Goal: Task Accomplishment & Management: Complete application form

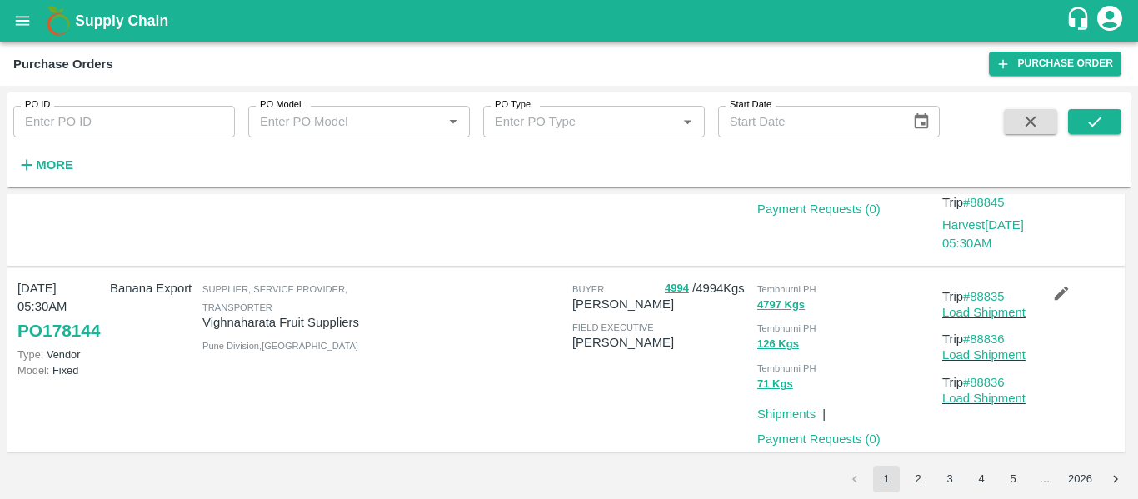
scroll to position [1735, 0]
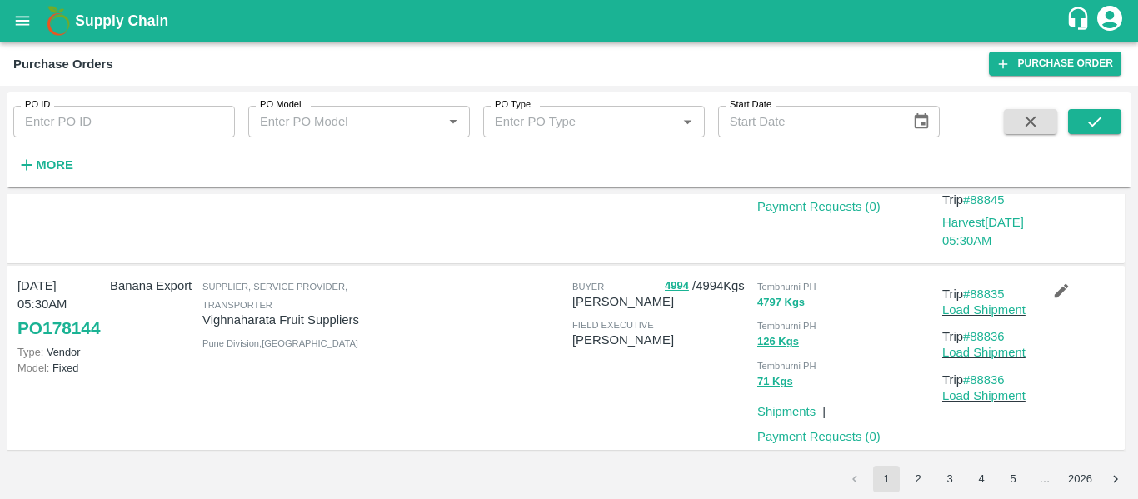
click at [914, 471] on button "2" at bounding box center [918, 479] width 27 height 27
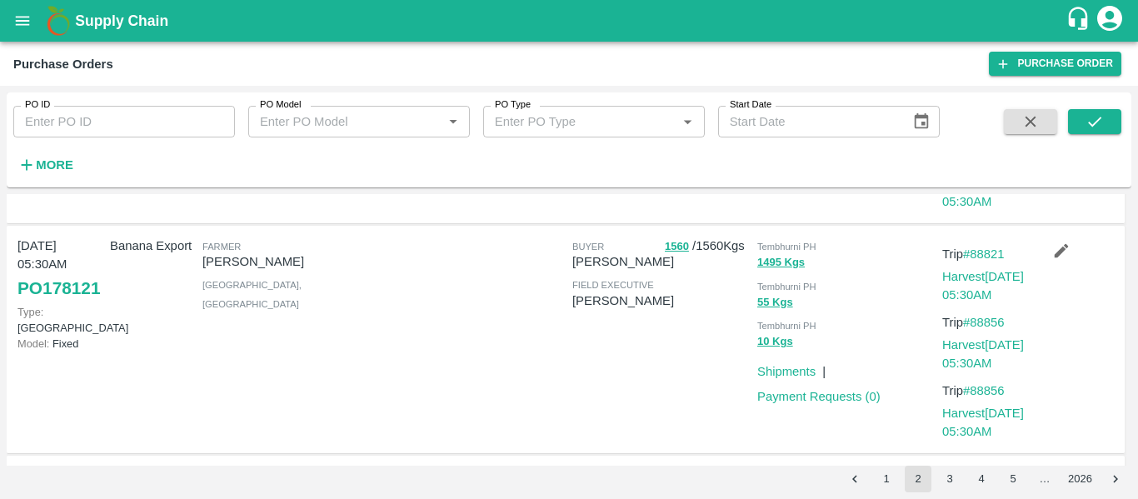
scroll to position [1021, 0]
click at [996, 257] on link "#88821" at bounding box center [984, 254] width 42 height 13
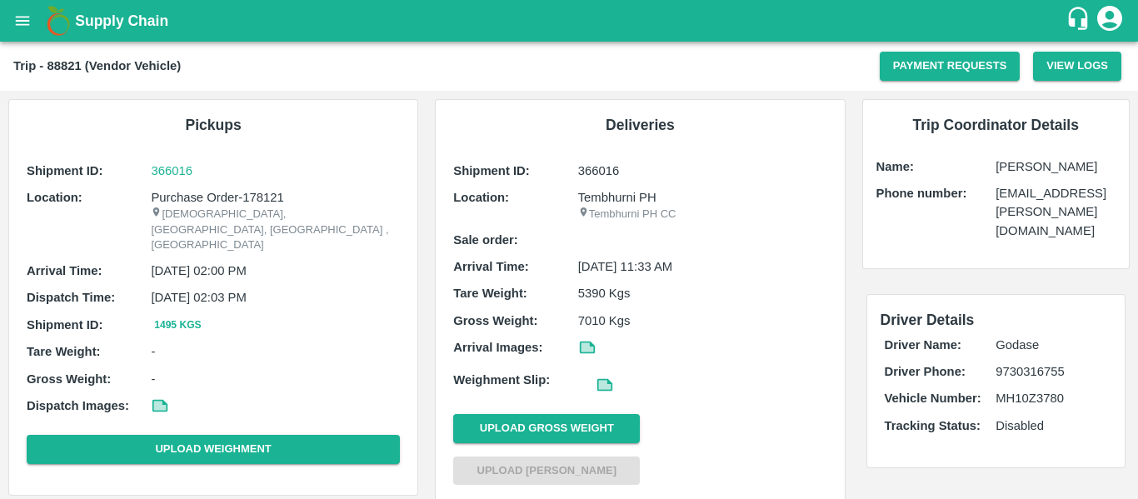
click at [18, 15] on icon "open drawer" at bounding box center [22, 21] width 18 height 18
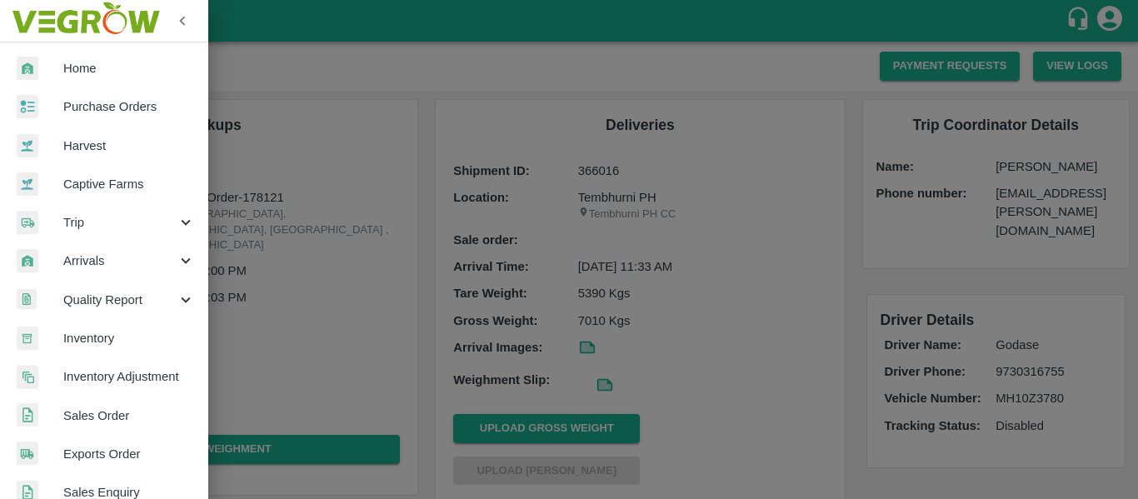
drag, startPoint x: 100, startPoint y: 101, endPoint x: 116, endPoint y: 42, distance: 60.4
click at [100, 101] on span "Purchase Orders" at bounding box center [129, 106] width 132 height 18
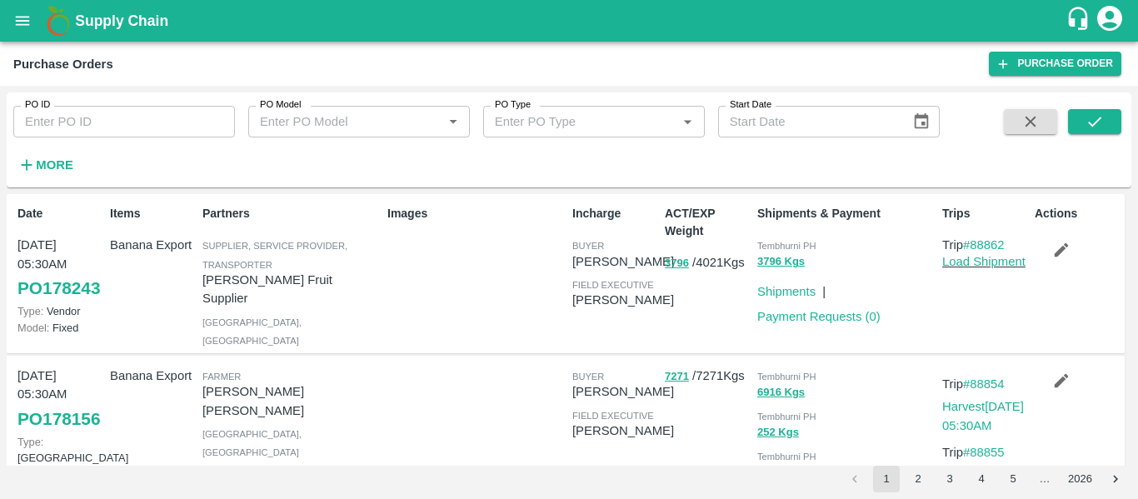
click at [87, 132] on input "PO ID" at bounding box center [124, 122] width 222 height 32
paste input "177977"
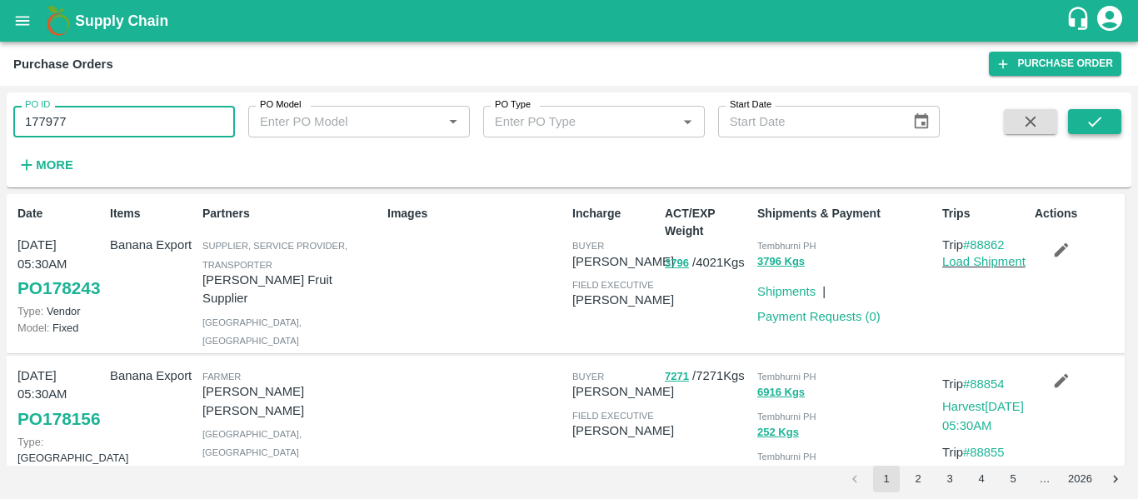
type input "177977"
click at [1081, 124] on button "submit" at bounding box center [1094, 121] width 53 height 25
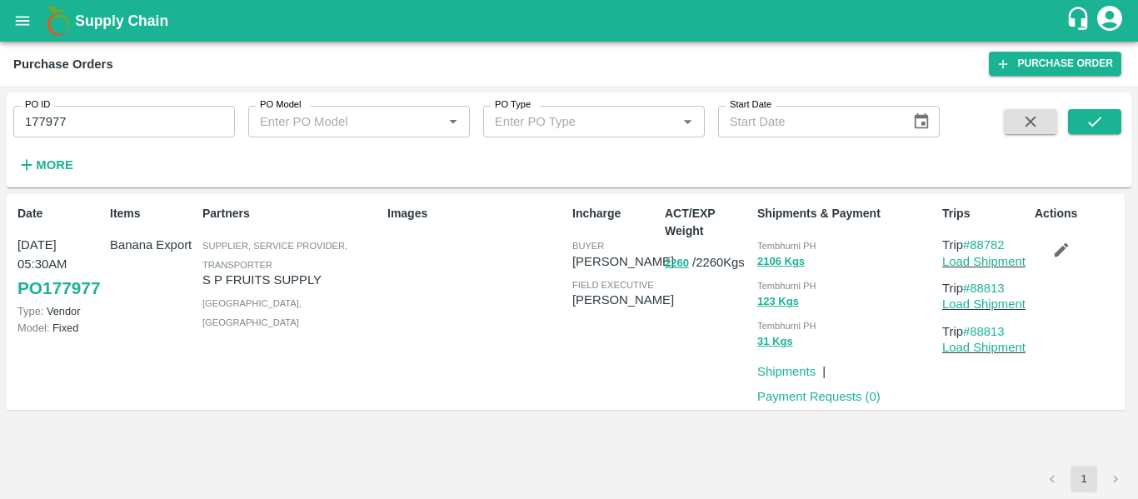
click at [57, 128] on input "177977" at bounding box center [124, 122] width 222 height 32
click at [1104, 123] on icon "submit" at bounding box center [1094, 121] width 18 height 18
click at [1062, 254] on icon "button" at bounding box center [1061, 250] width 18 height 18
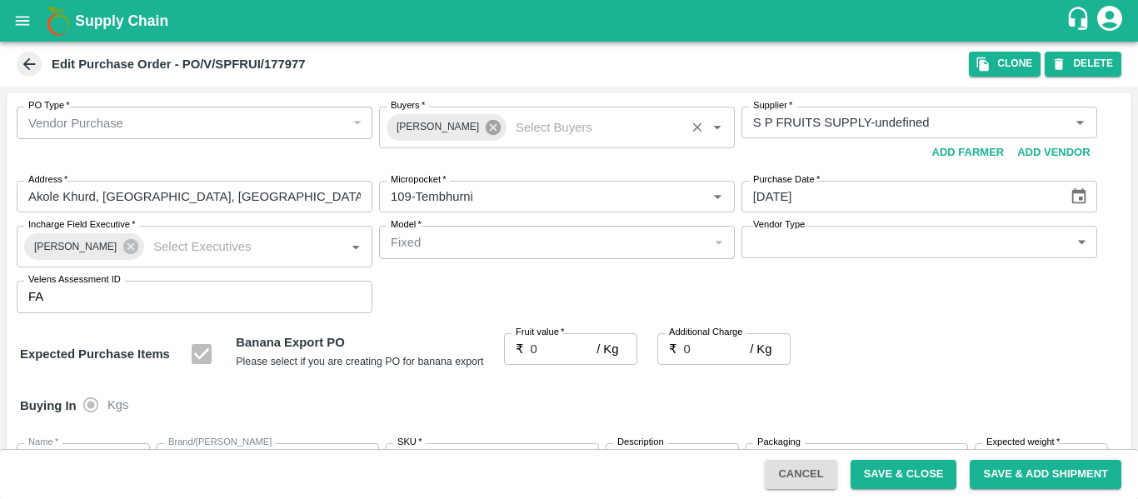
click at [490, 132] on icon at bounding box center [493, 127] width 18 height 18
click at [441, 127] on input "Buyers   *" at bounding box center [543, 123] width 318 height 22
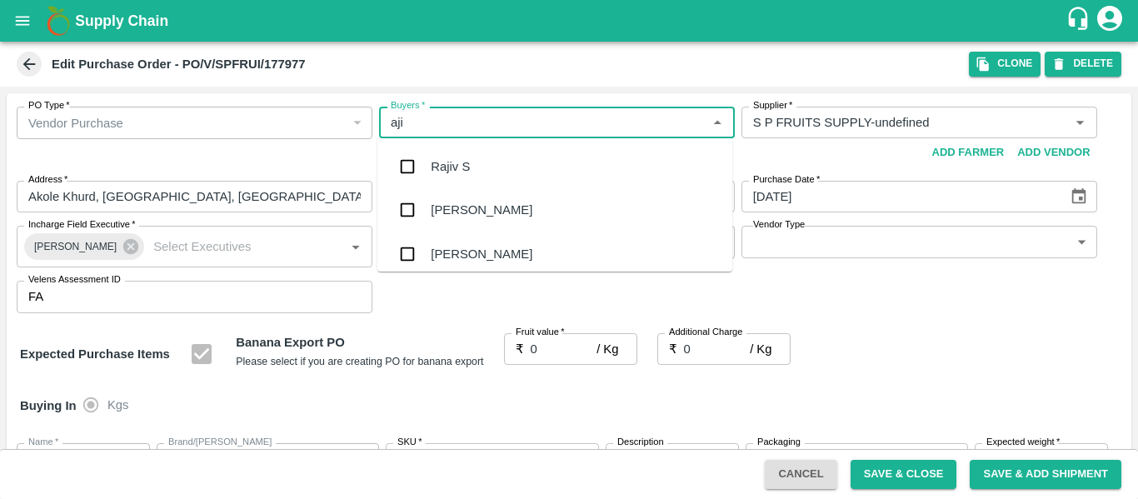
type input "ajit"
click at [446, 157] on div "Ajit Otari" at bounding box center [482, 166] width 102 height 18
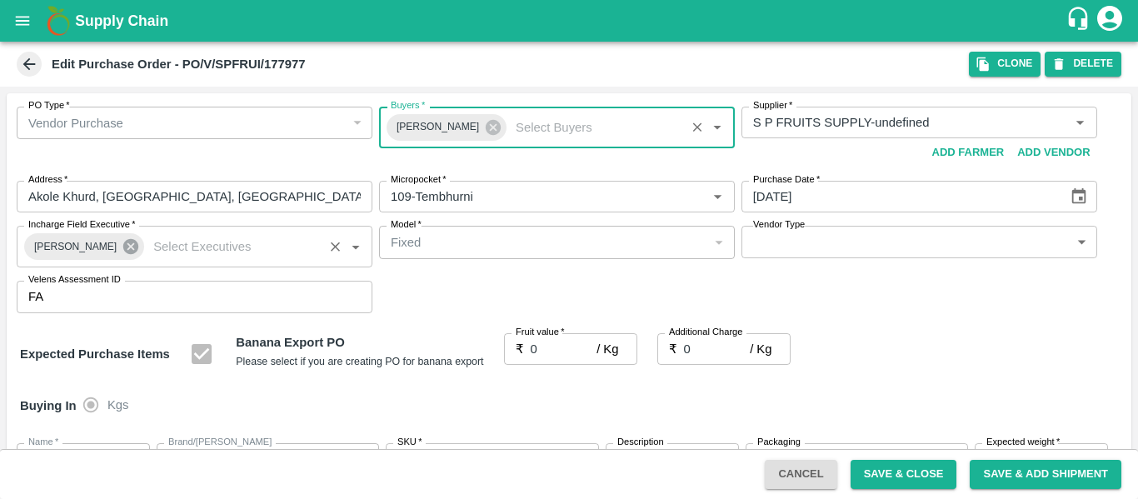
click at [122, 247] on icon at bounding box center [131, 246] width 18 height 18
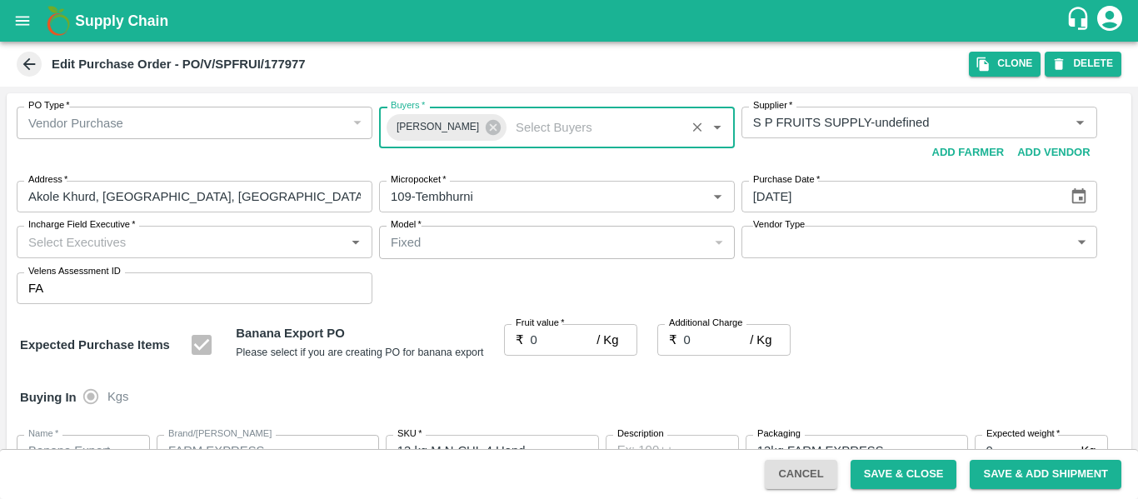
click at [100, 242] on input "Incharge Field Executive   *" at bounding box center [181, 242] width 318 height 22
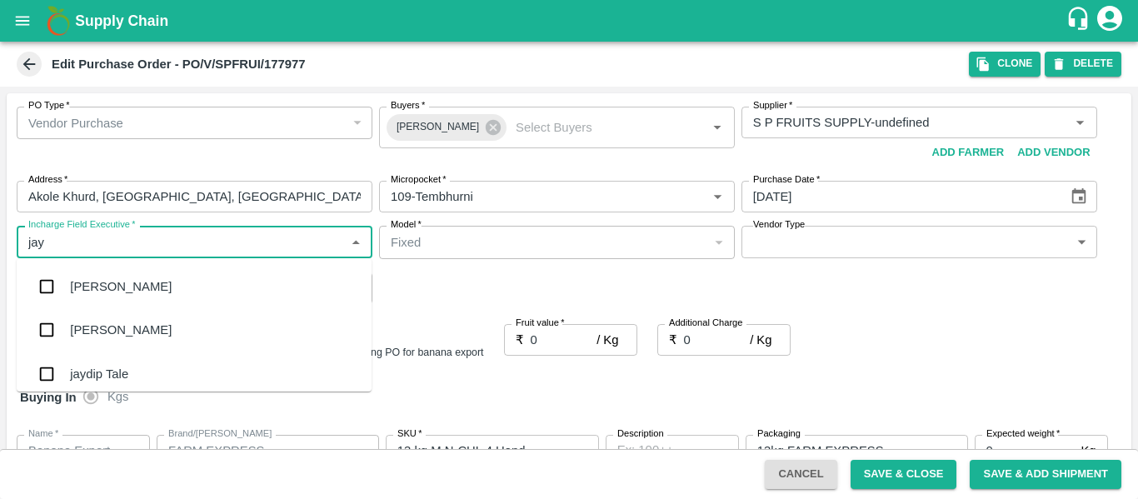
type input "jayd"
click at [104, 270] on div "jaydip Tale" at bounding box center [194, 286] width 355 height 43
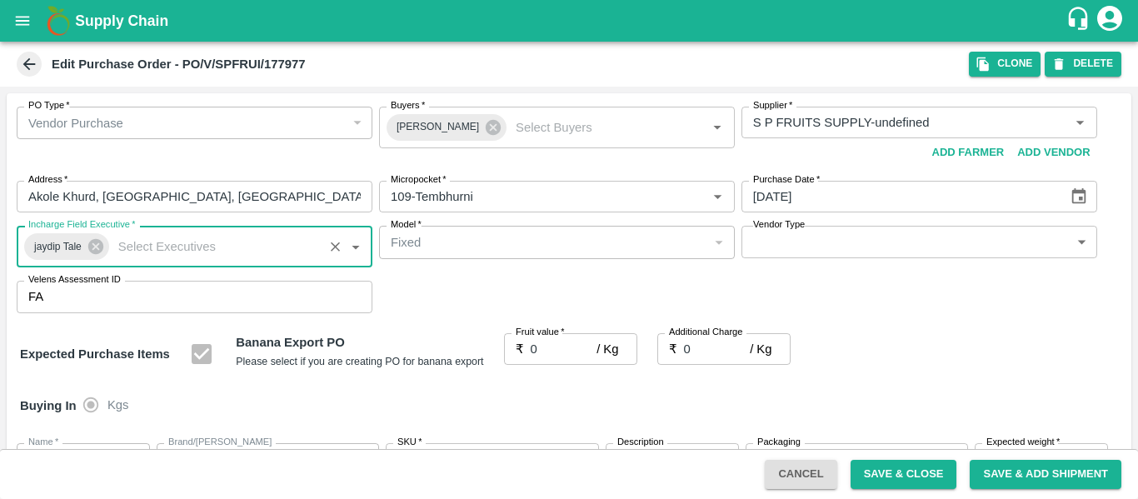
click at [538, 352] on input "0" at bounding box center [564, 349] width 67 height 32
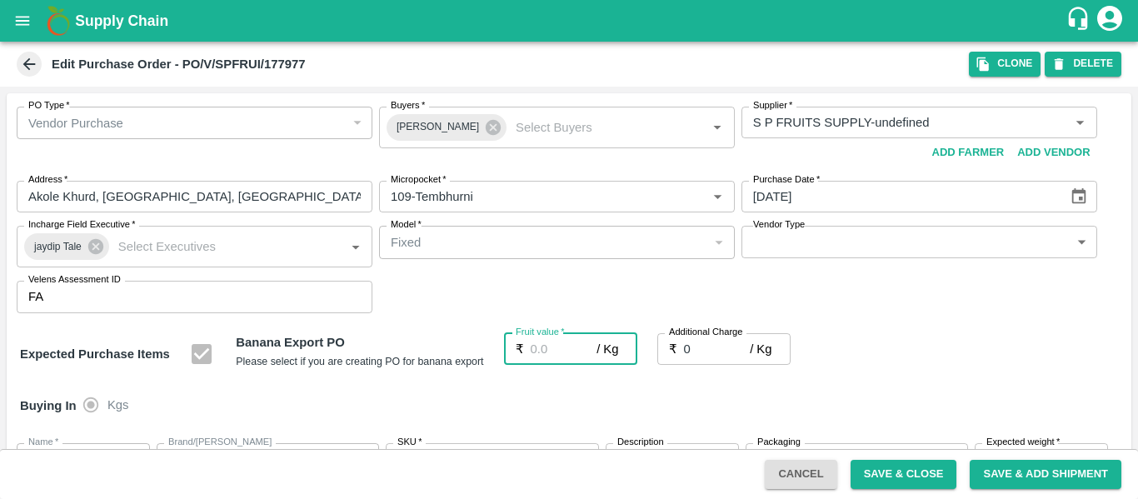
type input "2"
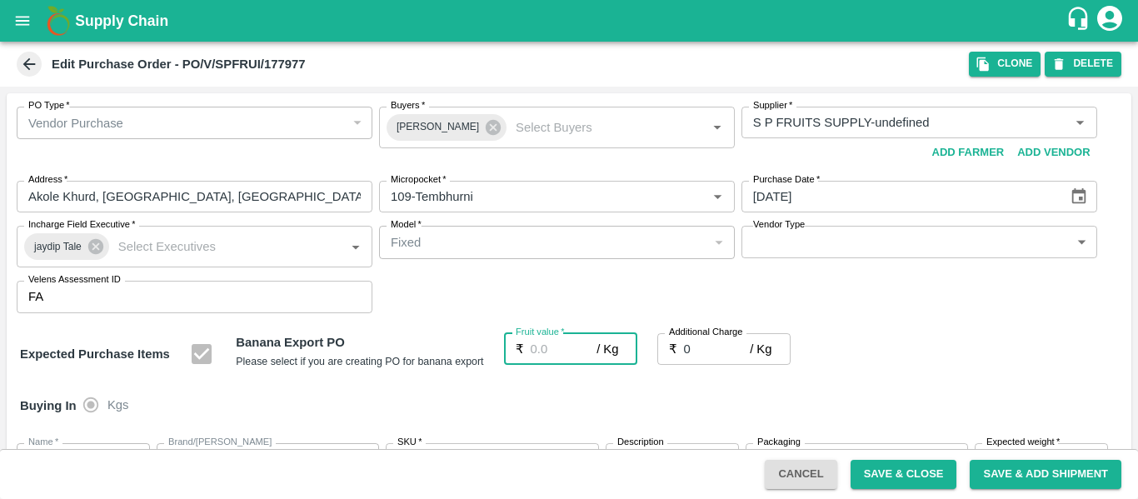
type input "2"
type input "24"
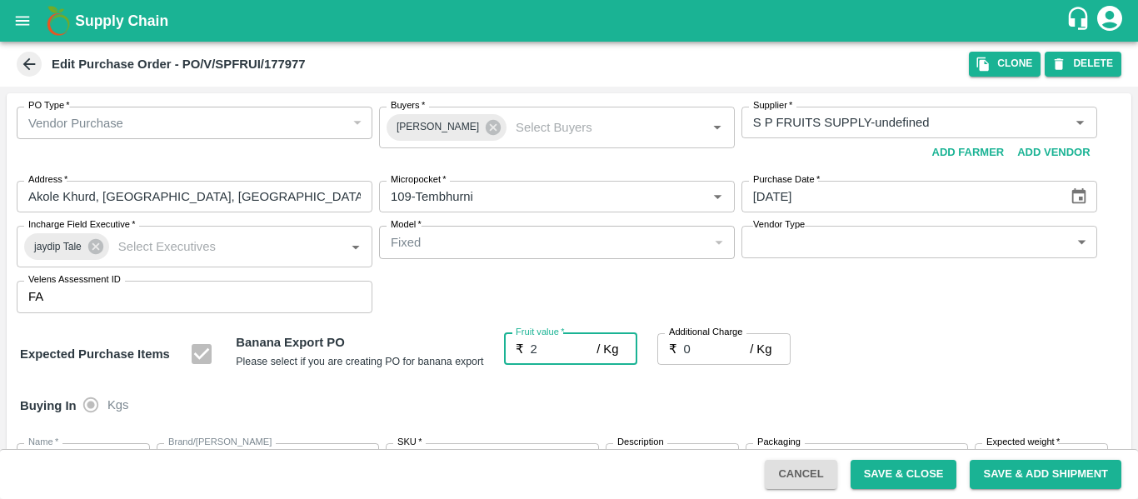
type input "24"
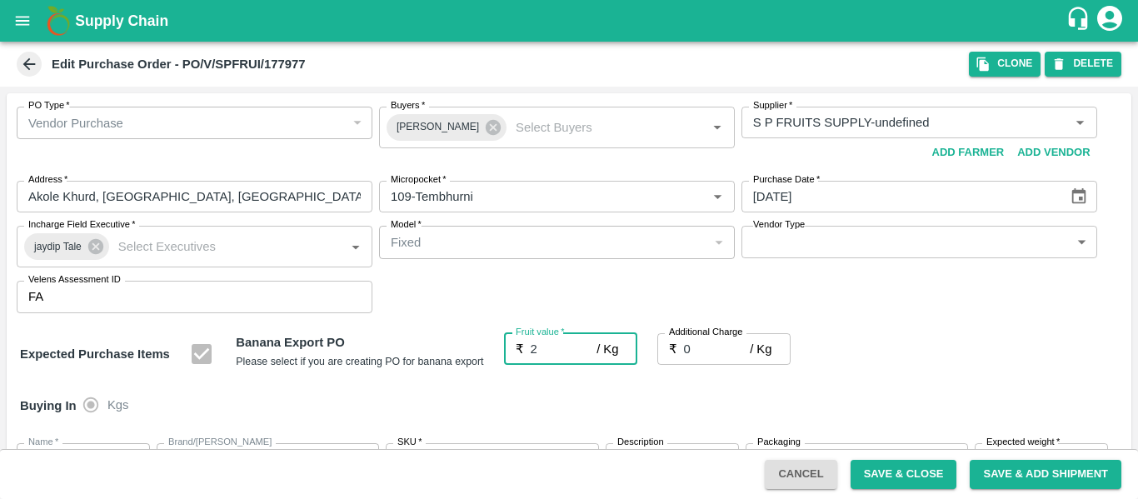
type input "24"
click at [691, 358] on input "0" at bounding box center [717, 349] width 67 height 32
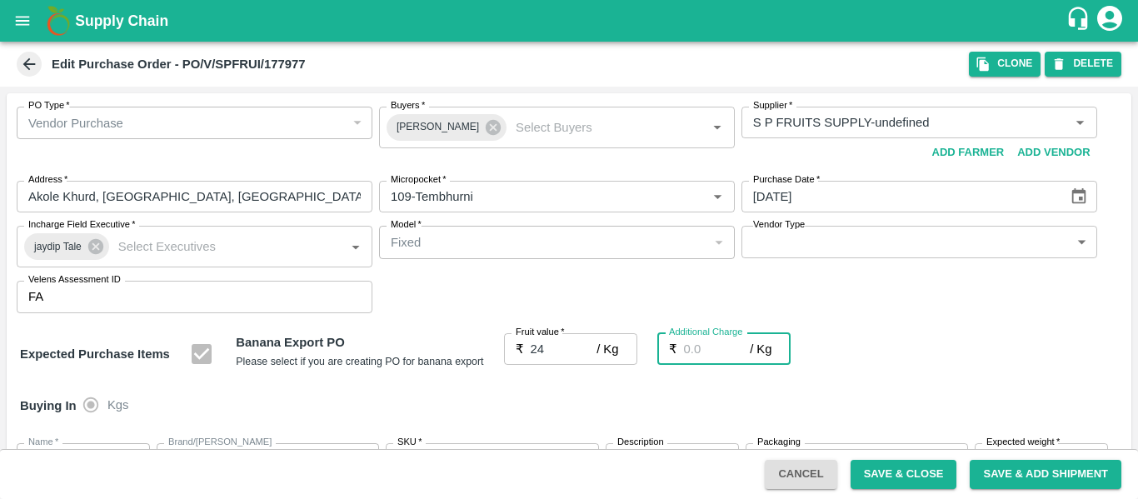
type input "2"
type input "26"
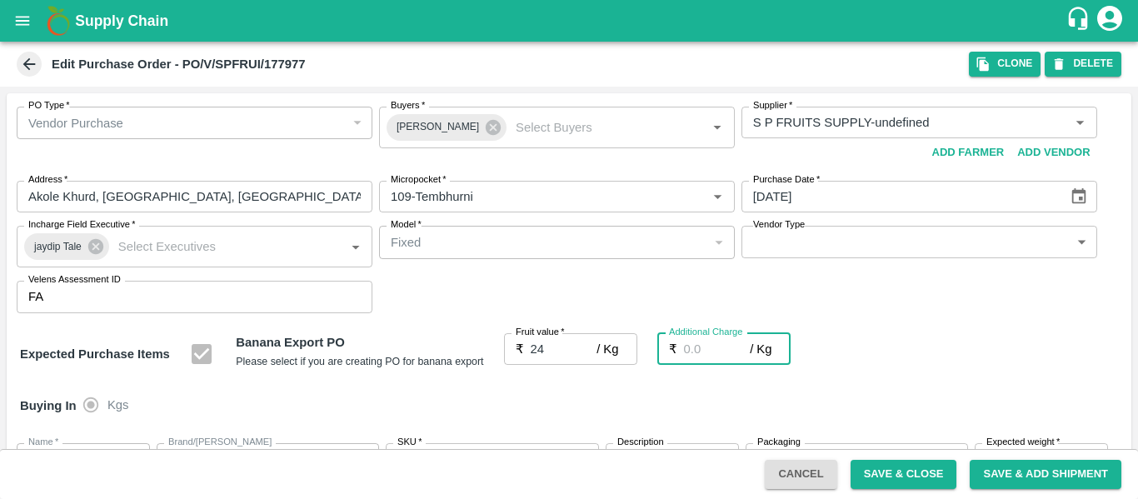
type input "26"
type input "2.7"
type input "26.7"
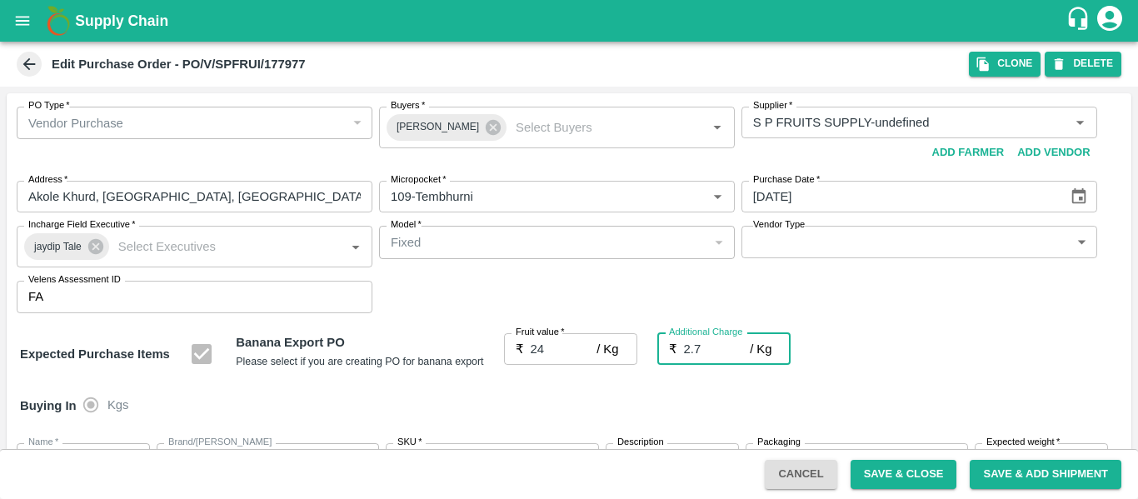
type input "26.7"
type input "2.75"
type input "26.75"
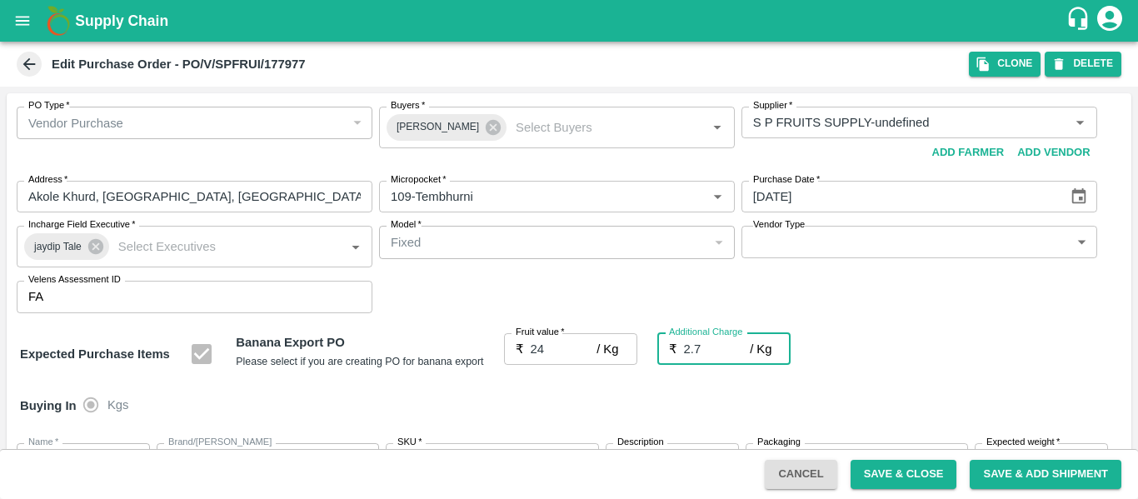
type input "26.75"
type input "2.75"
click at [891, 364] on div "Expected Purchase Items Banana Export PO Please select if you are creating PO f…" at bounding box center [569, 354] width 1098 height 42
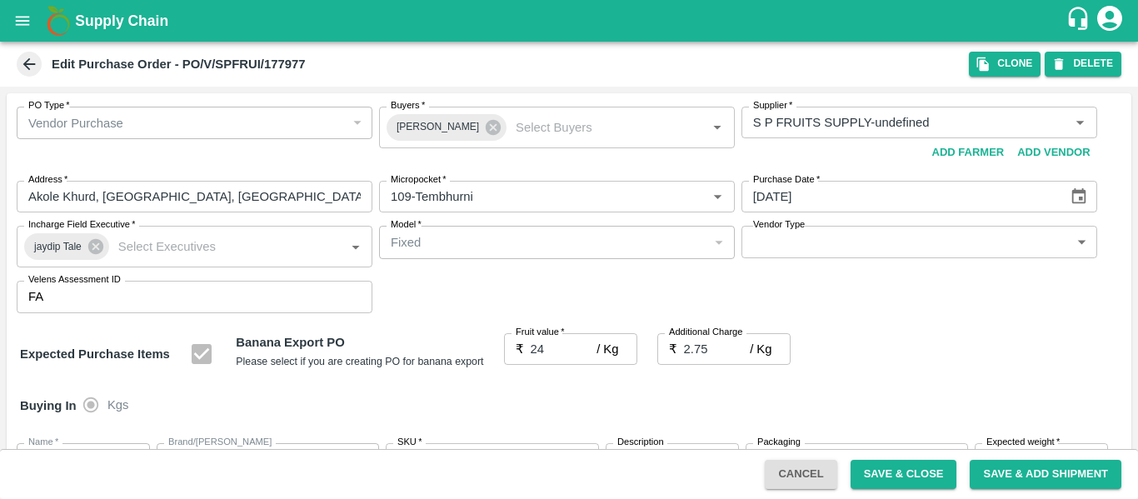
scroll to position [993, 0]
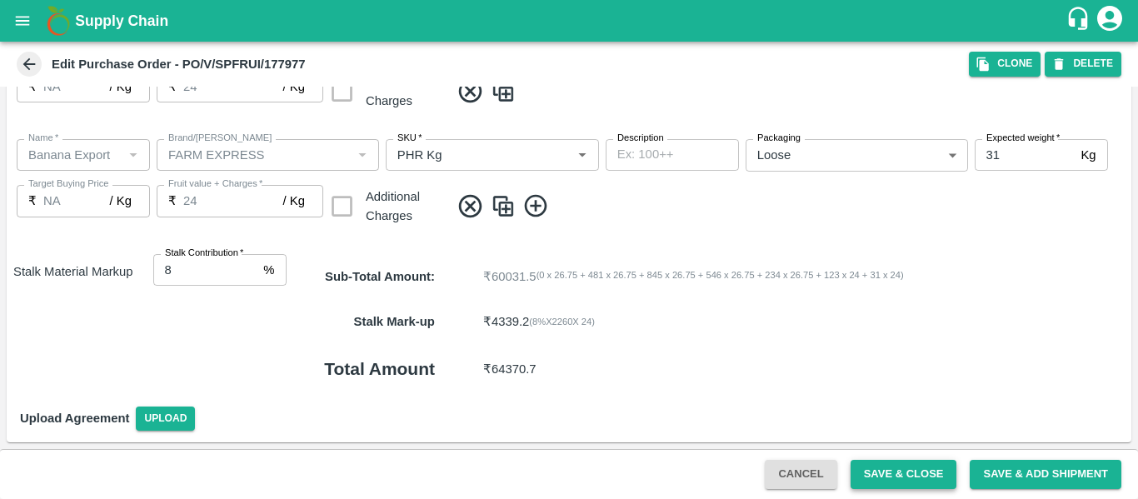
click at [877, 466] on button "Save & Close" at bounding box center [903, 474] width 107 height 29
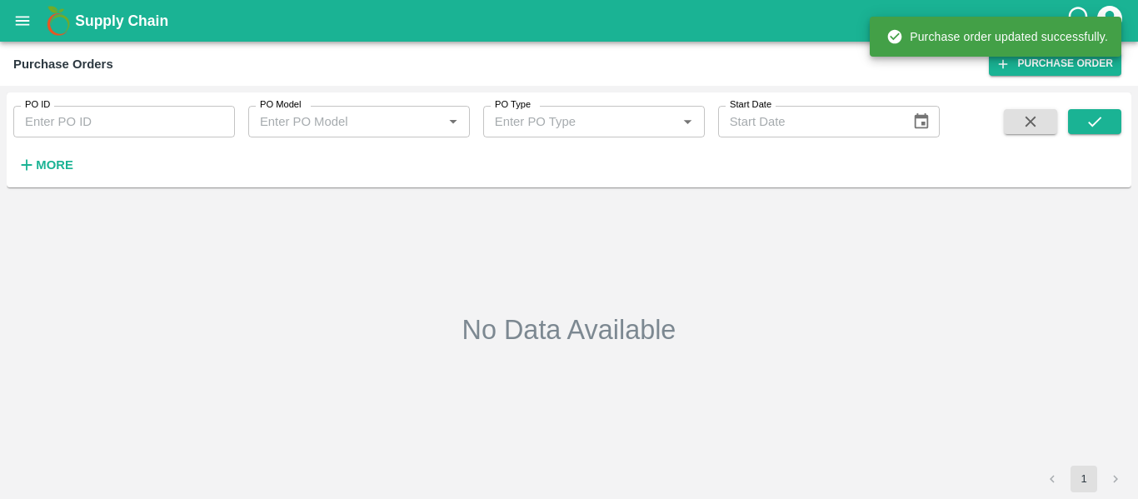
type input "177977"
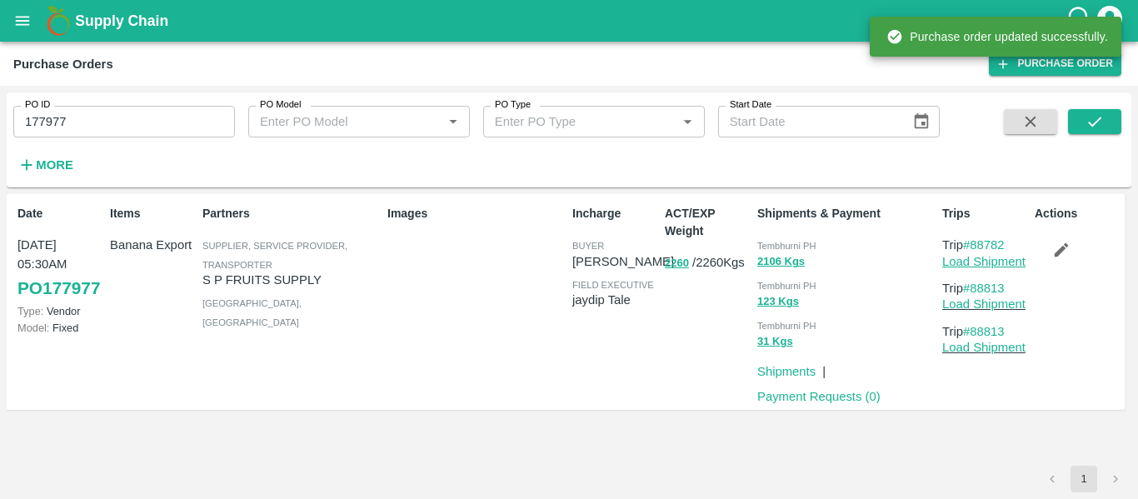
click at [994, 265] on link "Load Shipment" at bounding box center [983, 261] width 83 height 13
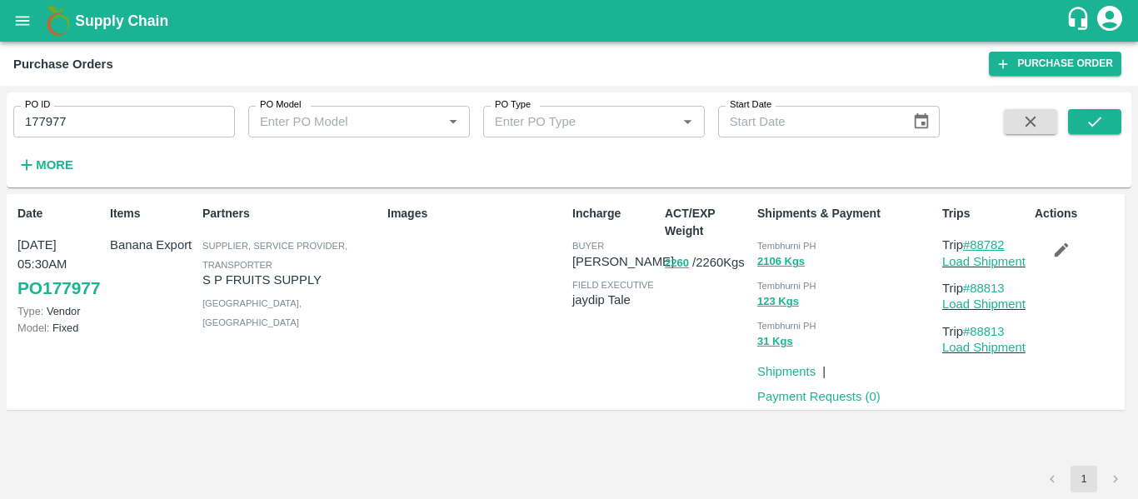
drag, startPoint x: 1015, startPoint y: 249, endPoint x: 975, endPoint y: 246, distance: 41.0
click at [975, 246] on p "Trip #88782" at bounding box center [985, 245] width 86 height 18
copy link "88782"
click at [37, 27] on button "open drawer" at bounding box center [22, 21] width 38 height 38
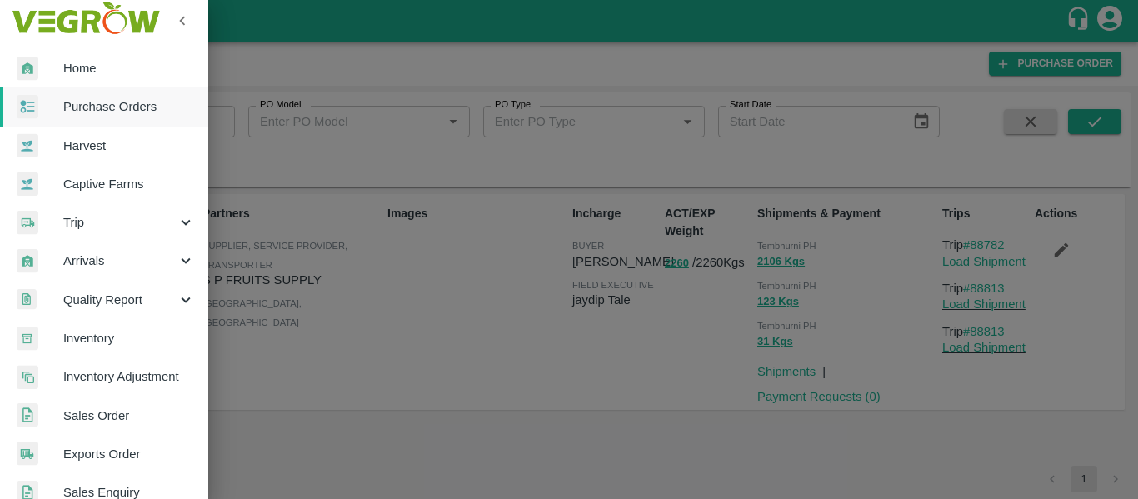
click at [92, 244] on div "Arrivals" at bounding box center [104, 261] width 208 height 38
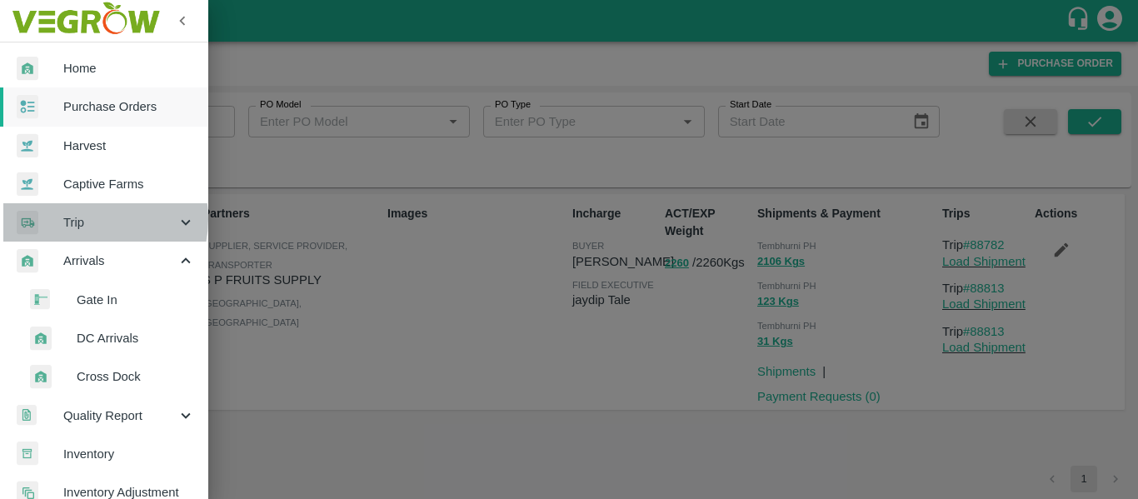
click at [86, 219] on span "Trip" at bounding box center [119, 222] width 113 height 18
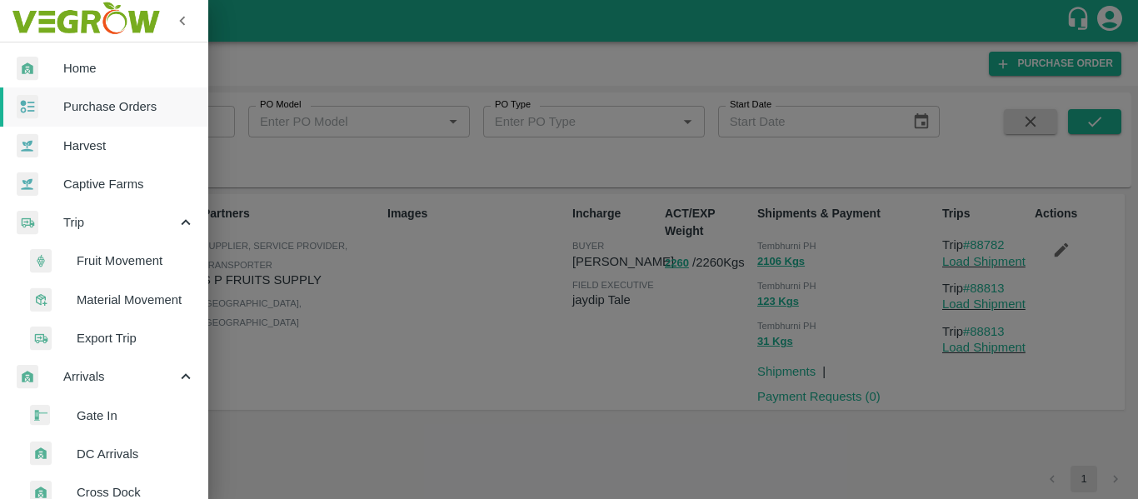
click at [129, 267] on span "Fruit Movement" at bounding box center [136, 261] width 118 height 18
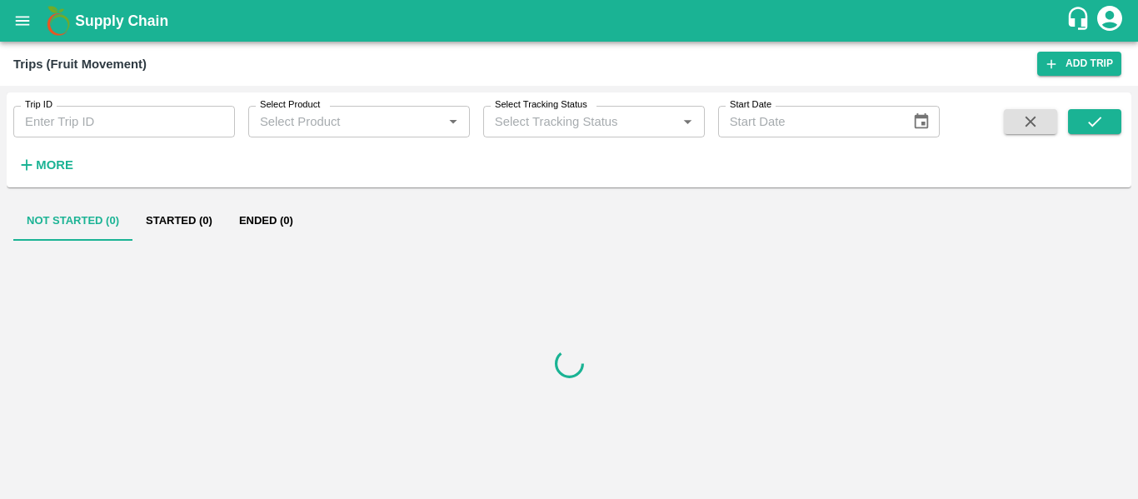
click at [54, 137] on input "Trip ID" at bounding box center [124, 122] width 222 height 32
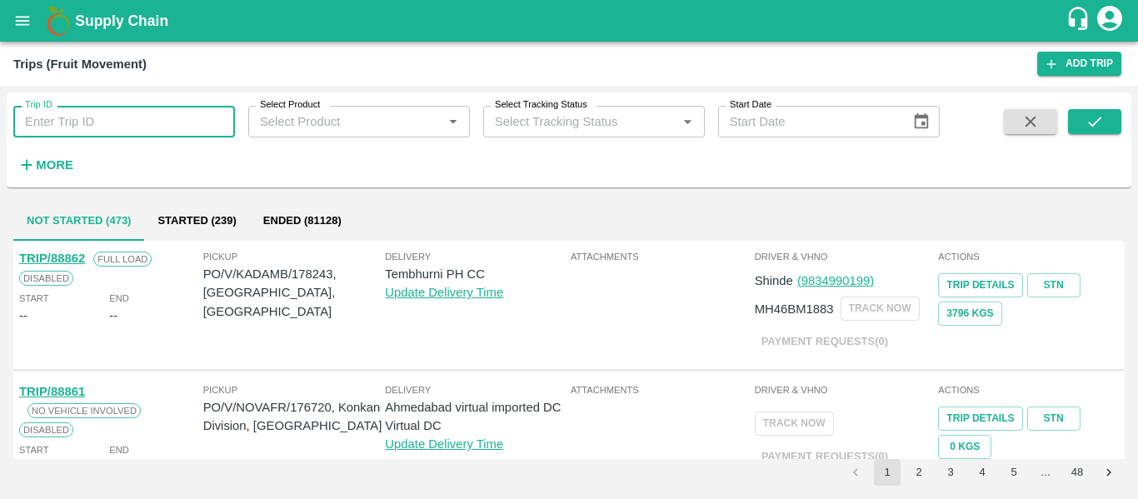
paste input "88782"
type input "88782"
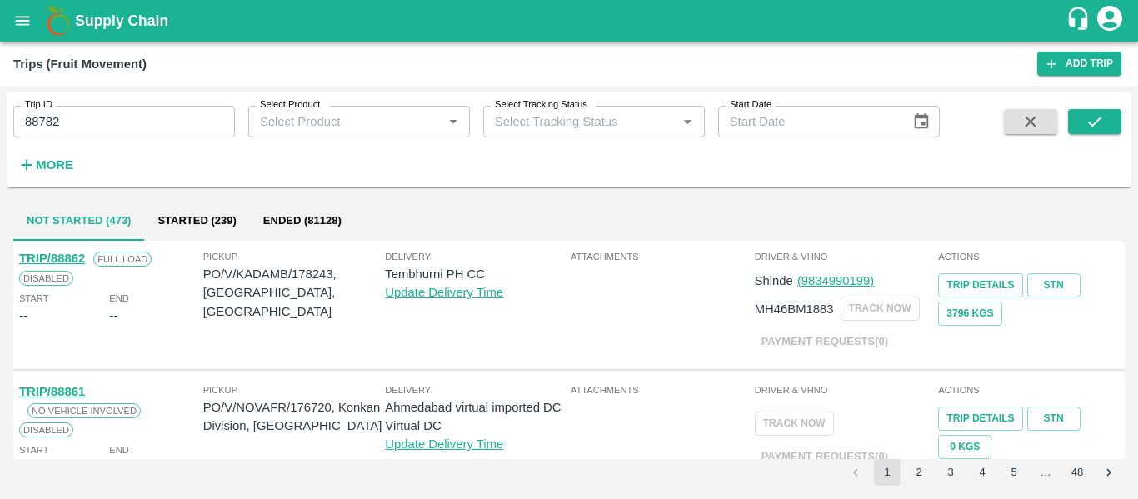
click at [1124, 121] on div "Trip ID 88782 Trip ID Select Product Select Product   * Select Tracking Status …" at bounding box center [569, 140] width 1124 height 82
click at [1092, 118] on icon "submit" at bounding box center [1094, 121] width 18 height 18
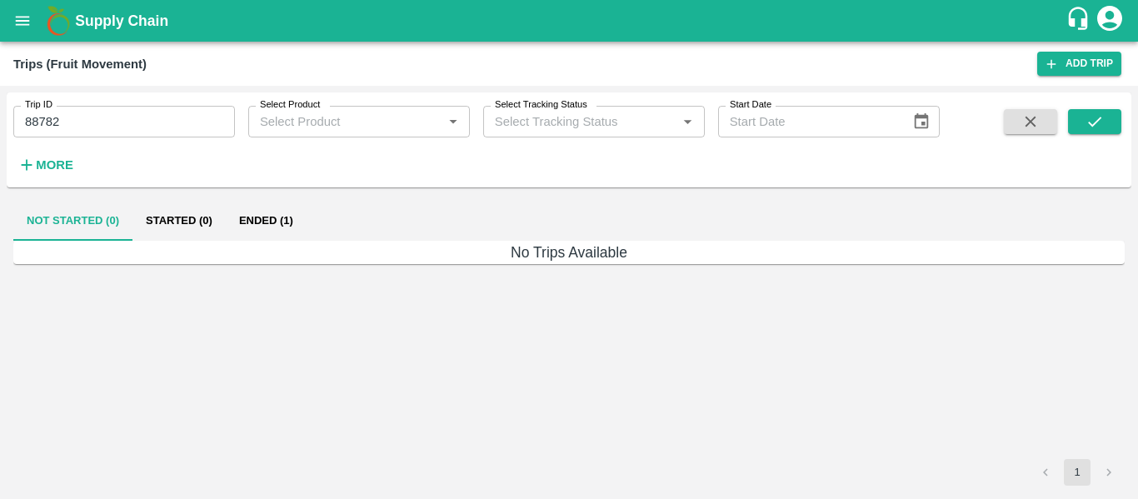
click at [272, 207] on button "Ended (1)" at bounding box center [266, 221] width 81 height 40
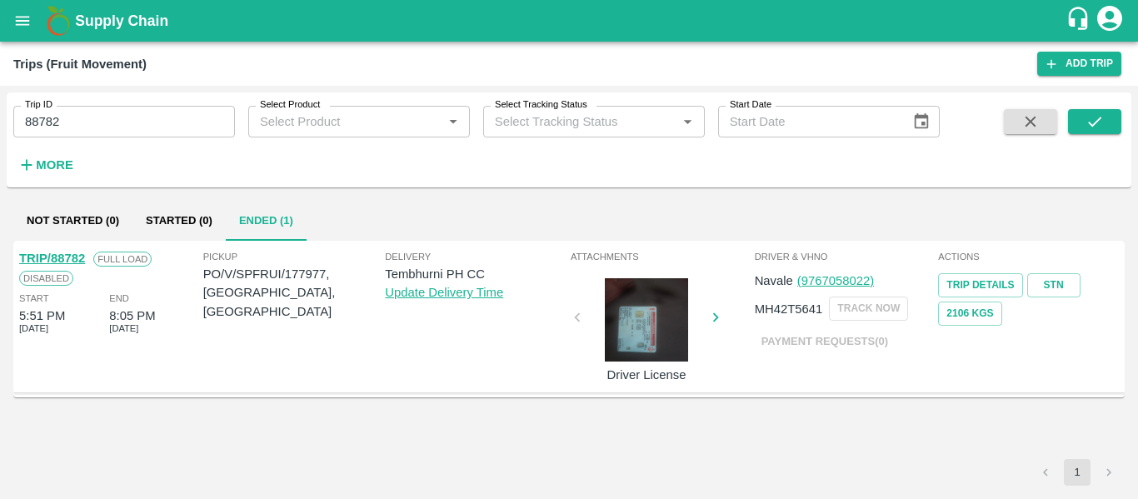
click at [68, 257] on link "TRIP/88782" at bounding box center [52, 258] width 66 height 13
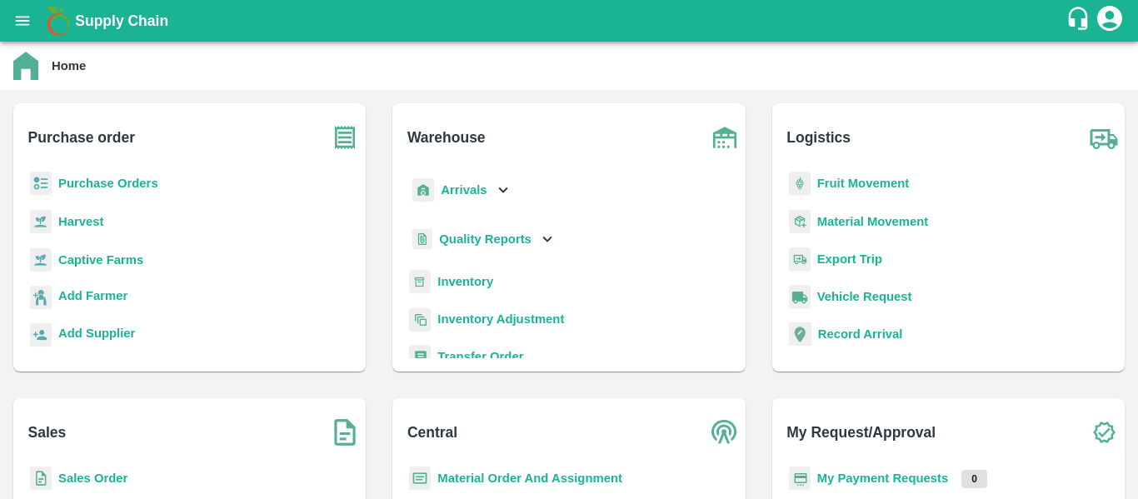
click at [833, 180] on b "Fruit Movement" at bounding box center [863, 183] width 92 height 13
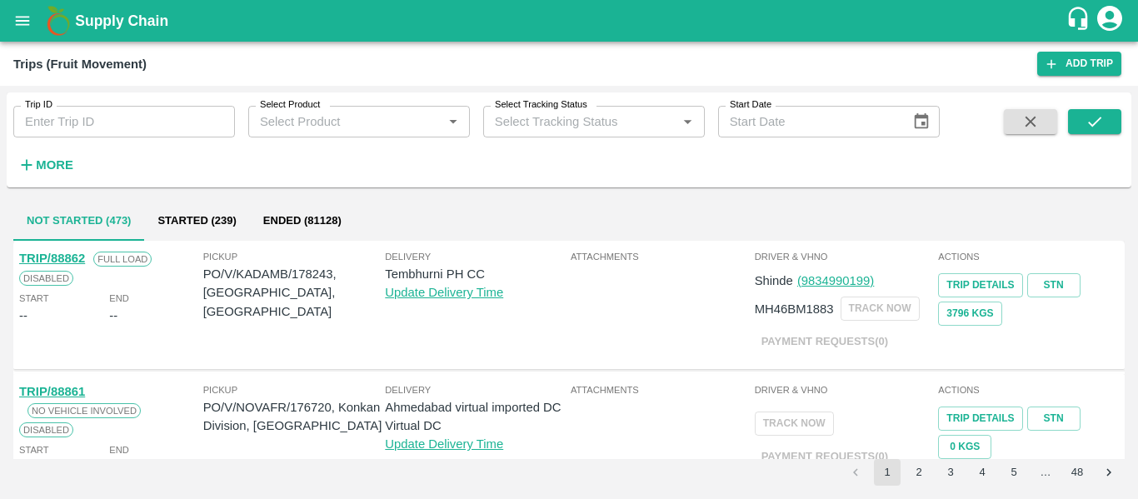
click at [111, 119] on input "Trip ID" at bounding box center [124, 122] width 222 height 32
paste input "88782"
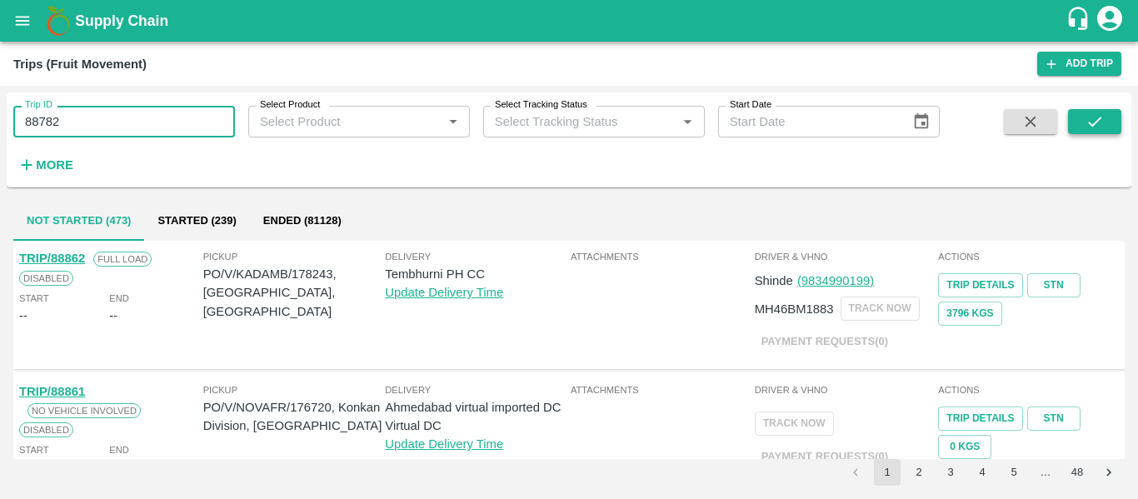
type input "88782"
click at [1097, 113] on icon "submit" at bounding box center [1094, 121] width 18 height 18
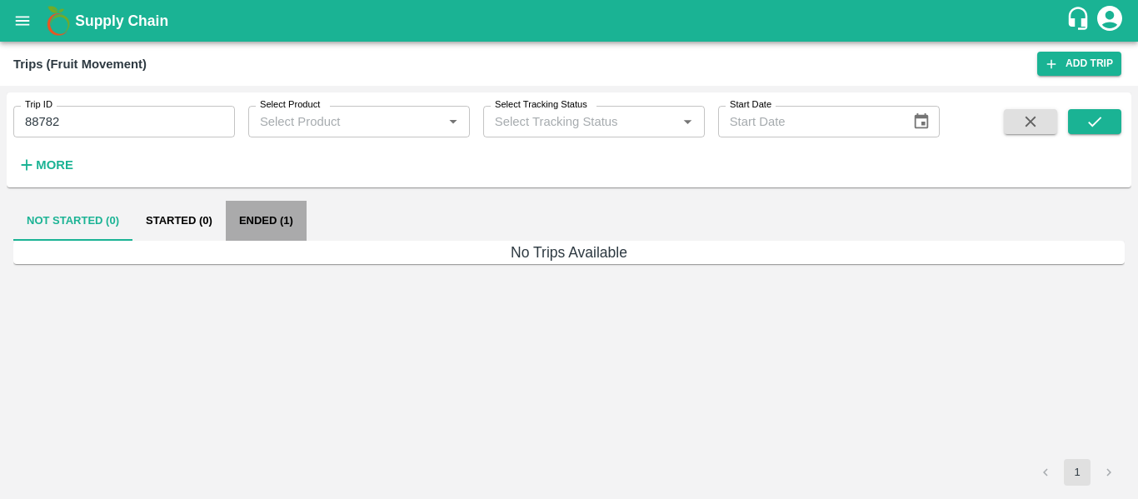
click at [245, 226] on button "Ended (1)" at bounding box center [266, 221] width 81 height 40
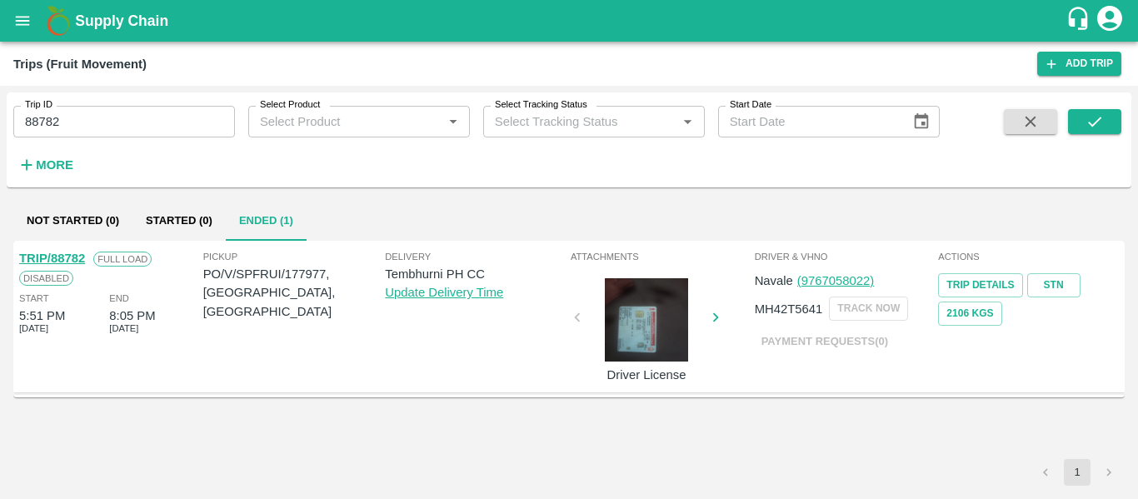
click at [76, 255] on link "TRIP/88782" at bounding box center [52, 258] width 66 height 13
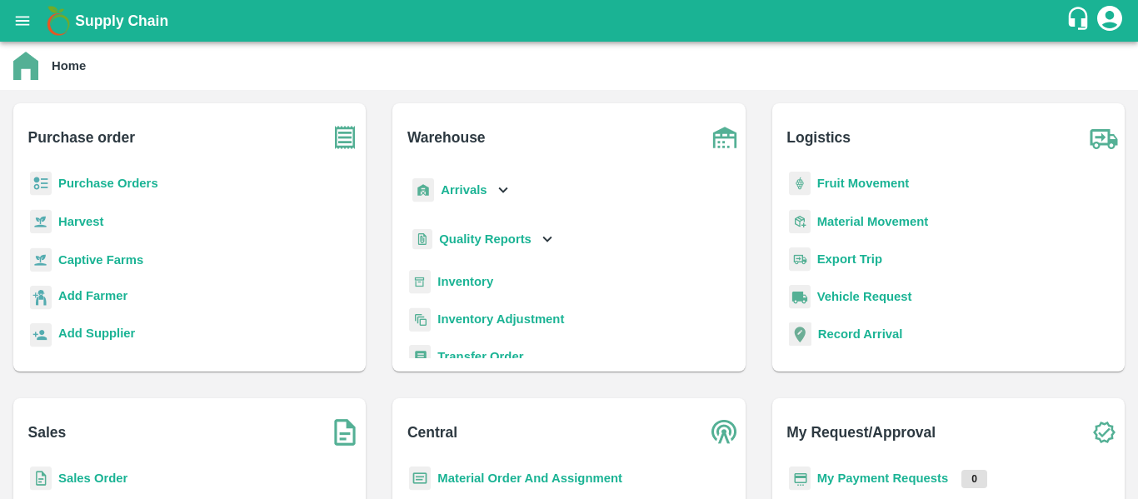
click at [501, 178] on div "Arrivals" at bounding box center [460, 190] width 103 height 37
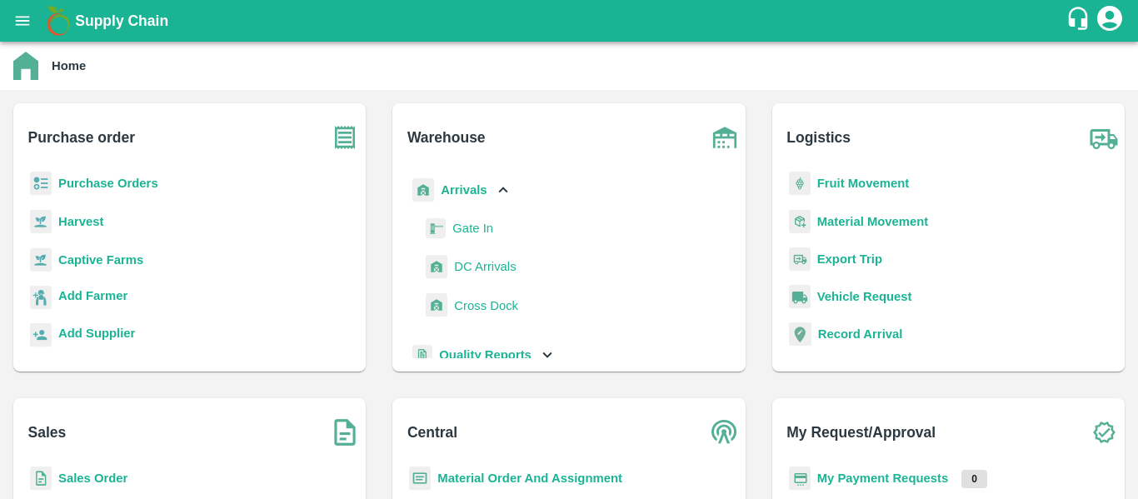
click at [466, 257] on span "DC Arrivals" at bounding box center [485, 266] width 62 height 18
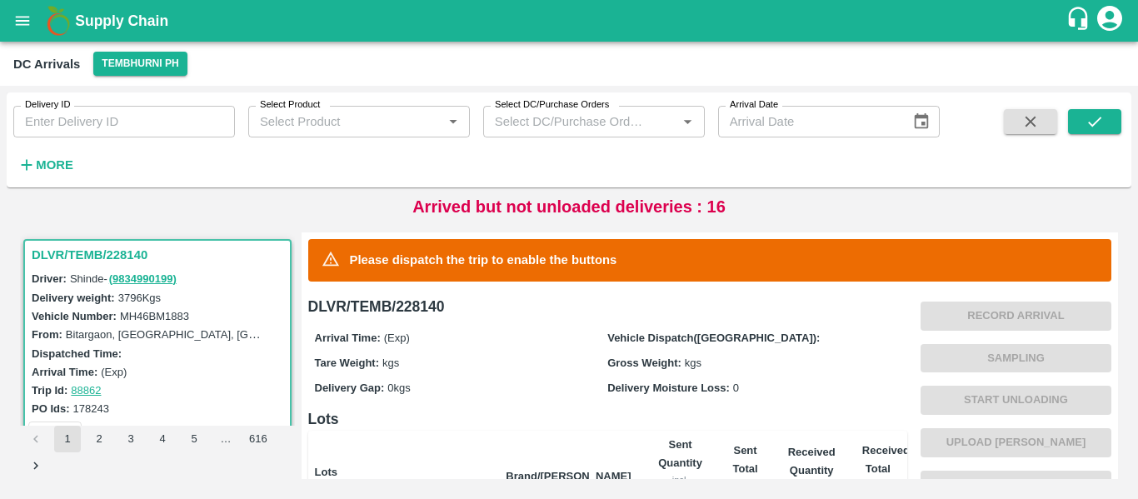
click at [170, 115] on input "Delivery ID" at bounding box center [124, 122] width 222 height 32
click at [61, 162] on strong "More" at bounding box center [54, 164] width 37 height 13
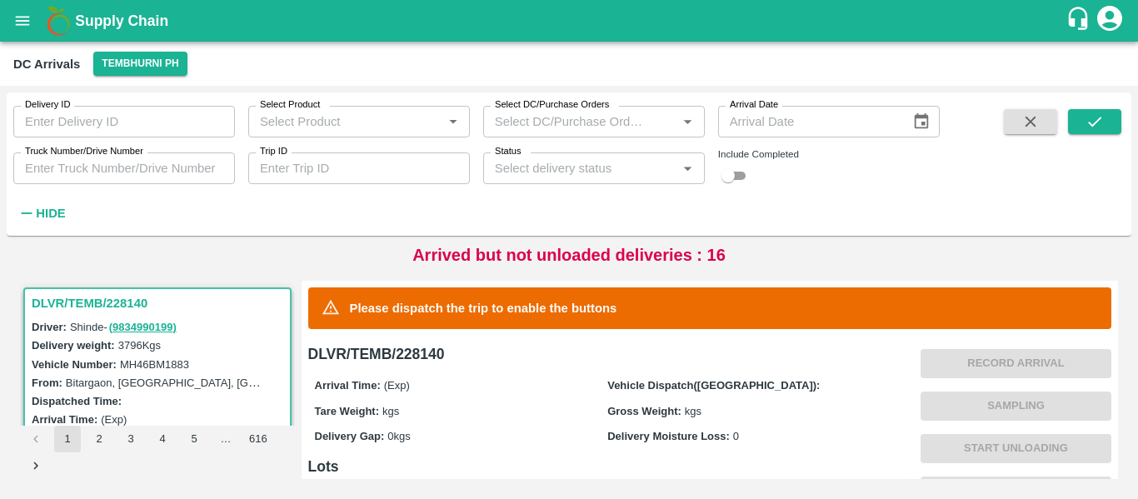
click at [265, 185] on div "Delivery ID Delivery ID Select Product Select Product   * Select DC/Purchase Or…" at bounding box center [470, 159] width 940 height 135
click at [269, 177] on input "Trip ID" at bounding box center [359, 168] width 222 height 32
paste input "88813"
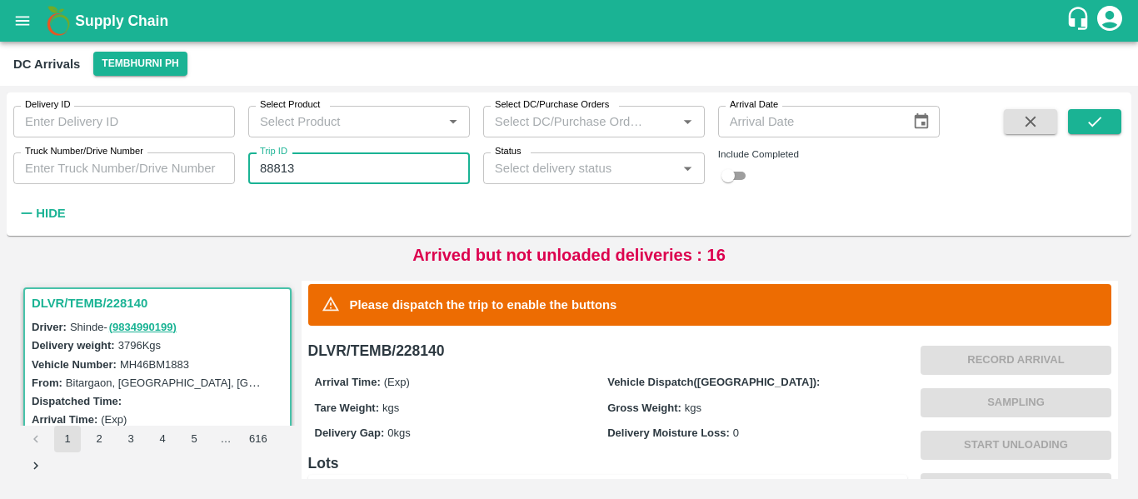
scroll to position [4, 0]
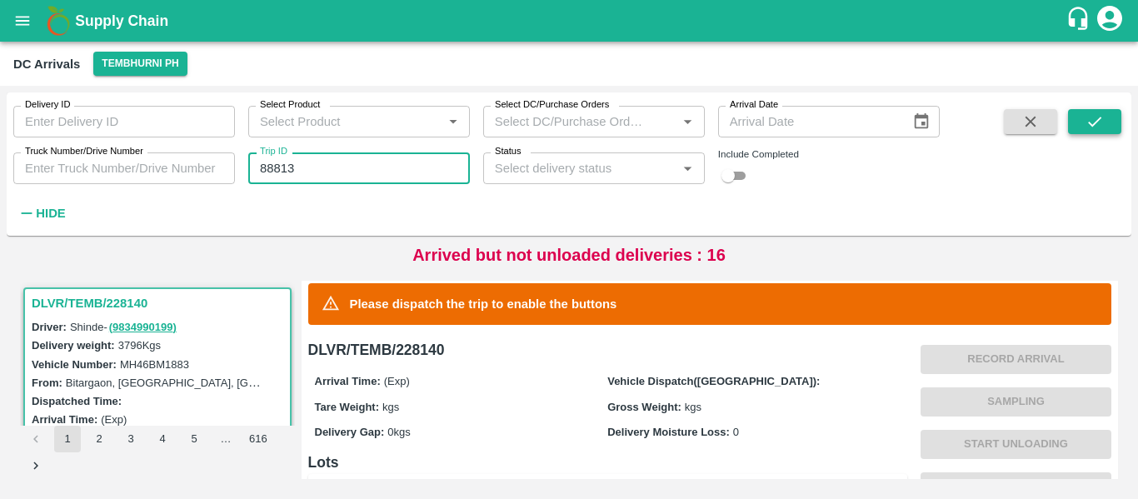
type input "88813"
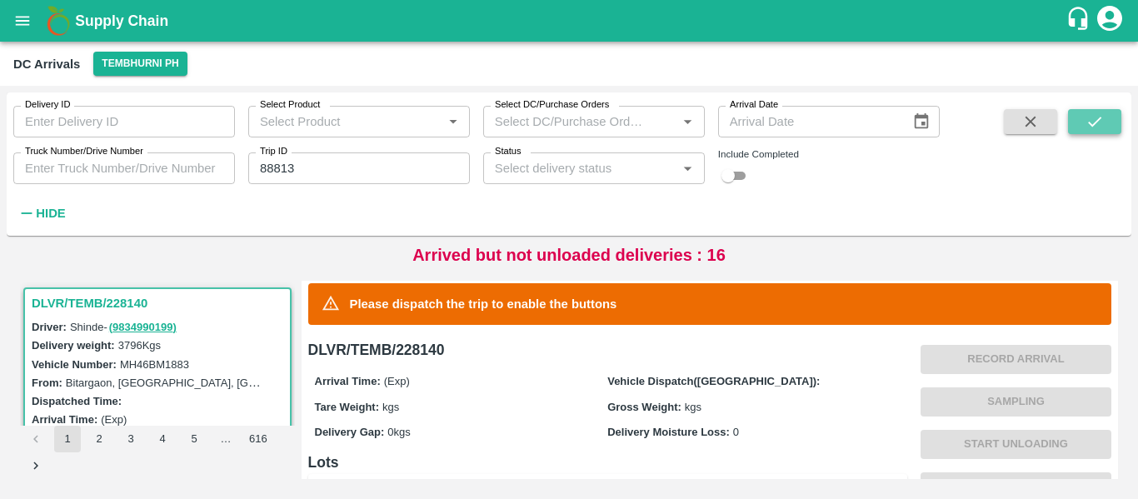
click at [1093, 121] on icon "submit" at bounding box center [1094, 121] width 18 height 18
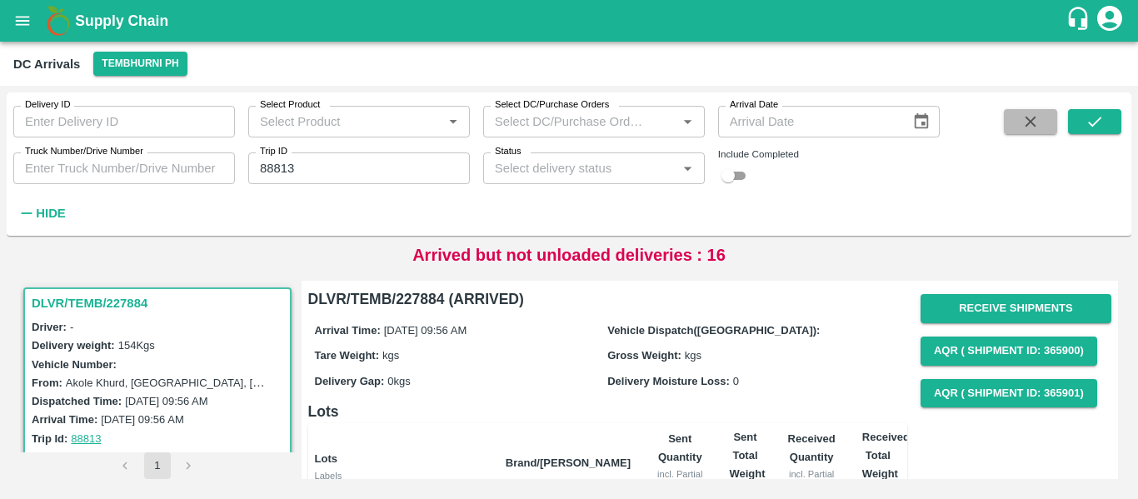
click at [1021, 118] on icon "button" at bounding box center [1030, 121] width 18 height 18
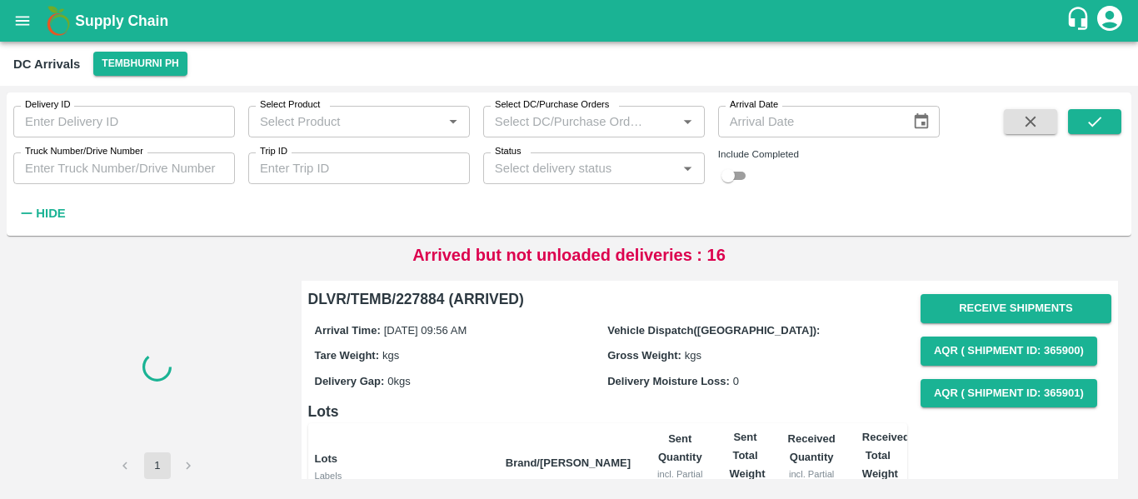
click at [347, 171] on input "Trip ID" at bounding box center [359, 168] width 222 height 32
paste input "text"
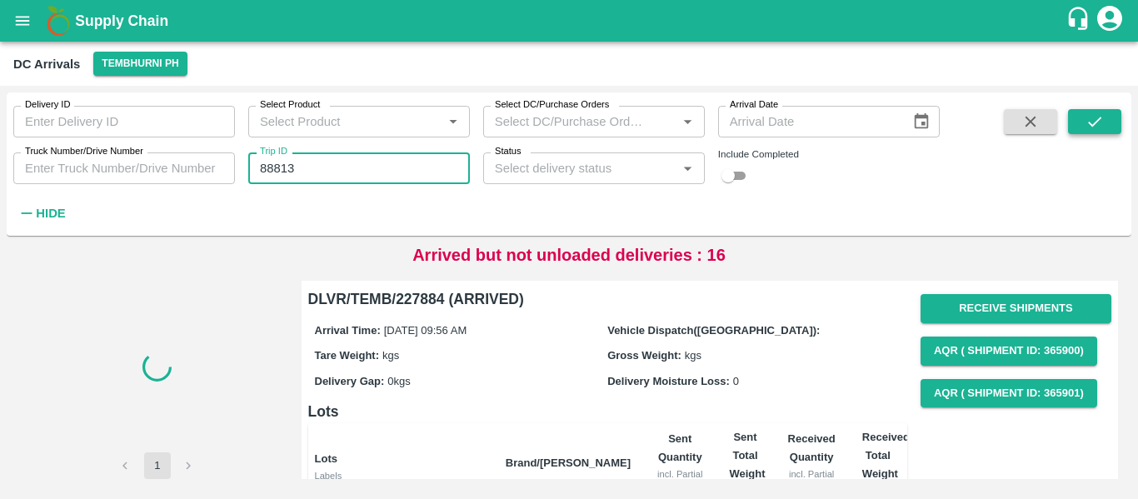
type input "88813"
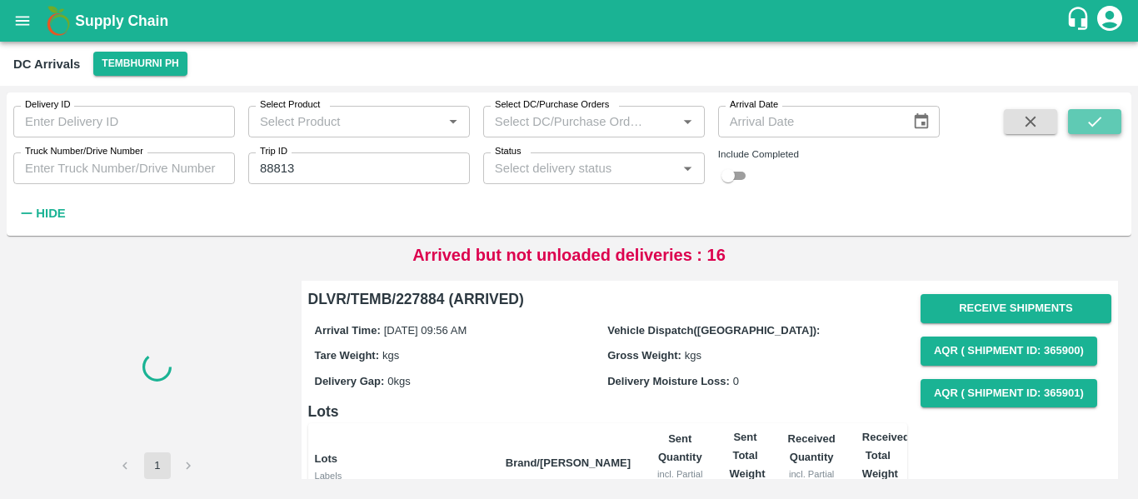
click at [1075, 118] on button "submit" at bounding box center [1094, 121] width 53 height 25
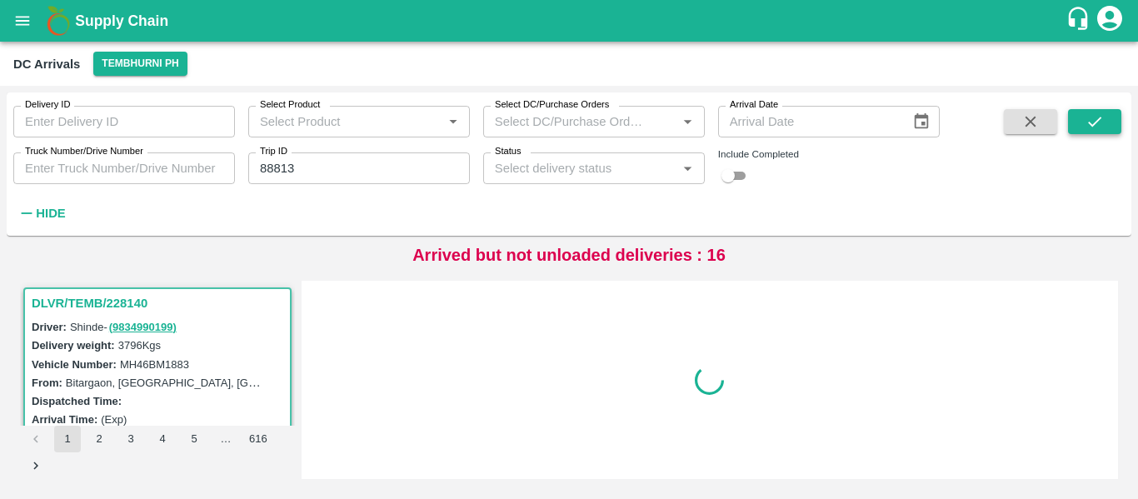
scroll to position [7, 0]
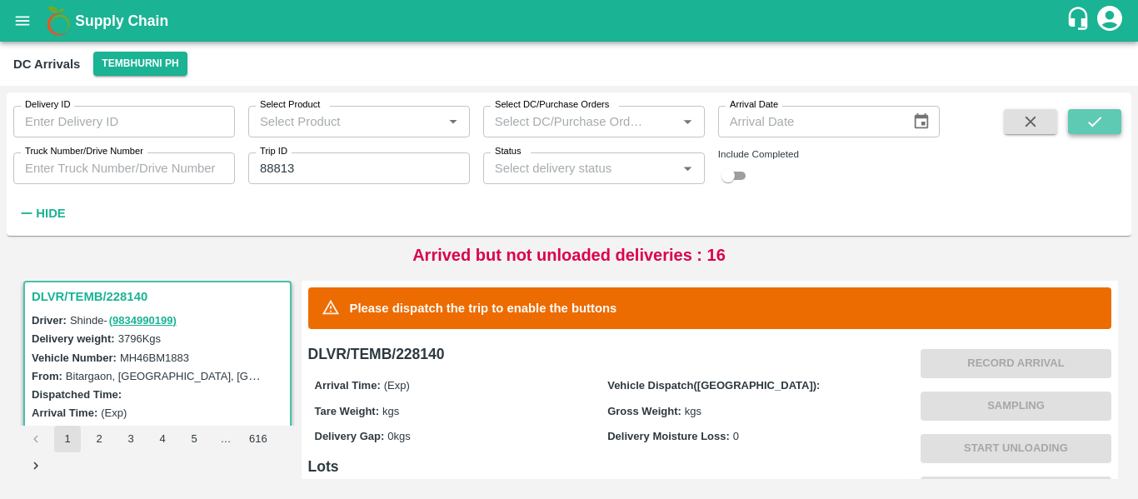
click at [1085, 131] on icon "submit" at bounding box center [1094, 121] width 18 height 18
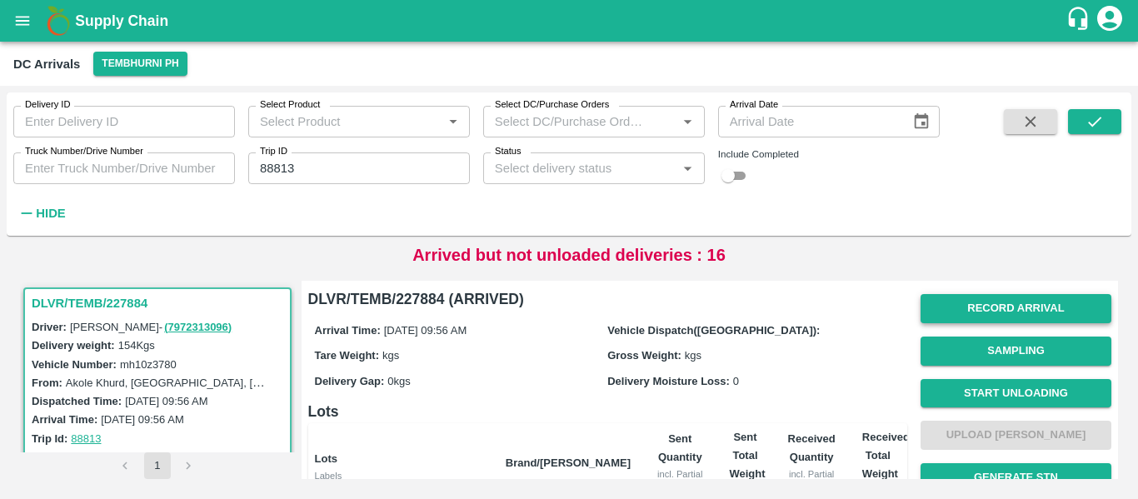
click at [1006, 312] on button "Record Arrival" at bounding box center [1015, 308] width 191 height 29
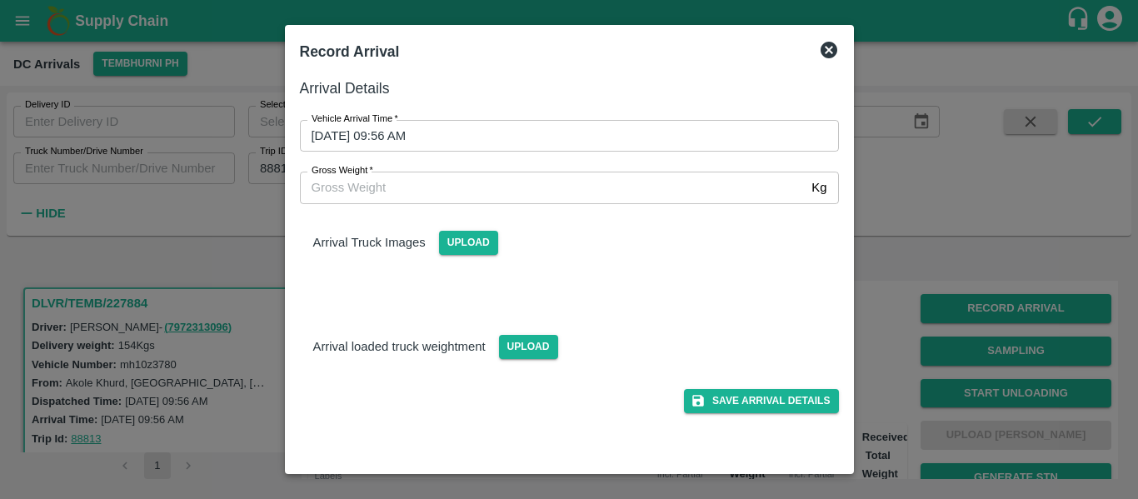
click at [466, 124] on input "23/09/2025 09:56 AM" at bounding box center [563, 136] width 527 height 32
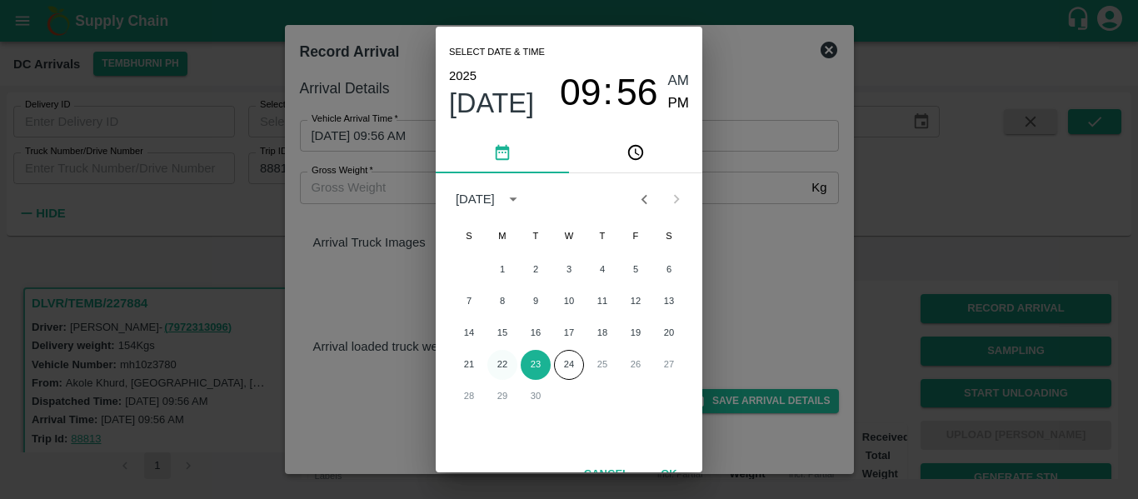
click at [492, 368] on button "22" at bounding box center [502, 365] width 30 height 30
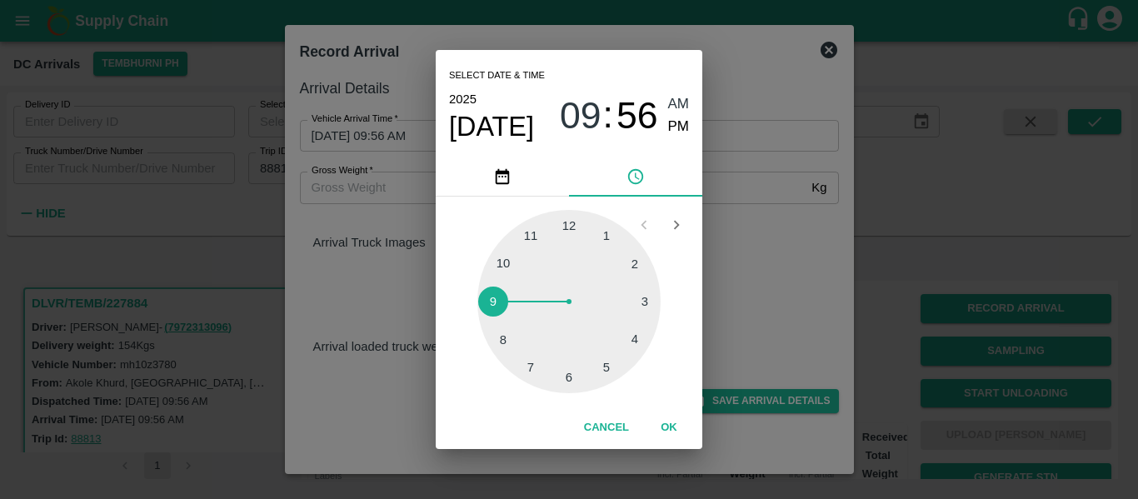
click at [607, 359] on div at bounding box center [568, 301] width 183 height 183
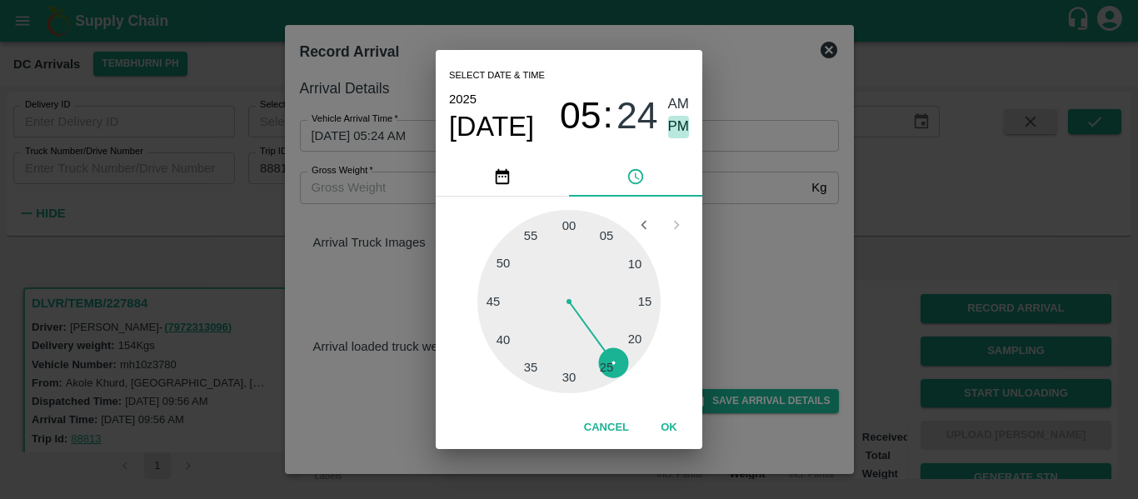
click at [679, 121] on span "PM" at bounding box center [679, 127] width 22 height 22
type input "22/09/2025 05:24 PM"
click at [667, 433] on button "OK" at bounding box center [668, 427] width 53 height 29
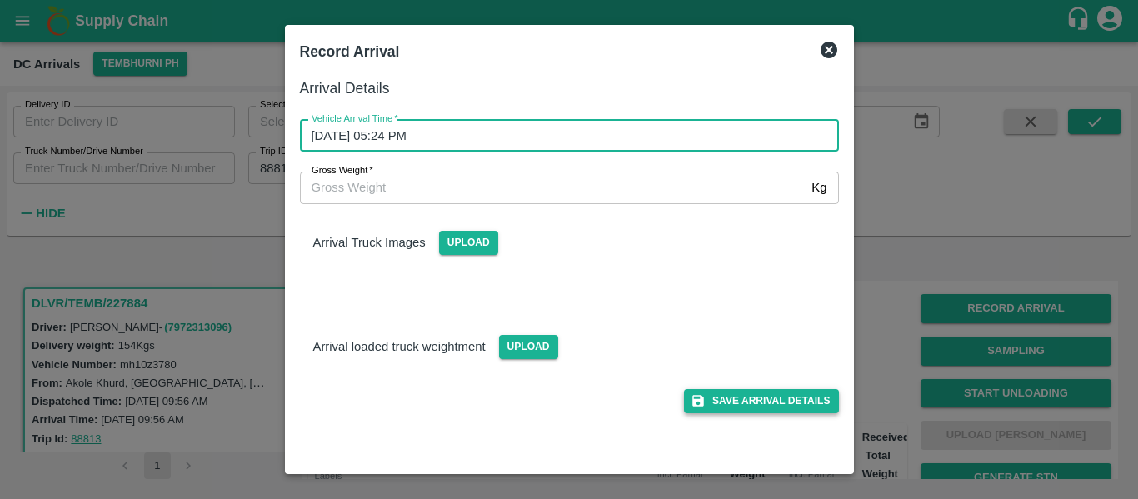
click at [754, 398] on button "Save Arrival Details" at bounding box center [761, 401] width 154 height 24
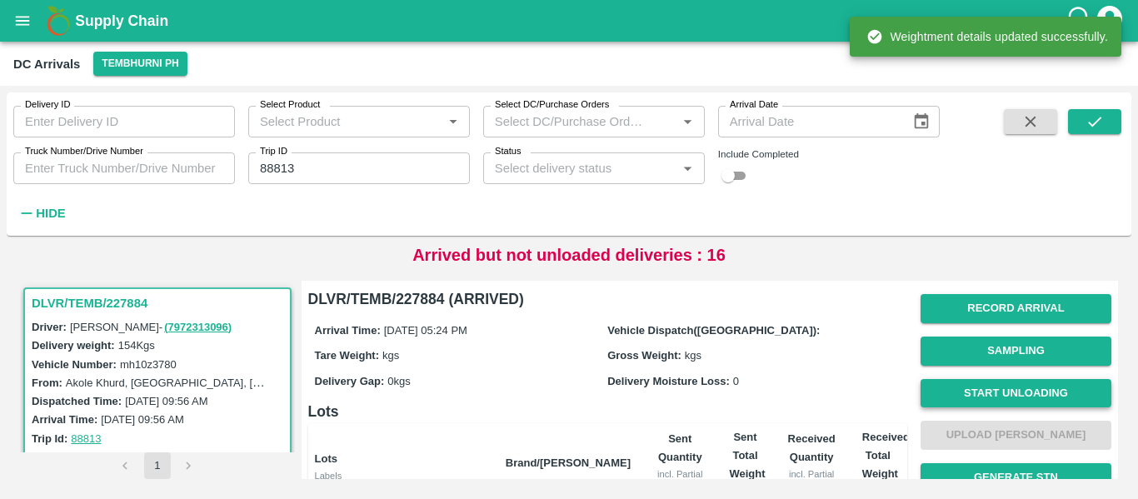
click at [1059, 397] on button "Start Unloading" at bounding box center [1015, 393] width 191 height 29
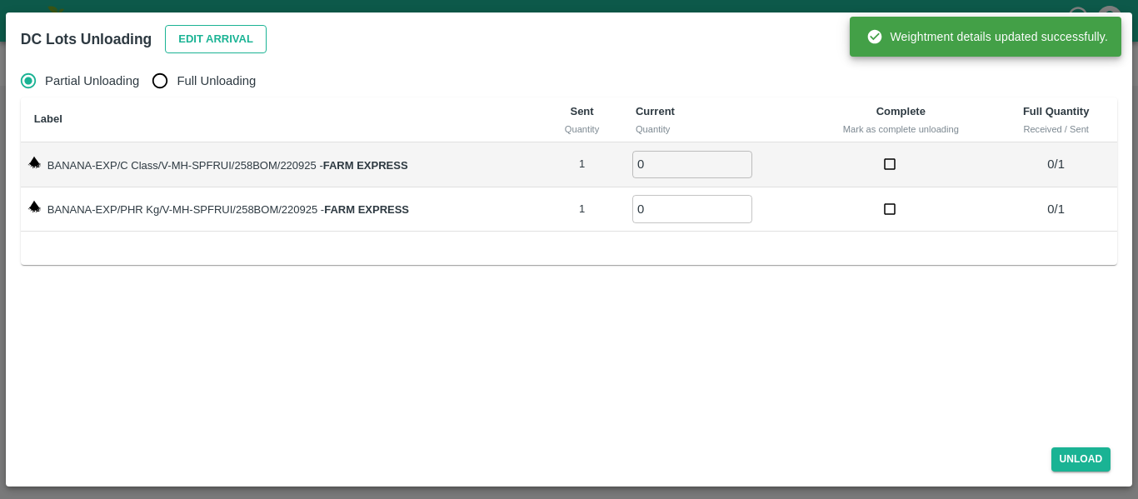
click at [216, 45] on button "Edit Arrival" at bounding box center [216, 39] width 102 height 29
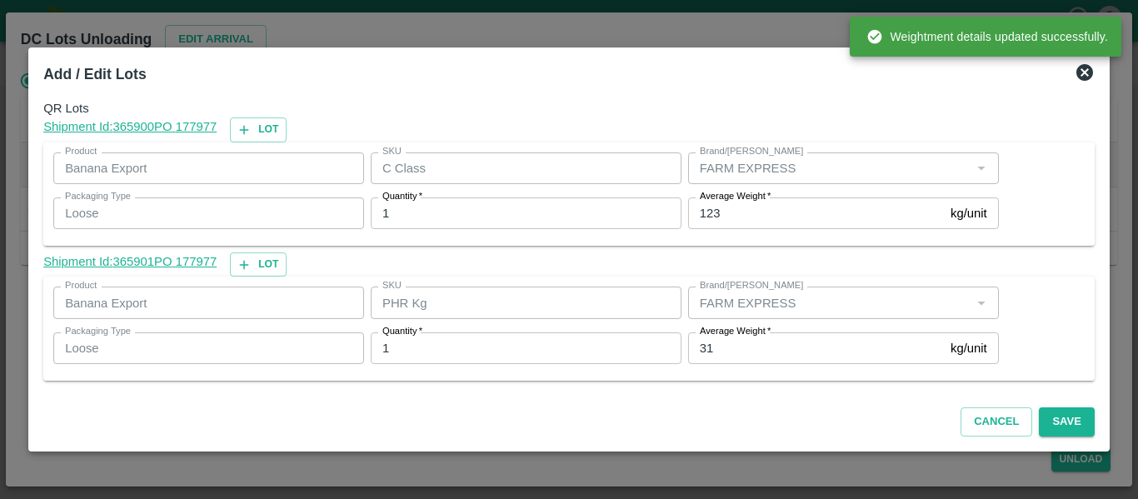
click at [724, 335] on label "Average Weight   *" at bounding box center [735, 331] width 71 height 13
click at [724, 335] on input "31" at bounding box center [816, 348] width 256 height 32
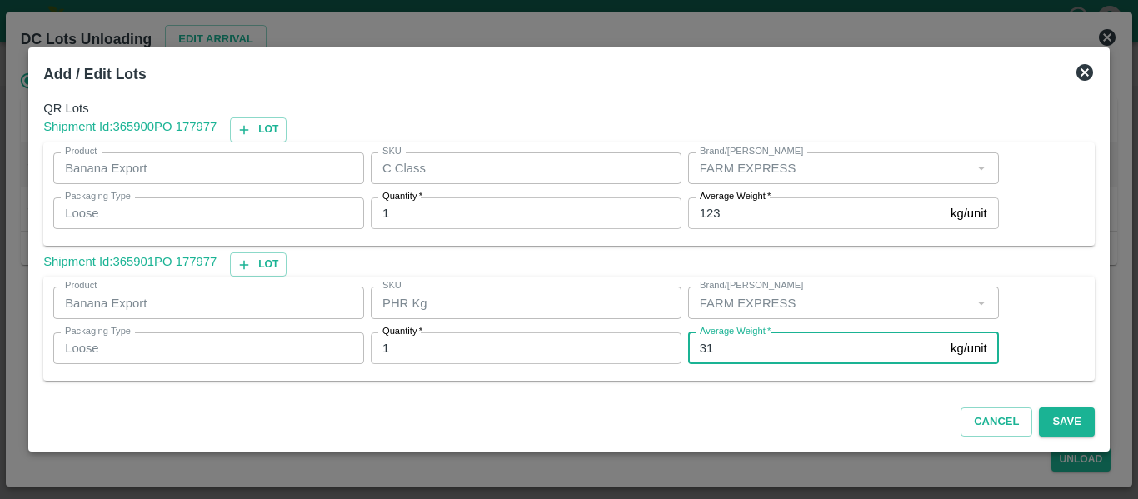
type input "3"
type input "1"
click at [1039, 431] on button "Save" at bounding box center [1066, 421] width 55 height 29
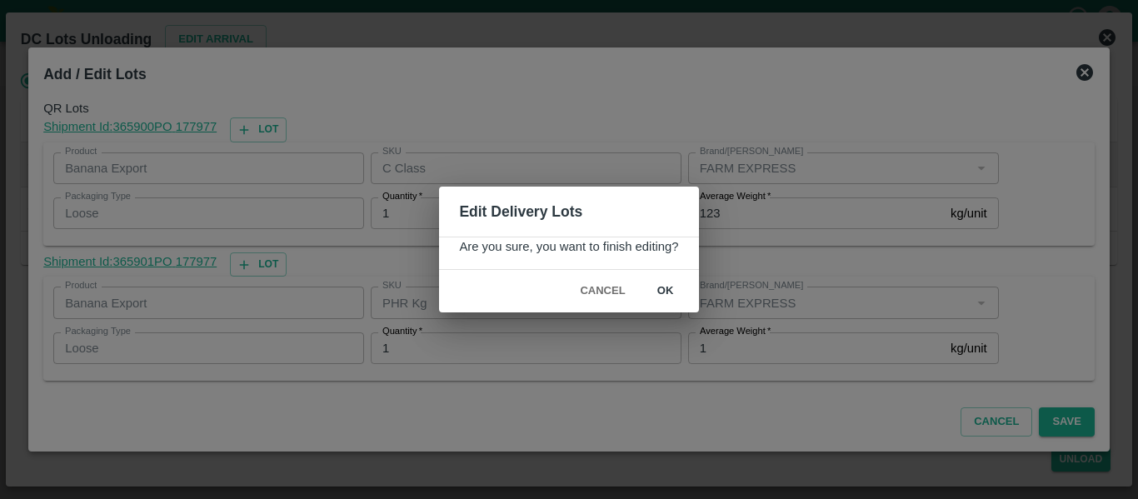
click at [676, 290] on button "ok" at bounding box center [665, 291] width 53 height 29
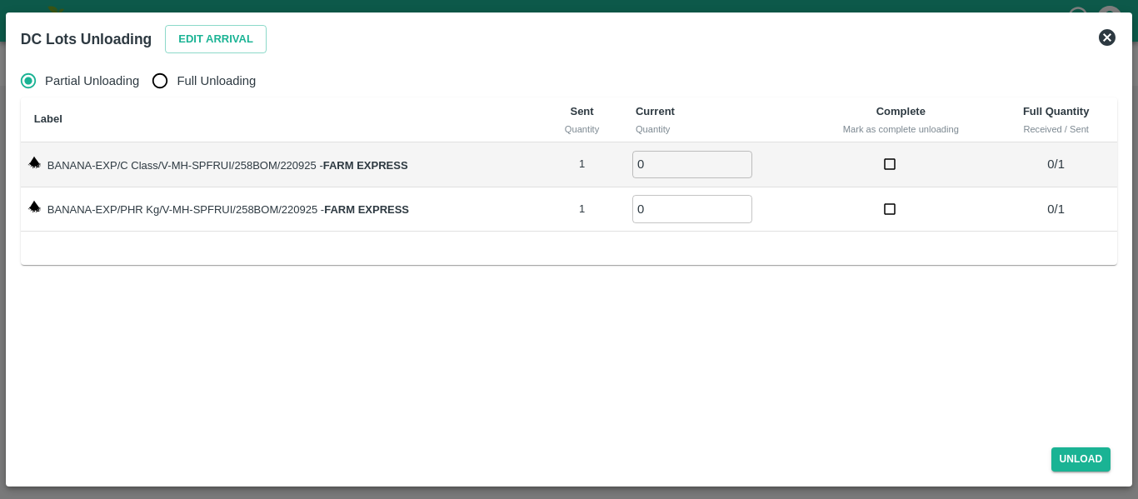
click at [231, 78] on span "Full Unloading" at bounding box center [216, 81] width 79 height 18
click at [177, 78] on input "Full Unloading" at bounding box center [159, 80] width 33 height 33
radio input "true"
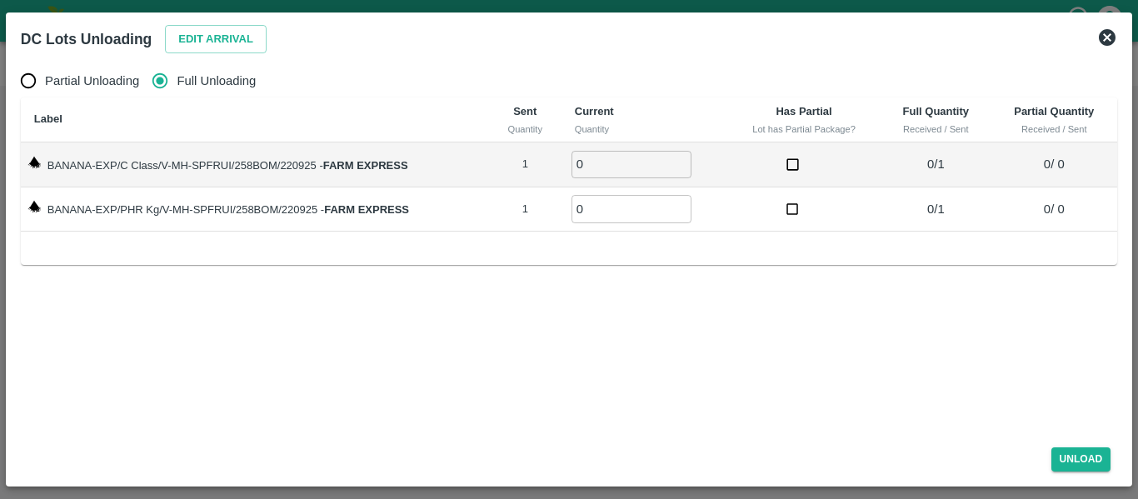
click at [680, 157] on input "0" at bounding box center [631, 164] width 120 height 27
type input "1"
click at [680, 158] on input "1" at bounding box center [631, 164] width 120 height 27
type input "1"
click at [682, 208] on input "1" at bounding box center [631, 208] width 120 height 27
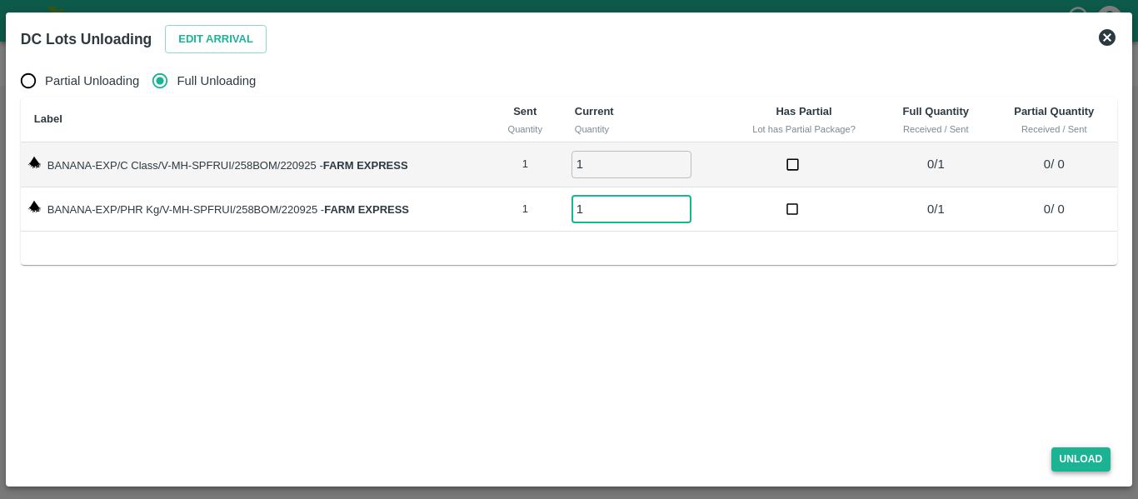
click at [1079, 454] on button "Unload" at bounding box center [1081, 459] width 60 height 24
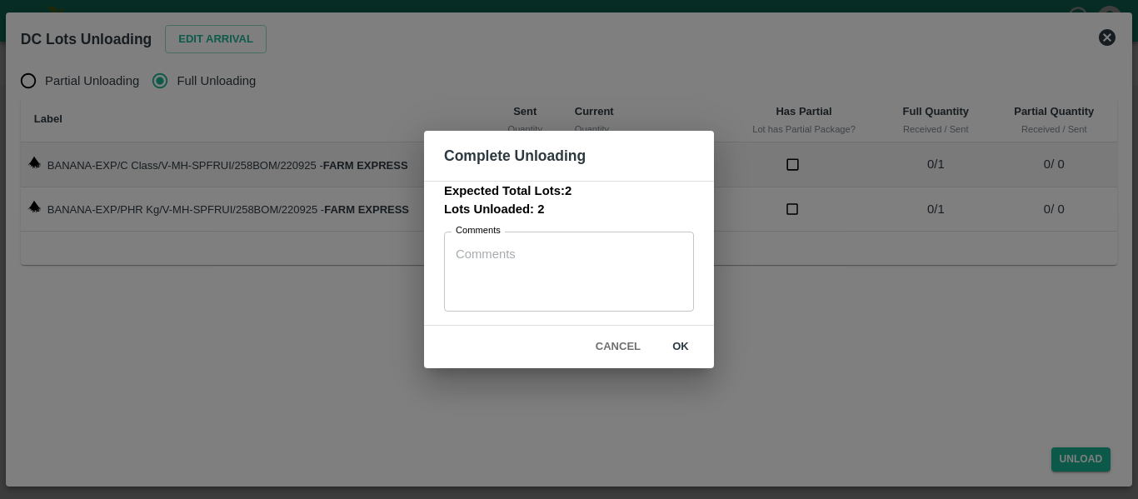
click at [696, 345] on button "ok" at bounding box center [680, 346] width 53 height 29
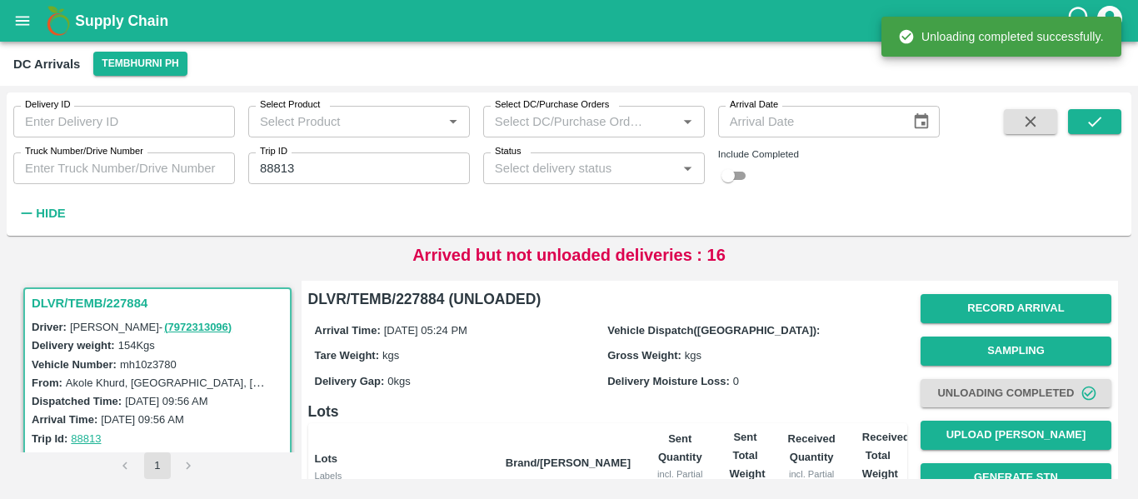
scroll to position [213, 0]
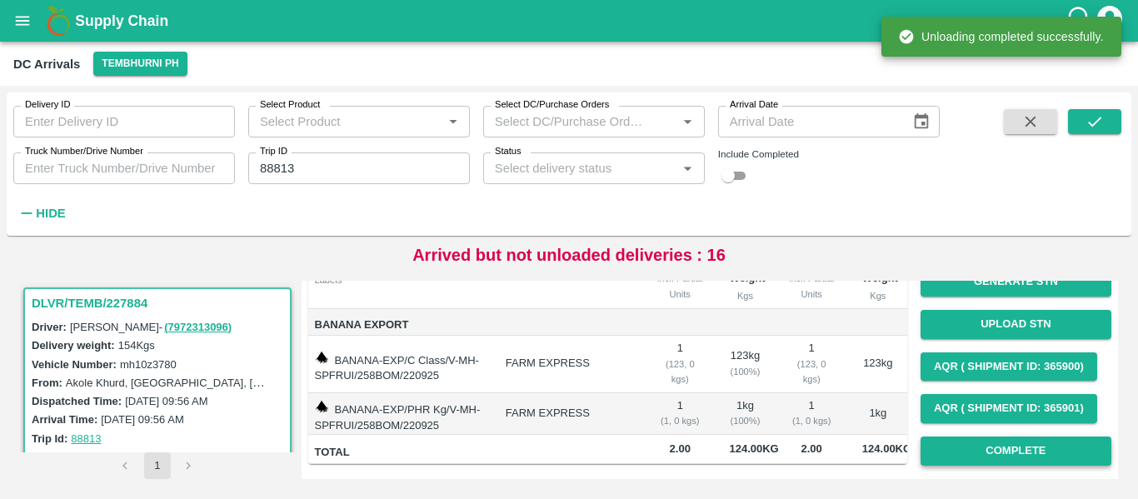
click at [982, 436] on button "Complete" at bounding box center [1015, 450] width 191 height 29
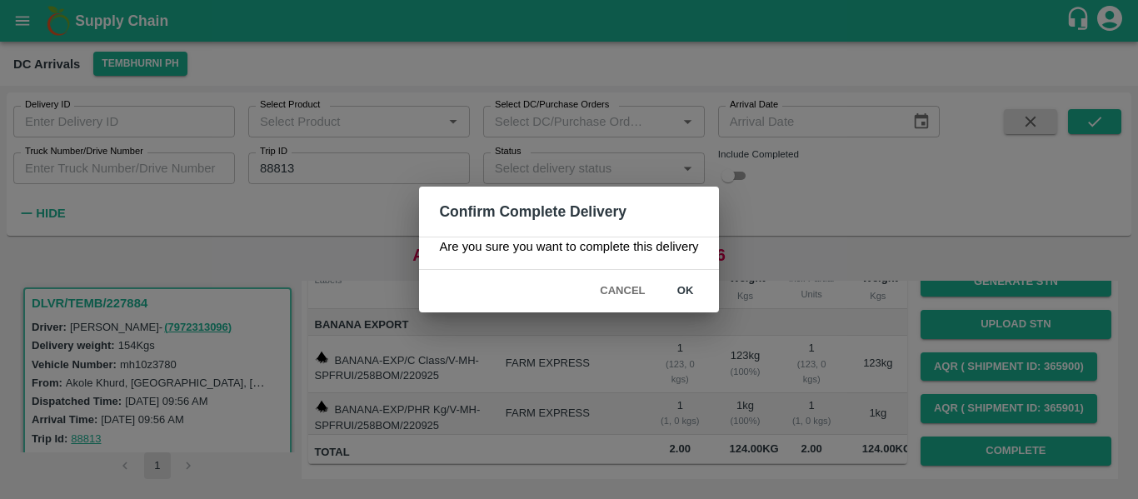
click at [683, 298] on button "ok" at bounding box center [685, 291] width 53 height 29
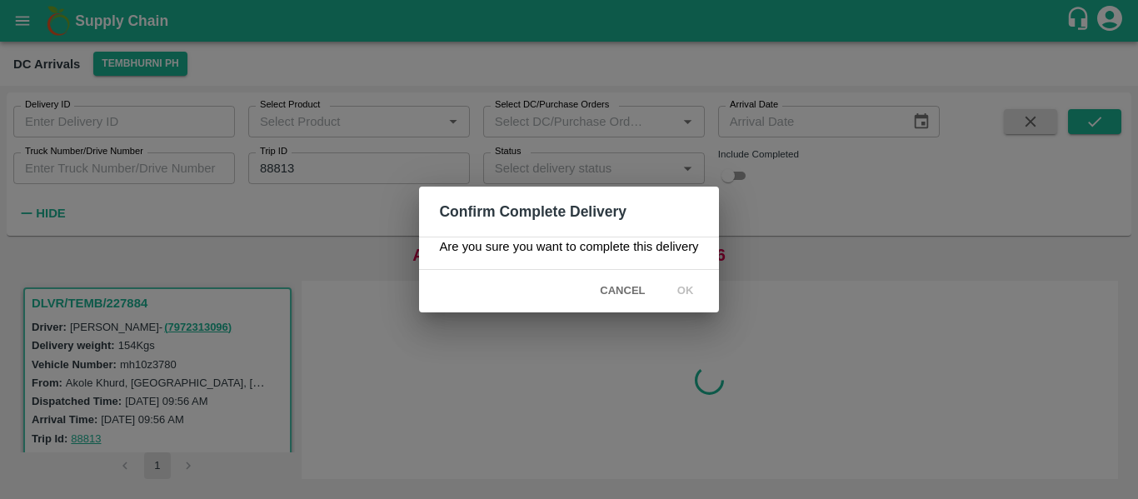
scroll to position [0, 0]
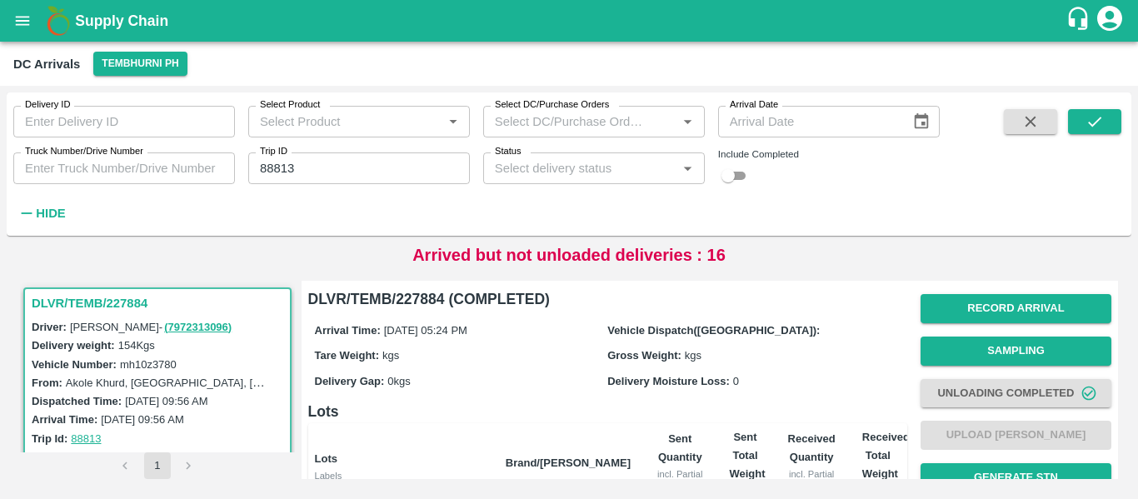
click at [308, 170] on input "88813" at bounding box center [359, 168] width 222 height 32
paste input "text"
type input "88826"
click at [1104, 117] on button "submit" at bounding box center [1094, 121] width 53 height 25
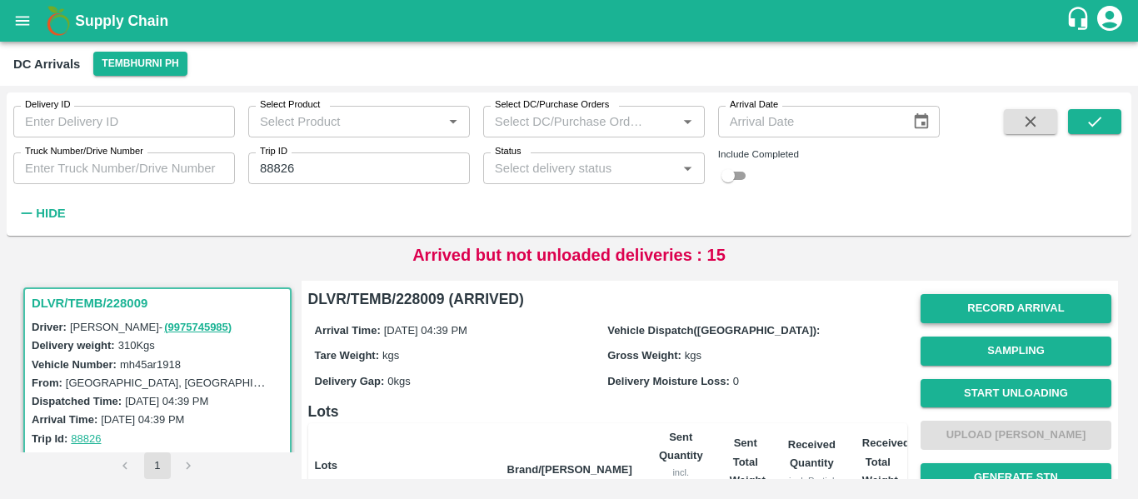
click at [1005, 309] on button "Record Arrival" at bounding box center [1015, 308] width 191 height 29
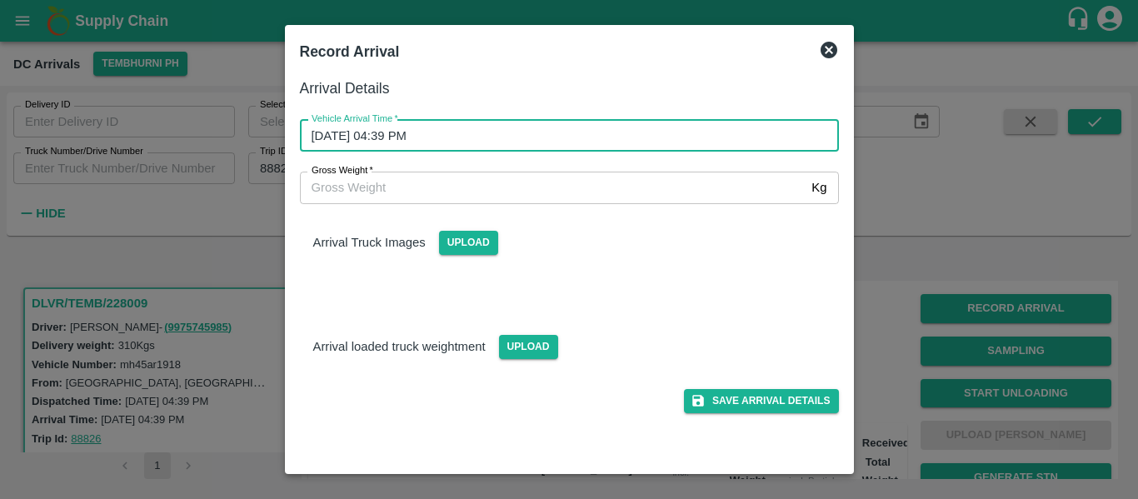
click at [476, 122] on input "23/09/2025 04:39 PM" at bounding box center [563, 136] width 527 height 32
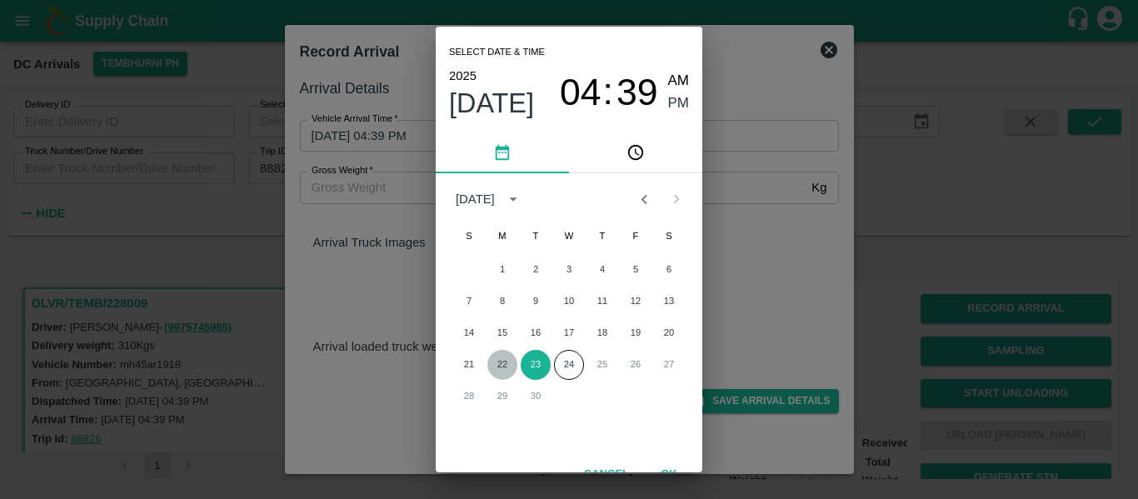
click at [503, 361] on button "22" at bounding box center [502, 365] width 30 height 30
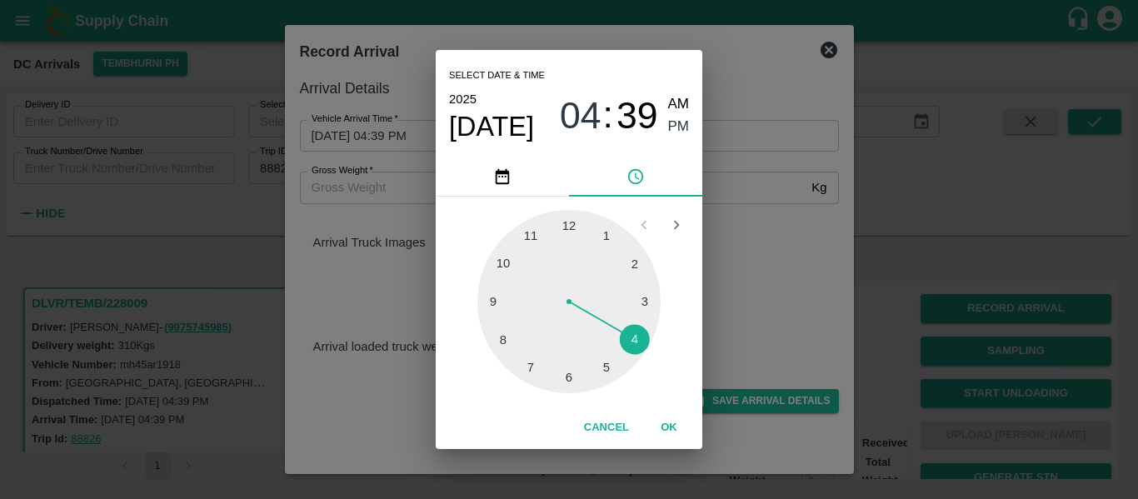
click at [628, 342] on div at bounding box center [568, 301] width 183 height 183
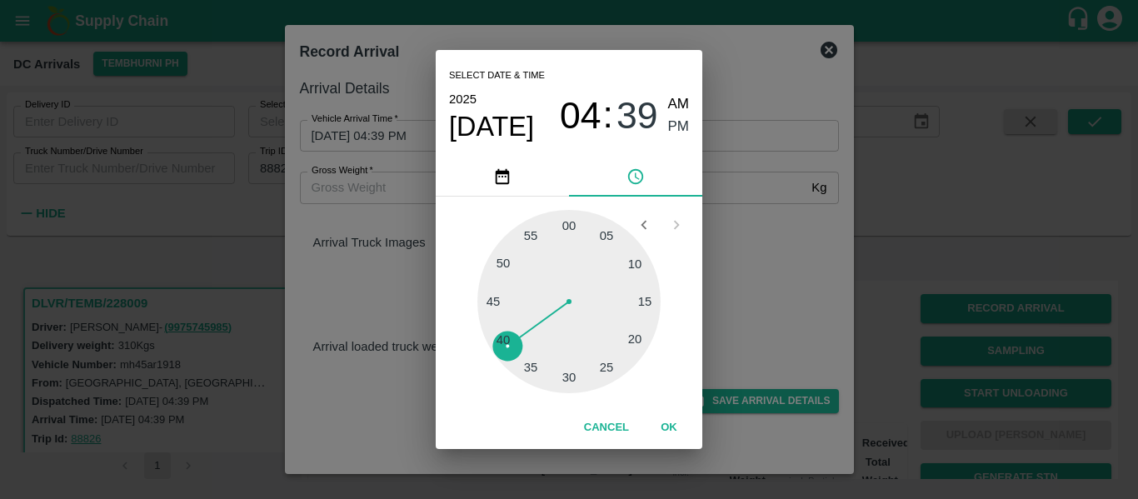
click at [489, 338] on div at bounding box center [568, 301] width 183 height 183
type input "22/09/2025 04:41 PM"
click at [673, 124] on span "PM" at bounding box center [679, 127] width 22 height 22
click at [674, 418] on button "OK" at bounding box center [668, 427] width 53 height 29
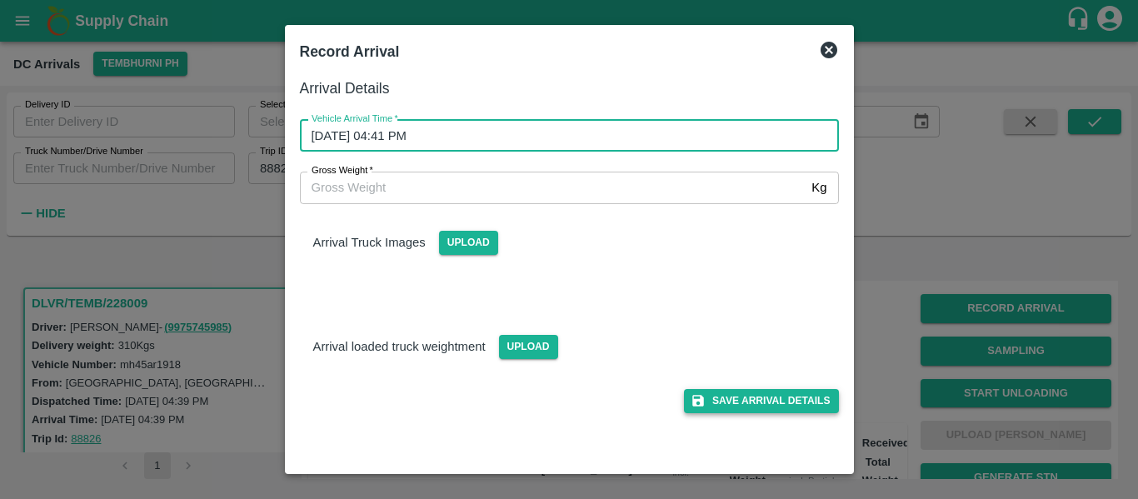
click at [770, 401] on button "Save Arrival Details" at bounding box center [761, 401] width 154 height 24
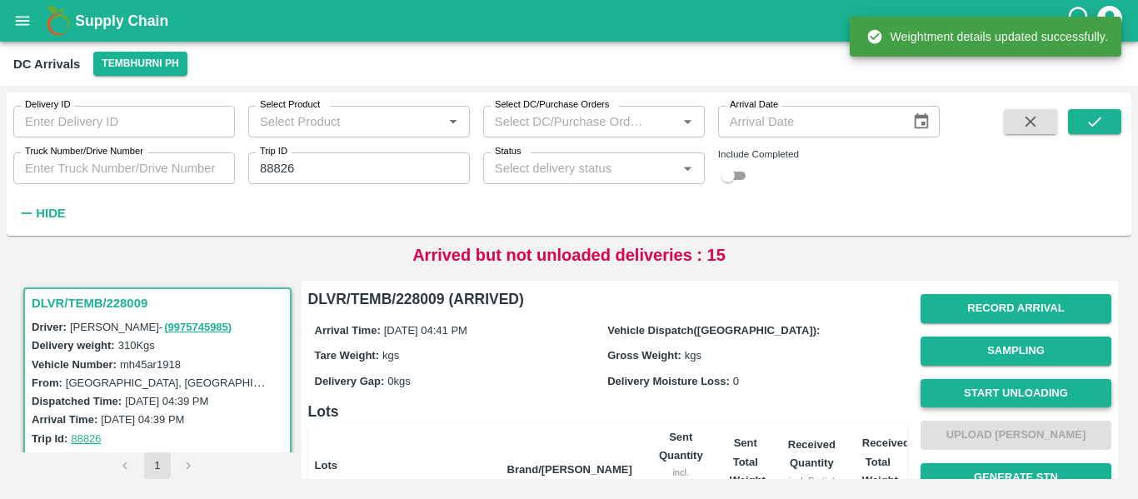
click at [979, 385] on button "Start Unloading" at bounding box center [1015, 393] width 191 height 29
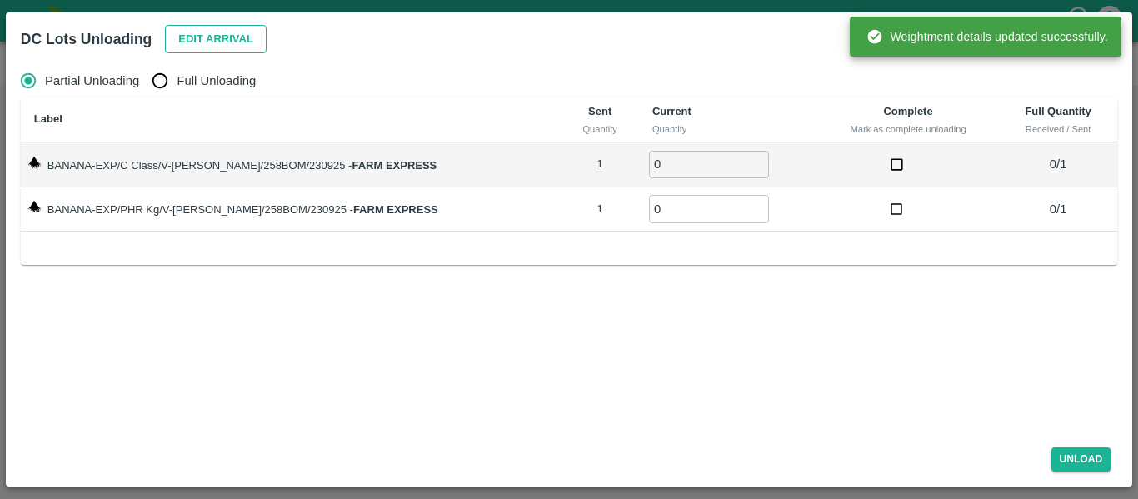
click at [202, 43] on button "Edit Arrival" at bounding box center [216, 39] width 102 height 29
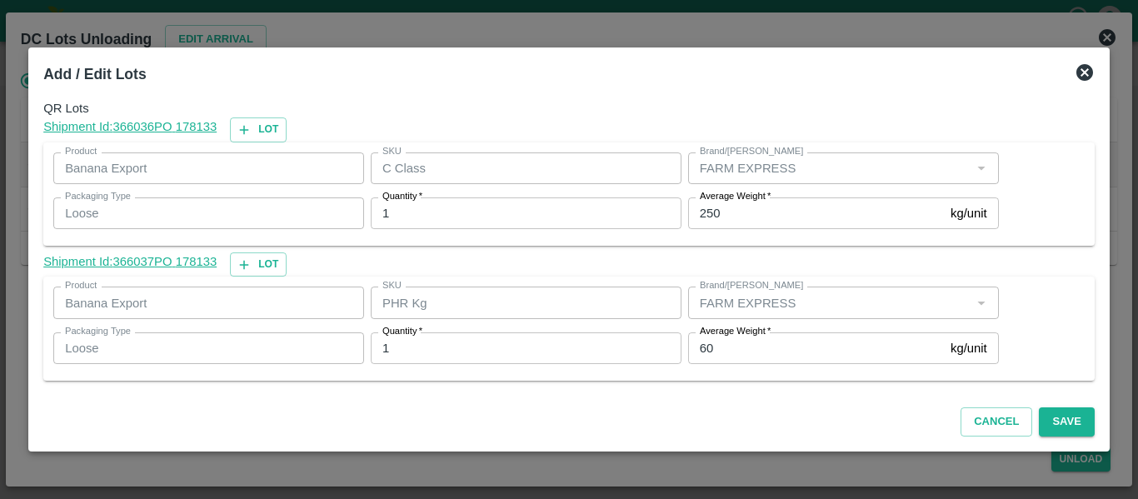
click at [724, 353] on input "60" at bounding box center [816, 348] width 256 height 32
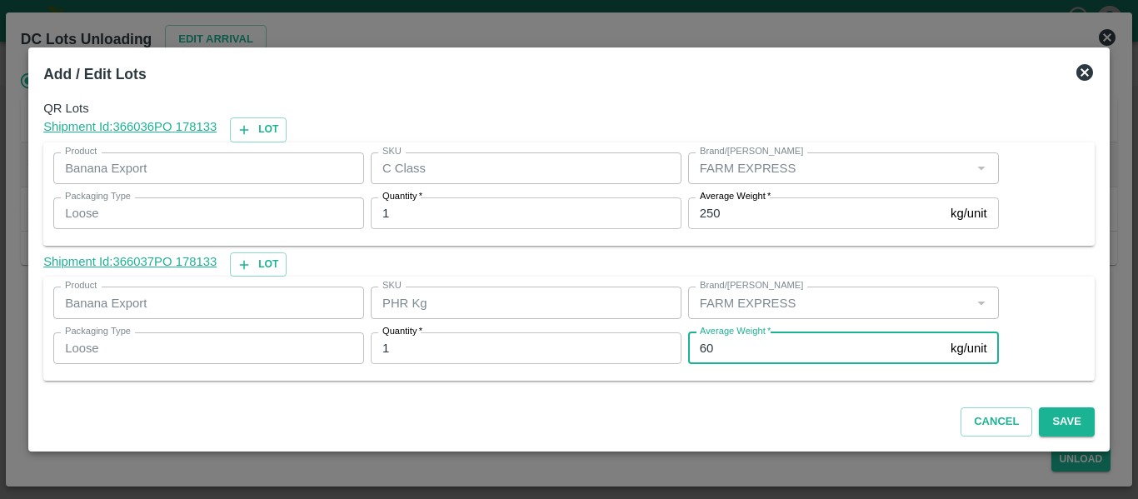
type input "6"
type input "1"
click at [1088, 418] on button "Save" at bounding box center [1066, 421] width 55 height 29
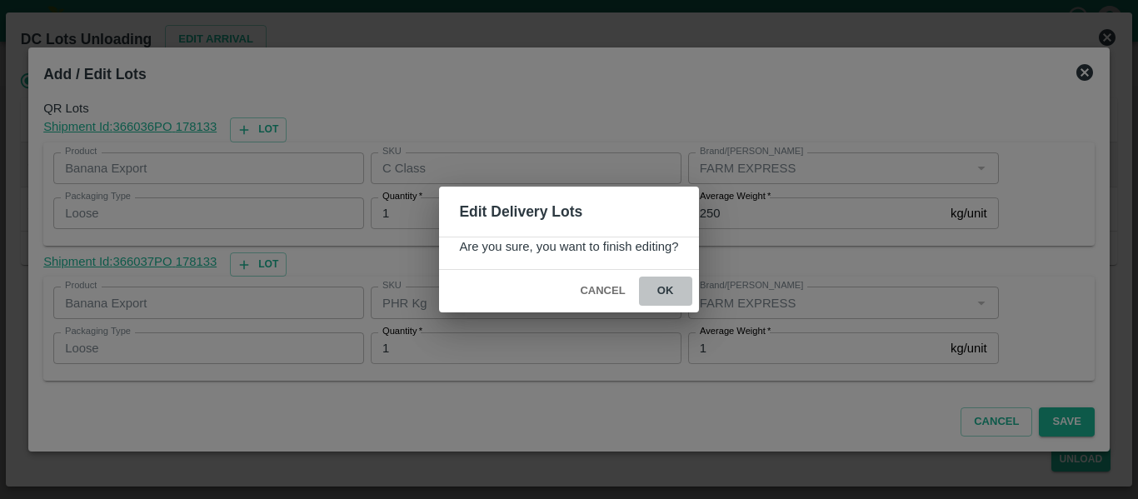
click at [679, 284] on button "ok" at bounding box center [665, 291] width 53 height 29
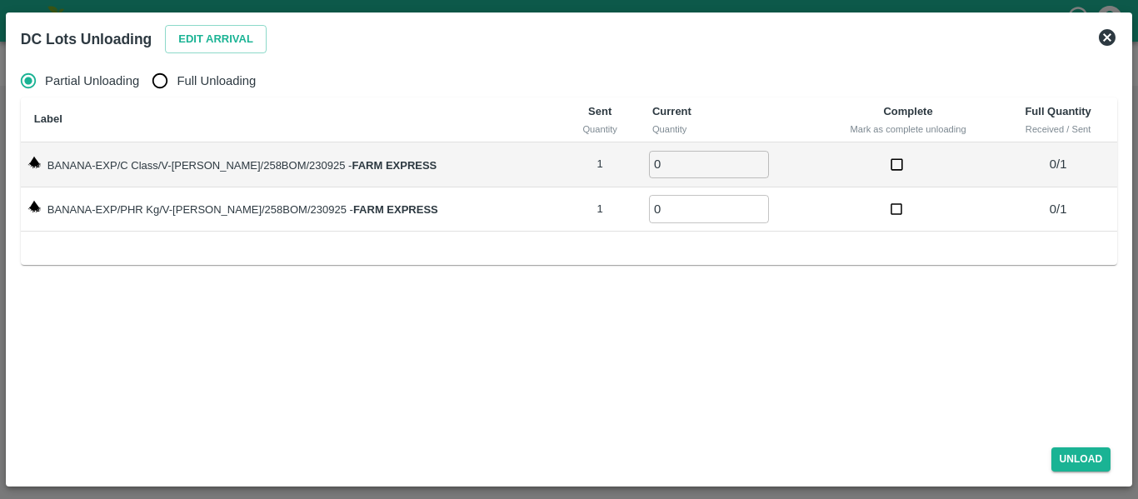
click at [217, 81] on span "Full Unloading" at bounding box center [216, 81] width 79 height 18
click at [177, 81] on input "Full Unloading" at bounding box center [159, 80] width 33 height 33
radio input "true"
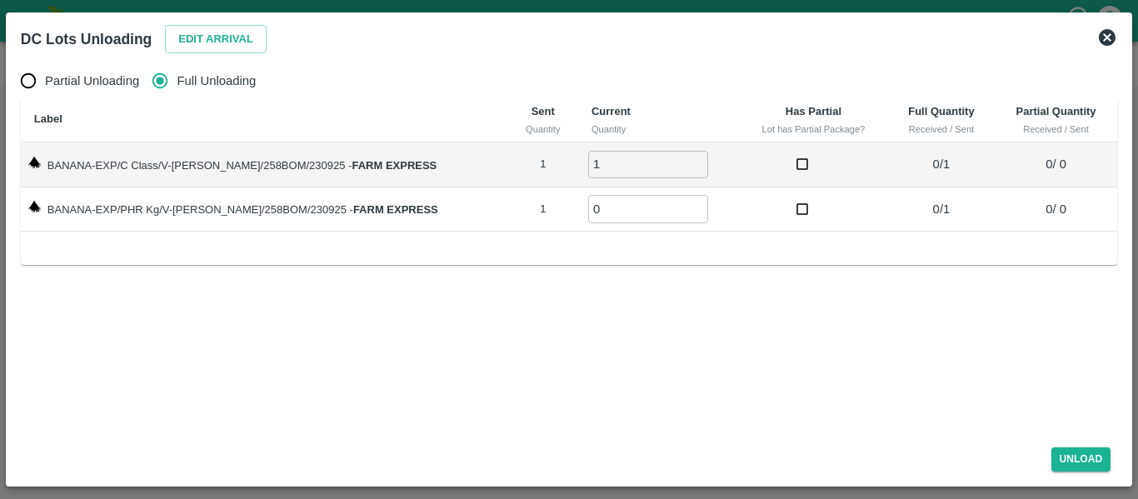
type input "1"
click at [676, 158] on input "1" at bounding box center [648, 164] width 120 height 27
type input "1"
click at [676, 204] on input "1" at bounding box center [648, 208] width 120 height 27
click at [1082, 456] on button "Unload" at bounding box center [1081, 459] width 60 height 24
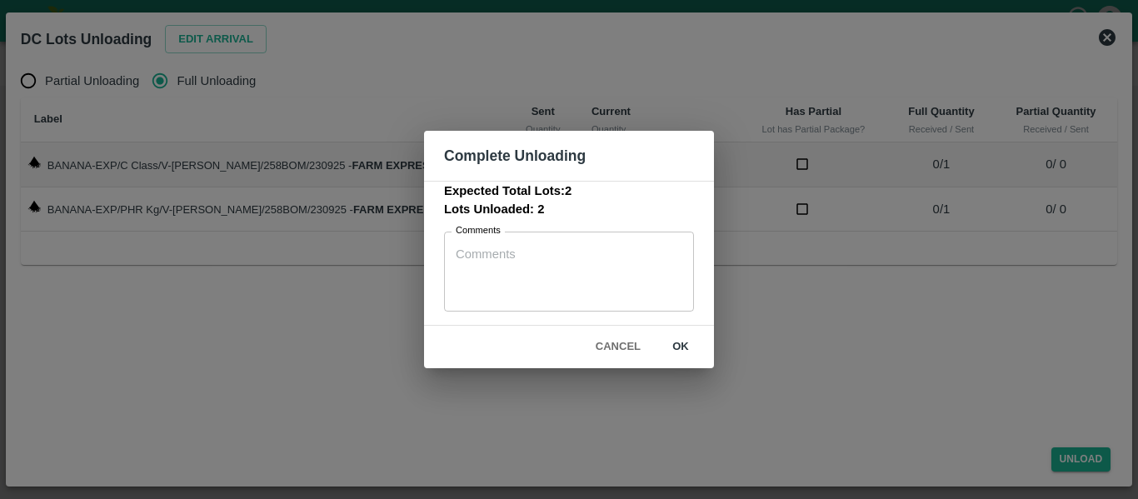
click at [685, 340] on button "ok" at bounding box center [680, 346] width 53 height 29
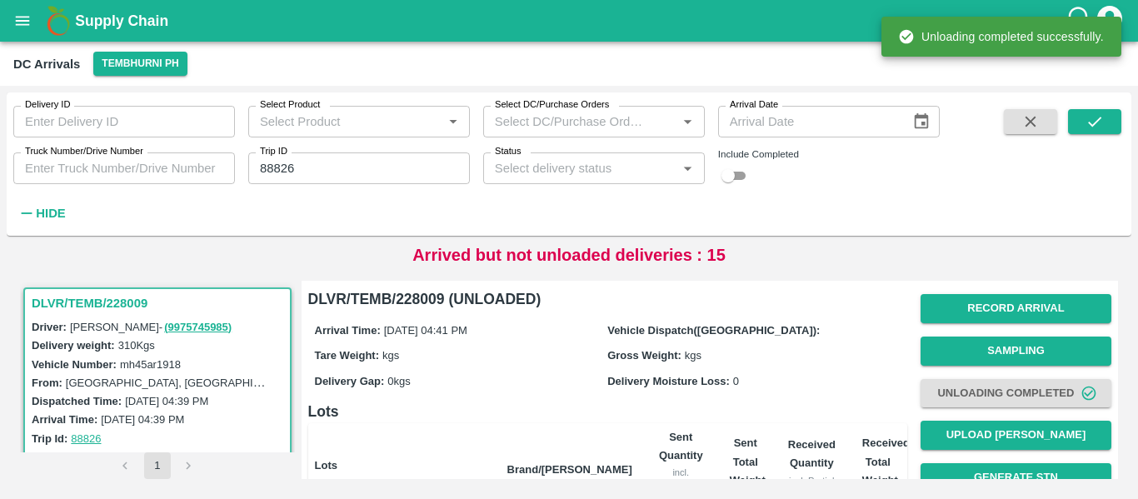
scroll to position [213, 0]
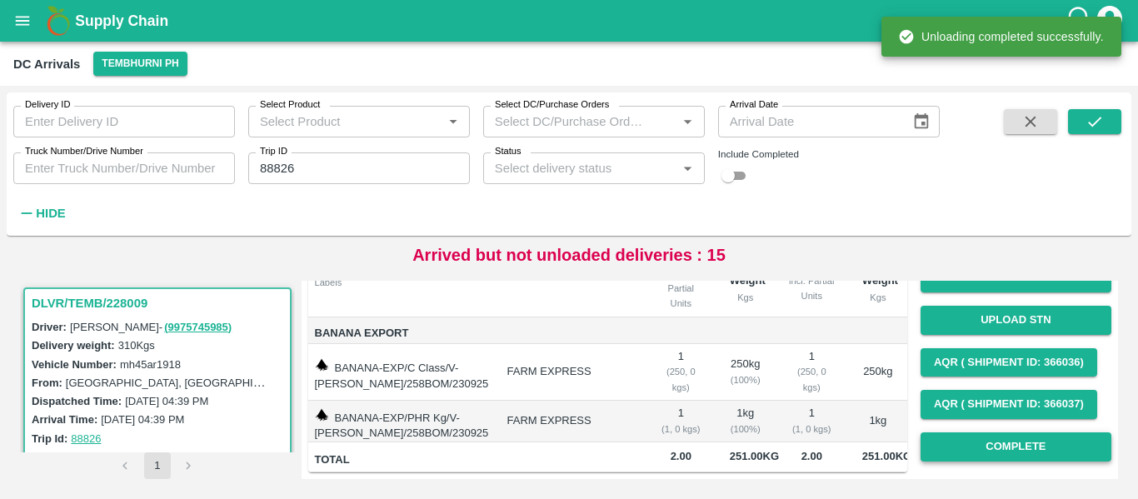
click at [950, 432] on button "Complete" at bounding box center [1015, 446] width 191 height 29
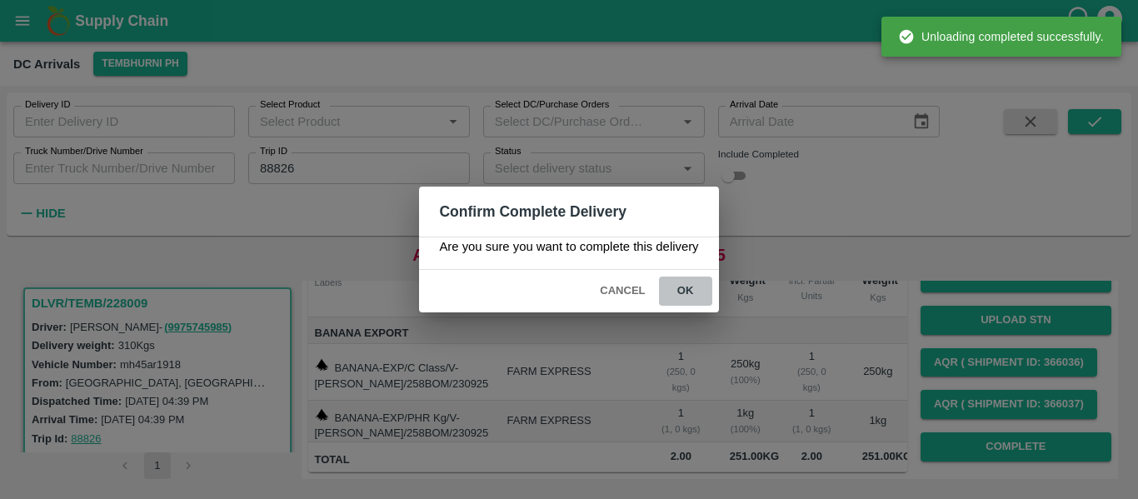
click at [686, 283] on button "ok" at bounding box center [685, 291] width 53 height 29
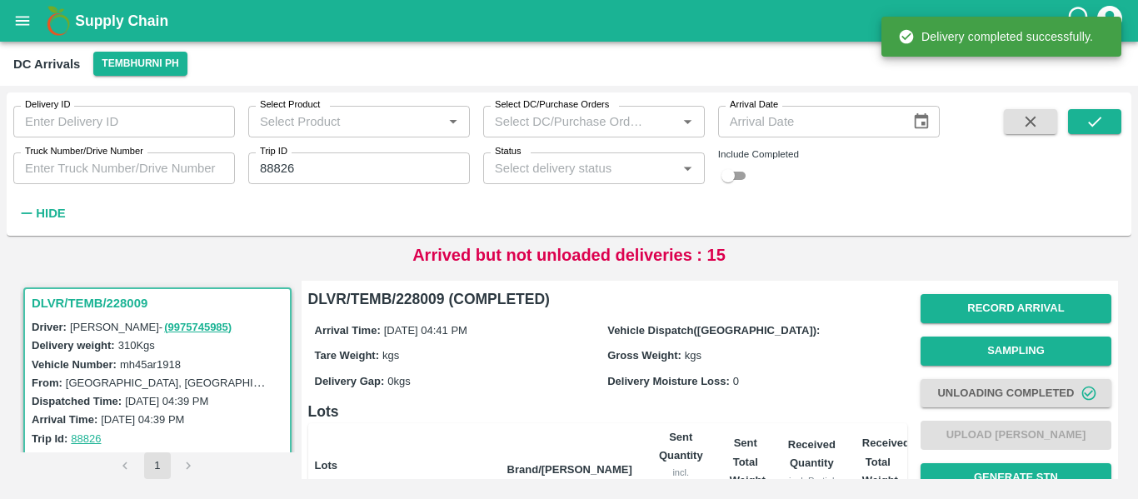
click at [332, 171] on input "88826" at bounding box center [359, 168] width 222 height 32
paste input "text"
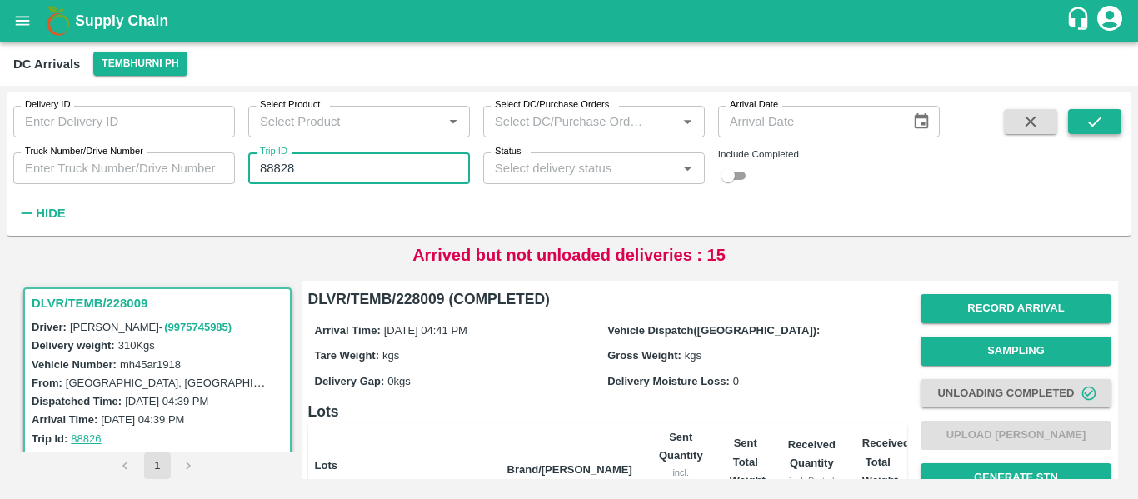
type input "88828"
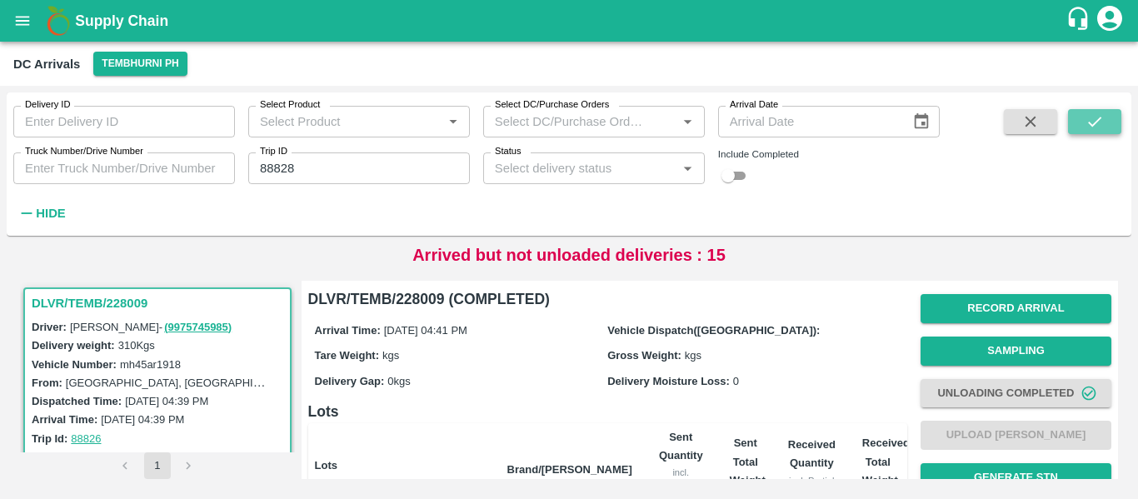
click at [1083, 127] on button "submit" at bounding box center [1094, 121] width 53 height 25
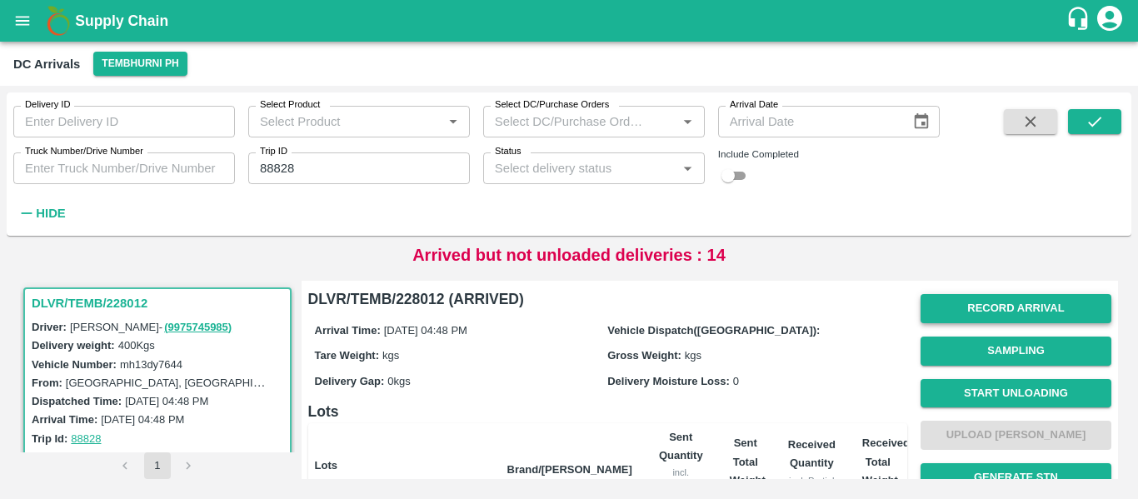
click at [926, 312] on button "Record Arrival" at bounding box center [1015, 308] width 191 height 29
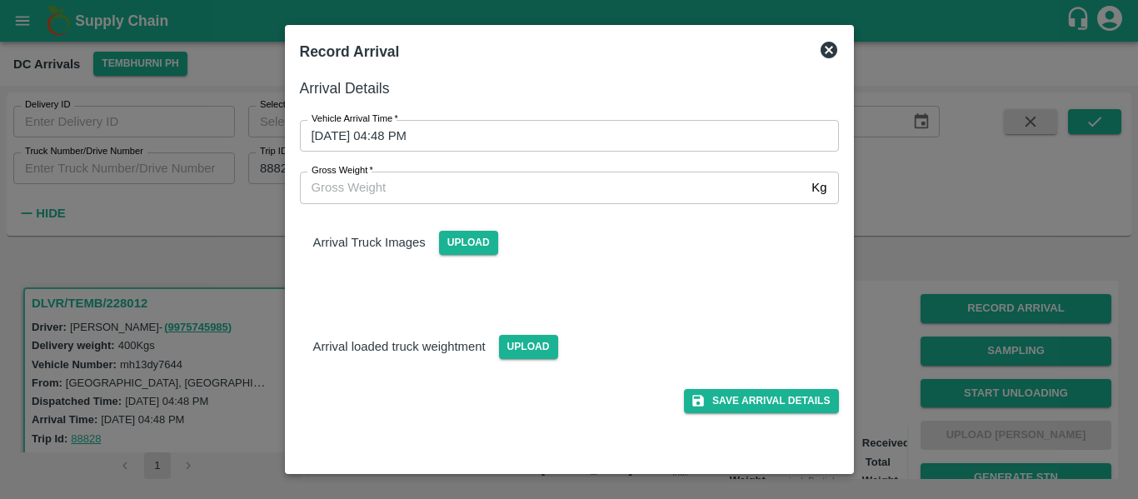
click at [450, 132] on input "23/09/2025 04:48 PM" at bounding box center [563, 136] width 527 height 32
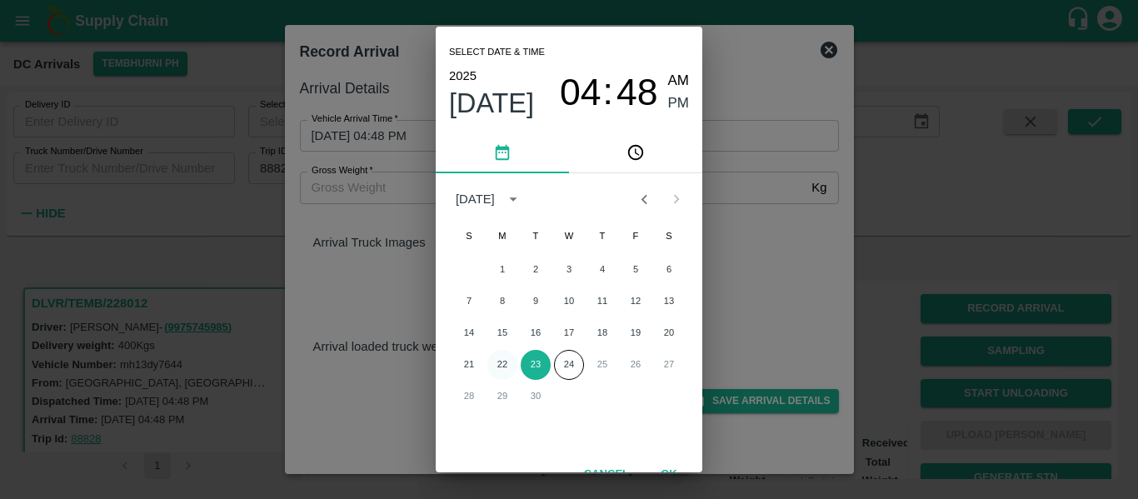
click at [496, 365] on button "22" at bounding box center [502, 365] width 30 height 30
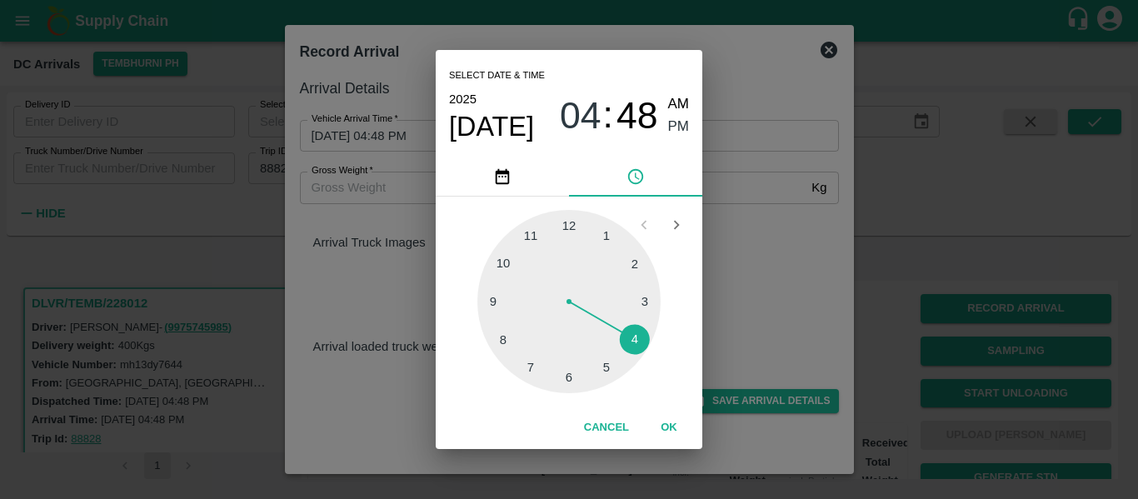
click at [596, 366] on div at bounding box center [568, 301] width 183 height 183
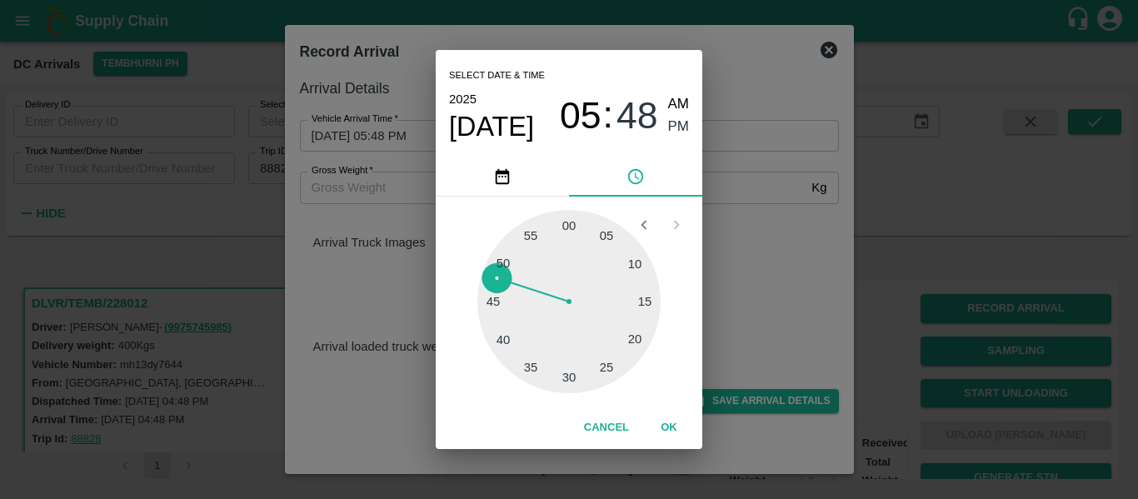
click at [496, 333] on div at bounding box center [568, 301] width 183 height 183
type input "22/09/2025 05:41 PM"
click at [676, 125] on span "PM" at bounding box center [679, 127] width 22 height 22
click at [658, 437] on button "OK" at bounding box center [668, 427] width 53 height 29
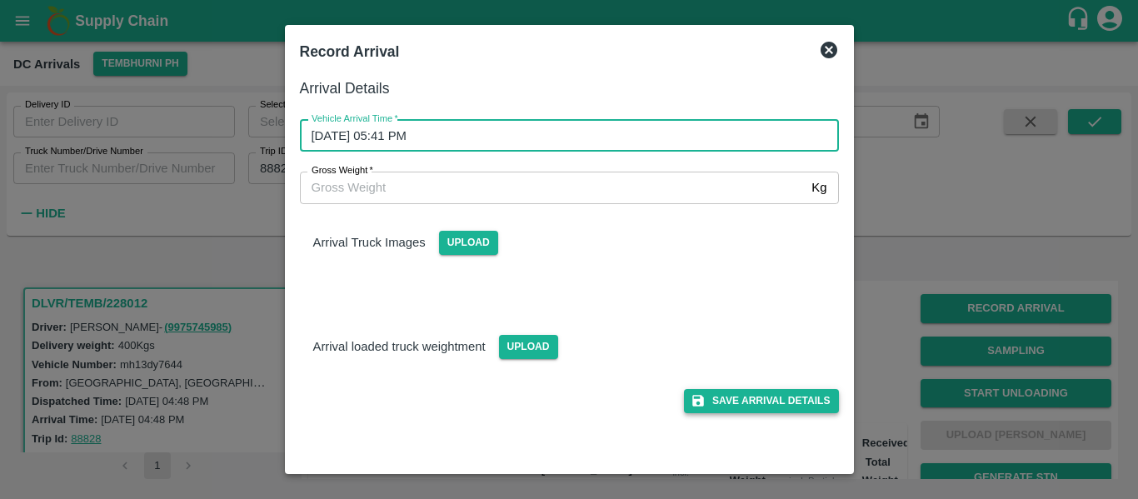
click at [786, 396] on button "Save Arrival Details" at bounding box center [761, 401] width 154 height 24
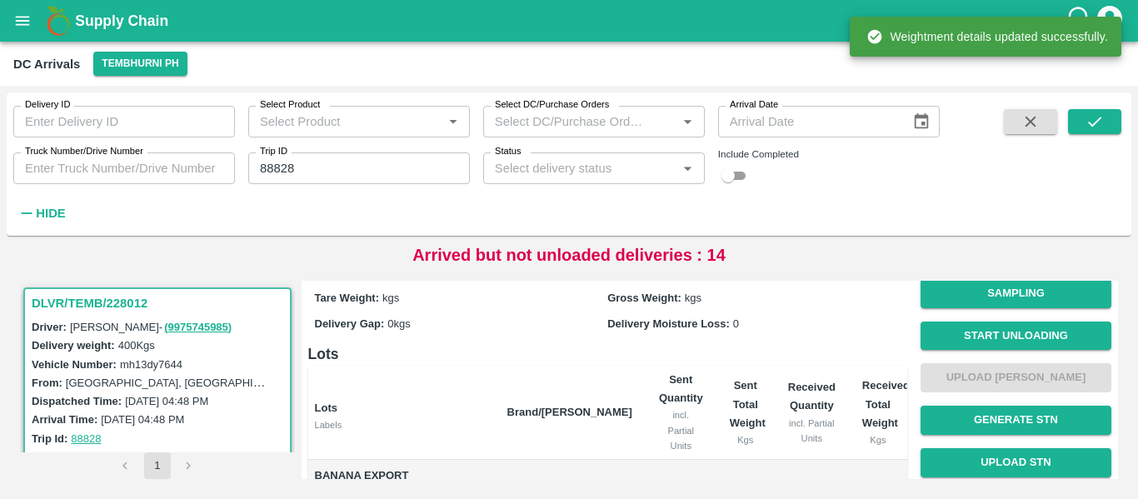
scroll to position [58, 0]
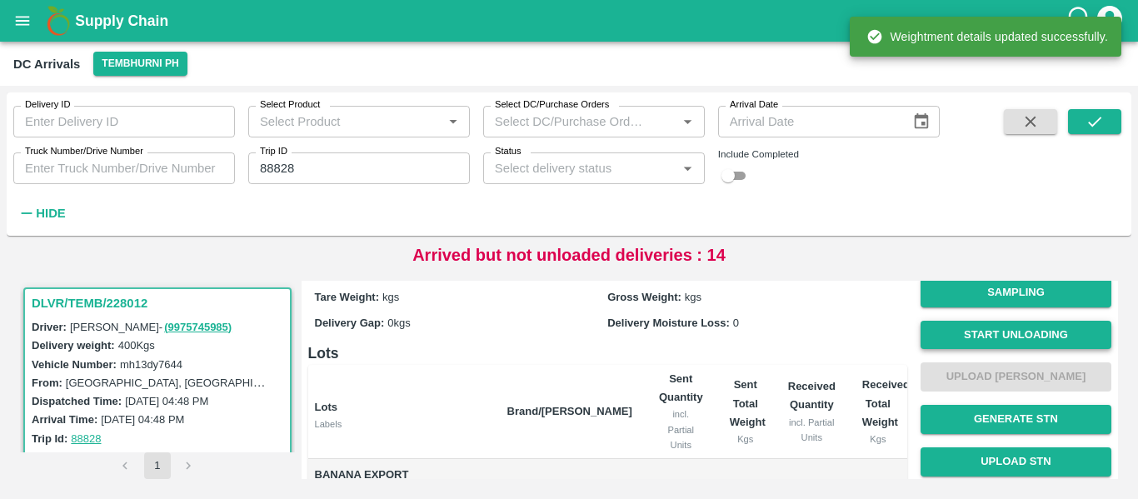
click at [975, 329] on button "Start Unloading" at bounding box center [1015, 335] width 191 height 29
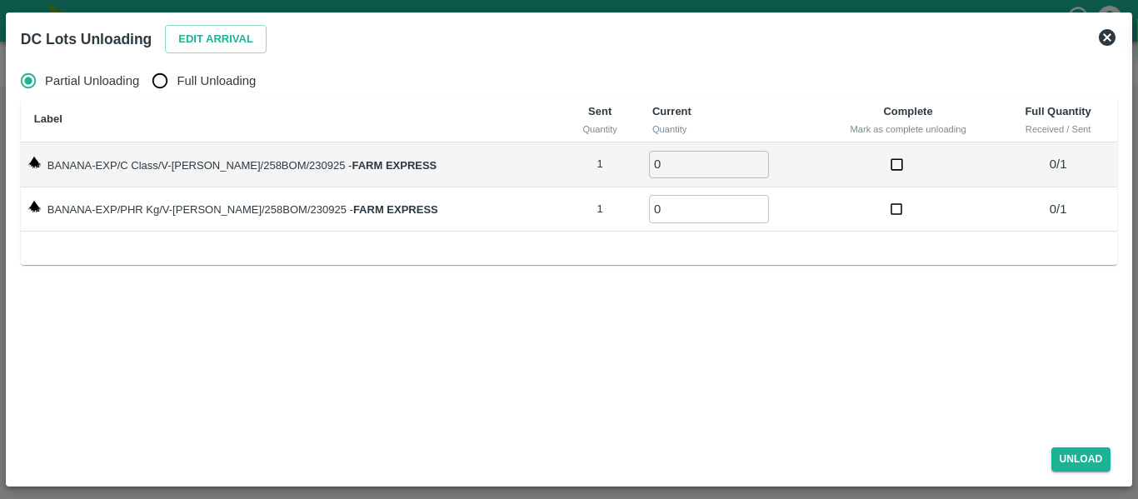
click at [240, 58] on div "Partial Unloading Full Unloading Label Sent Quantity Current Quantity Complete …" at bounding box center [568, 245] width 1109 height 376
click at [222, 45] on button "Edit Arrival" at bounding box center [216, 39] width 102 height 29
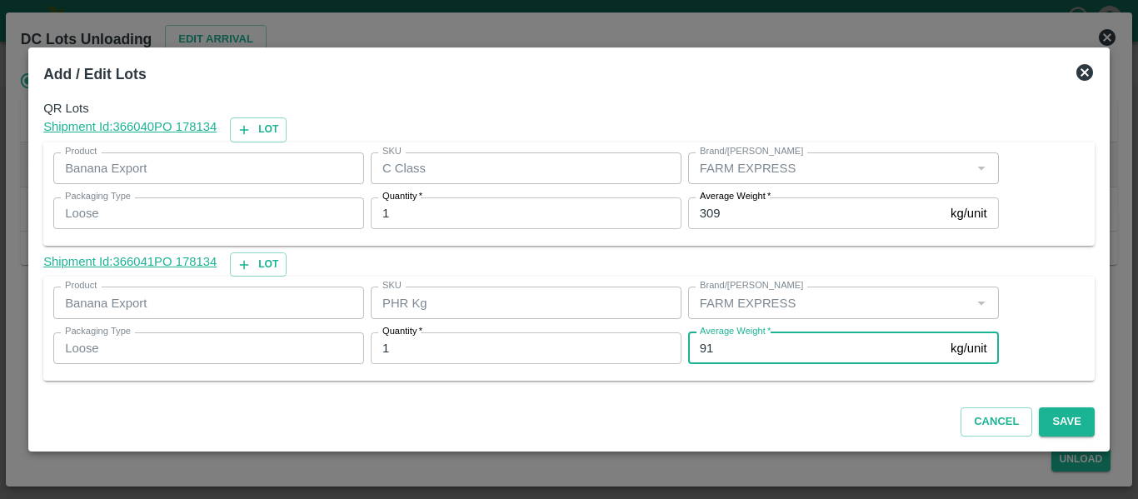
click at [728, 346] on input "91" at bounding box center [816, 348] width 256 height 32
type input "9"
type input "1"
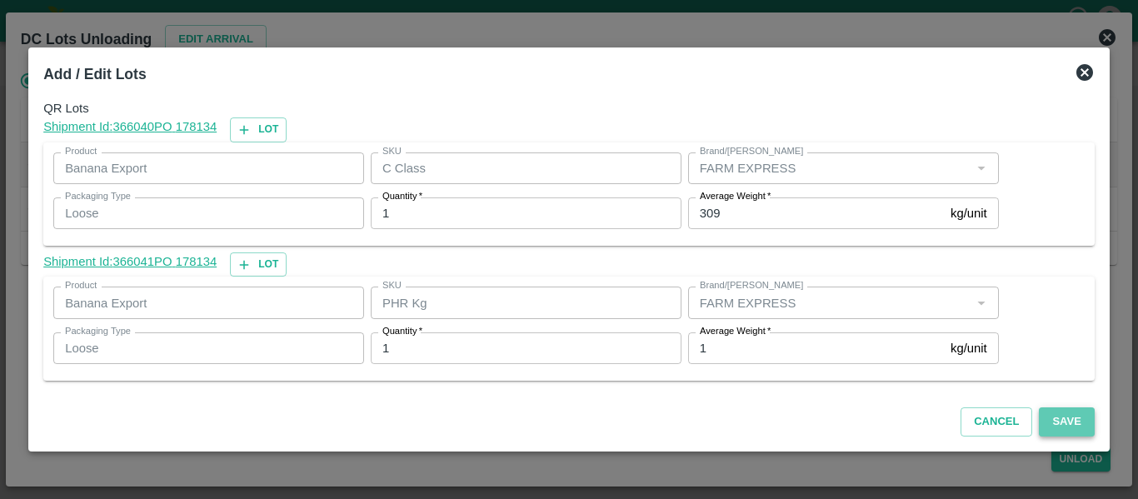
click at [1082, 421] on button "Save" at bounding box center [1066, 421] width 55 height 29
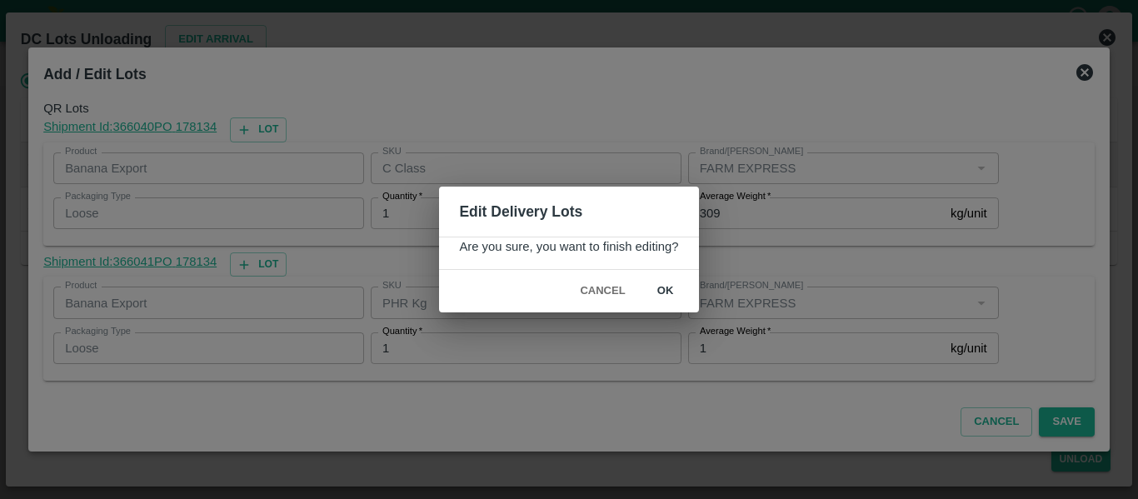
click at [662, 294] on button "ok" at bounding box center [665, 291] width 53 height 29
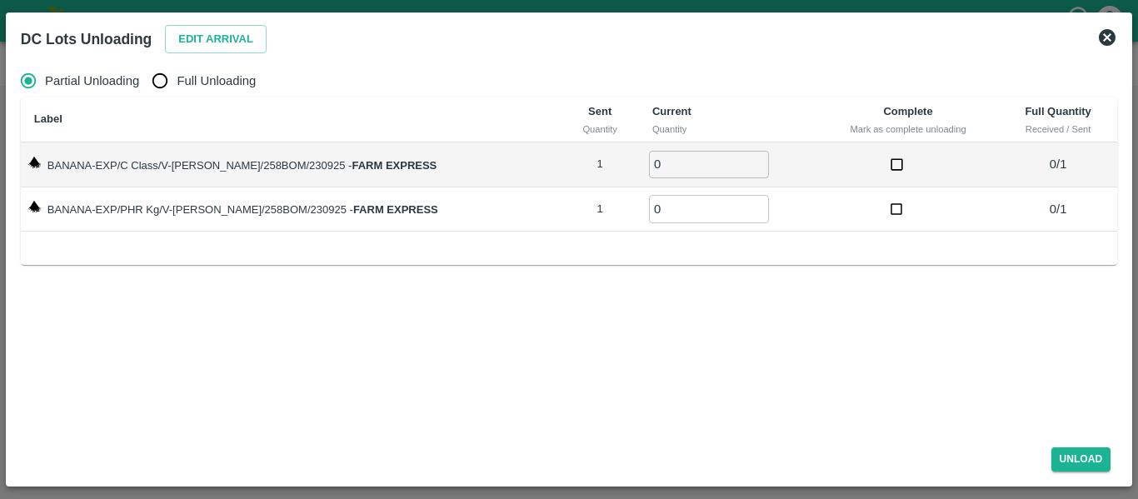
click at [215, 84] on span "Full Unloading" at bounding box center [216, 81] width 79 height 18
click at [177, 84] on input "Full Unloading" at bounding box center [159, 80] width 33 height 33
radio input "true"
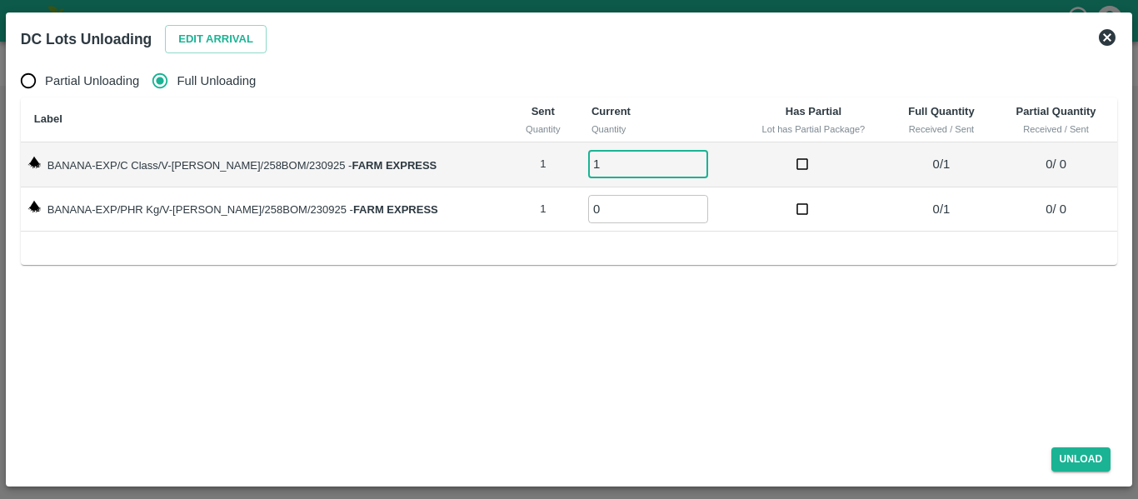
type input "1"
click at [681, 158] on input "1" at bounding box center [648, 164] width 120 height 27
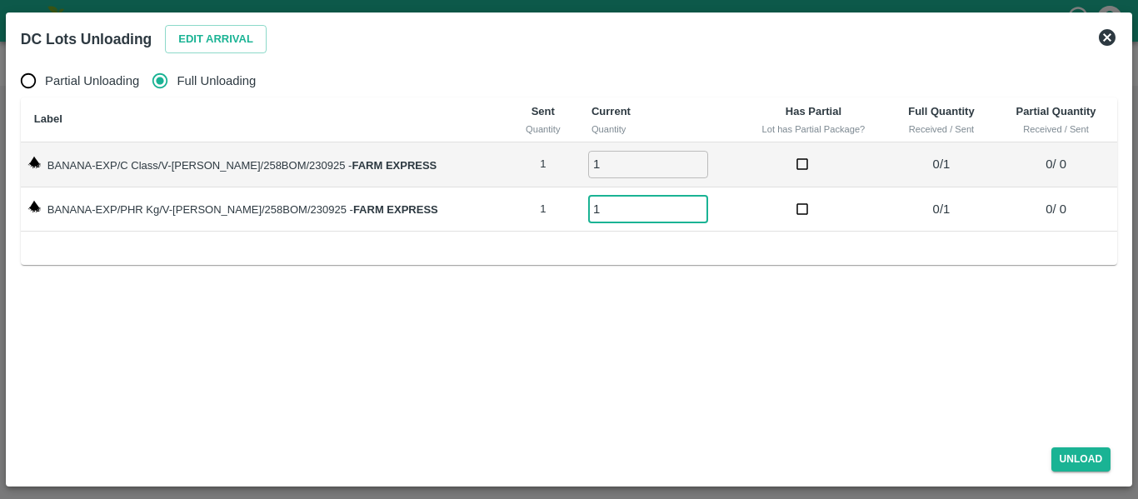
type input "1"
click at [679, 203] on input "1" at bounding box center [648, 208] width 120 height 27
click at [1070, 470] on button "Unload" at bounding box center [1081, 459] width 60 height 24
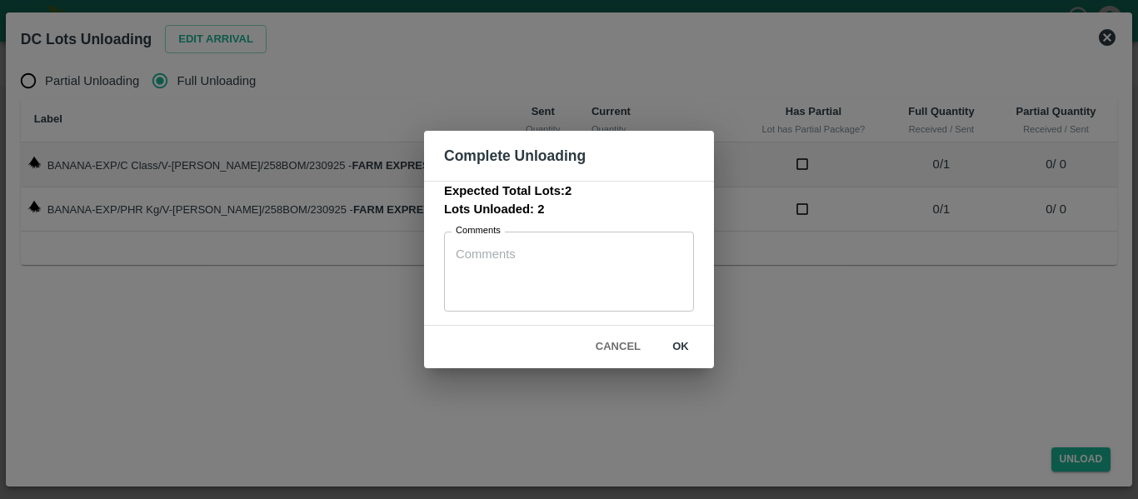
click at [685, 347] on button "ok" at bounding box center [680, 346] width 53 height 29
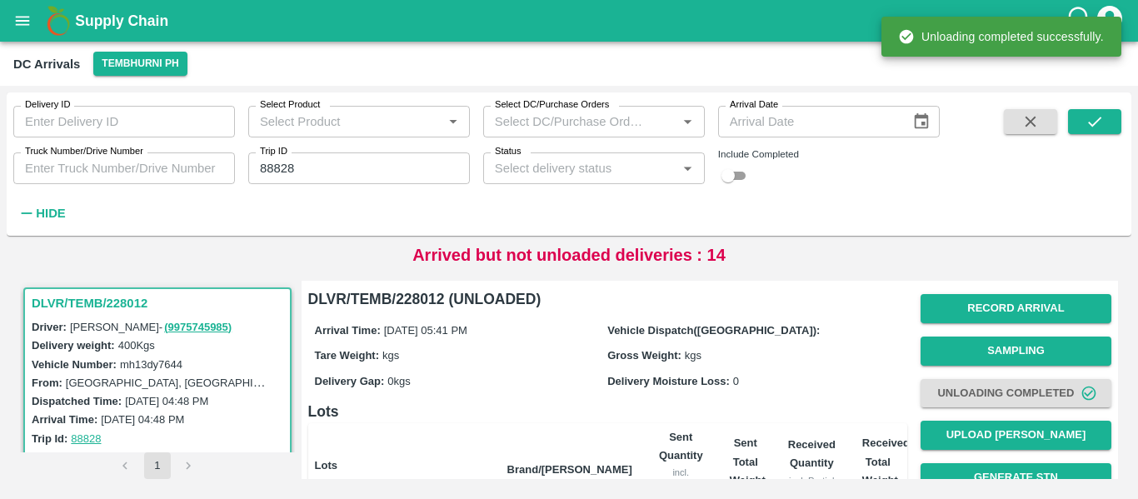
scroll to position [213, 0]
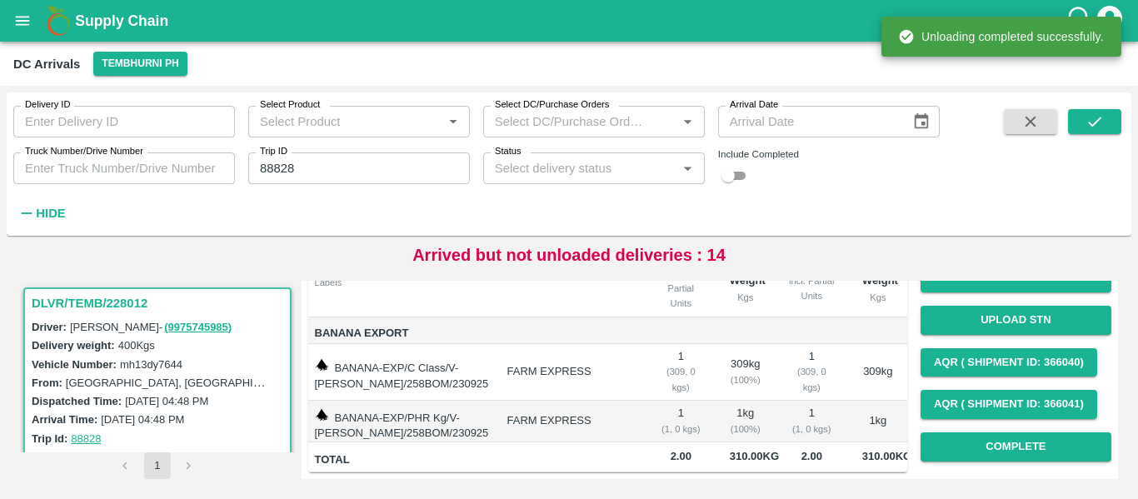
click at [1026, 416] on div "Record Arrival Sampling Unloading Completed Upload Tare Weight Generate STN Upl…" at bounding box center [1015, 277] width 191 height 381
click at [1022, 433] on button "Complete" at bounding box center [1015, 446] width 191 height 29
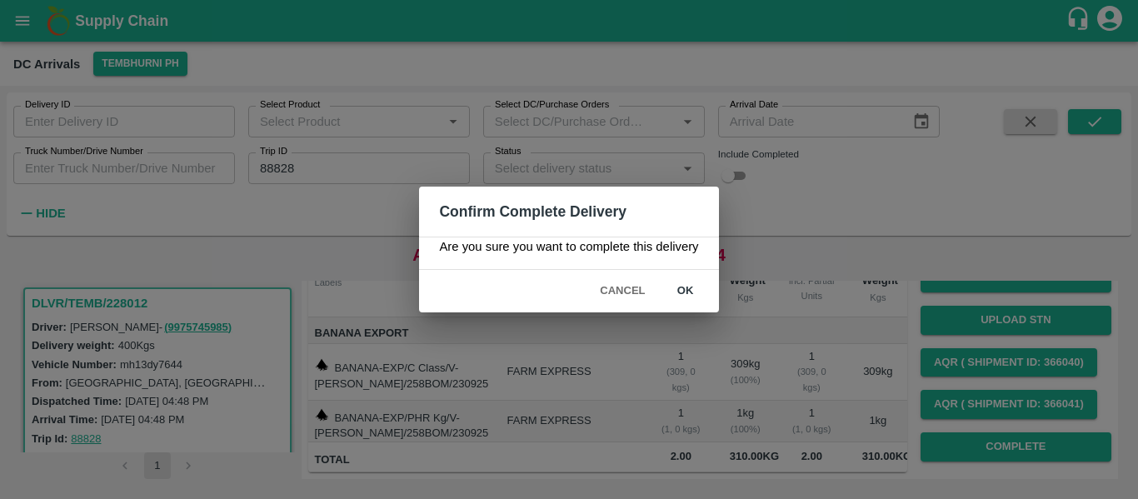
click at [690, 294] on button "ok" at bounding box center [685, 291] width 53 height 29
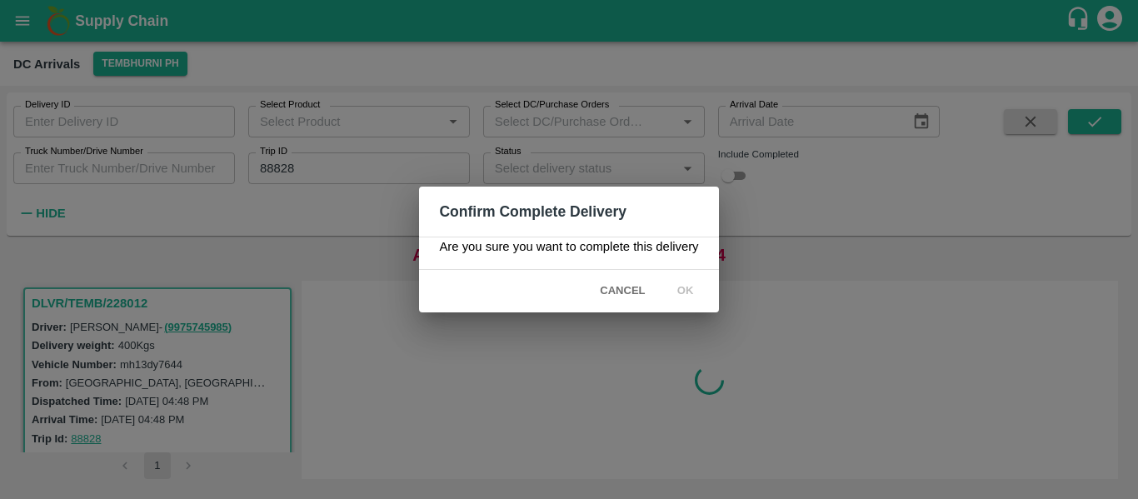
scroll to position [0, 0]
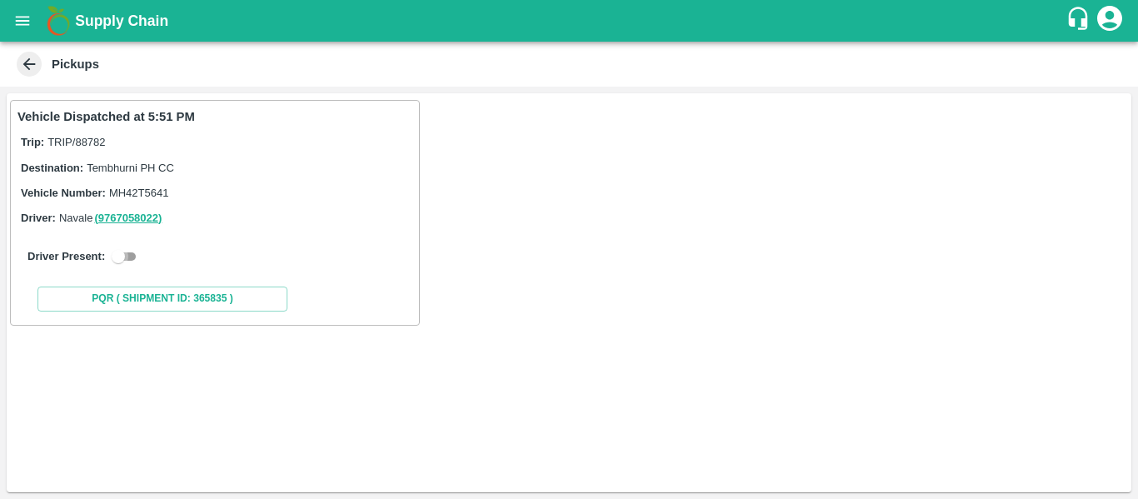
click at [133, 255] on input "checkbox" at bounding box center [118, 257] width 60 height 20
checkbox input "true"
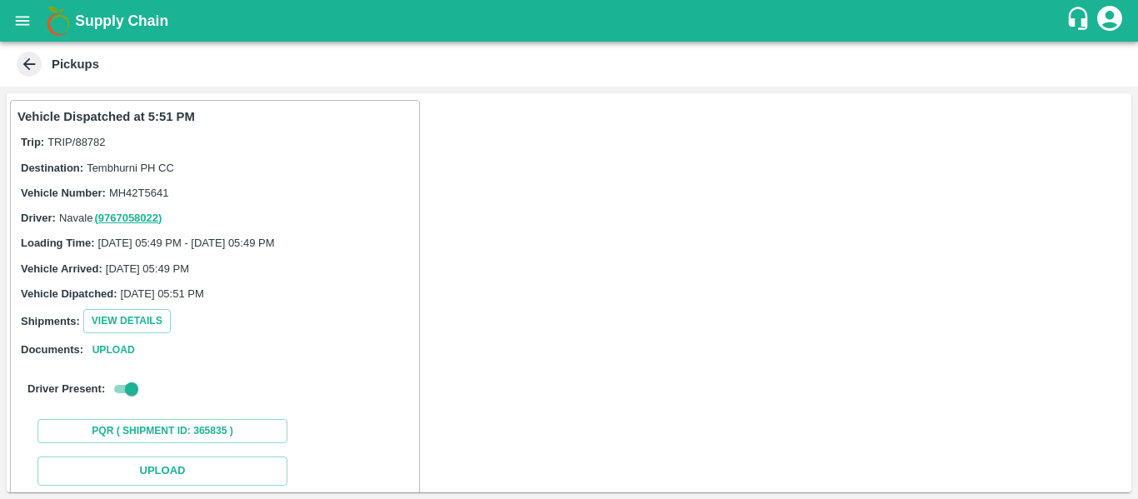
scroll to position [244, 0]
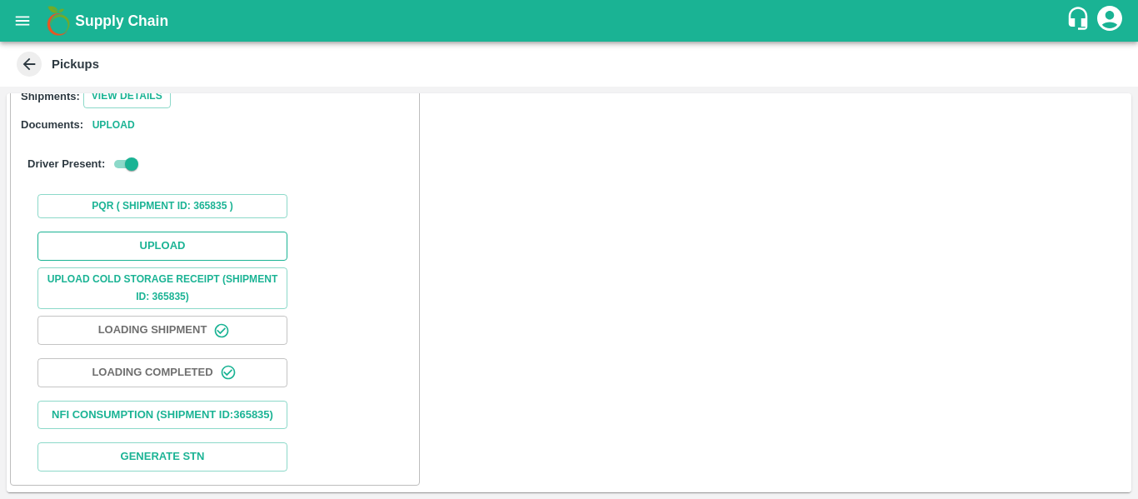
click at [142, 241] on button "Upload" at bounding box center [162, 246] width 250 height 29
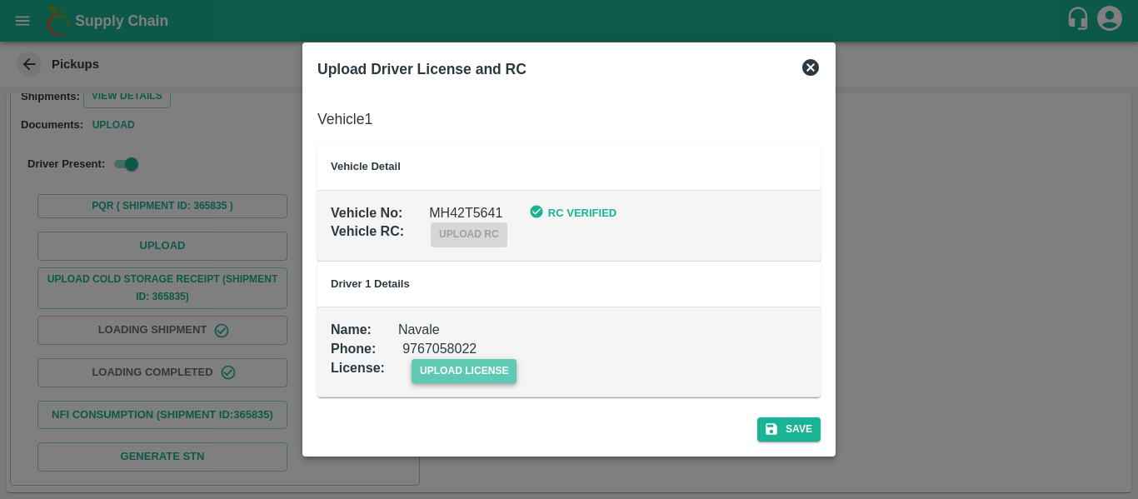
click at [432, 366] on span "upload license" at bounding box center [464, 371] width 106 height 24
click at [0, 0] on input "upload license" at bounding box center [0, 0] width 0 height 0
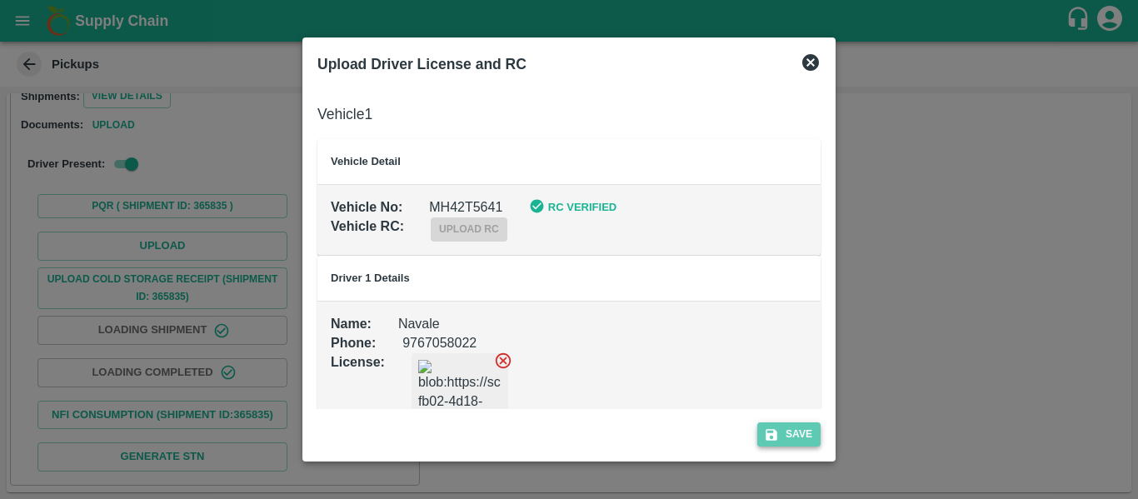
click at [797, 422] on button "Save" at bounding box center [788, 434] width 63 height 24
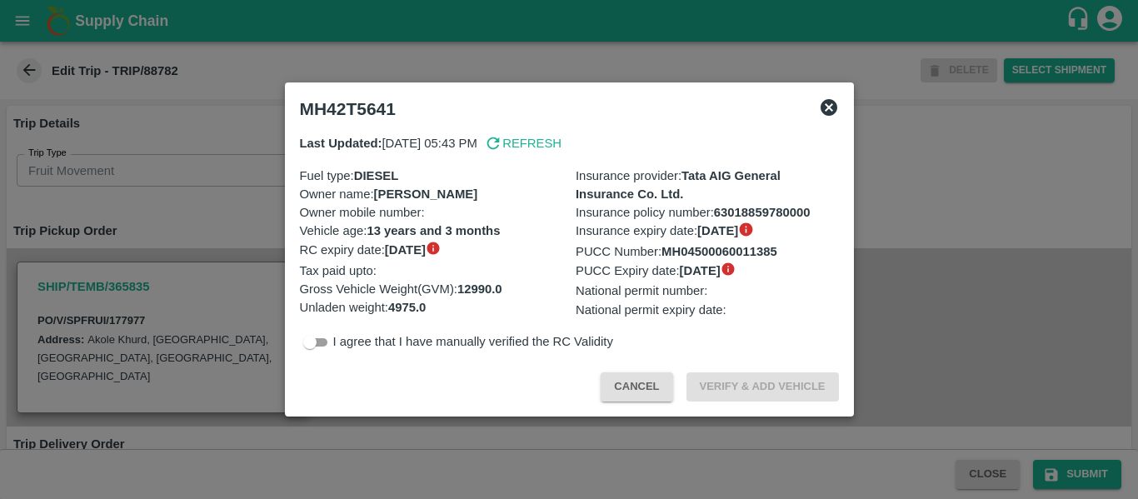
click at [830, 113] on icon at bounding box center [828, 107] width 17 height 17
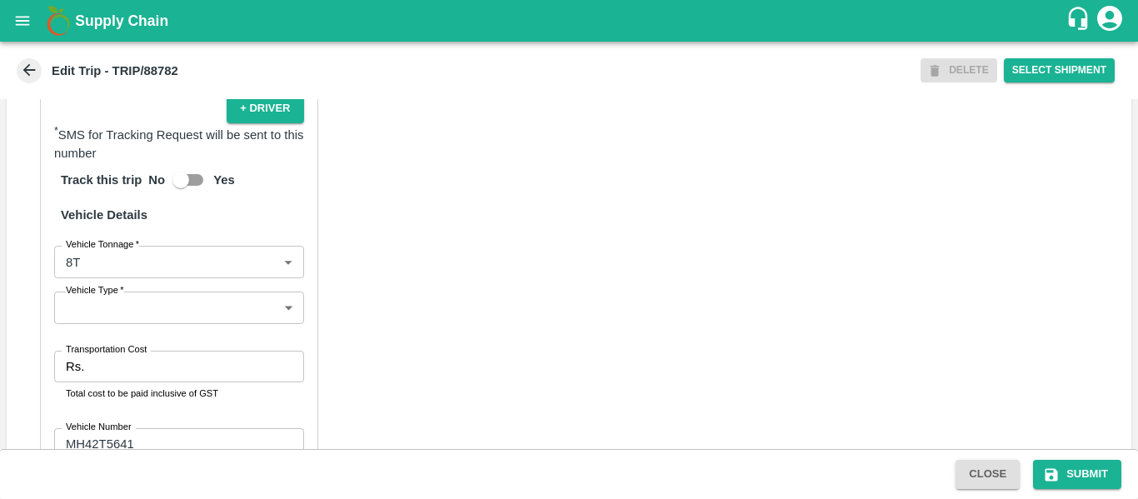
scroll to position [1281, 0]
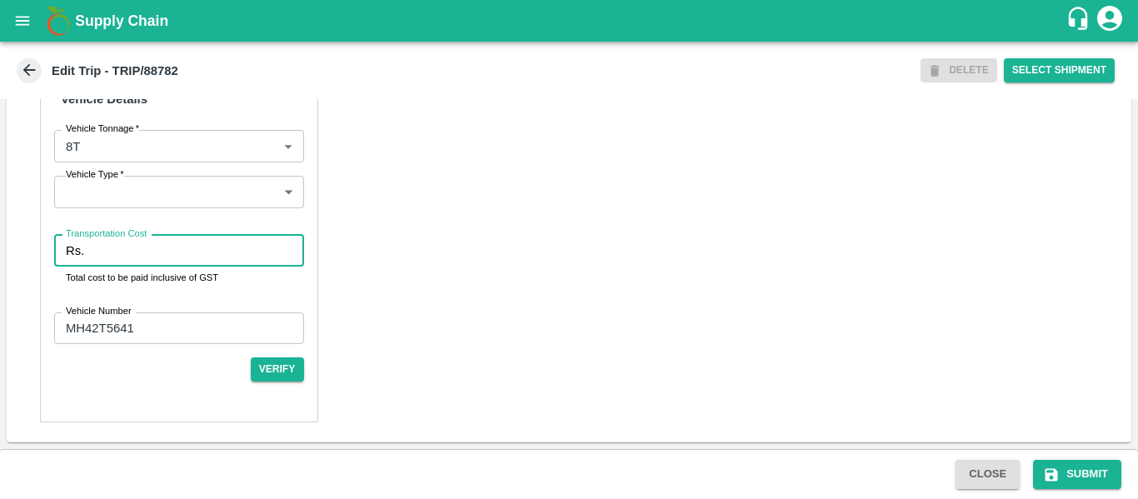
click at [170, 258] on input "Transportation Cost" at bounding box center [197, 251] width 212 height 32
type input "1500"
click at [1062, 475] on button "Submit" at bounding box center [1077, 474] width 88 height 29
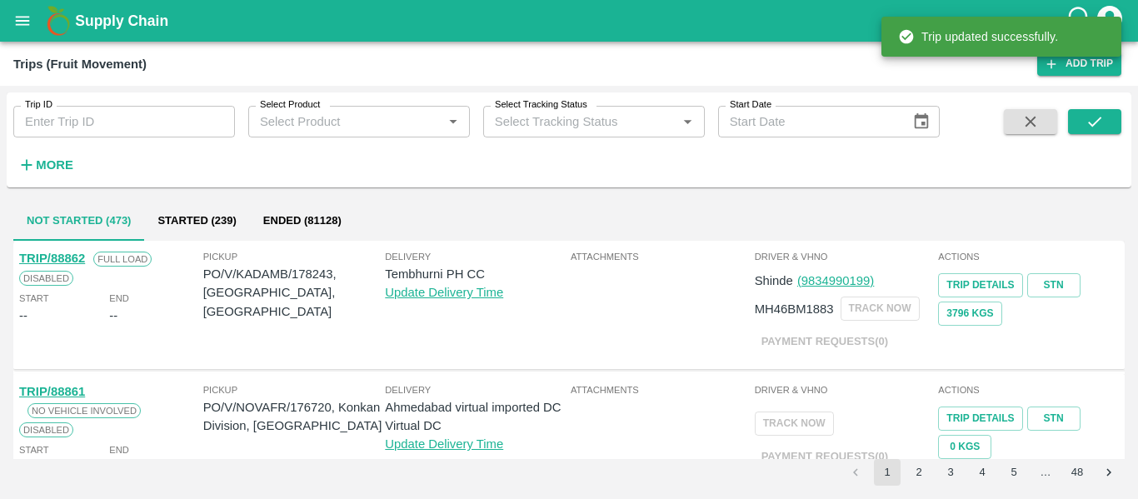
click at [157, 117] on input "Trip ID" at bounding box center [124, 122] width 222 height 32
paste input "88813"
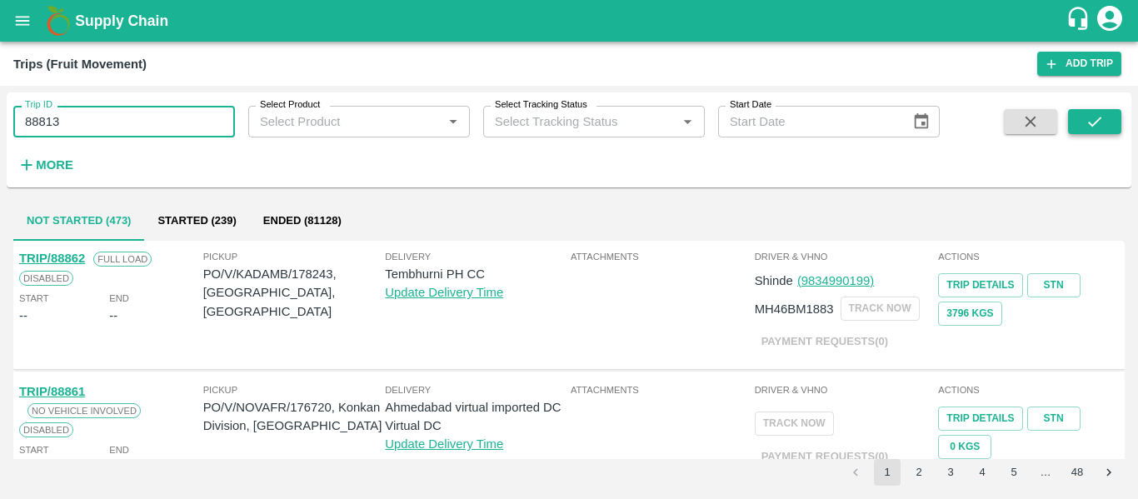
type input "88813"
click at [1084, 120] on button "submit" at bounding box center [1094, 121] width 53 height 25
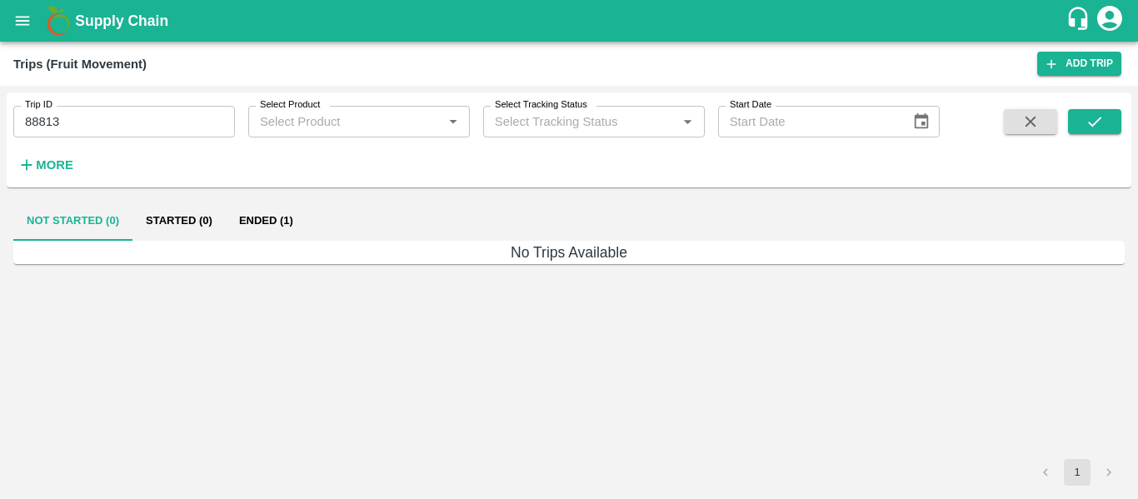
click at [277, 213] on button "Ended (1)" at bounding box center [266, 221] width 81 height 40
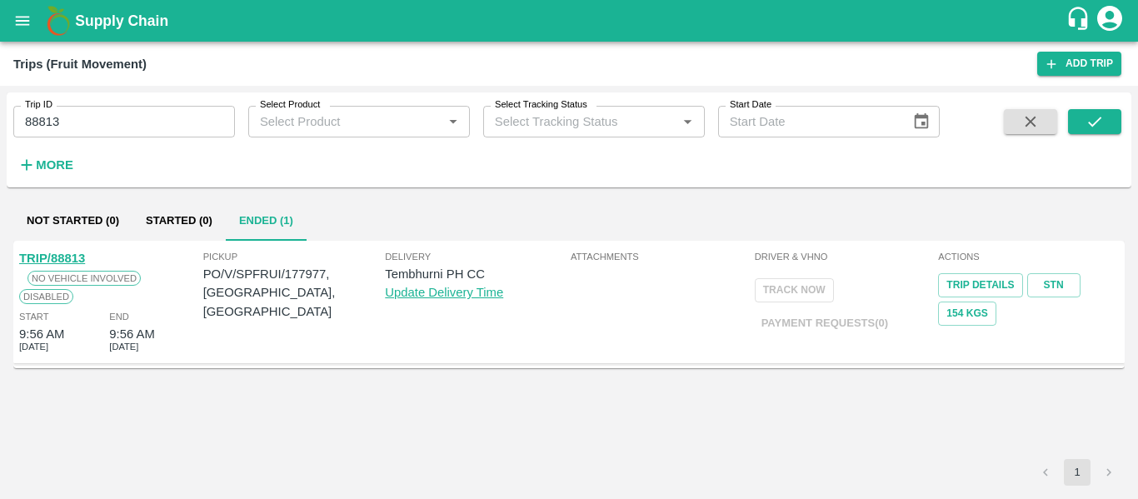
click at [62, 259] on link "TRIP/88813" at bounding box center [52, 258] width 66 height 13
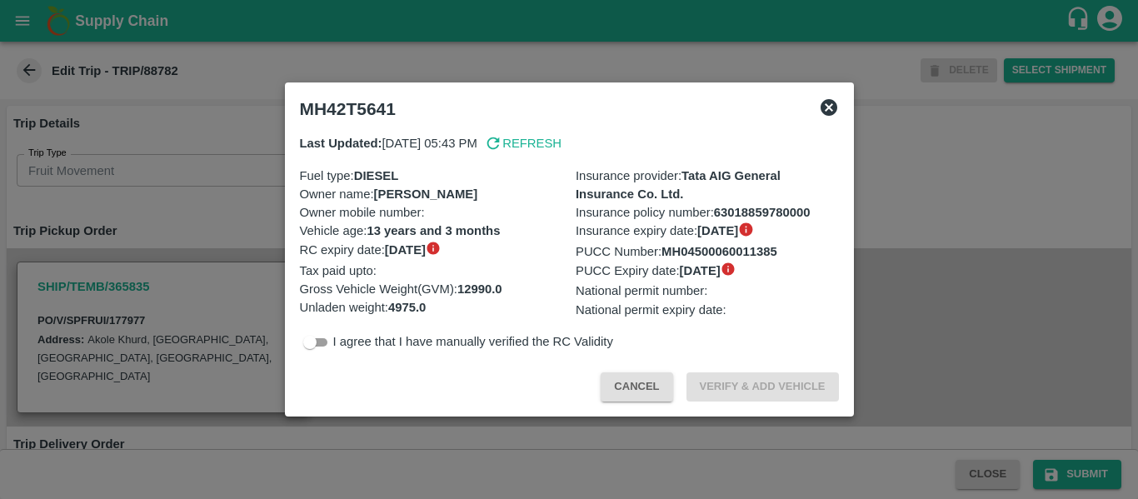
click at [222, 203] on div at bounding box center [569, 249] width 1138 height 499
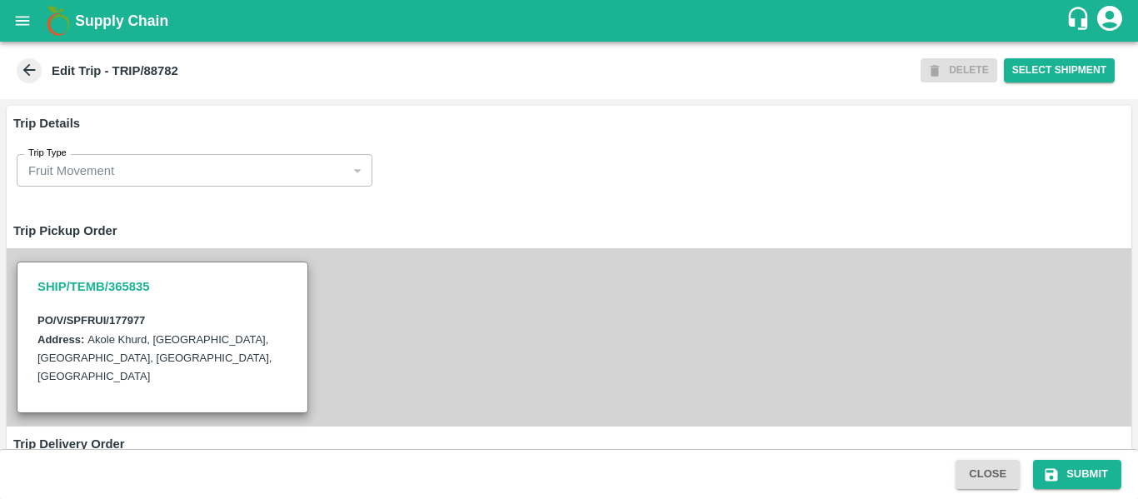
scroll to position [1281, 0]
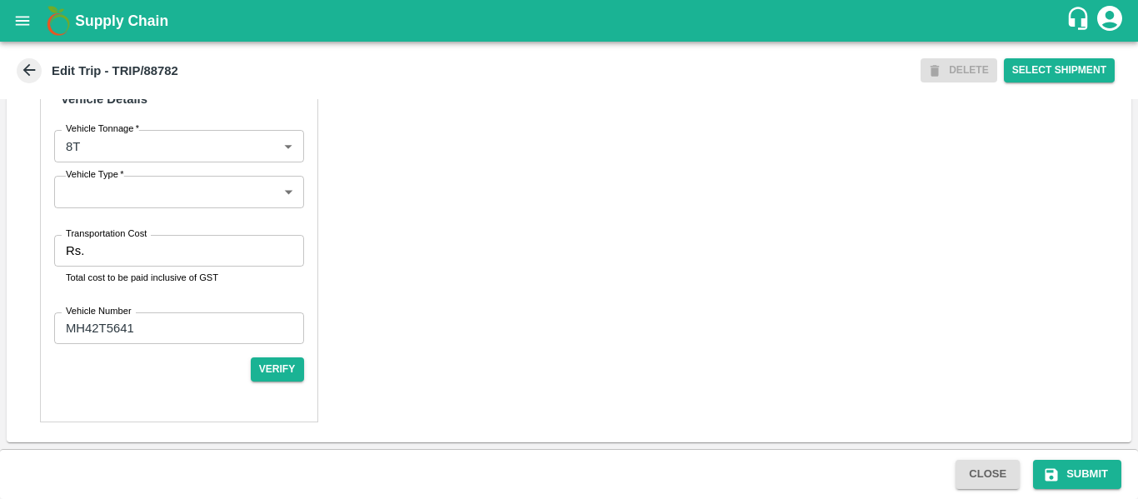
click at [164, 262] on input "Transportation Cost" at bounding box center [197, 251] width 212 height 32
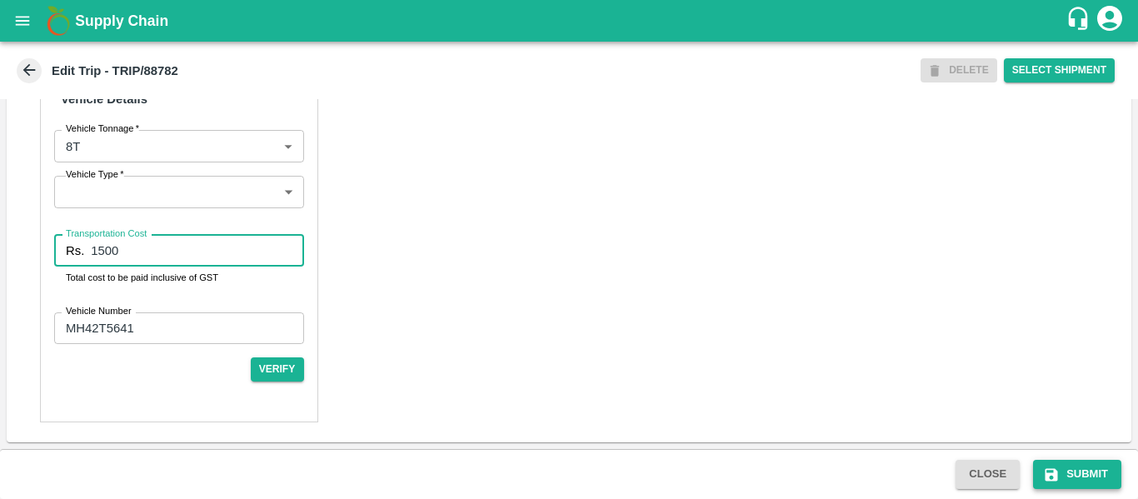
type input "1500"
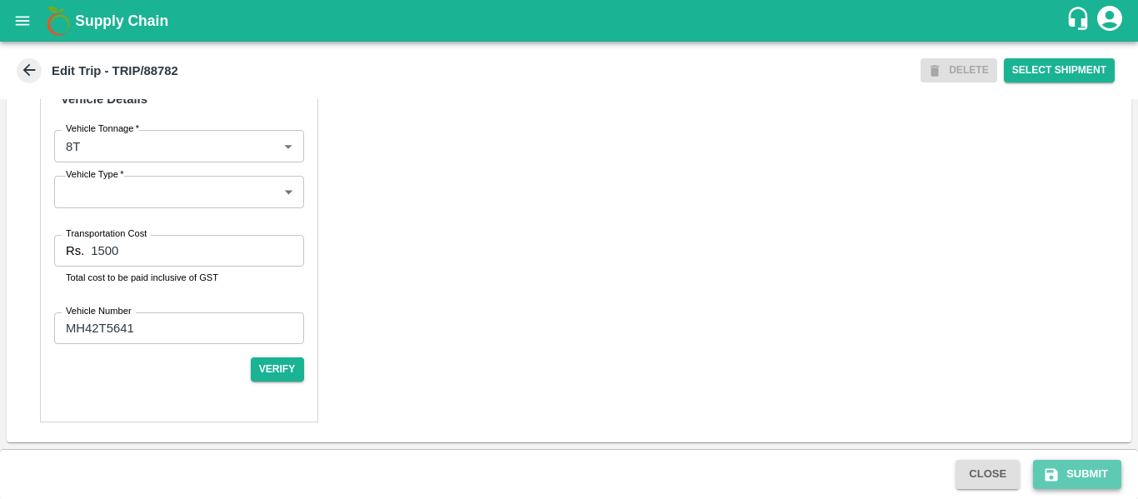
click at [1045, 463] on button "Submit" at bounding box center [1077, 474] width 88 height 29
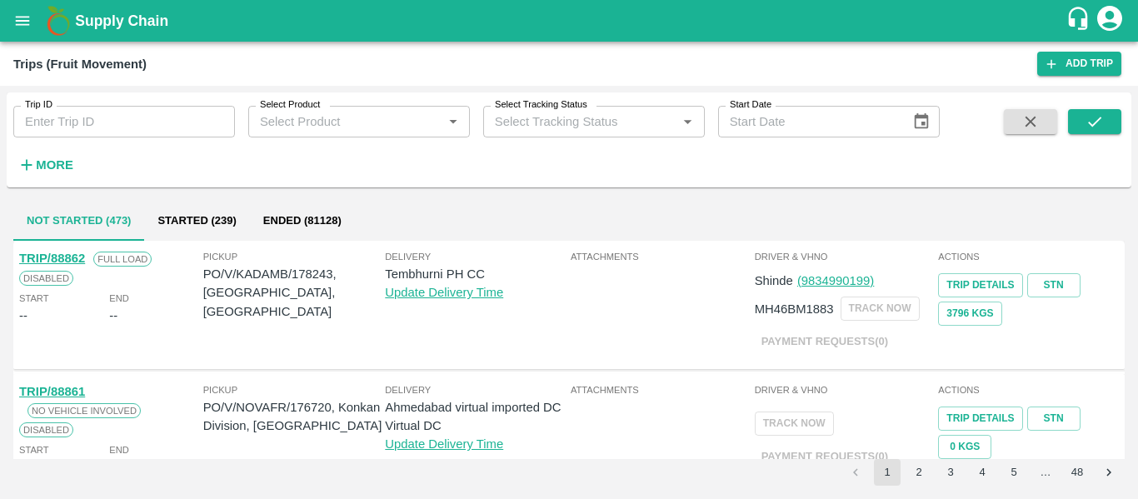
click at [5, 20] on button "open drawer" at bounding box center [22, 21] width 38 height 38
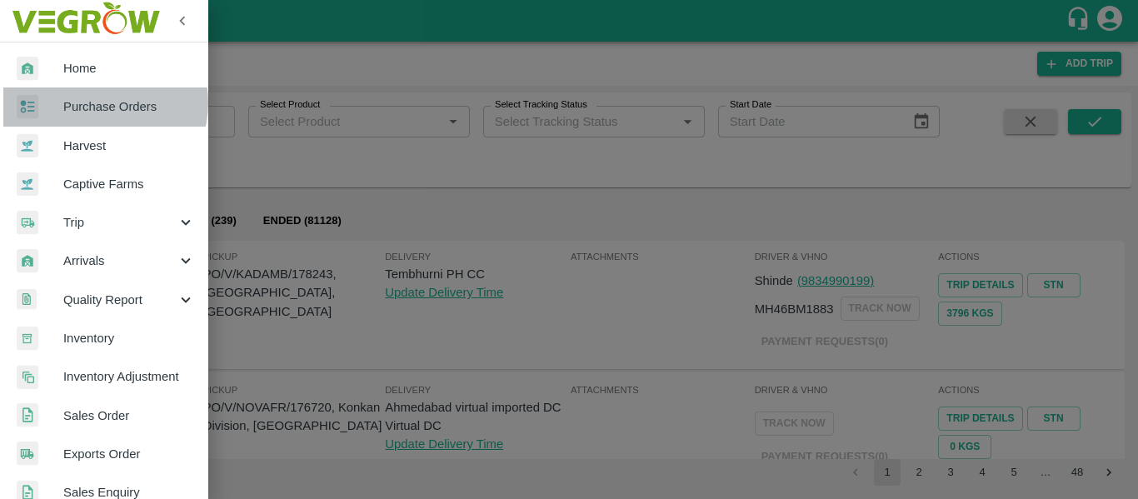
click at [104, 102] on span "Purchase Orders" at bounding box center [129, 106] width 132 height 18
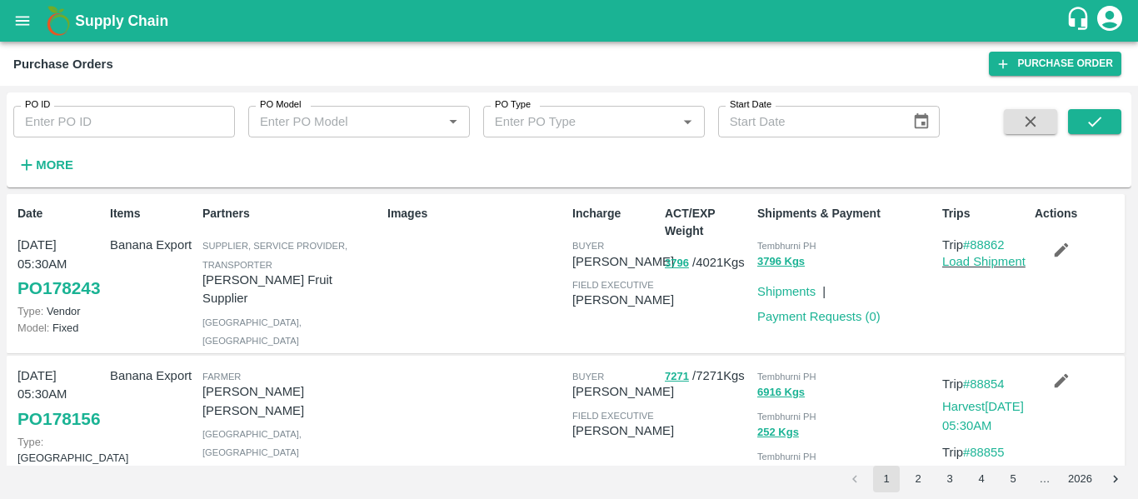
click at [152, 117] on input "PO ID" at bounding box center [124, 122] width 222 height 32
click at [86, 128] on input "PO ID" at bounding box center [124, 122] width 222 height 32
paste input "177977"
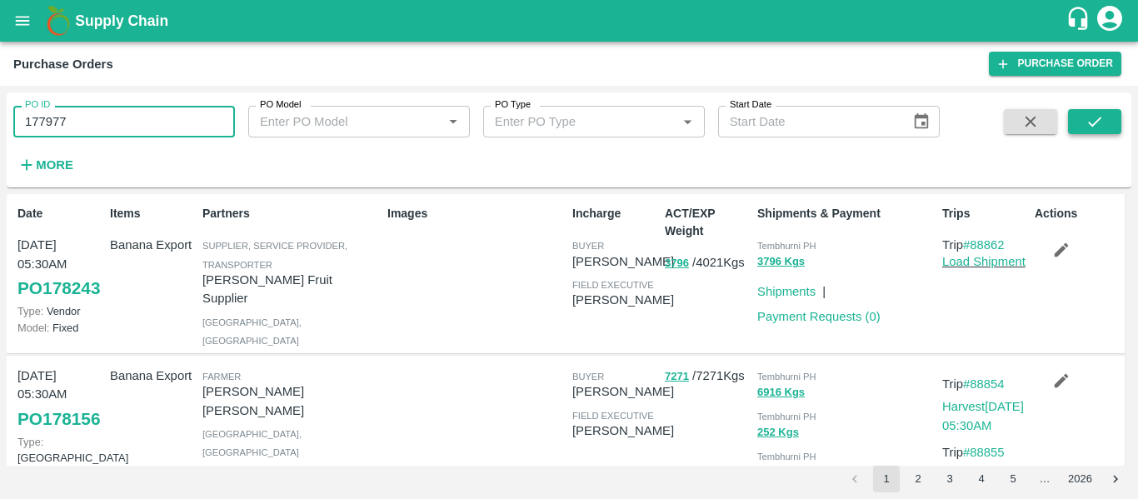
type input "177977"
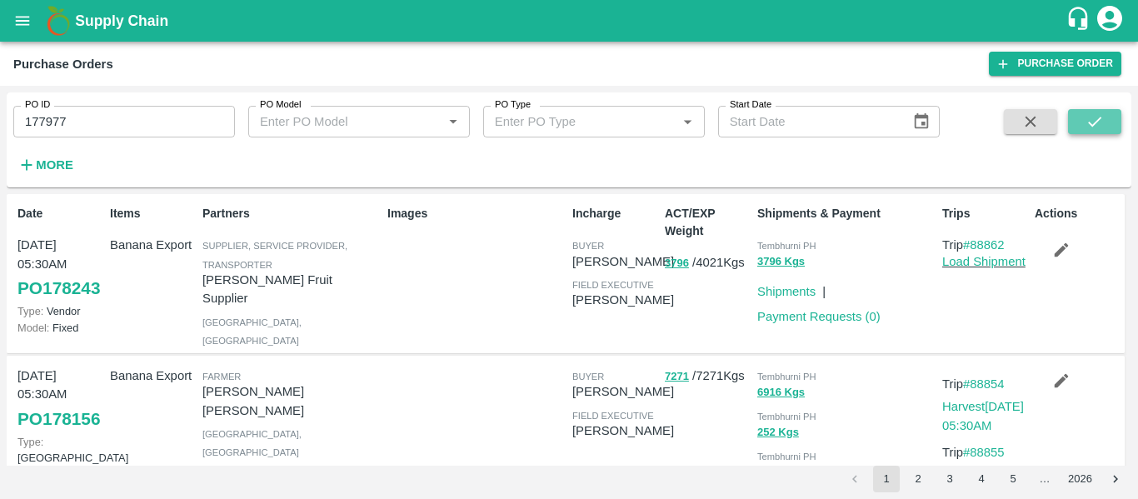
click at [1112, 114] on button "submit" at bounding box center [1094, 121] width 53 height 25
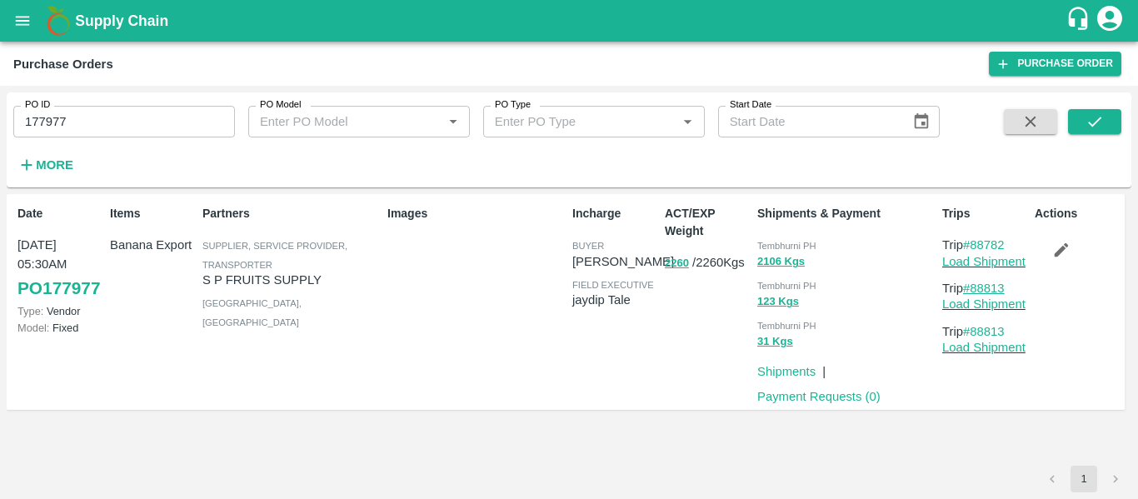
drag, startPoint x: 1014, startPoint y: 290, endPoint x: 975, endPoint y: 290, distance: 38.3
click at [975, 290] on p "Trip #88813" at bounding box center [985, 288] width 86 height 18
copy link "88813"
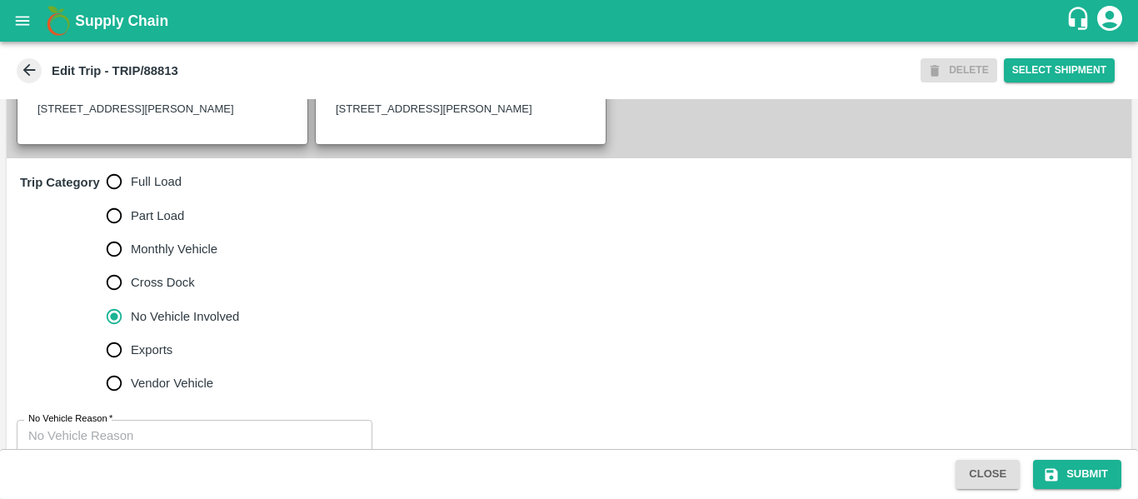
scroll to position [461, 0]
click at [114, 198] on input "Full Load" at bounding box center [113, 181] width 33 height 33
radio input "true"
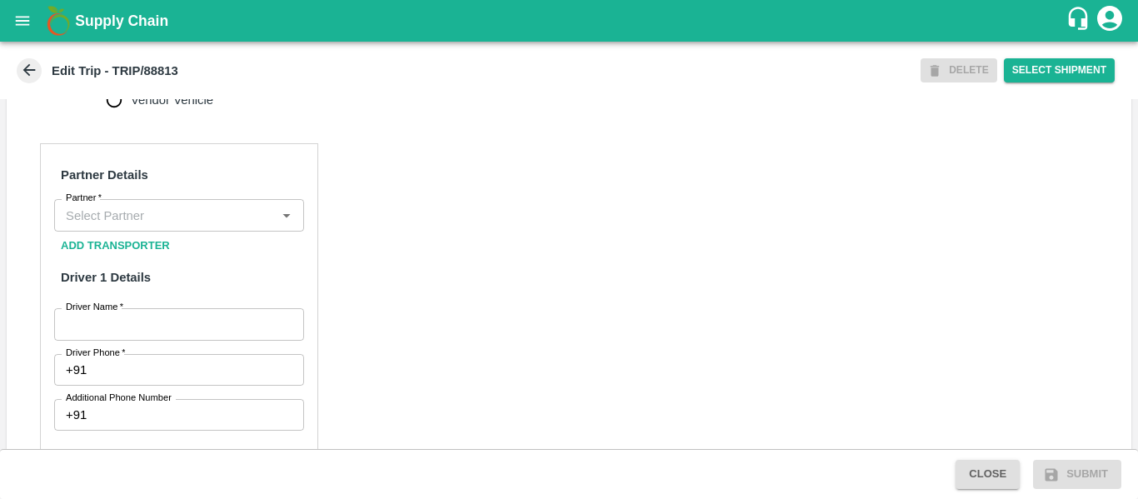
scroll to position [748, 0]
click at [127, 222] on input "Partner   *" at bounding box center [165, 212] width 212 height 22
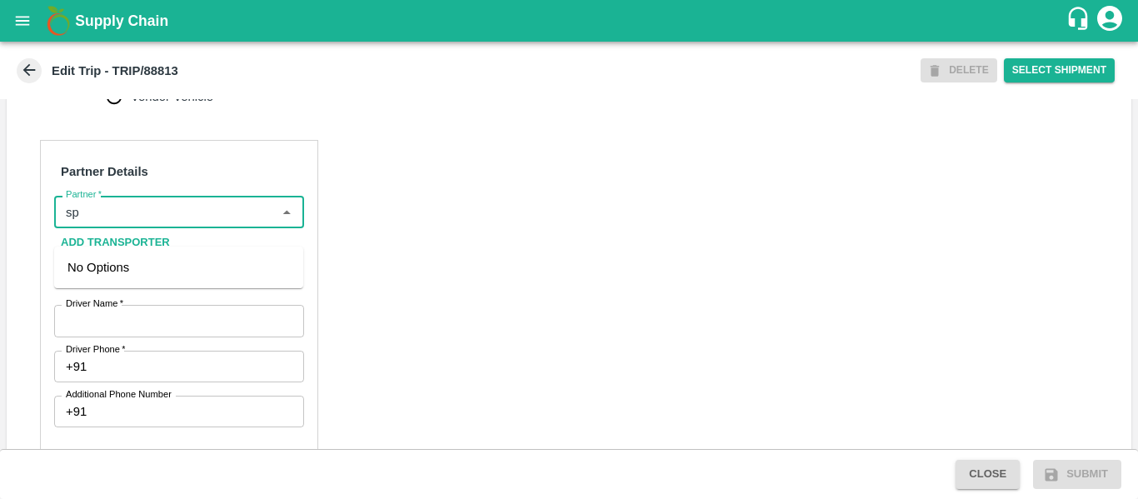
type input "s"
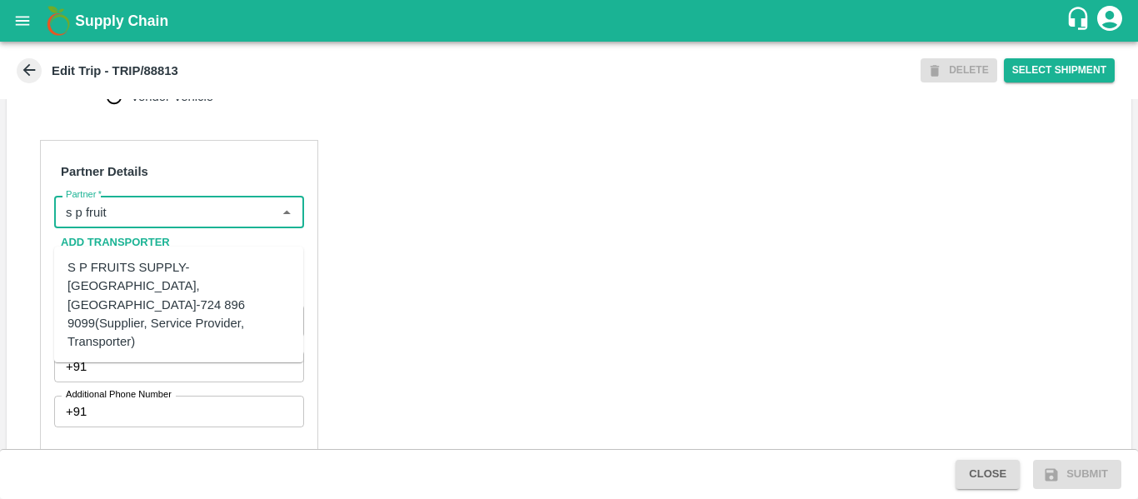
click at [142, 265] on div "S P FRUITS SUPPLY-[GEOGRAPHIC_DATA], [GEOGRAPHIC_DATA]-724 896 9099(Supplier, S…" at bounding box center [178, 304] width 222 height 92
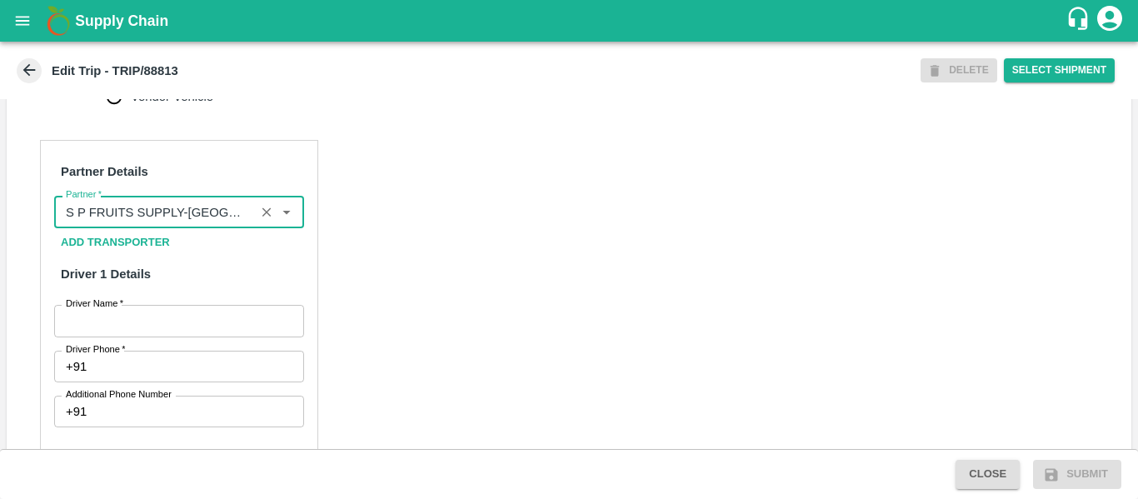
type input "S P FRUITS SUPPLY-[GEOGRAPHIC_DATA], [GEOGRAPHIC_DATA]-724 896 9099(Supplier, S…"
click at [180, 336] on input "Driver Name   *" at bounding box center [179, 321] width 250 height 32
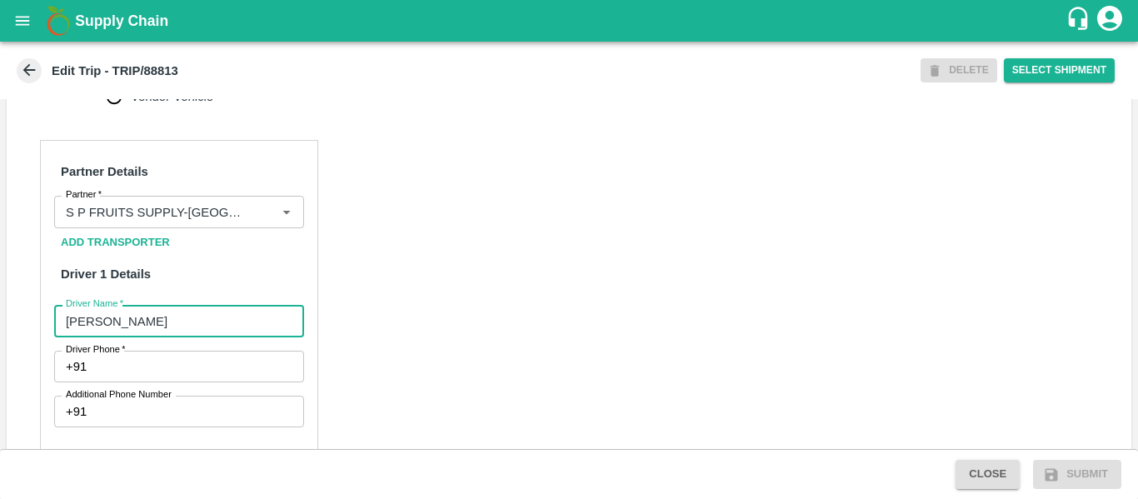
type input "[PERSON_NAME]"
click at [180, 381] on input "Driver Phone   *" at bounding box center [198, 367] width 210 height 32
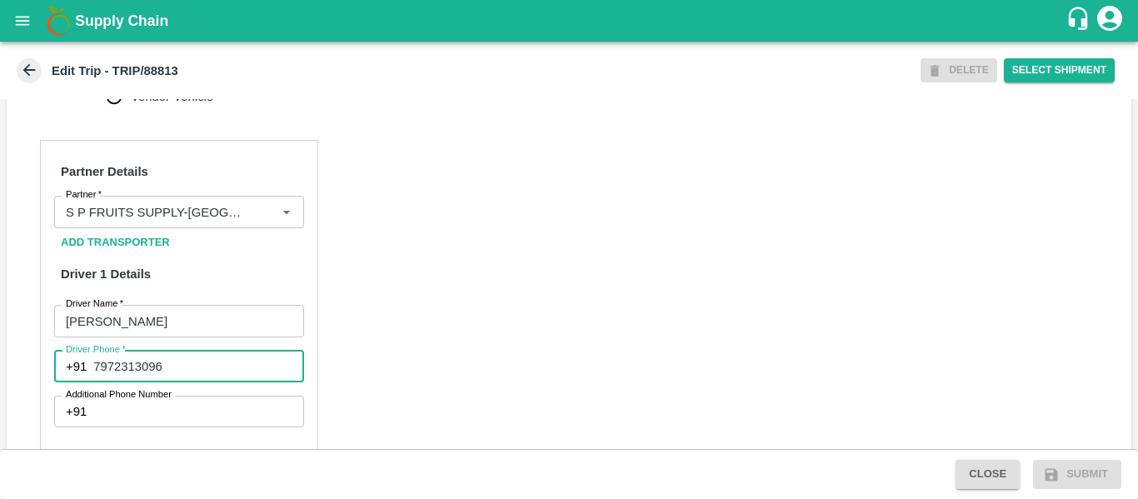
type input "7972313096"
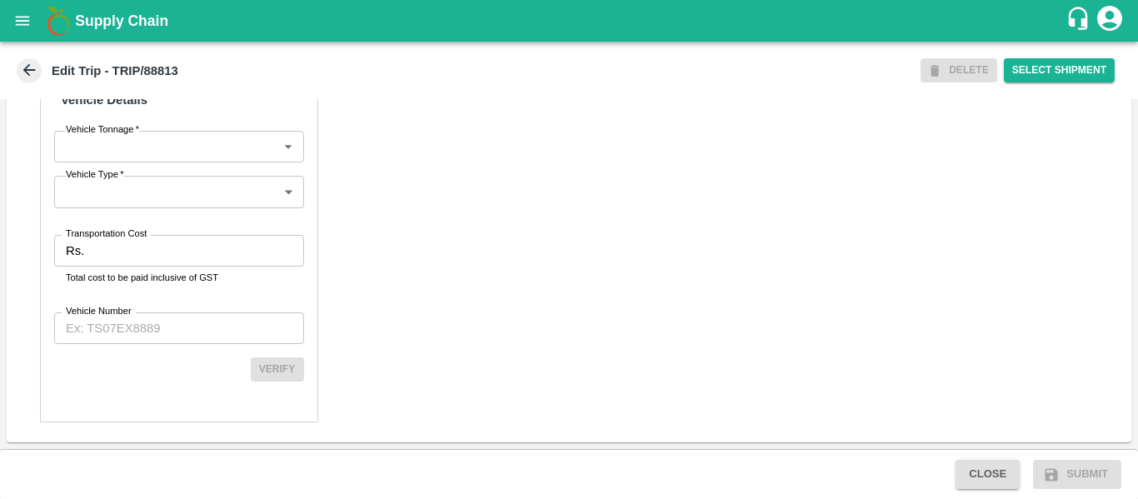
scroll to position [1266, 0]
click at [183, 267] on input "Transportation Cost" at bounding box center [197, 251] width 212 height 32
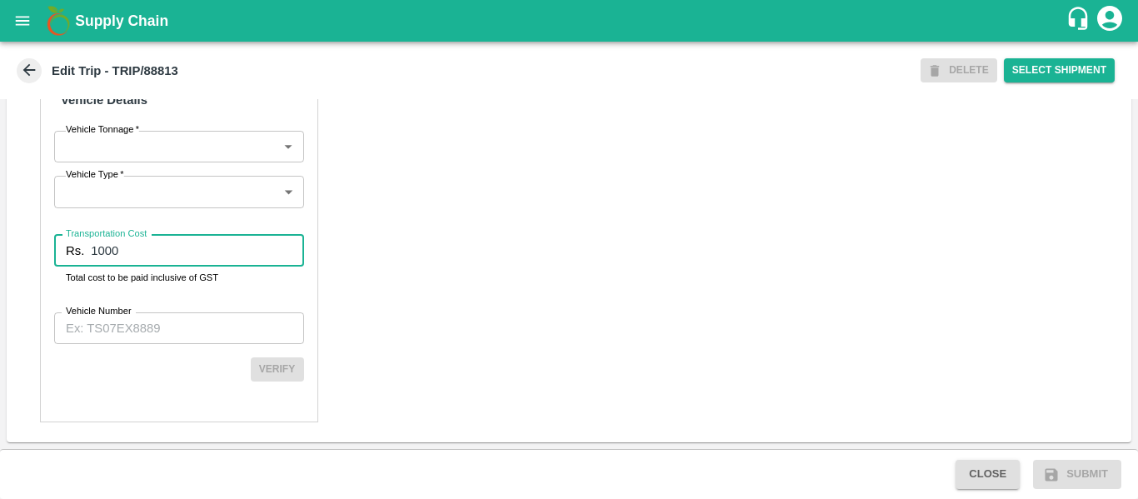
type input "1000"
click at [172, 344] on input "Vehicle Number" at bounding box center [179, 328] width 250 height 32
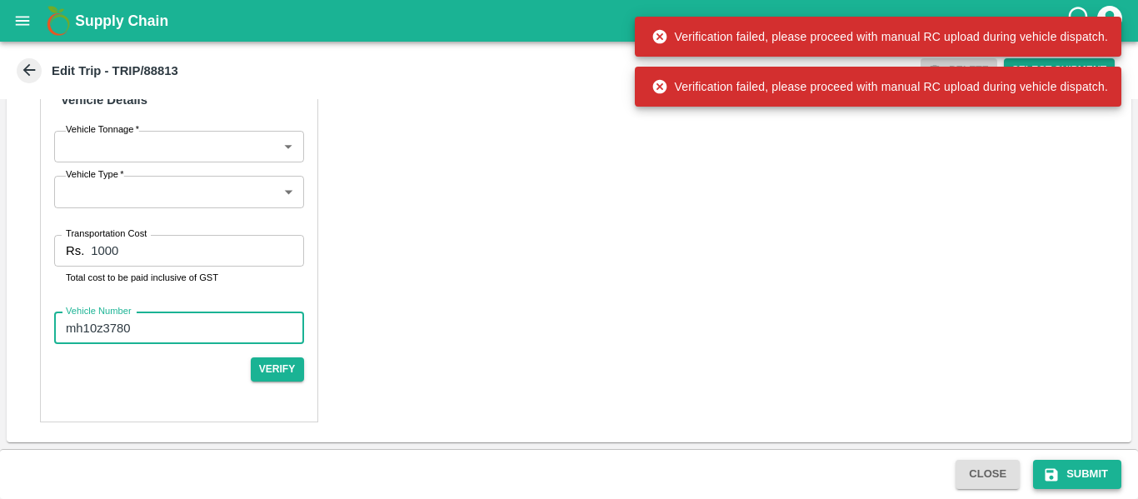
type input "mh10z3780"
click at [1081, 474] on button "Submit" at bounding box center [1077, 474] width 88 height 29
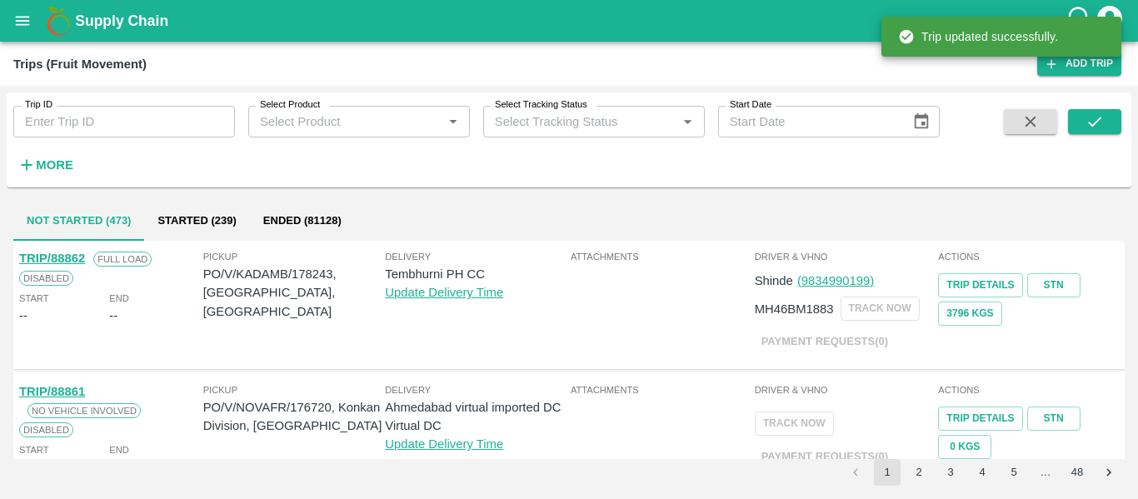
click at [108, 120] on input "Trip ID" at bounding box center [124, 122] width 222 height 32
paste input "88813"
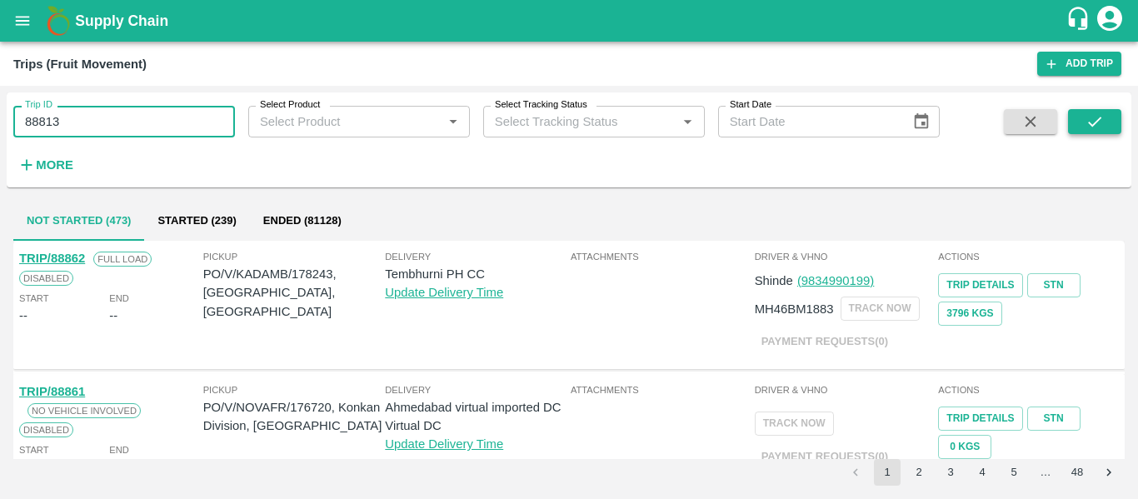
type input "88813"
click at [1089, 123] on icon "submit" at bounding box center [1094, 122] width 13 height 10
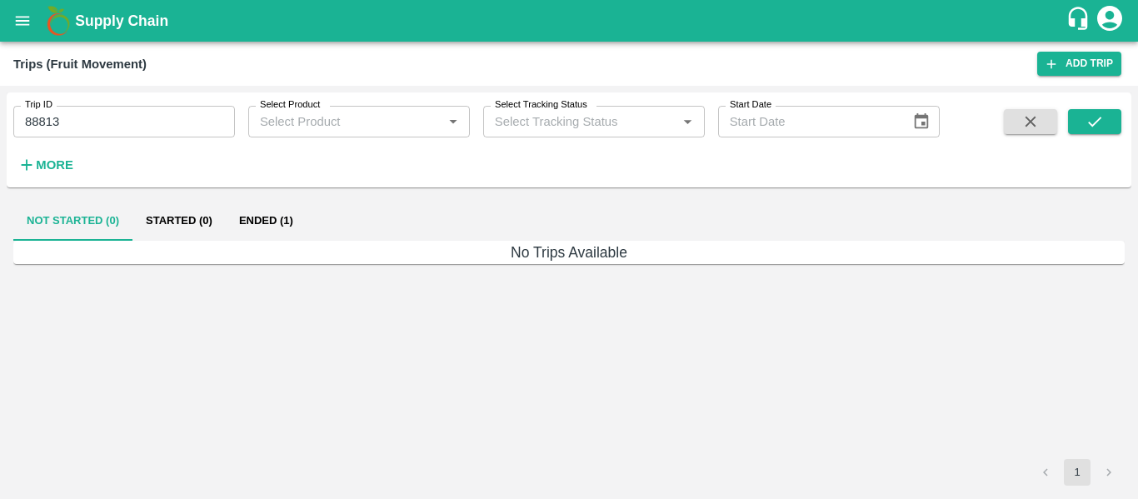
click at [239, 211] on button "Ended (1)" at bounding box center [266, 221] width 81 height 40
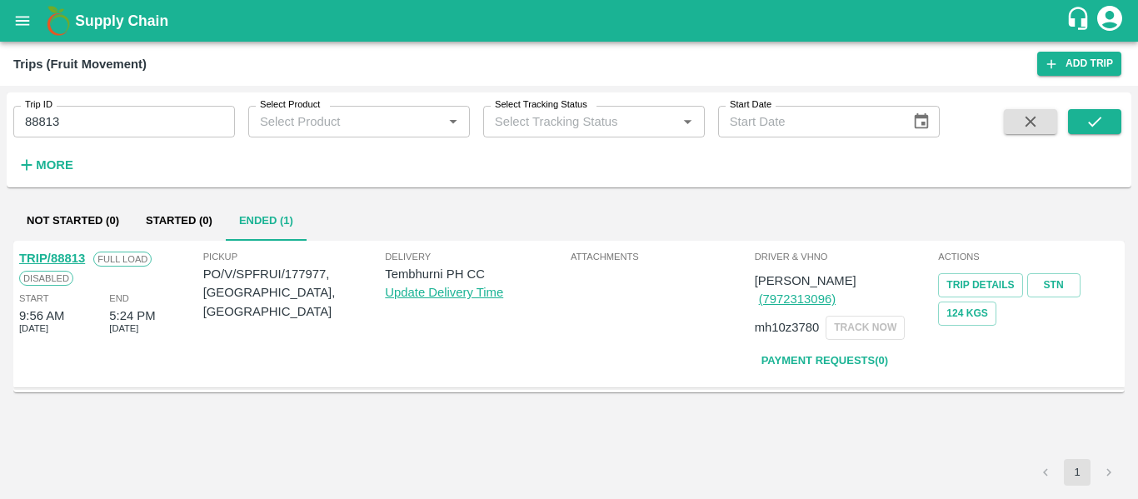
click at [60, 257] on link "TRIP/88813" at bounding box center [52, 258] width 66 height 13
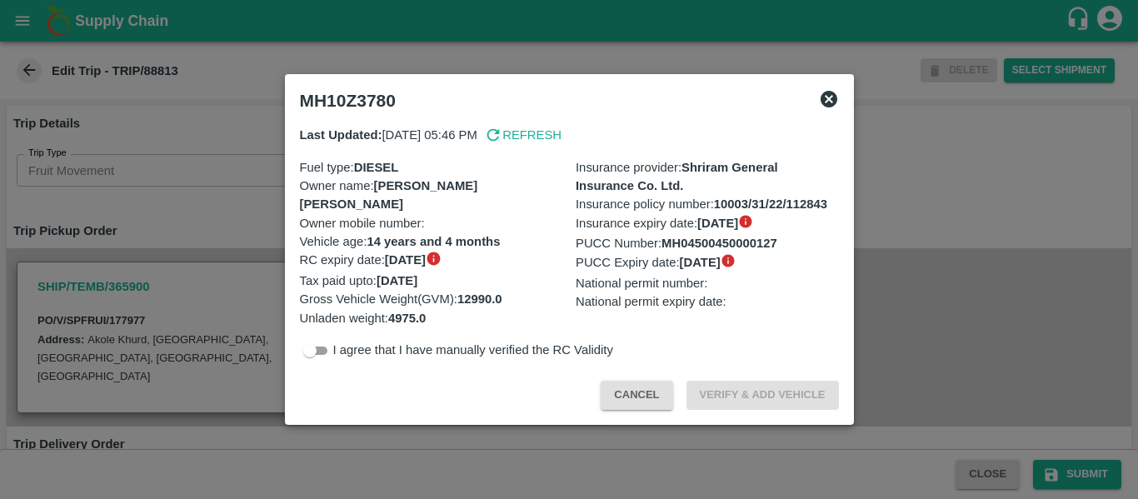
click at [159, 247] on div at bounding box center [569, 249] width 1138 height 499
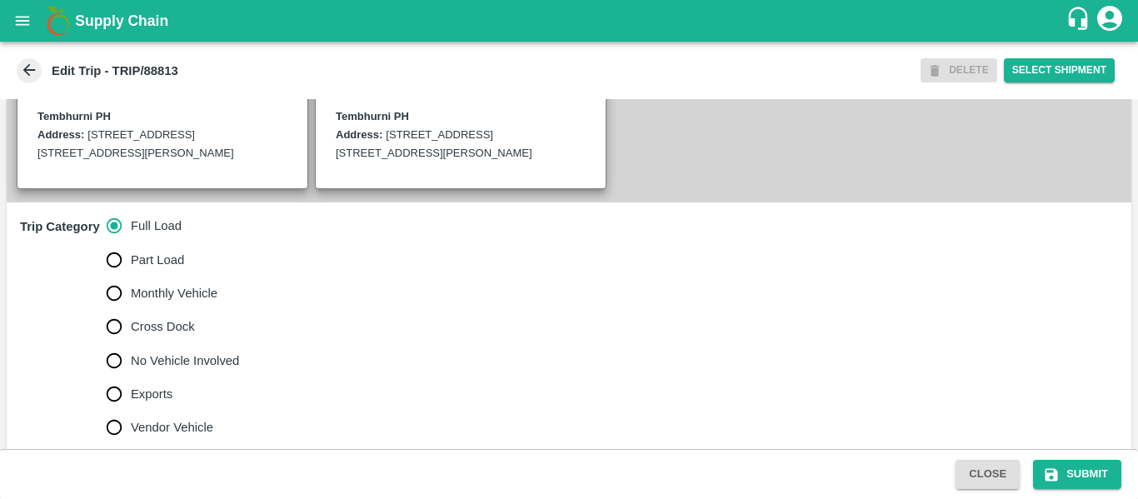
scroll to position [417, 0]
click at [157, 370] on span "No Vehicle Involved" at bounding box center [185, 361] width 108 height 18
click at [131, 377] on input "No Vehicle Involved" at bounding box center [113, 360] width 33 height 33
radio input "true"
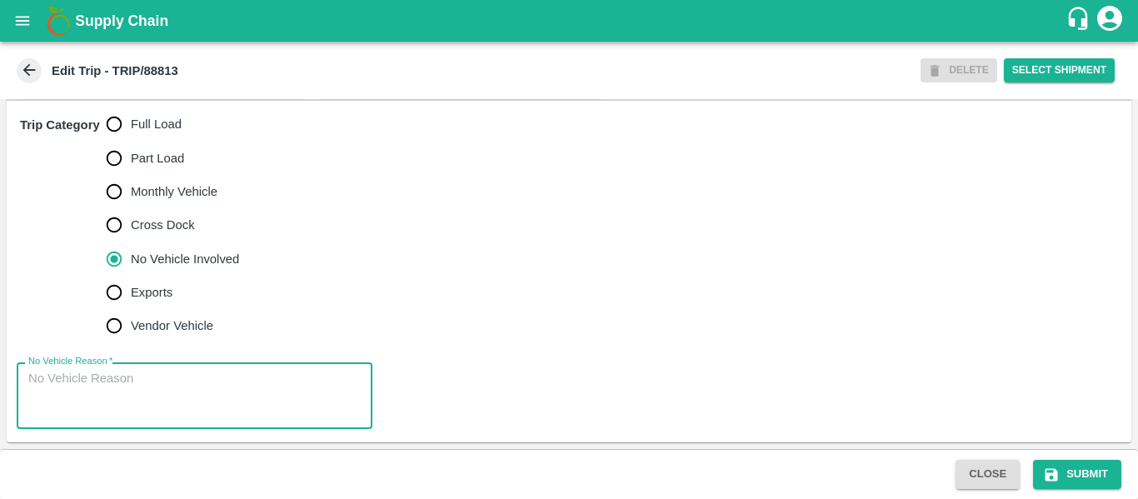
click at [186, 396] on textarea "No Vehicle Reason   *" at bounding box center [194, 396] width 332 height 52
click at [38, 375] on textarea "Fild Dump" at bounding box center [194, 396] width 332 height 52
type textarea "Field Dump"
click at [1077, 467] on button "Submit" at bounding box center [1077, 474] width 88 height 29
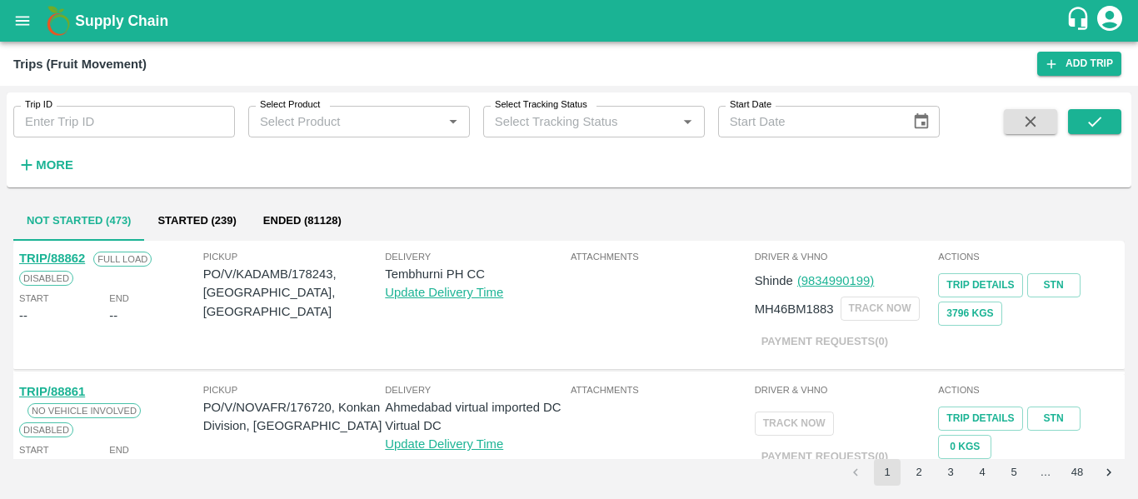
click at [114, 122] on input "Trip ID" at bounding box center [124, 122] width 222 height 32
paste input "88825"
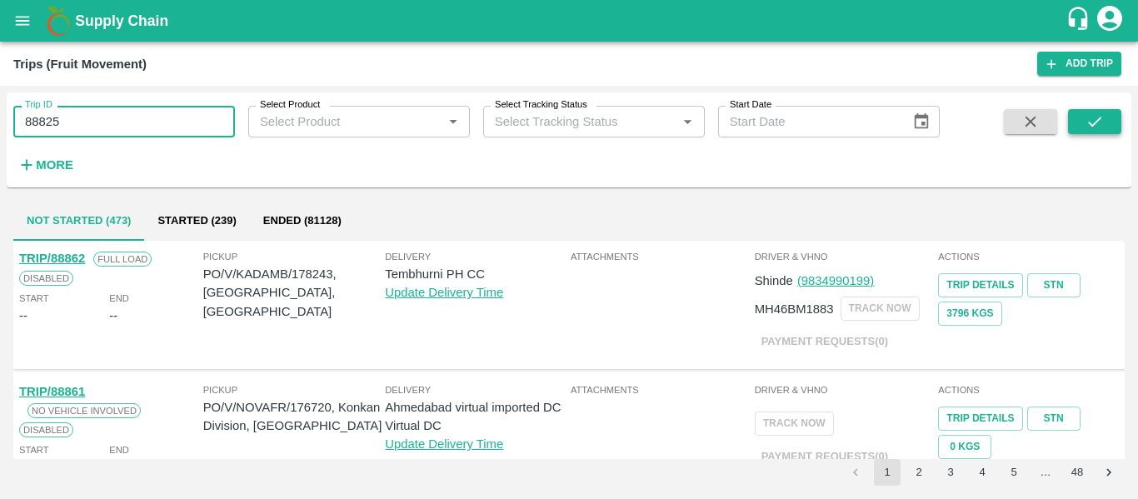
type input "88825"
click at [1075, 127] on button "submit" at bounding box center [1094, 121] width 53 height 25
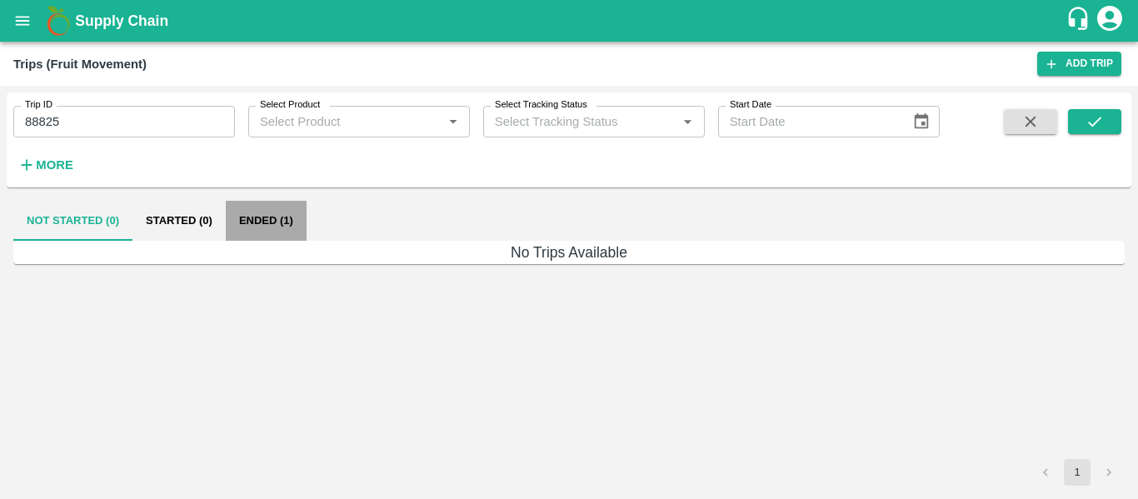
click at [250, 217] on button "Ended (1)" at bounding box center [266, 221] width 81 height 40
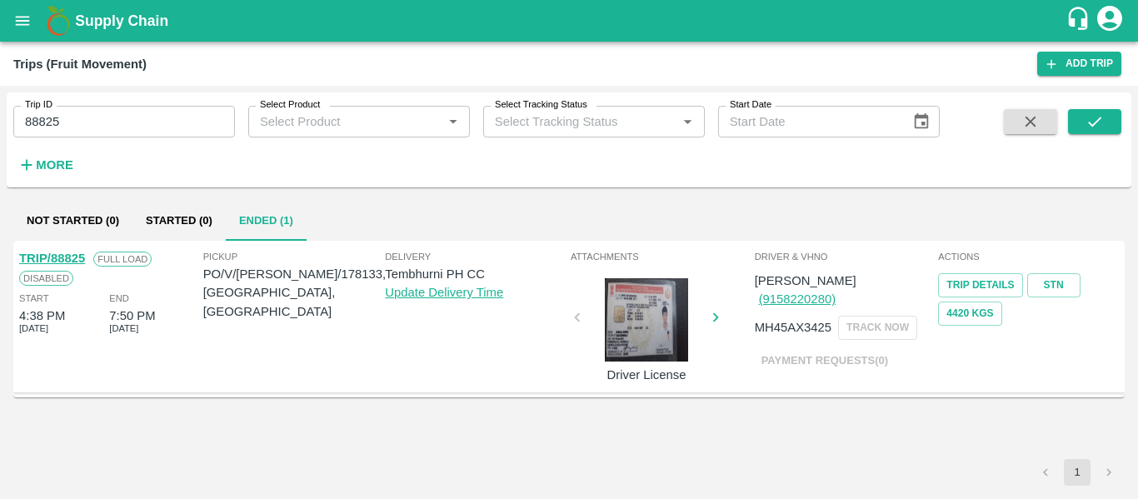
click at [58, 258] on link "TRIP/88825" at bounding box center [52, 258] width 66 height 13
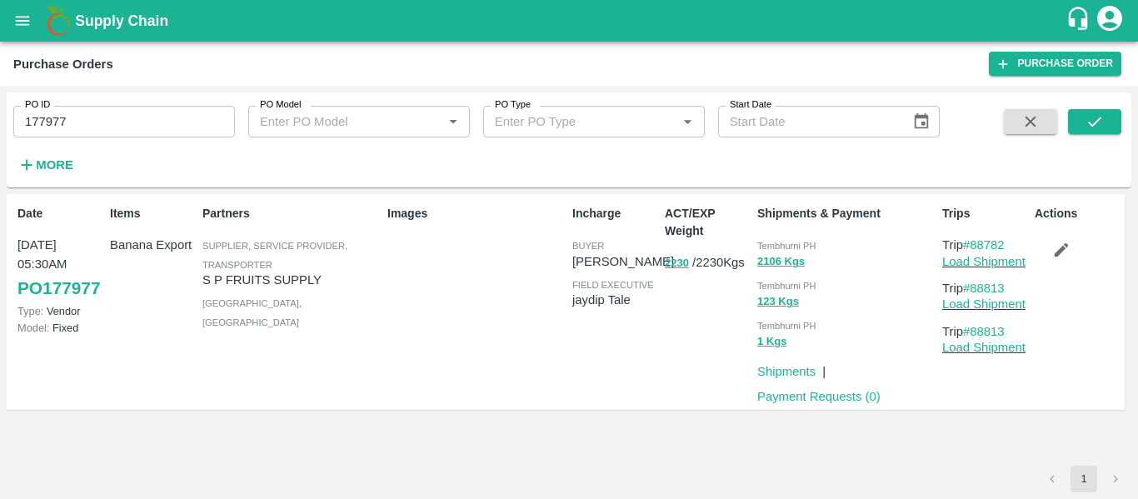
click at [102, 127] on input "177977" at bounding box center [124, 122] width 222 height 32
paste input "text"
type input "178133"
click at [1092, 118] on icon "submit" at bounding box center [1094, 121] width 18 height 18
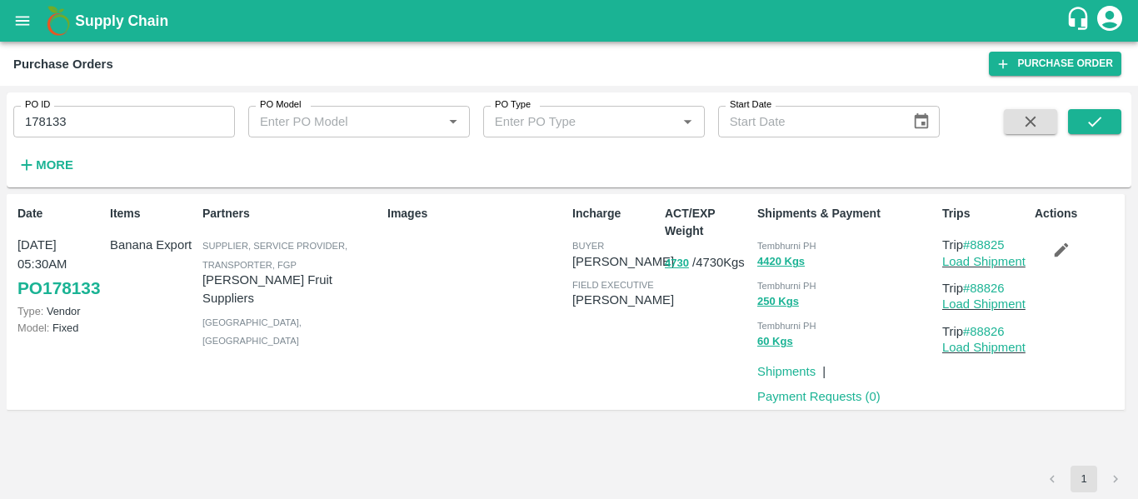
click at [1069, 254] on icon "button" at bounding box center [1061, 250] width 18 height 18
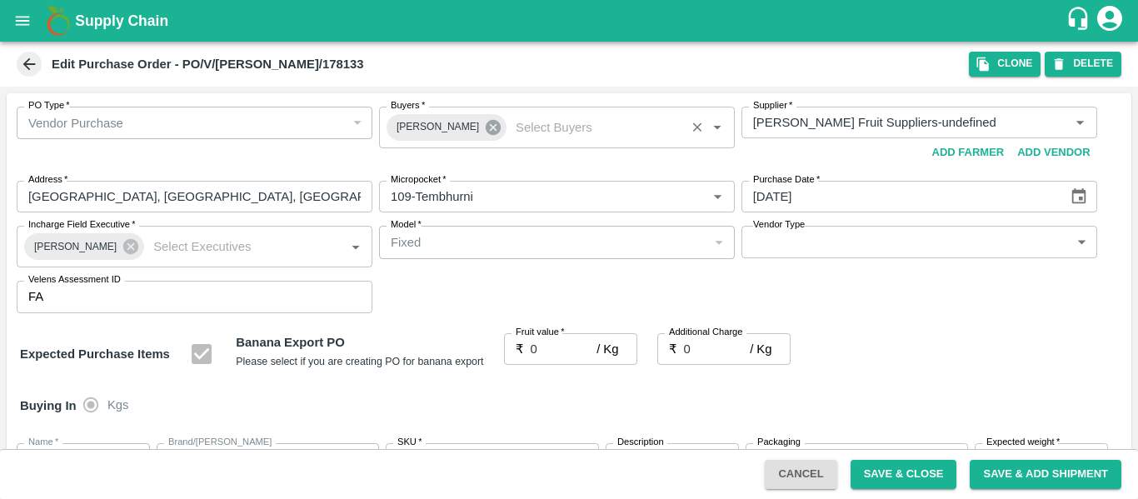
click at [484, 127] on icon at bounding box center [493, 127] width 18 height 18
click at [426, 118] on input "Buyers   *" at bounding box center [543, 123] width 318 height 22
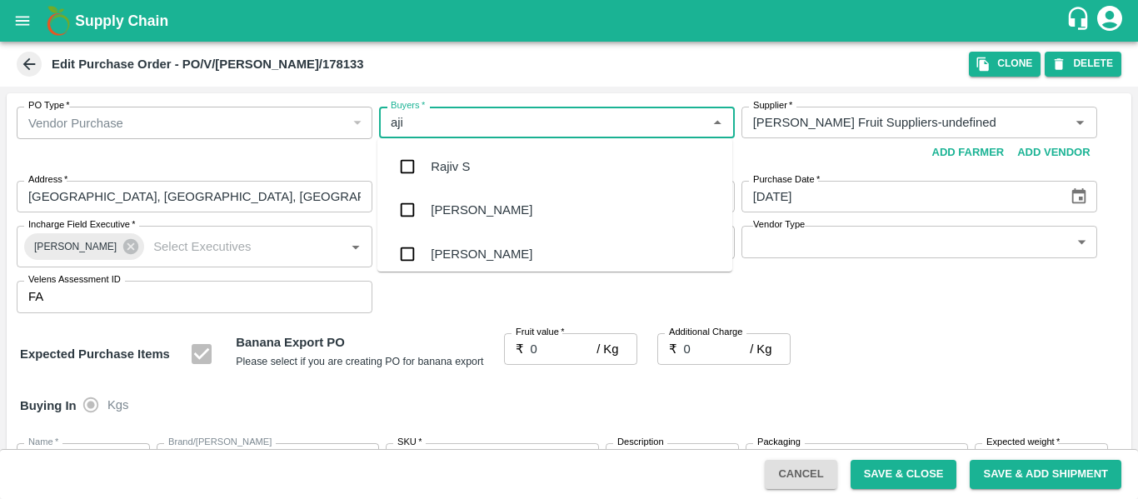
type input "ajit"
click at [432, 153] on div "Ajit Otari" at bounding box center [554, 166] width 355 height 43
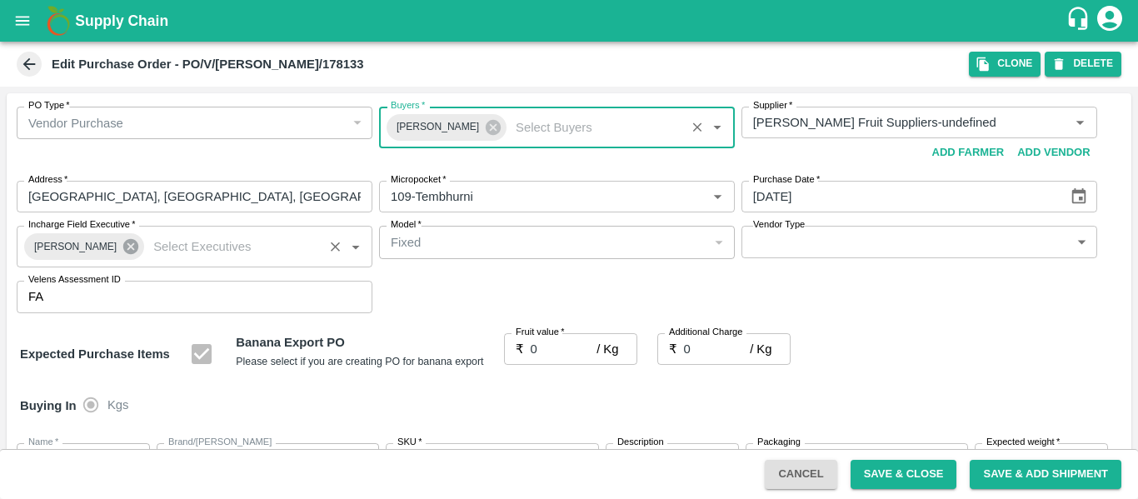
click at [126, 248] on icon at bounding box center [130, 246] width 15 height 15
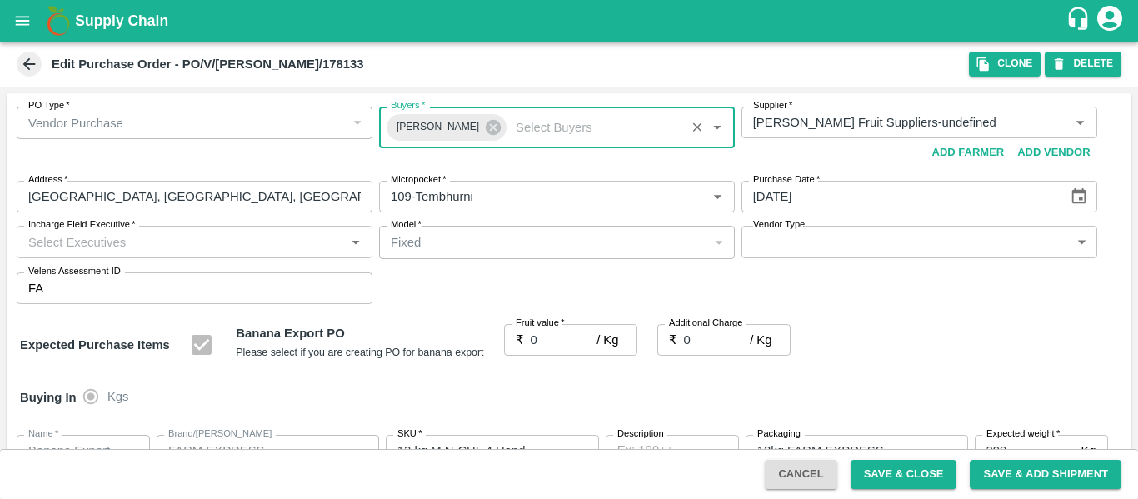
click at [74, 242] on input "Incharge Field Executive   *" at bounding box center [181, 242] width 318 height 22
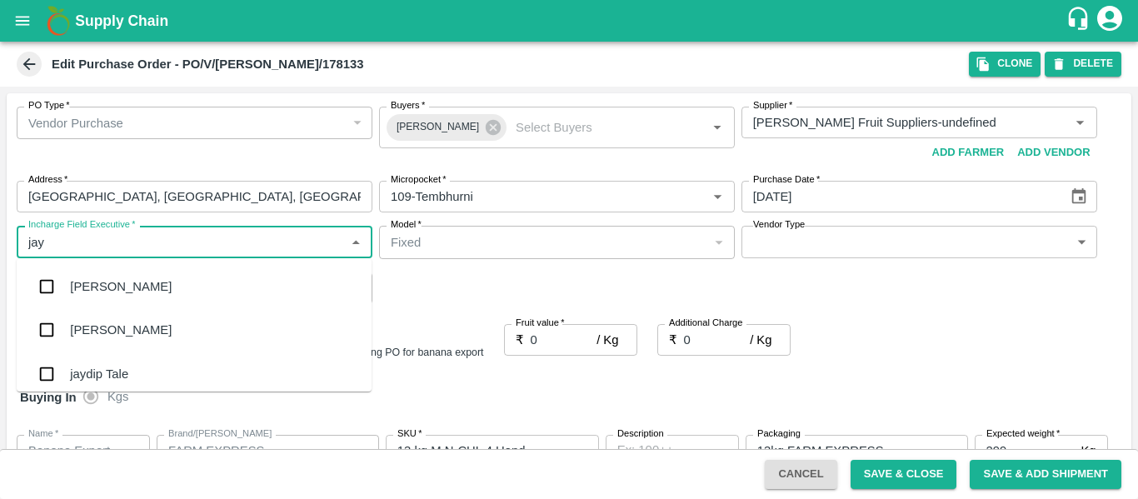
type input "jayd"
click at [85, 282] on div "jaydip Tale" at bounding box center [99, 286] width 58 height 18
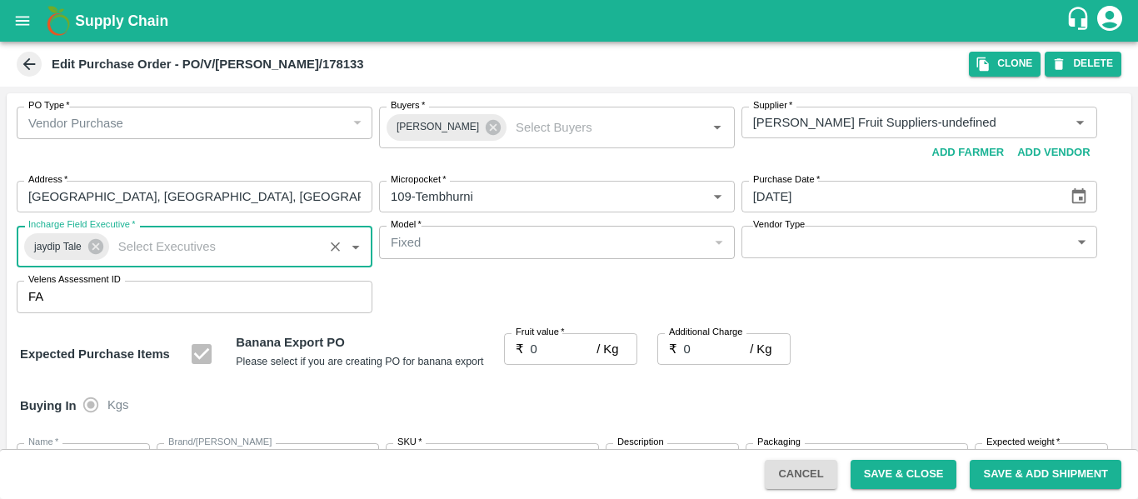
click at [535, 345] on input "0" at bounding box center [564, 349] width 67 height 32
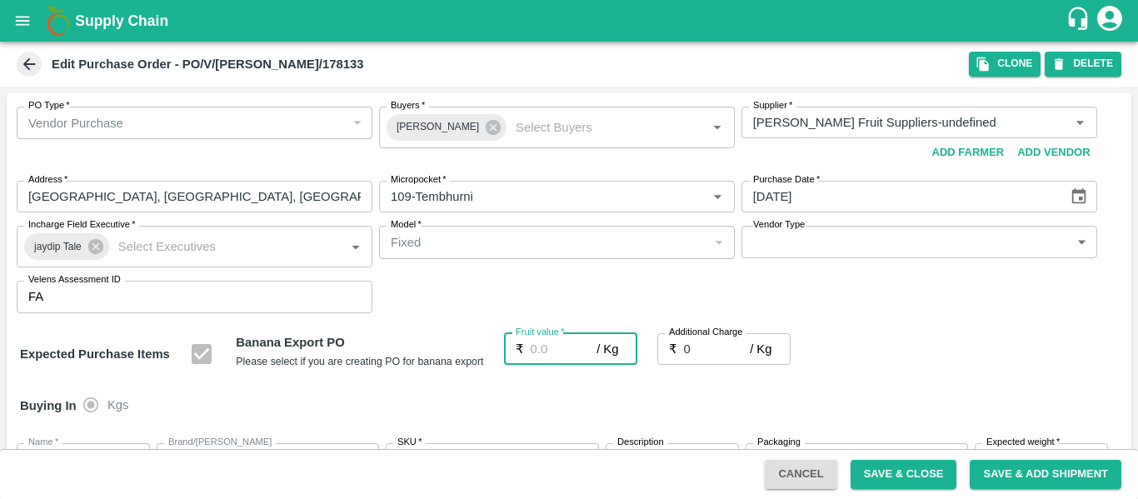
type input "2"
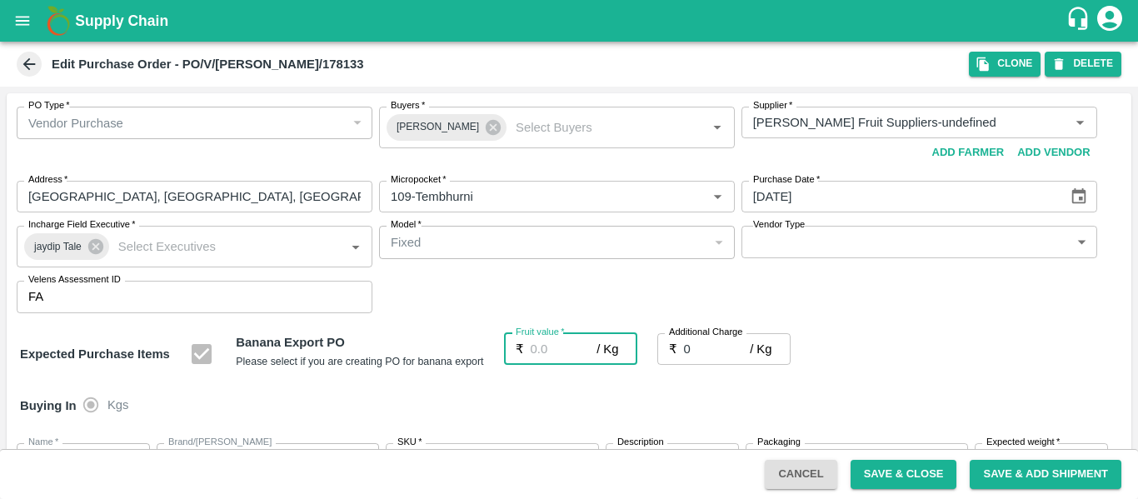
type input "2"
type input "22"
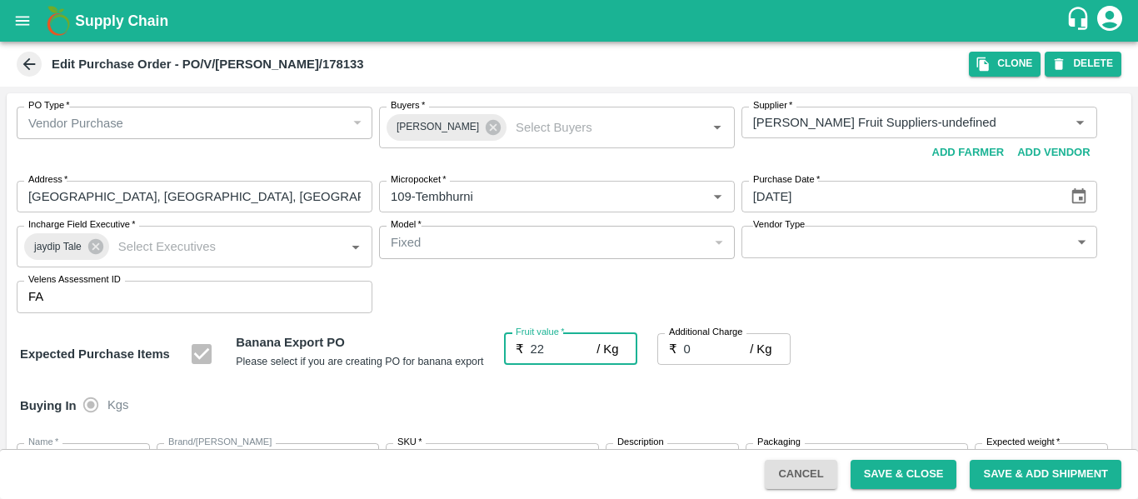
type input "22"
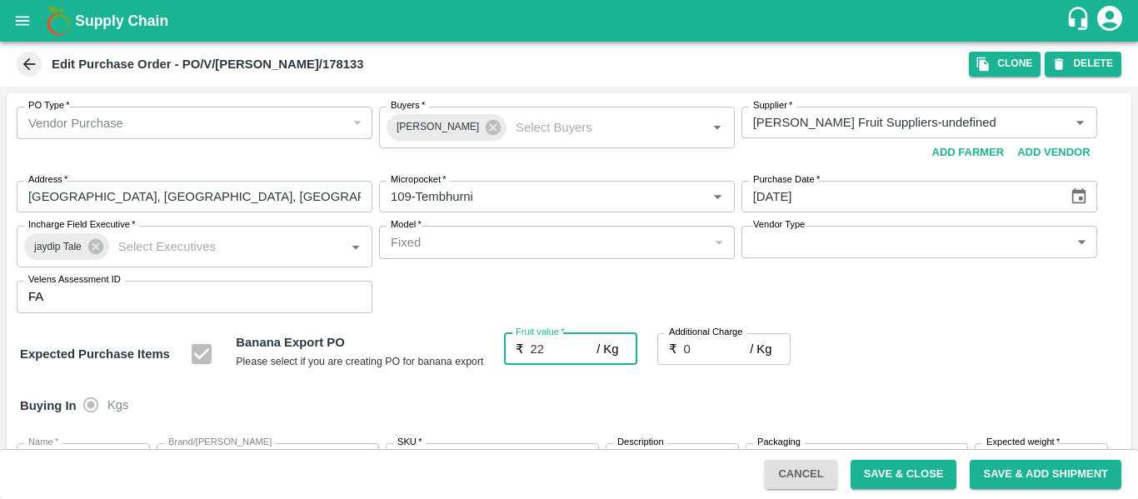
type input "22"
click at [716, 355] on input "0" at bounding box center [717, 349] width 67 height 32
type input "2"
type input "24"
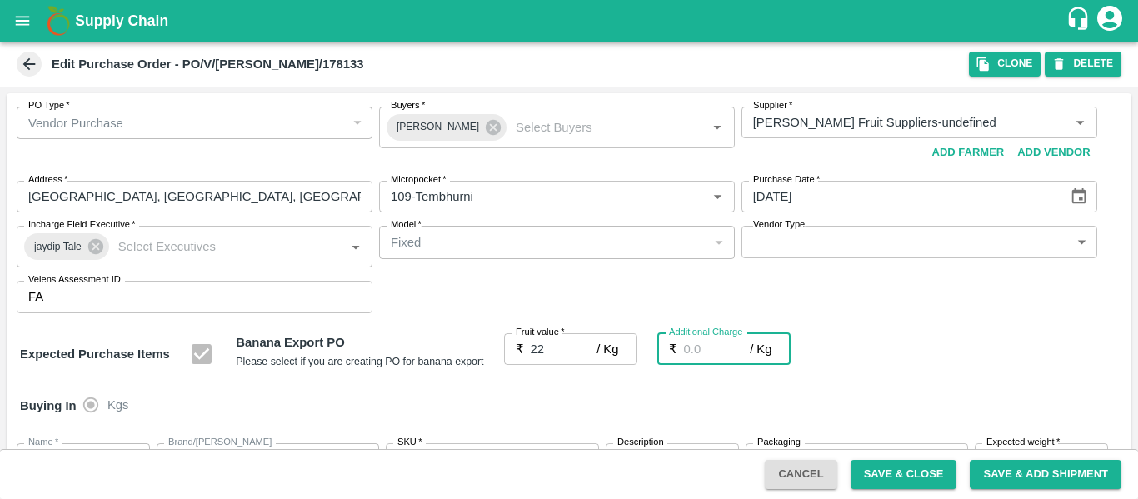
type input "24"
type input "2.7"
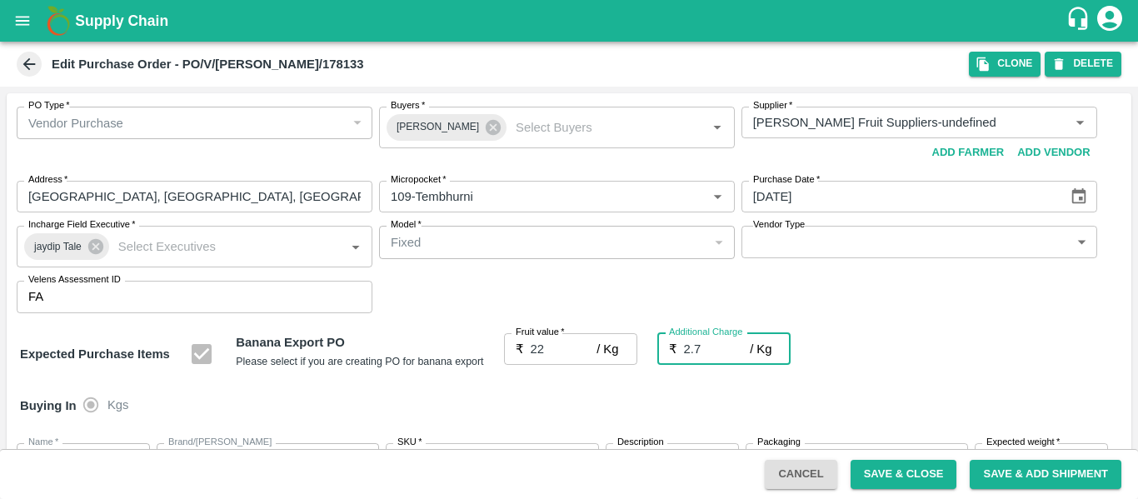
type input "24.7"
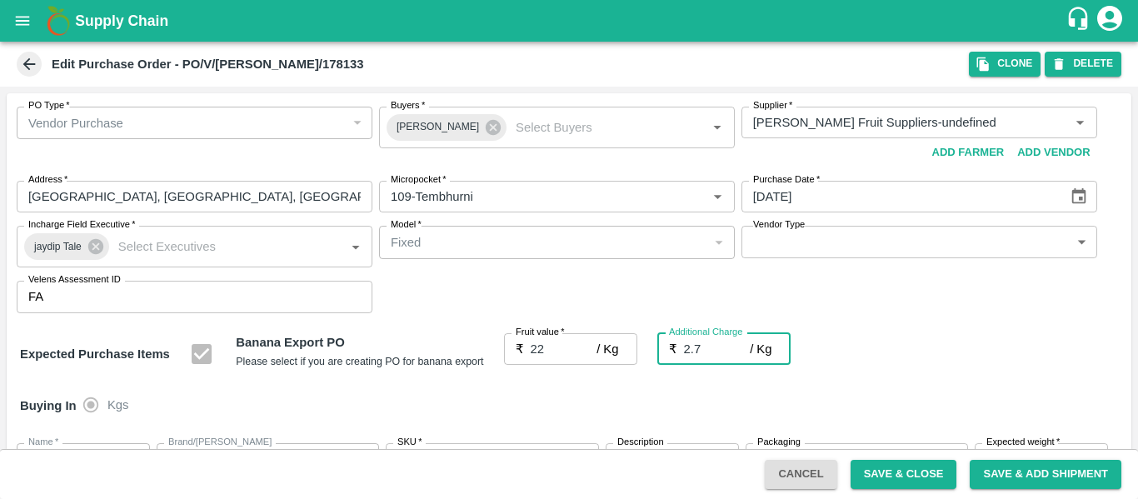
type input "2.75"
type input "24.75"
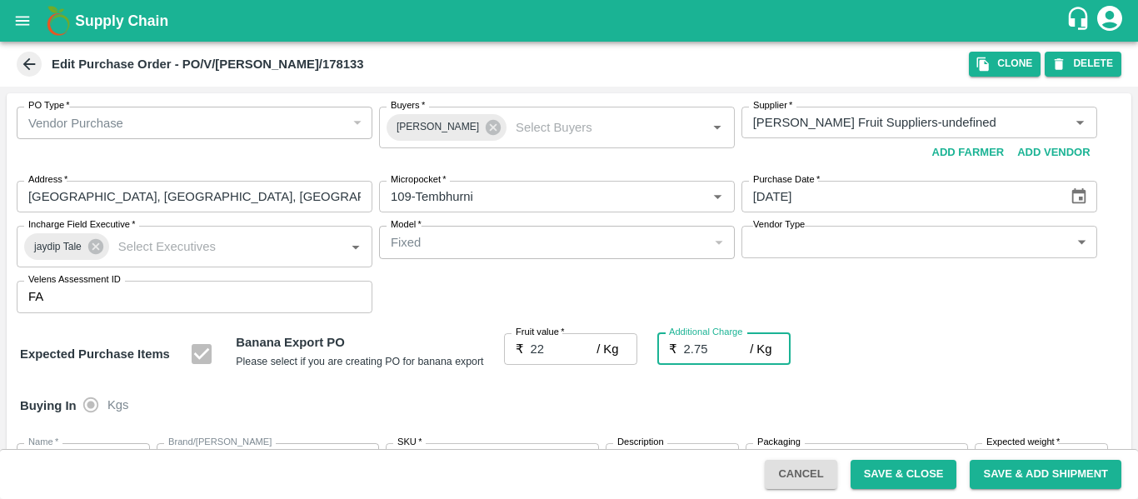
type input "24.75"
type input "2.75"
click at [910, 341] on div "Expected Purchase Items Banana Export PO Please select if you are creating PO f…" at bounding box center [569, 354] width 1098 height 42
click at [1081, 191] on icon "Choose date, selected date is Sep 23, 2025" at bounding box center [1079, 196] width 14 height 16
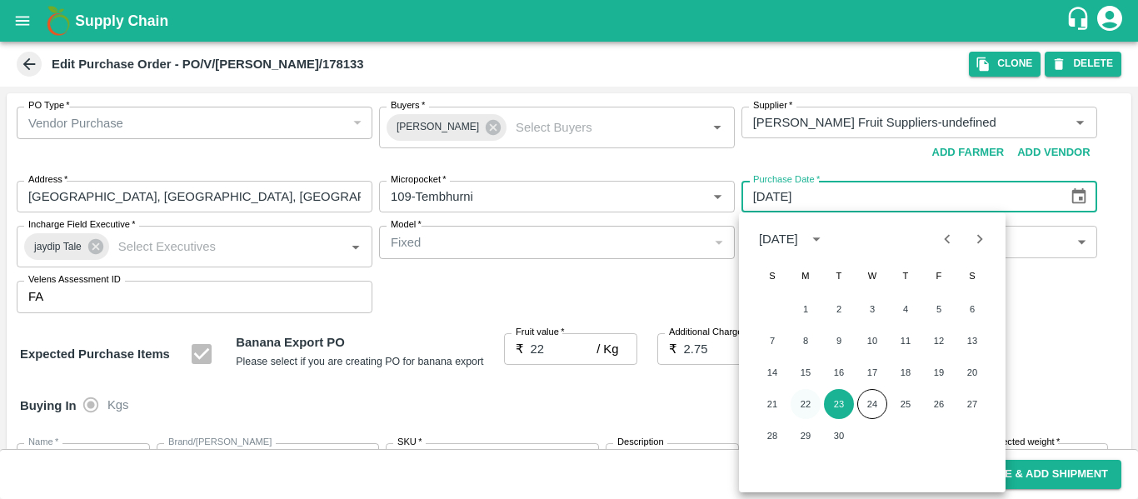
click at [800, 406] on button "22" at bounding box center [805, 404] width 30 height 30
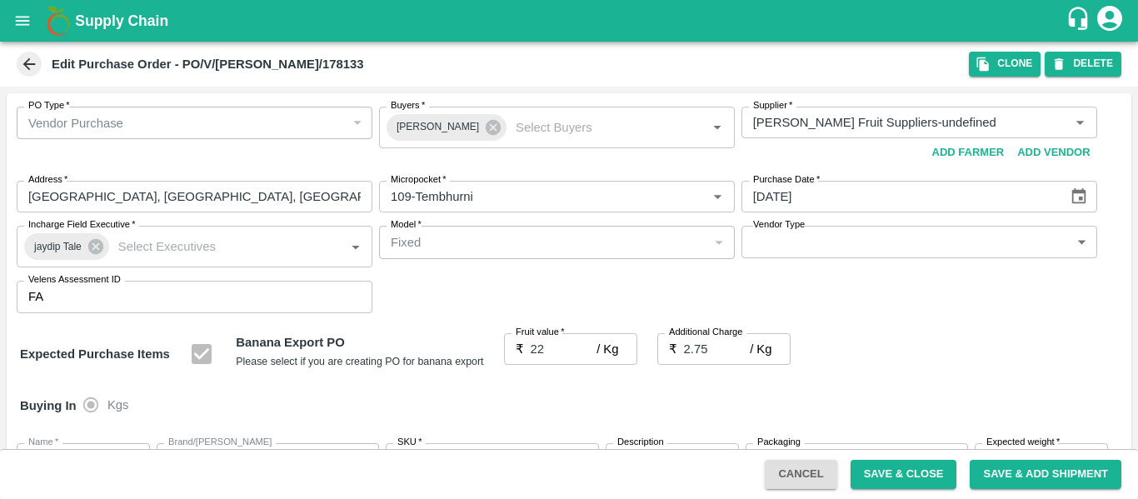
type input "22/09/2025"
click at [930, 287] on div "PO Type   * Vendor Purchase 2 PO Type Buyers   * Ajit Otari Buyers   * Supplier…" at bounding box center [569, 209] width 1124 height 233
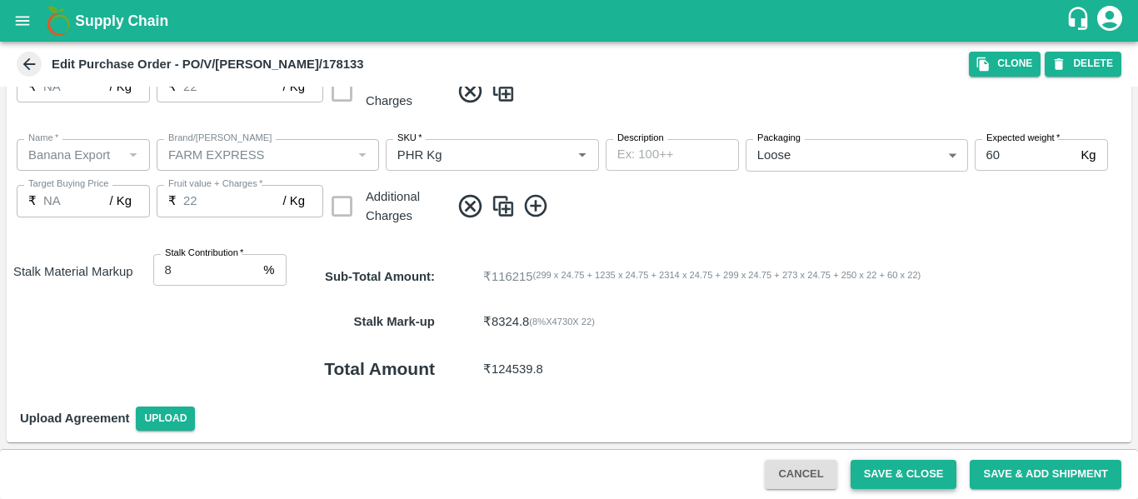
click at [894, 484] on button "Save & Close" at bounding box center [903, 474] width 107 height 29
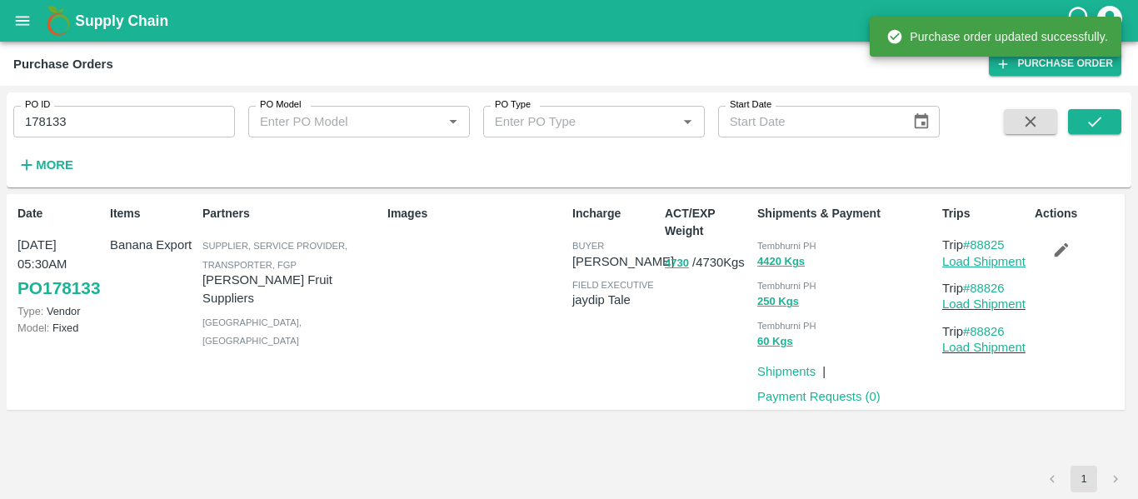
click at [998, 266] on link "Load Shipment" at bounding box center [983, 261] width 83 height 13
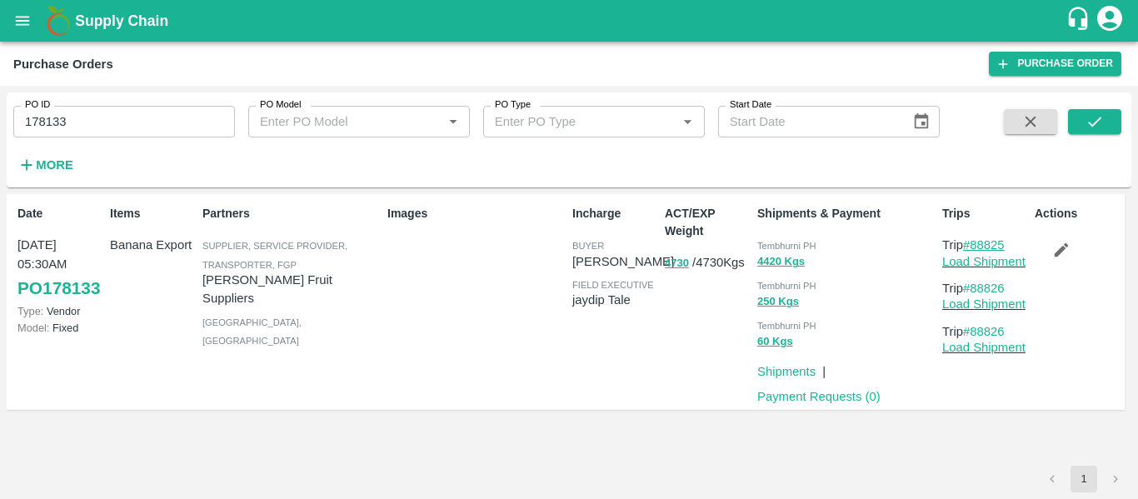
drag, startPoint x: 1019, startPoint y: 243, endPoint x: 976, endPoint y: 244, distance: 42.5
click at [976, 244] on p "Trip #88825" at bounding box center [985, 245] width 86 height 18
copy link "88825"
drag, startPoint x: 1019, startPoint y: 292, endPoint x: 975, endPoint y: 289, distance: 44.2
click at [975, 289] on p "Trip #88826" at bounding box center [985, 288] width 86 height 18
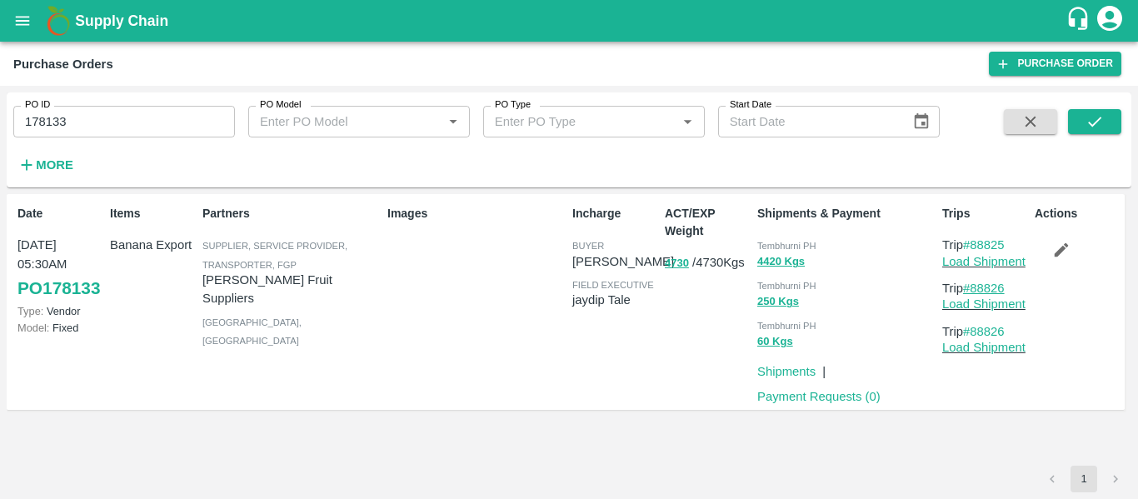
copy link "88826"
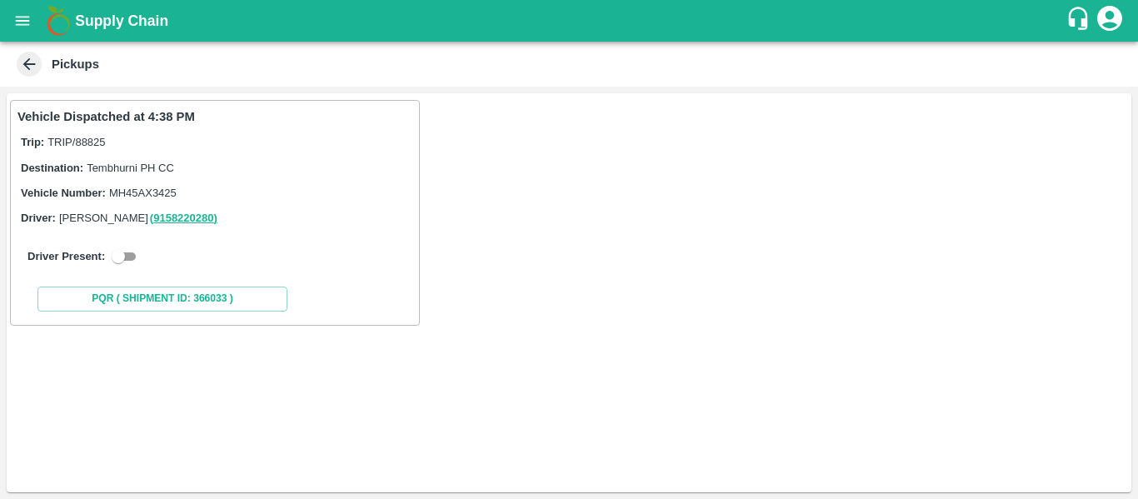
click at [122, 262] on input "checkbox" at bounding box center [118, 257] width 60 height 20
checkbox input "true"
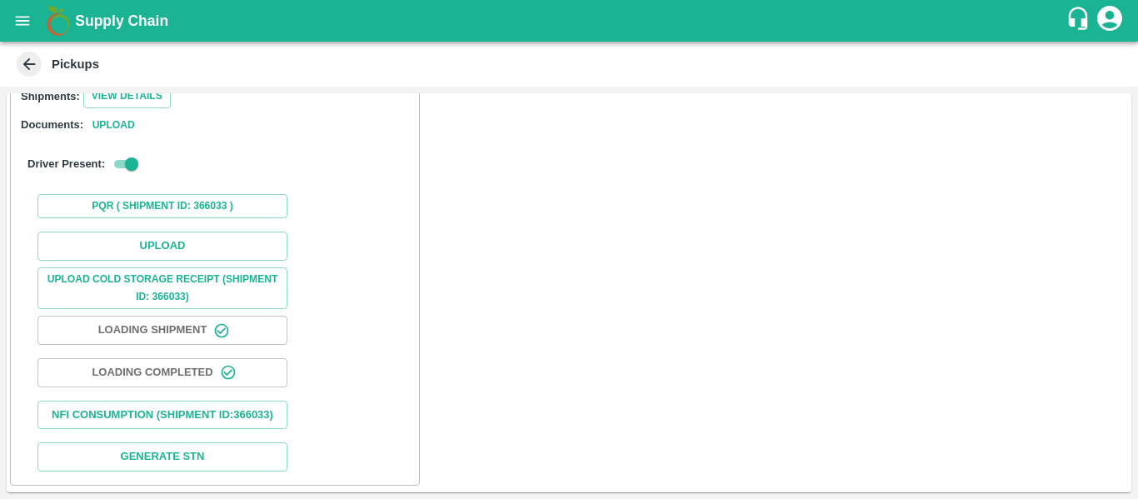
scroll to position [244, 0]
click at [183, 232] on button "Upload" at bounding box center [162, 246] width 250 height 29
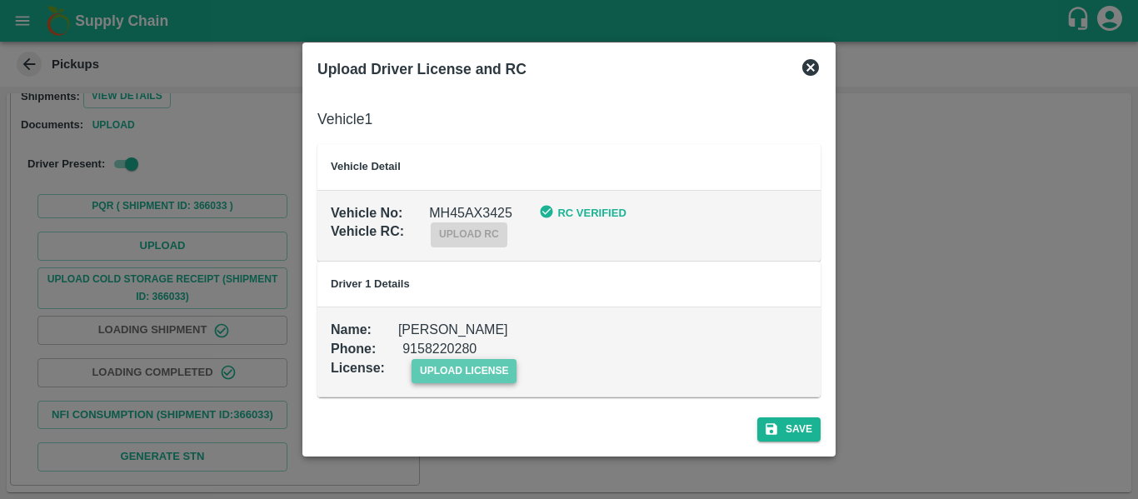
click at [486, 372] on span "upload license" at bounding box center [464, 371] width 106 height 24
click at [0, 0] on input "upload license" at bounding box center [0, 0] width 0 height 0
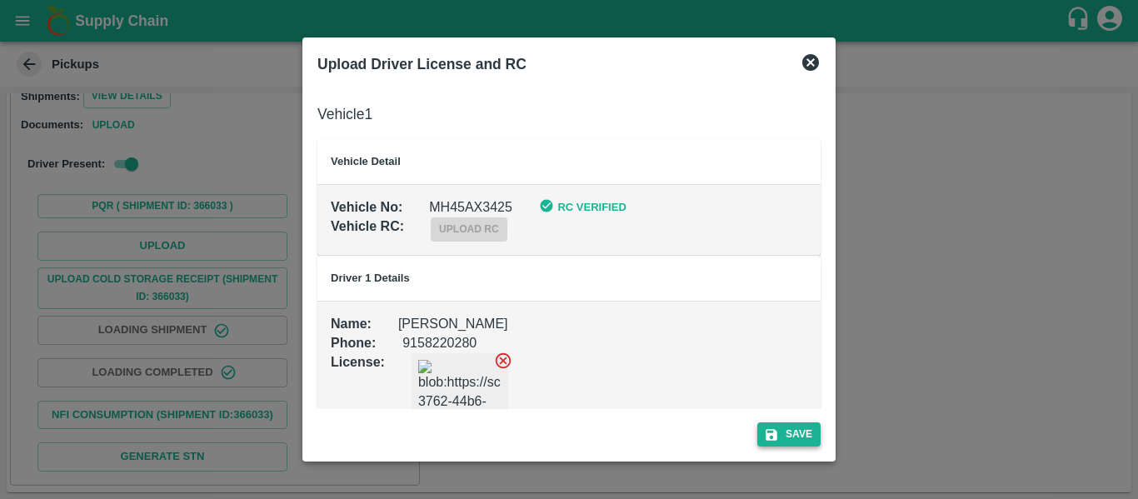
click at [799, 429] on button "Save" at bounding box center [788, 434] width 63 height 24
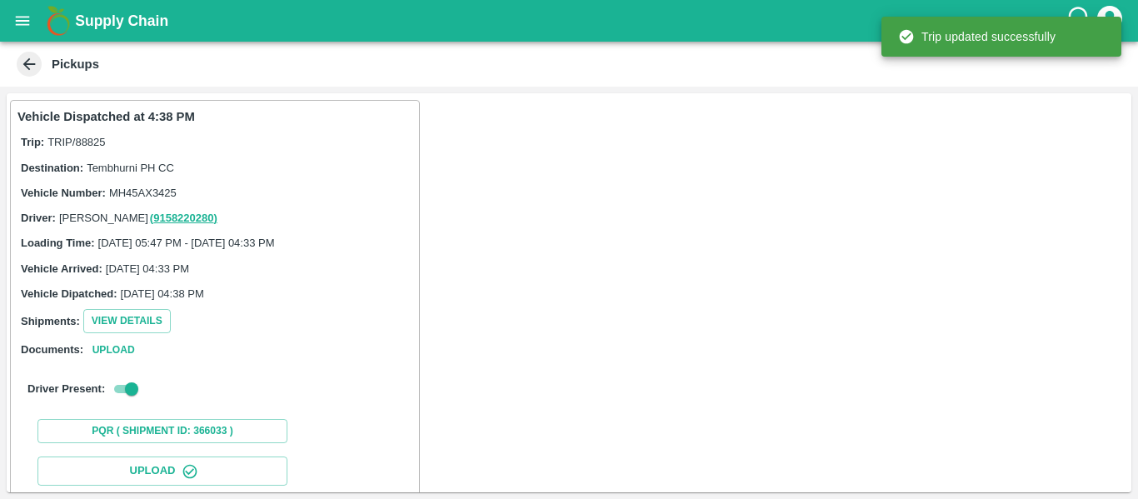
scroll to position [287, 0]
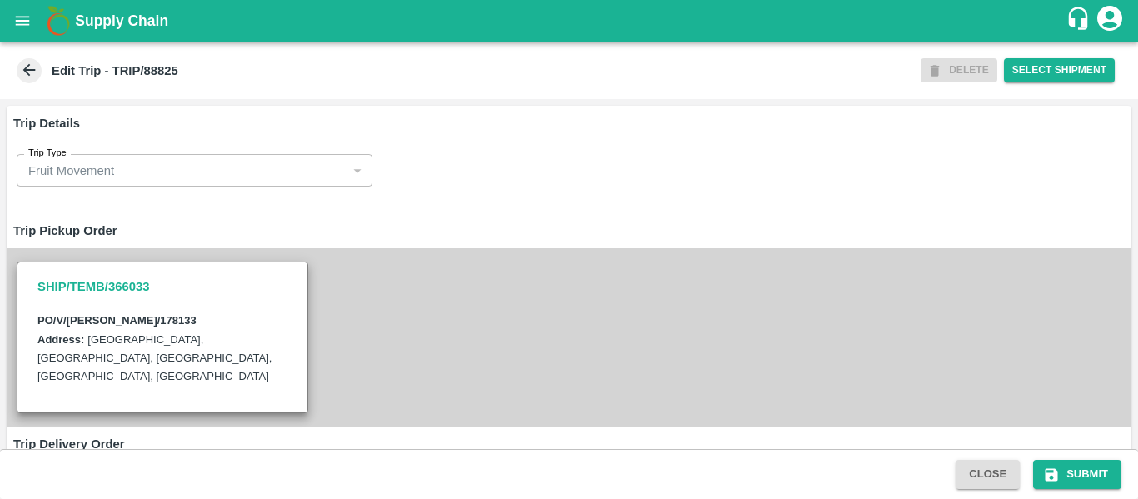
click at [521, 366] on div "SHIP/TEMB/366033 PO/V/[PERSON_NAME]/178133 Address: [GEOGRAPHIC_DATA], [GEOGRAP…" at bounding box center [569, 336] width 1124 height 177
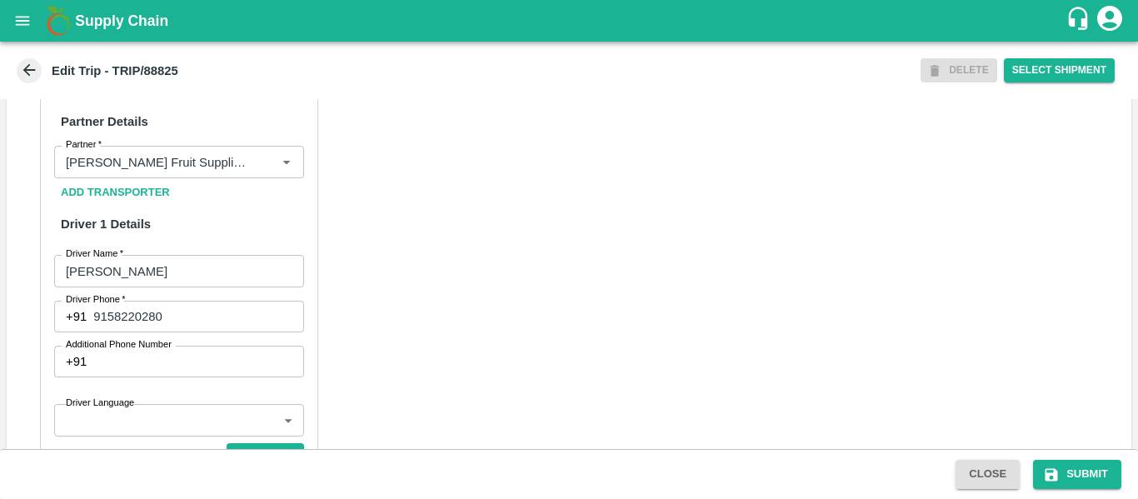
scroll to position [1298, 0]
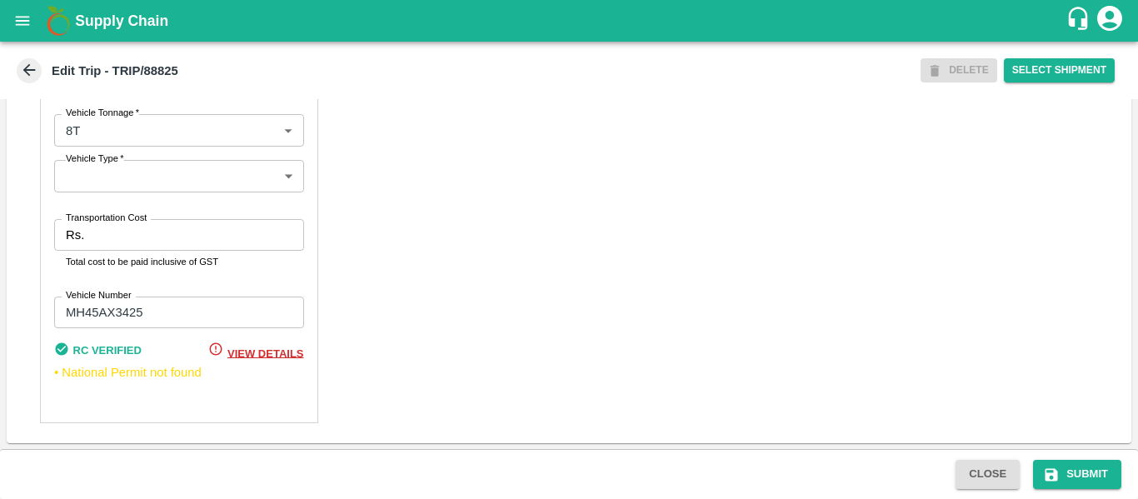
click at [107, 229] on input "Transportation Cost" at bounding box center [197, 235] width 212 height 32
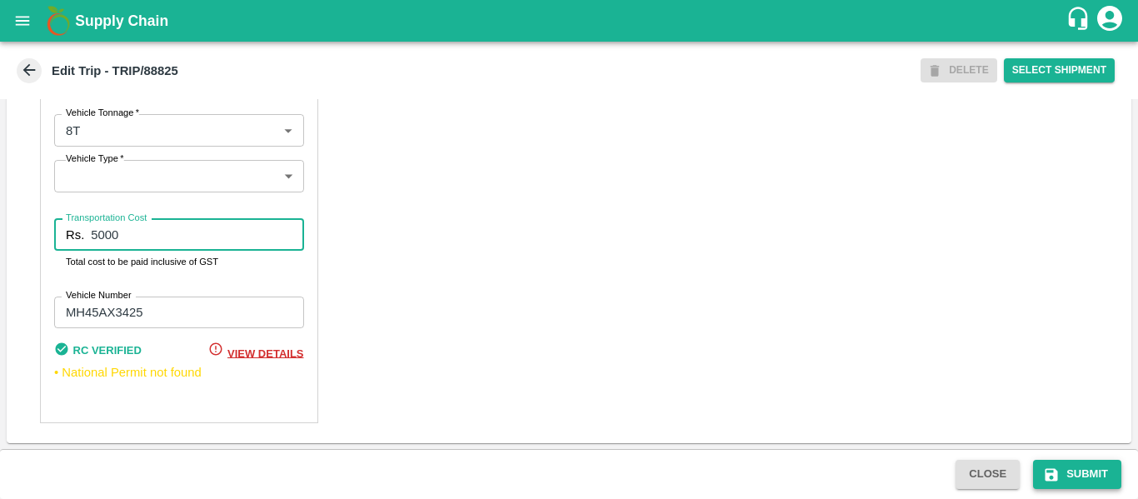
type input "5000"
click at [1060, 472] on button "Submit" at bounding box center [1077, 474] width 88 height 29
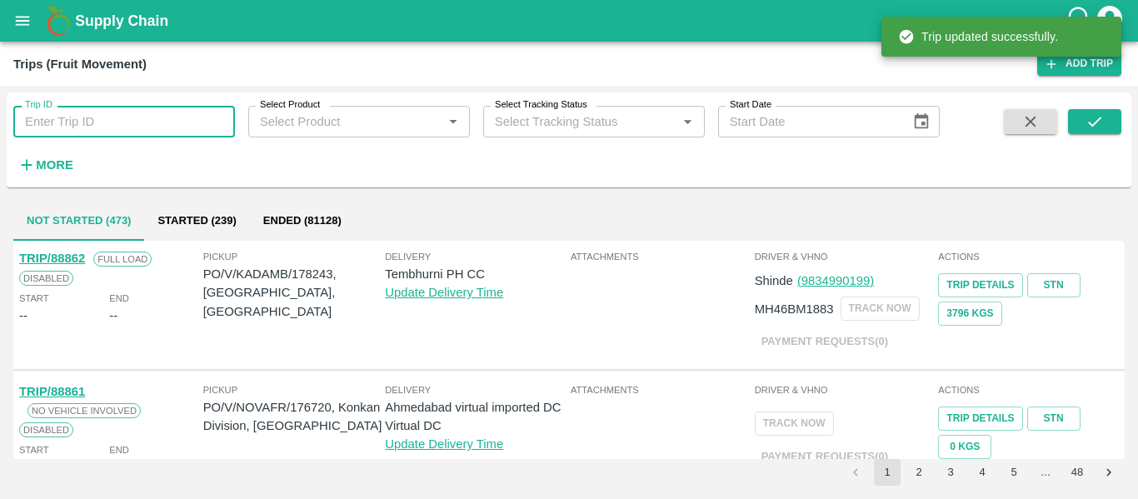
click at [44, 122] on input "Trip ID" at bounding box center [124, 122] width 222 height 32
paste input "88826"
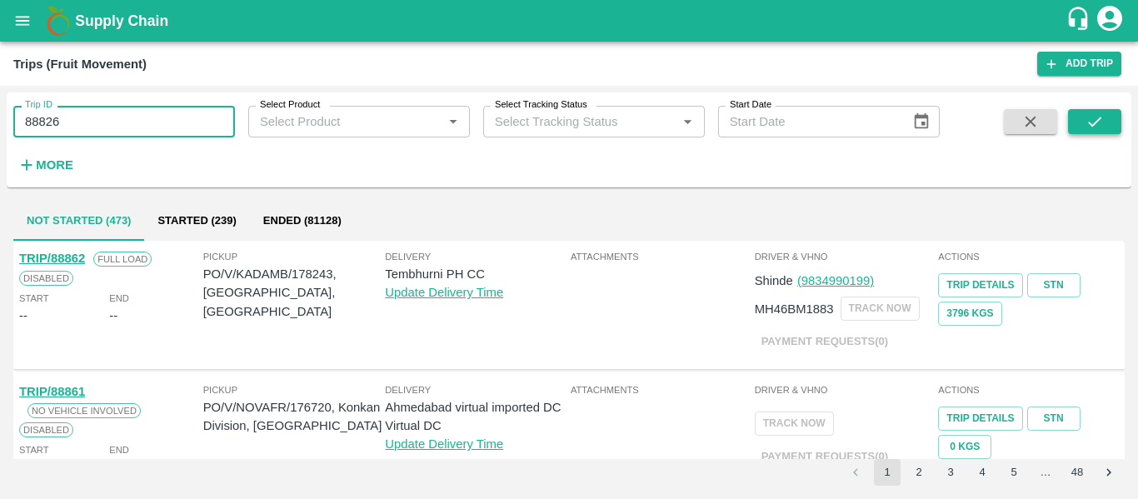
type input "88826"
click at [1094, 121] on icon "submit" at bounding box center [1094, 121] width 18 height 18
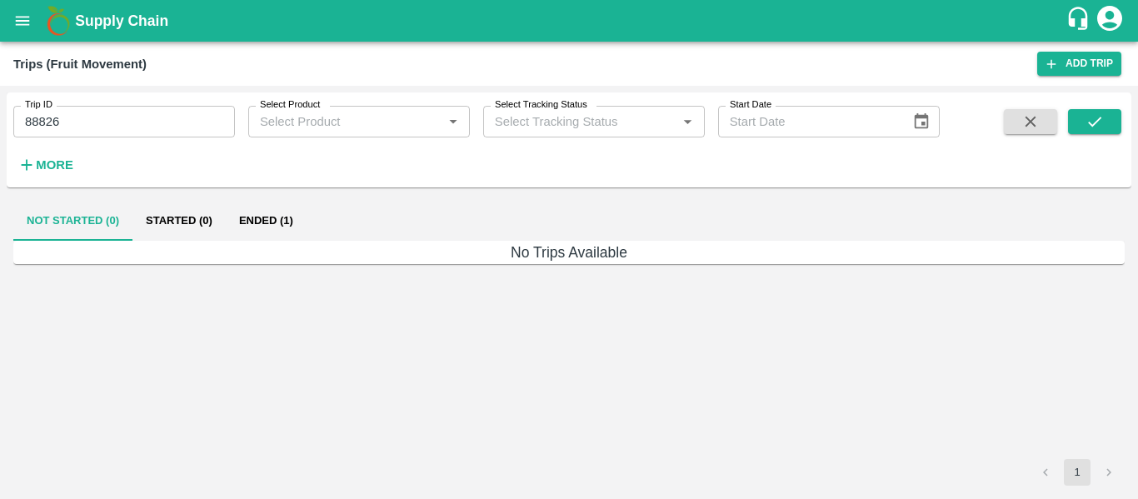
click at [246, 212] on button "Ended (1)" at bounding box center [266, 221] width 81 height 40
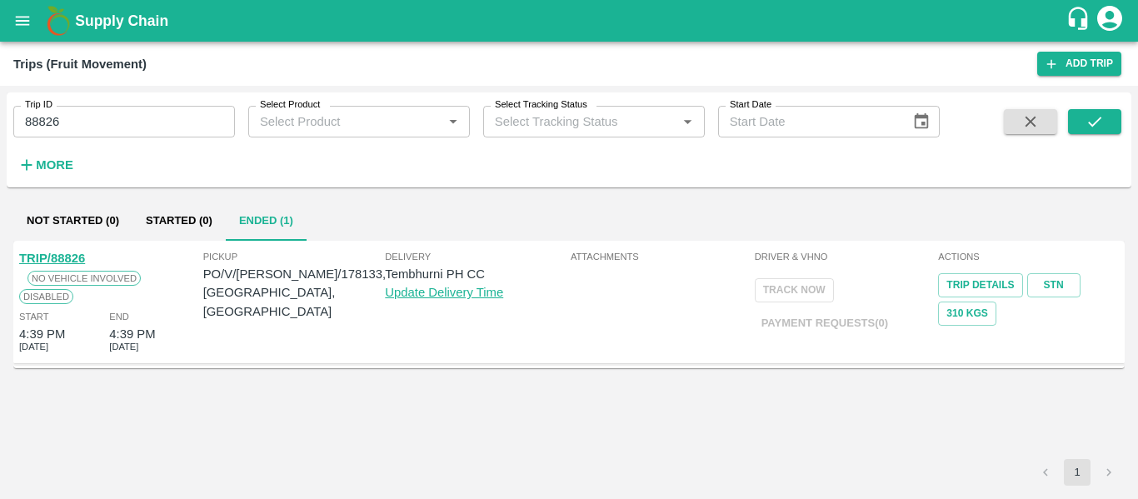
click at [62, 258] on link "TRIP/88826" at bounding box center [52, 258] width 66 height 13
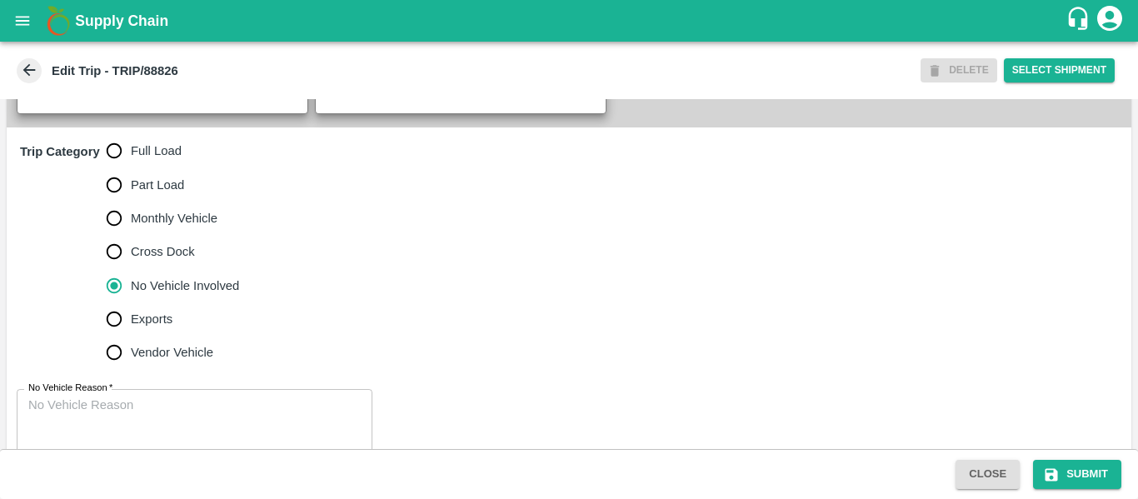
scroll to position [493, 0]
click at [152, 159] on span "Full Load" at bounding box center [156, 150] width 51 height 18
click at [131, 167] on input "Full Load" at bounding box center [113, 149] width 33 height 33
radio input "true"
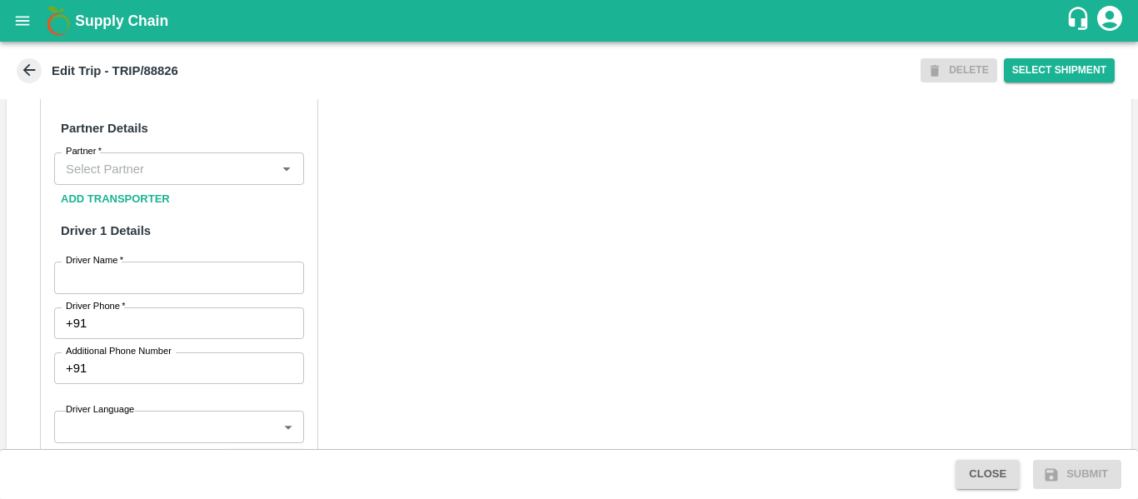
scroll to position [792, 0]
click at [131, 178] on input "Partner   *" at bounding box center [165, 168] width 212 height 22
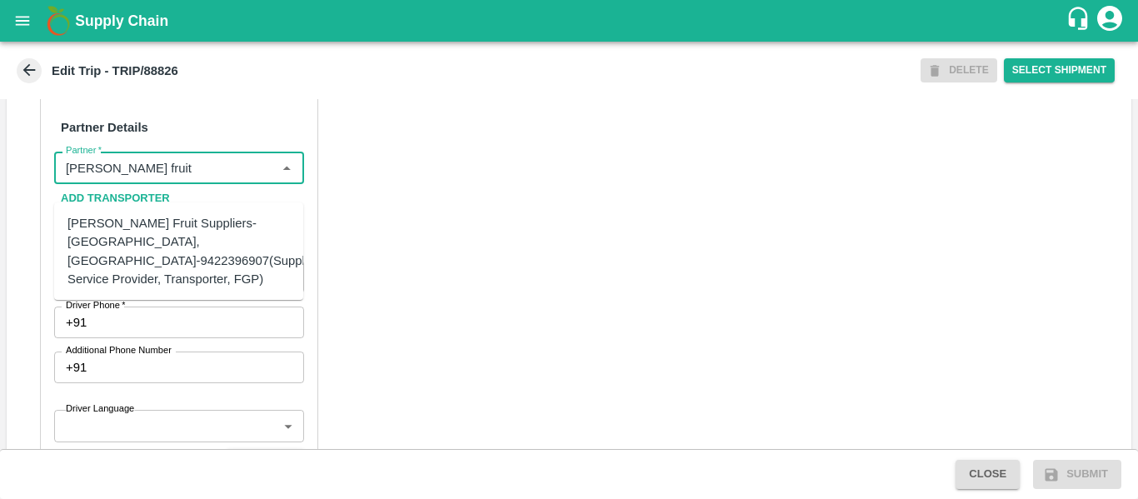
click at [156, 227] on div "[PERSON_NAME] Fruit Suppliers-[GEOGRAPHIC_DATA], [GEOGRAPHIC_DATA]-9422396907(S…" at bounding box center [194, 251] width 254 height 74
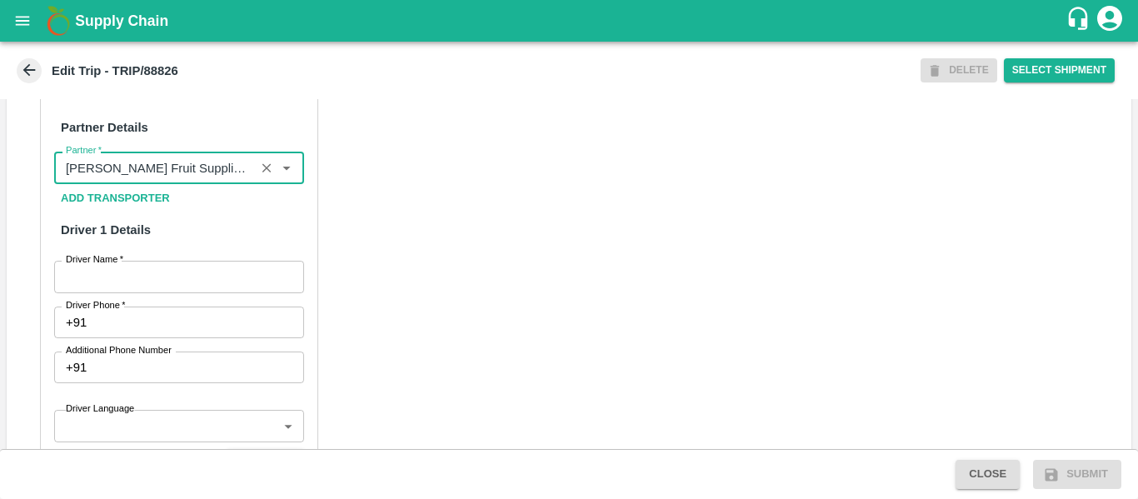
type input "[PERSON_NAME] Fruit Suppliers-[GEOGRAPHIC_DATA], [GEOGRAPHIC_DATA]-9422396907(S…"
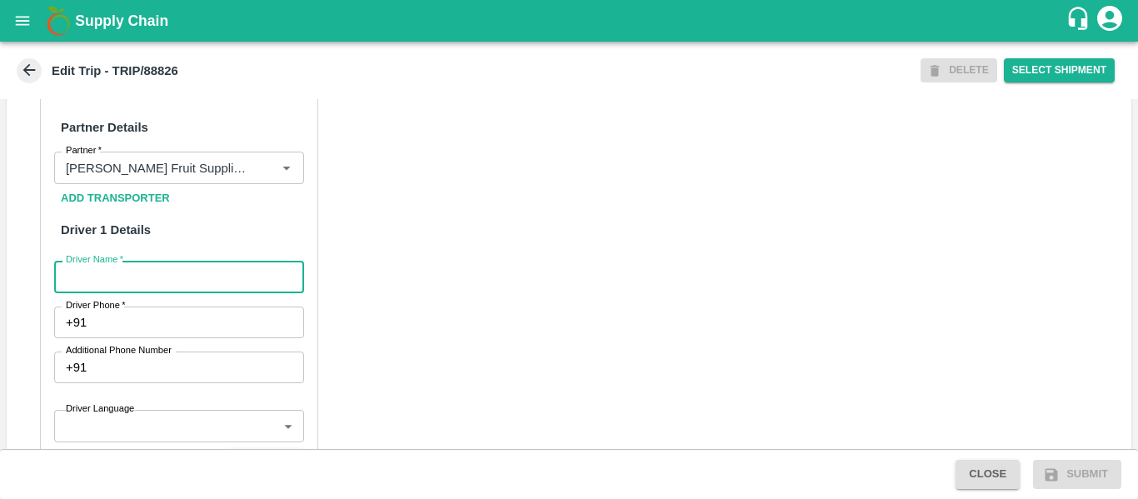
click at [188, 285] on input "Driver Name   *" at bounding box center [179, 277] width 250 height 32
type input "[PERSON_NAME]"
click at [207, 333] on input "Driver Phone   *" at bounding box center [198, 323] width 210 height 32
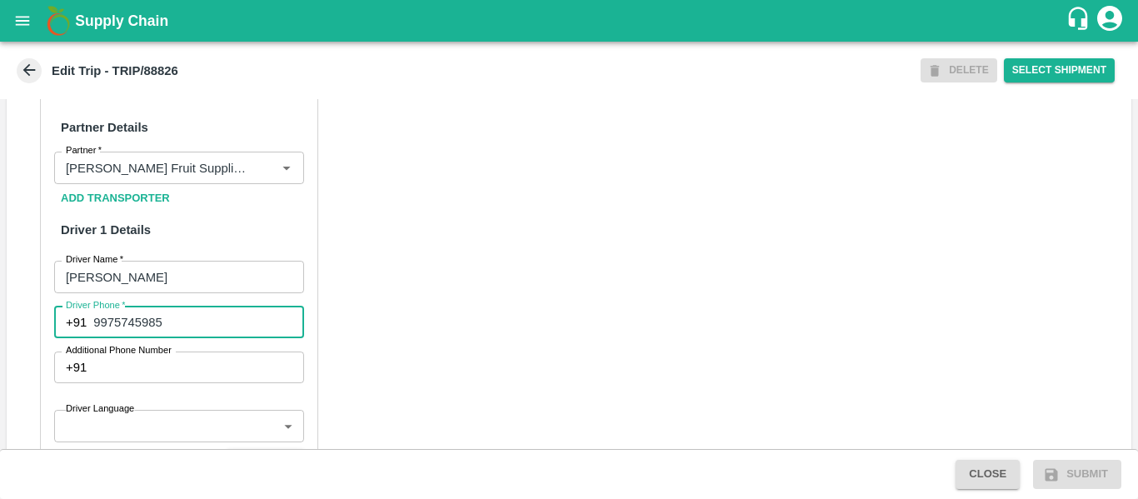
type input "9975745985"
click at [487, 343] on div "Partner Details Partner   * Partner Add Transporter Driver 1 Details Driver Nam…" at bounding box center [569, 494] width 1124 height 836
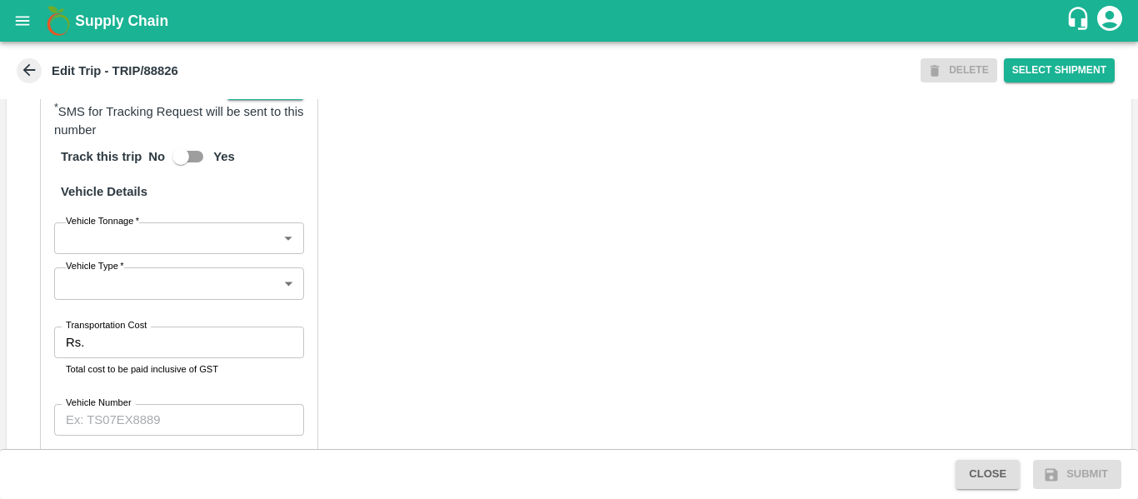
scroll to position [1280, 0]
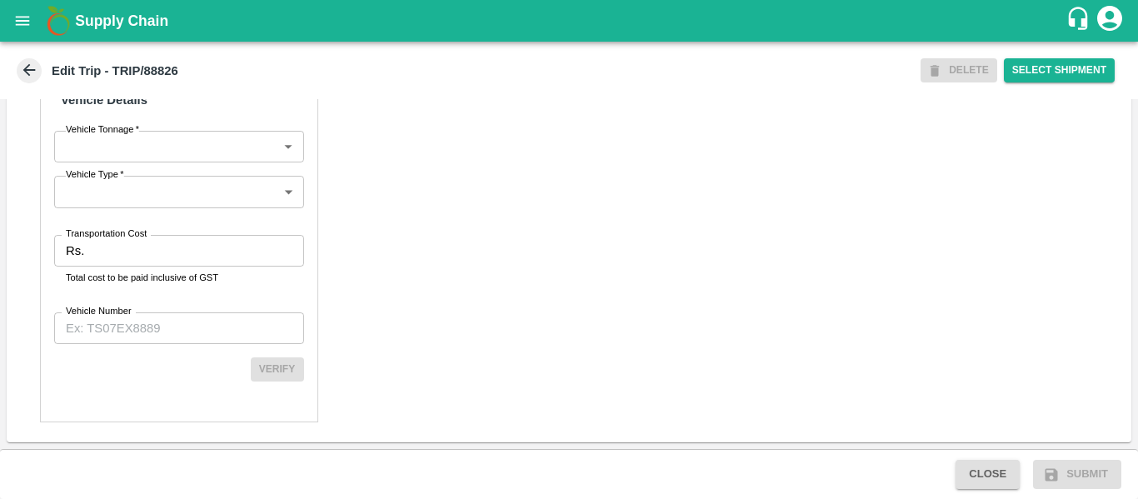
click at [165, 261] on input "Transportation Cost" at bounding box center [197, 251] width 212 height 32
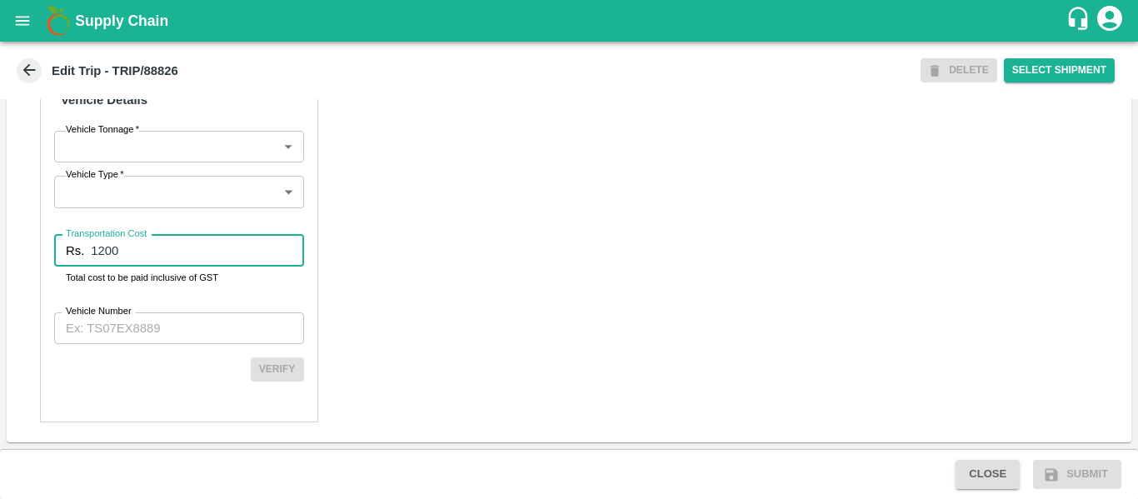
type input "1200"
click at [159, 345] on div "Partner Details Partner   * Partner Add Transporter Driver 1 Details Driver Nam…" at bounding box center [179, 24] width 278 height 796
click at [119, 319] on input "Vehicle Number" at bounding box center [179, 328] width 250 height 32
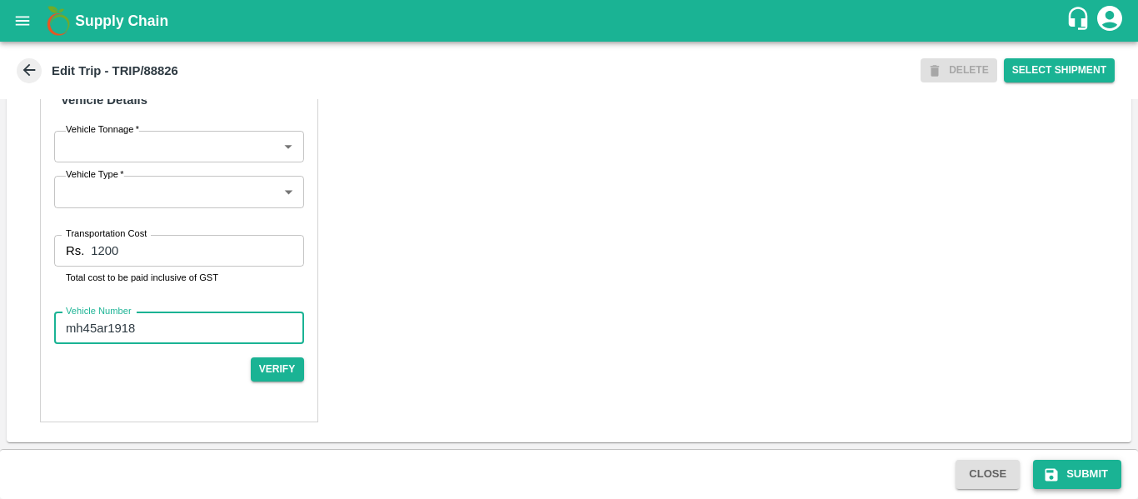
type input "mh45ar1918"
click at [1057, 463] on button "Submit" at bounding box center [1077, 474] width 88 height 29
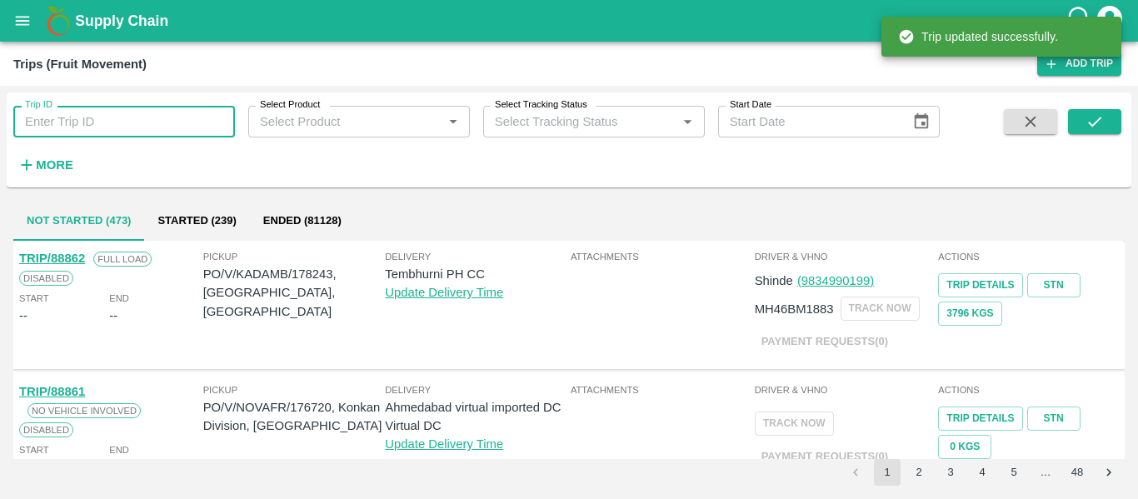
click at [117, 117] on input "Trip ID" at bounding box center [124, 122] width 222 height 32
paste input "88826"
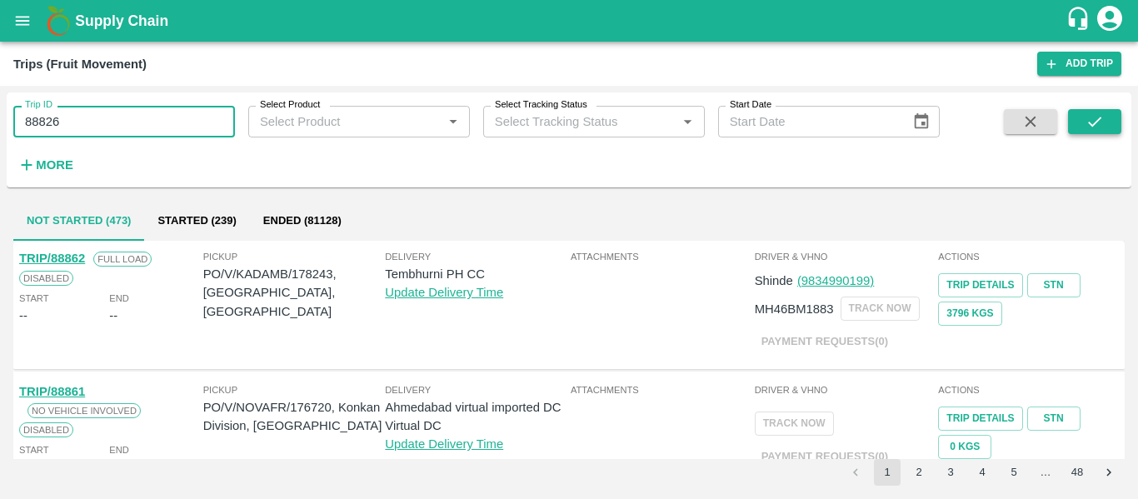
type input "88826"
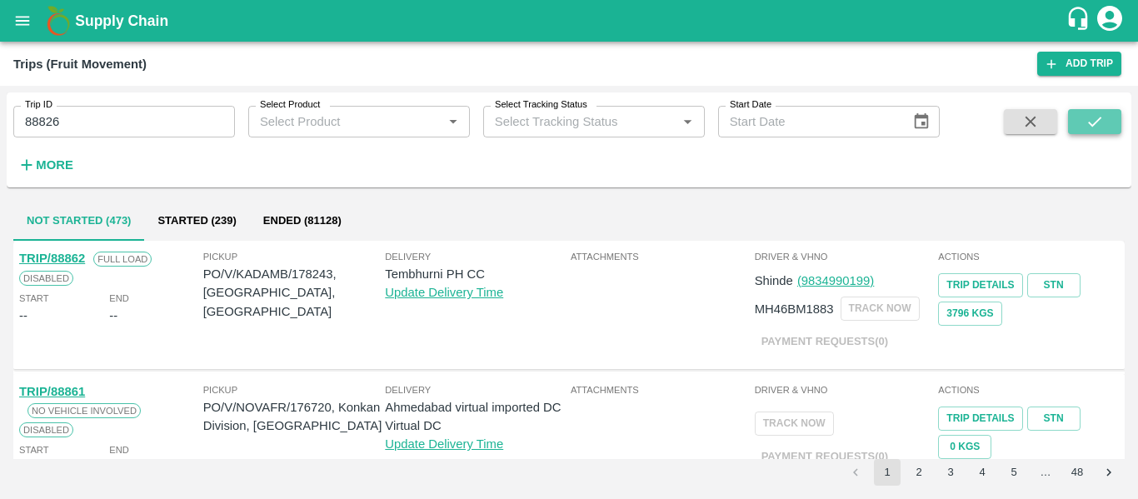
click at [1078, 124] on button "submit" at bounding box center [1094, 121] width 53 height 25
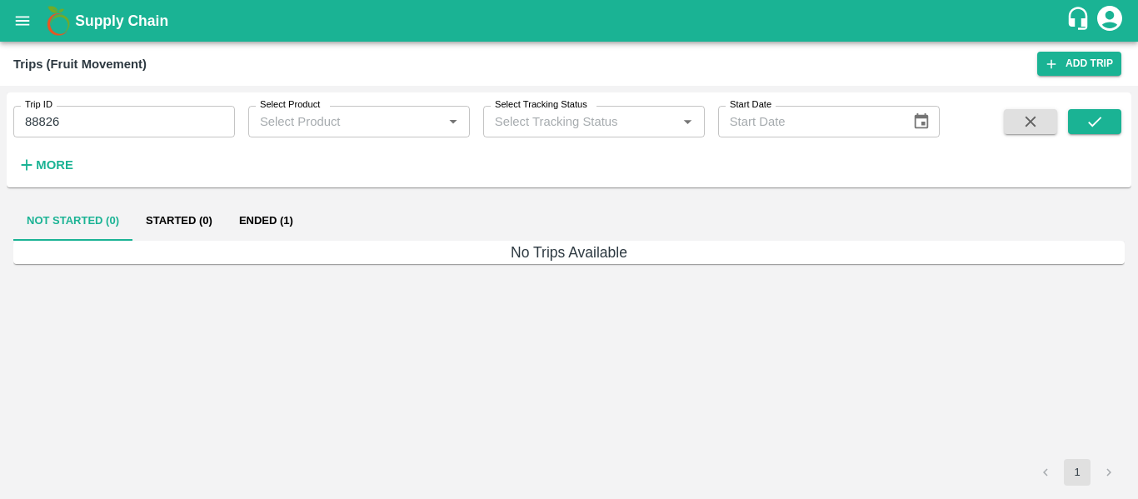
click at [262, 212] on button "Ended (1)" at bounding box center [266, 221] width 81 height 40
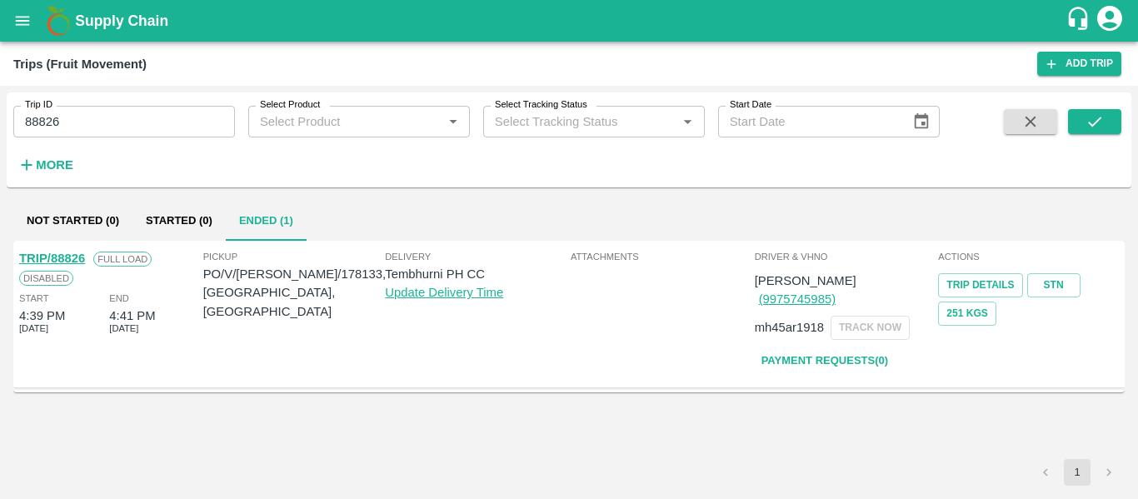
click at [67, 252] on link "TRIP/88826" at bounding box center [52, 258] width 66 height 13
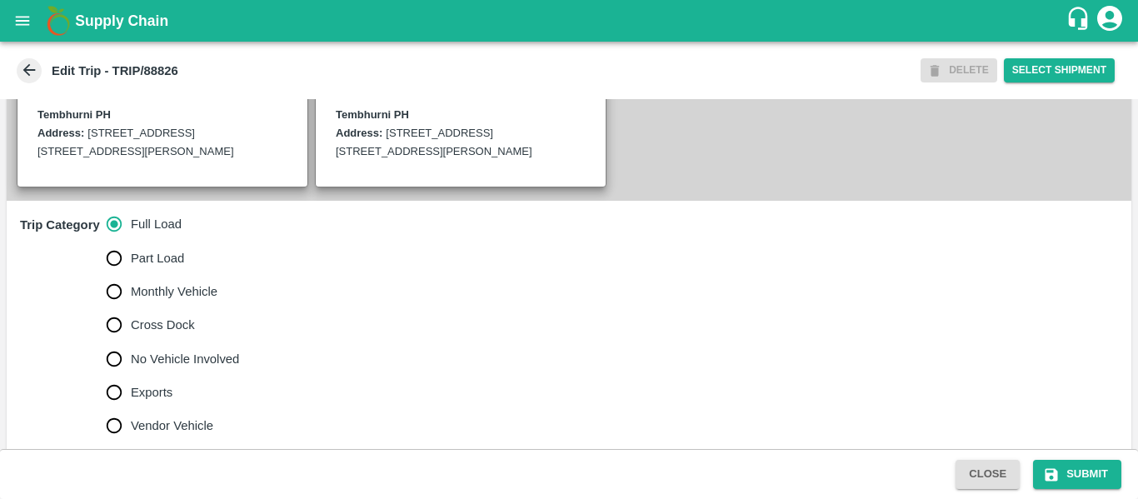
scroll to position [468, 0]
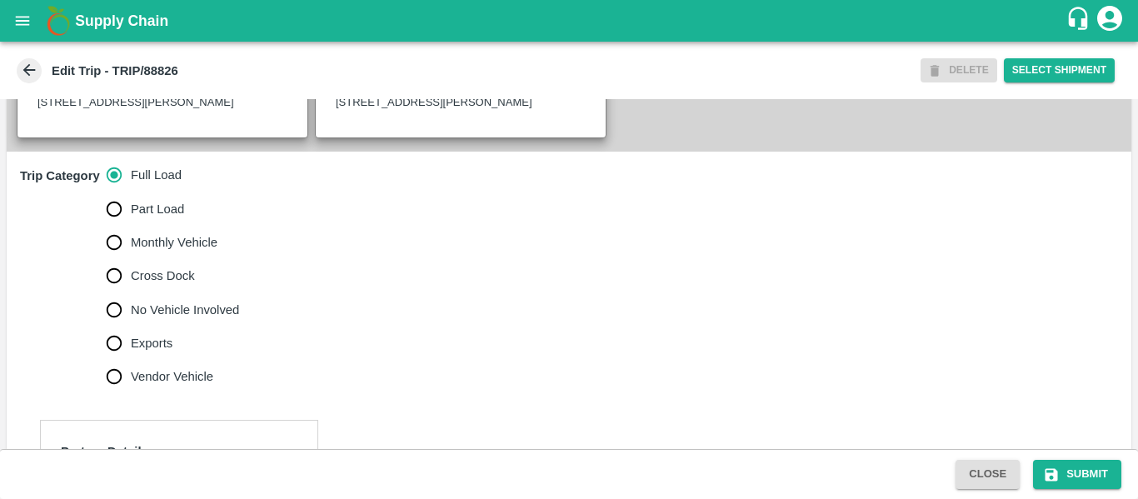
click at [177, 319] on span "No Vehicle Involved" at bounding box center [185, 310] width 108 height 18
click at [131, 327] on input "No Vehicle Involved" at bounding box center [113, 309] width 33 height 33
radio input "true"
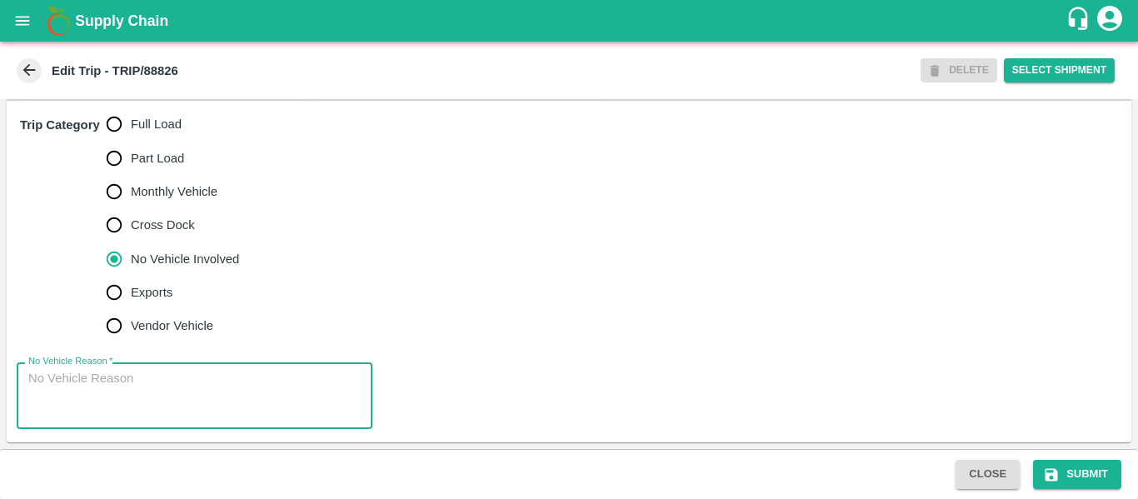
click at [141, 397] on textarea "No Vehicle Reason   *" at bounding box center [194, 396] width 332 height 52
type textarea "Field Dump"
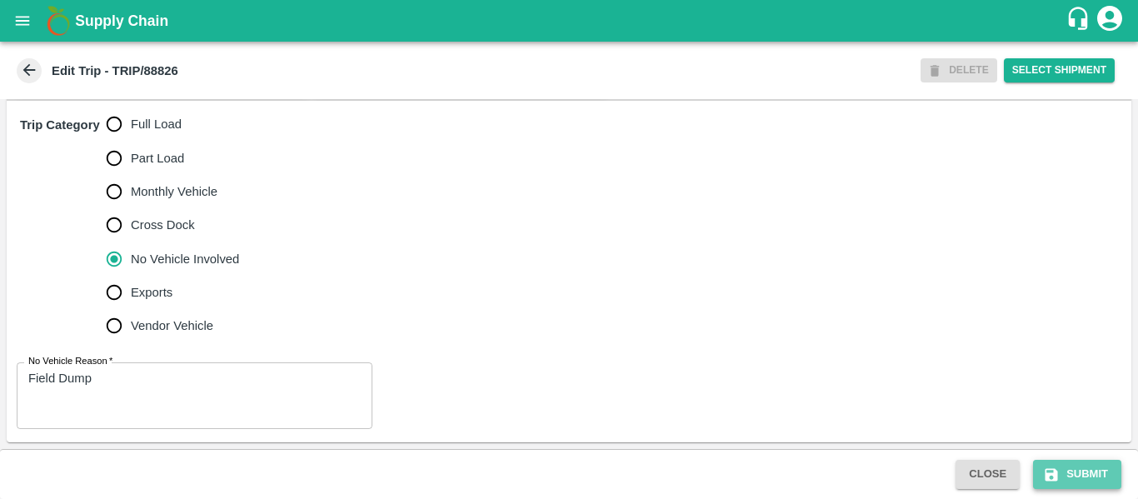
click at [1077, 475] on button "Submit" at bounding box center [1077, 474] width 88 height 29
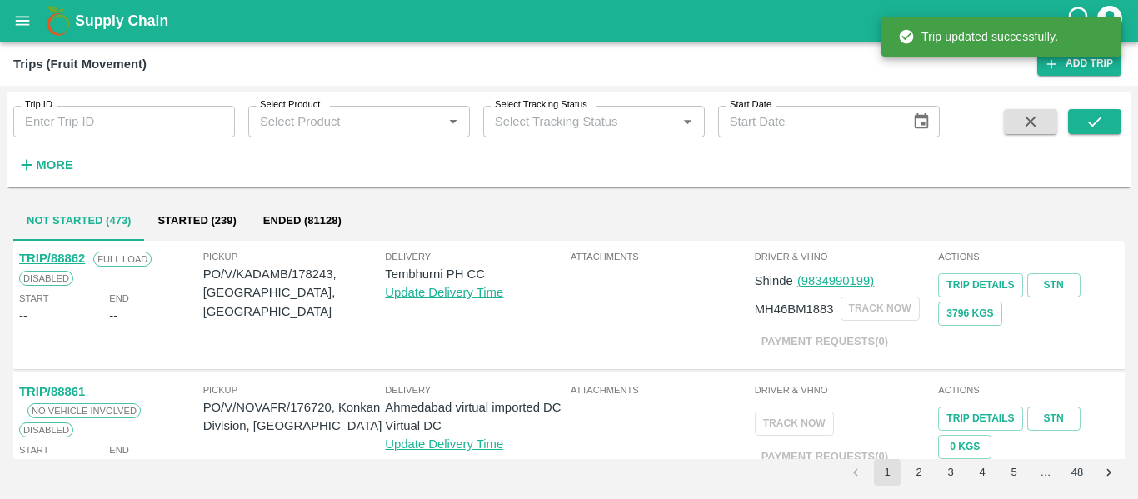
click at [92, 114] on input "Trip ID" at bounding box center [124, 122] width 222 height 32
paste input "88827"
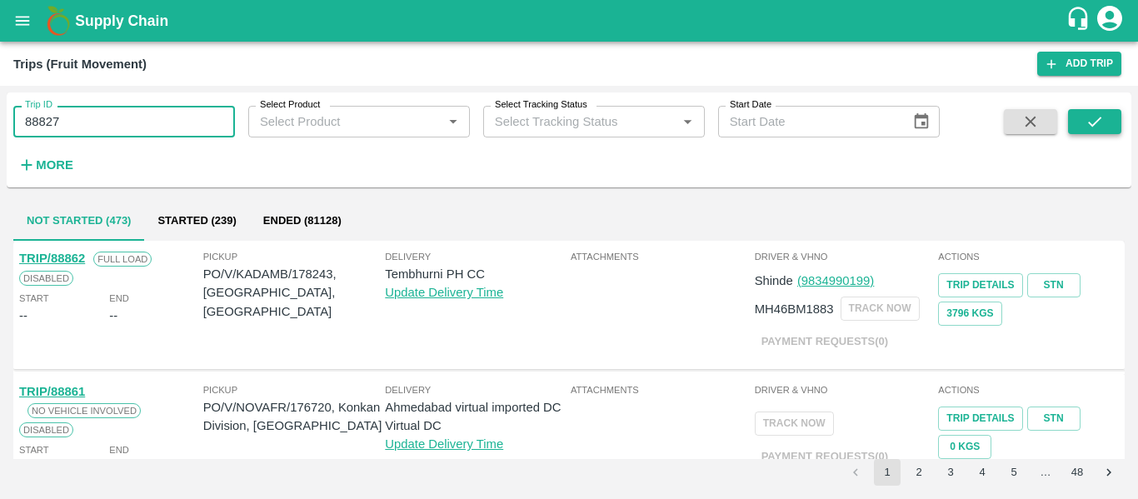
type input "88827"
click at [1078, 128] on button "submit" at bounding box center [1094, 121] width 53 height 25
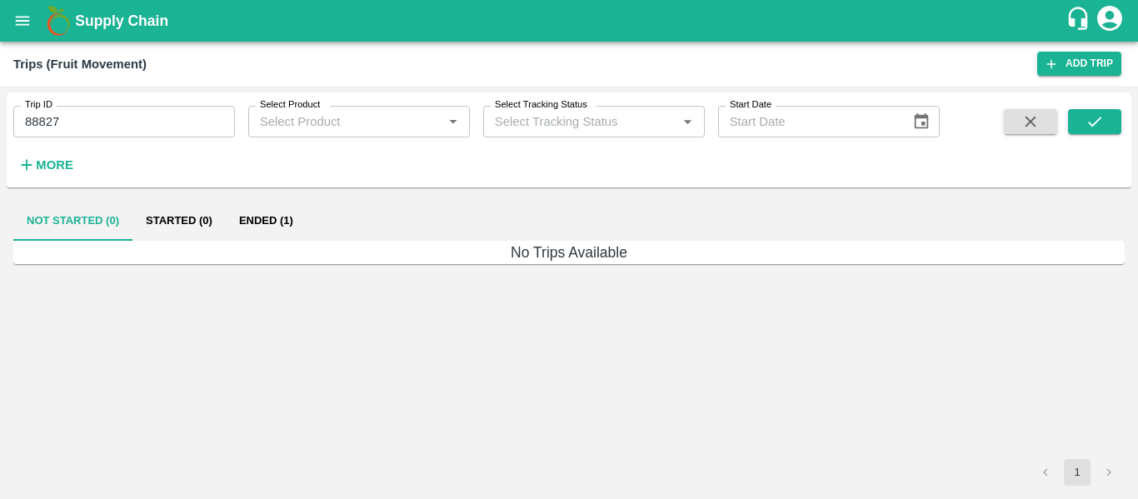
click at [273, 222] on button "Ended (1)" at bounding box center [266, 221] width 81 height 40
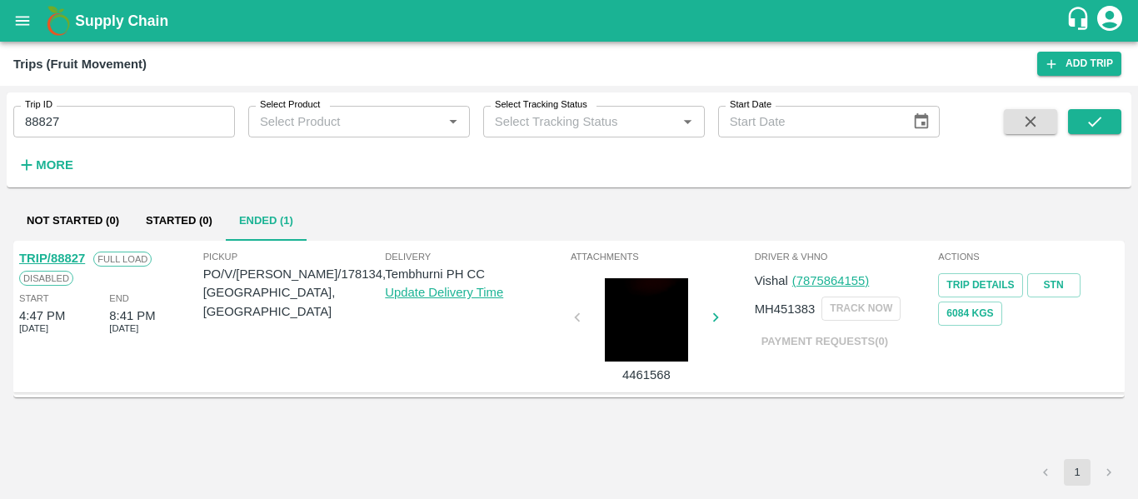
click at [53, 252] on link "TRIP/88827" at bounding box center [52, 258] width 66 height 13
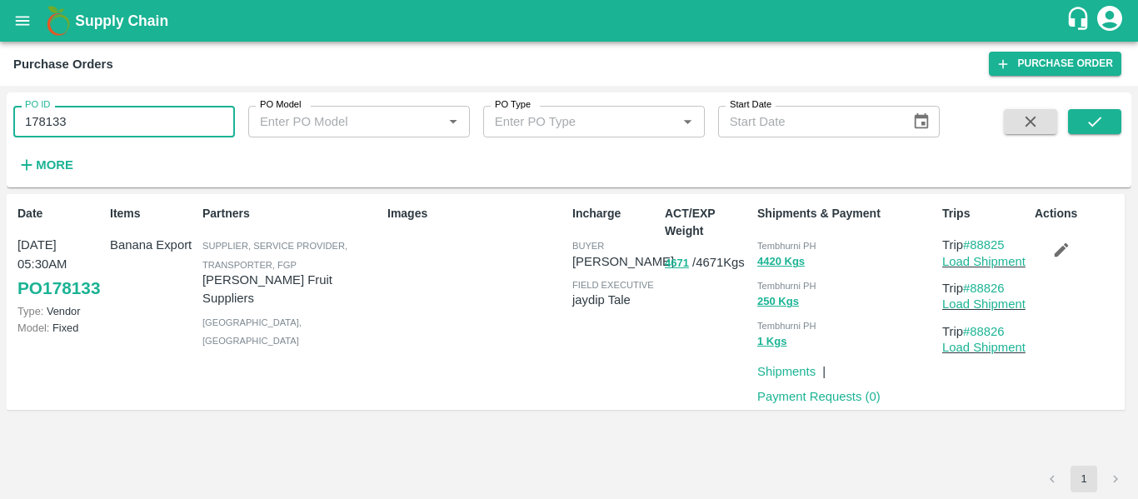
click at [109, 111] on input "178133" at bounding box center [124, 122] width 222 height 32
paste input "text"
type input "178134"
click at [1092, 127] on icon "submit" at bounding box center [1094, 121] width 18 height 18
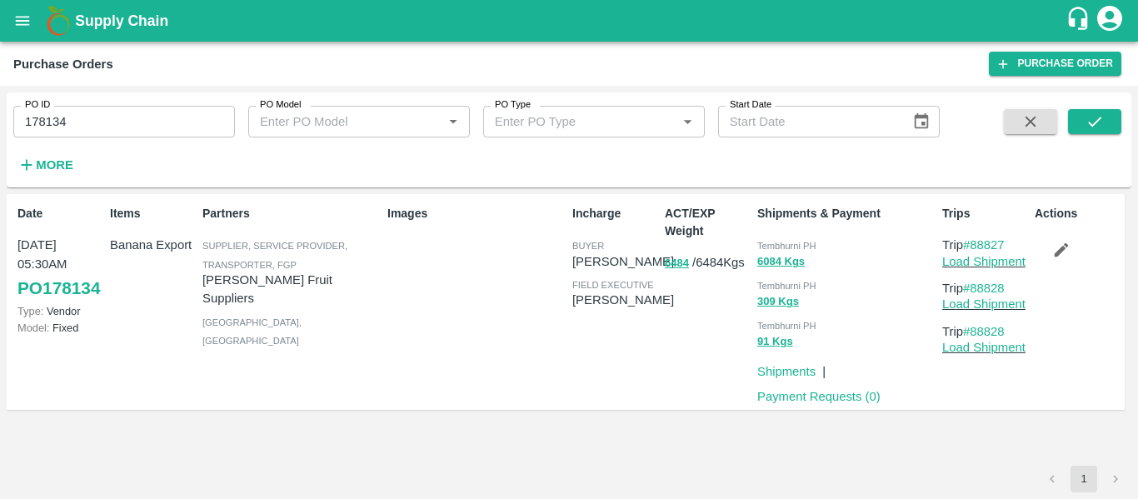
click at [1063, 243] on icon "button" at bounding box center [1061, 250] width 18 height 18
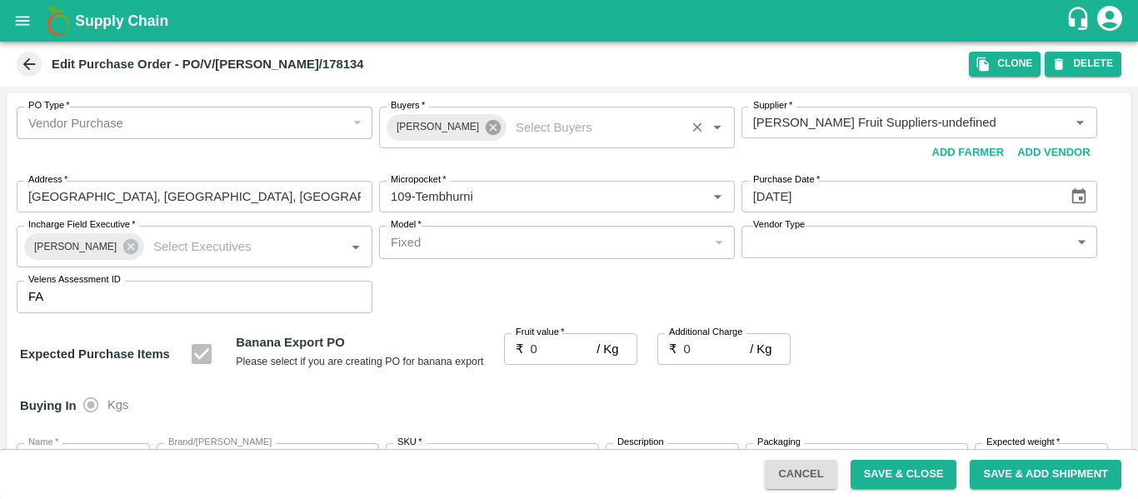
click at [486, 132] on icon at bounding box center [493, 127] width 15 height 15
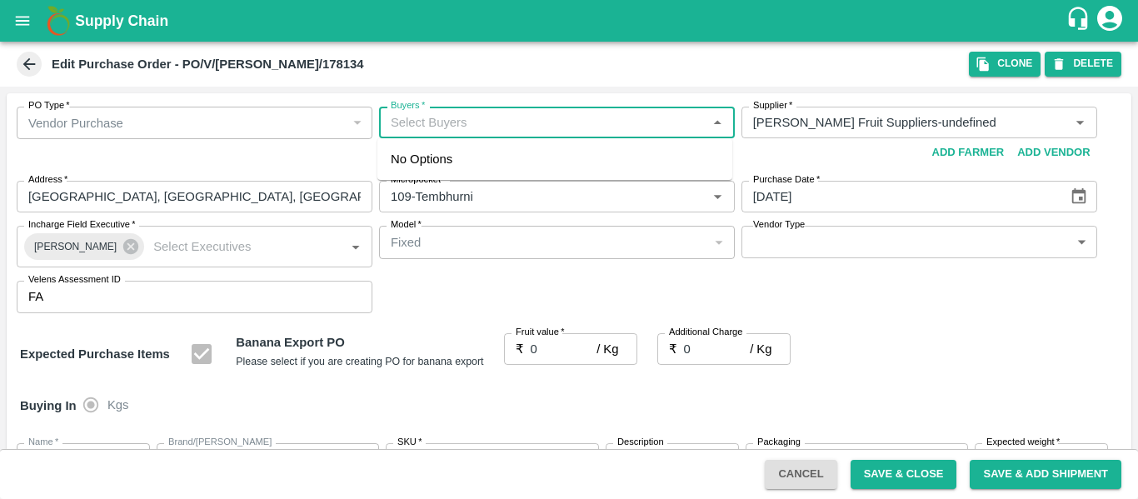
click at [436, 124] on input "Buyers   *" at bounding box center [543, 123] width 318 height 22
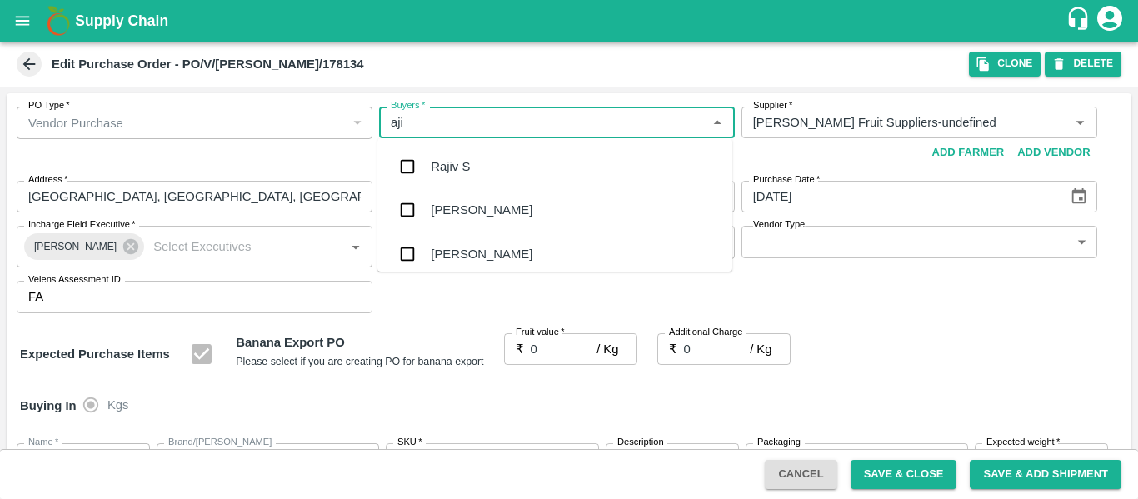
type input "ajit"
click at [440, 152] on div "Ajit Otari" at bounding box center [554, 166] width 355 height 43
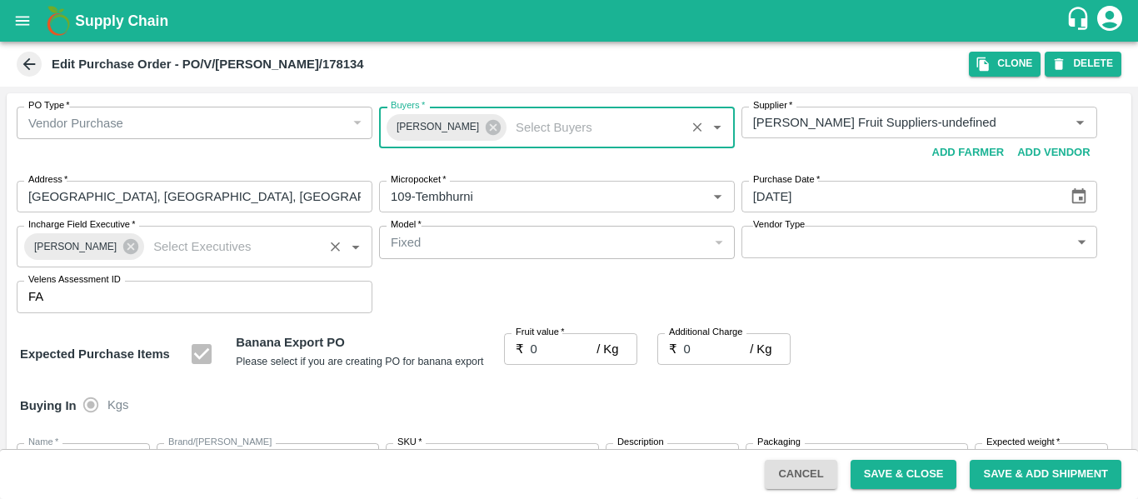
click at [131, 252] on div "Praneeth Kumar" at bounding box center [84, 246] width 120 height 27
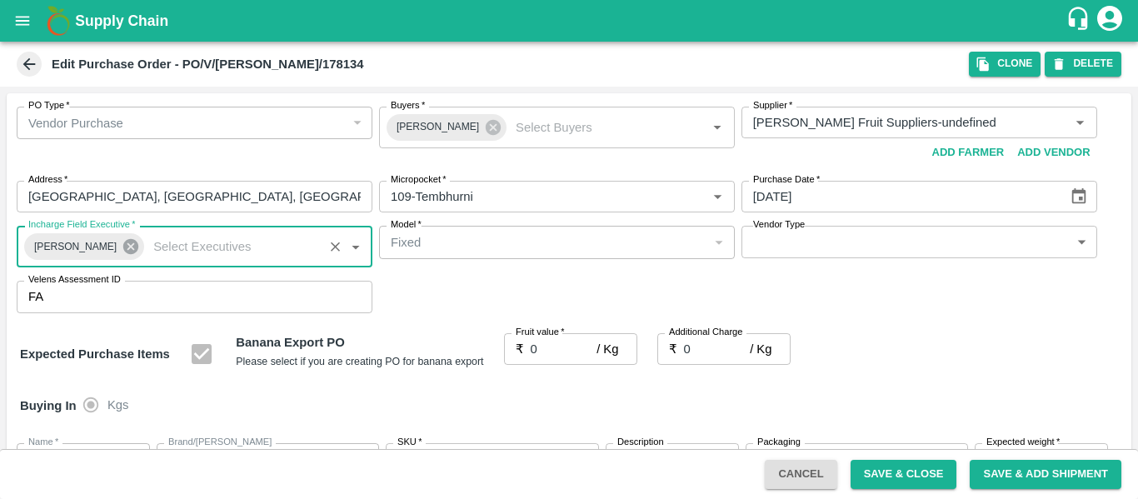
click at [123, 248] on icon at bounding box center [131, 246] width 18 height 18
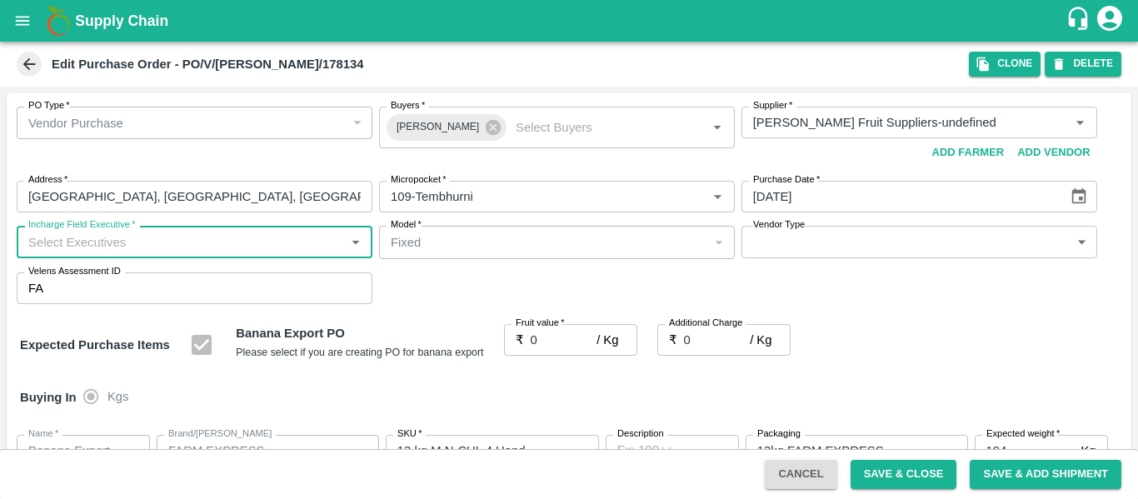
click at [75, 245] on input "Incharge Field Executive   *" at bounding box center [181, 242] width 318 height 22
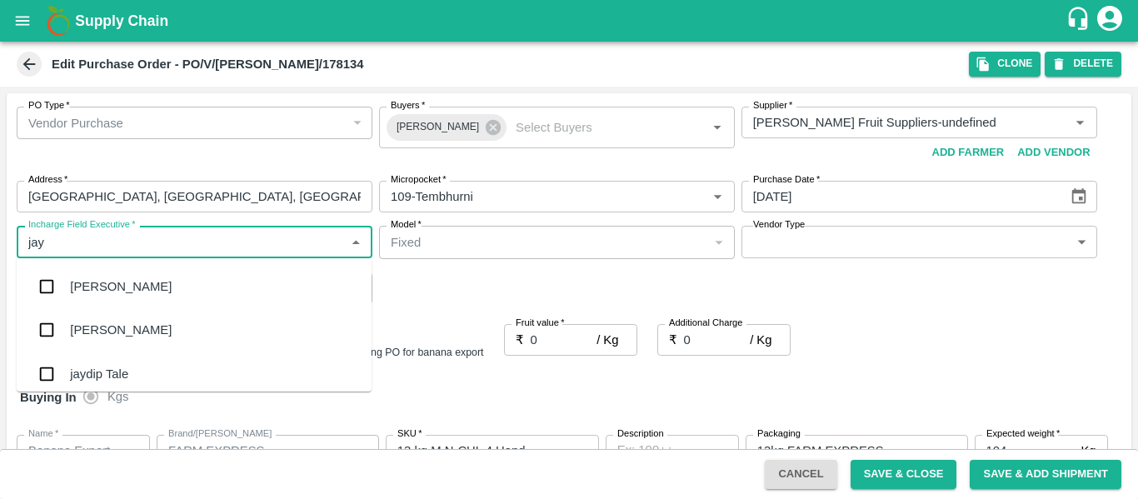
type input "jayd"
click at [82, 273] on div "jaydip Tale" at bounding box center [194, 286] width 355 height 43
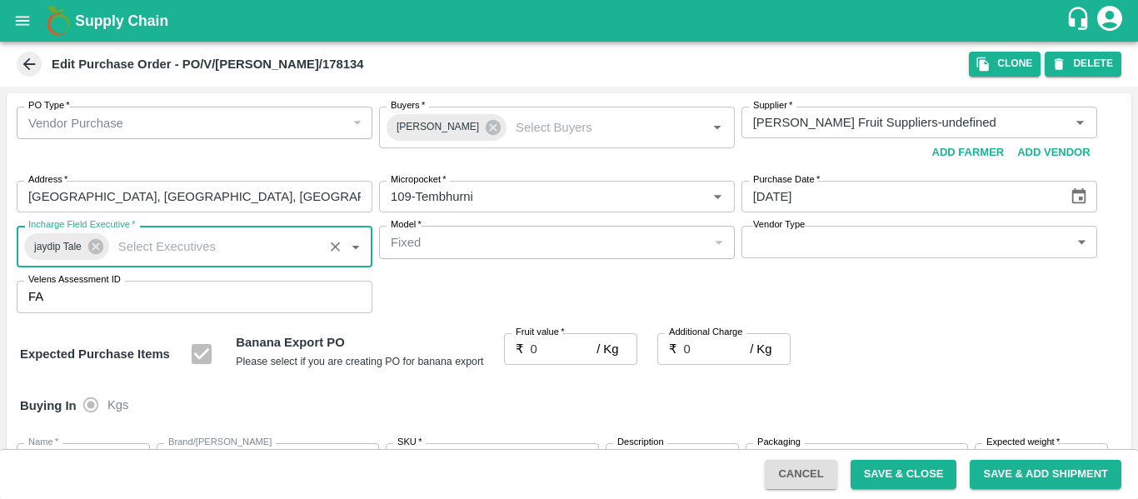
click at [563, 342] on input "0" at bounding box center [564, 349] width 67 height 32
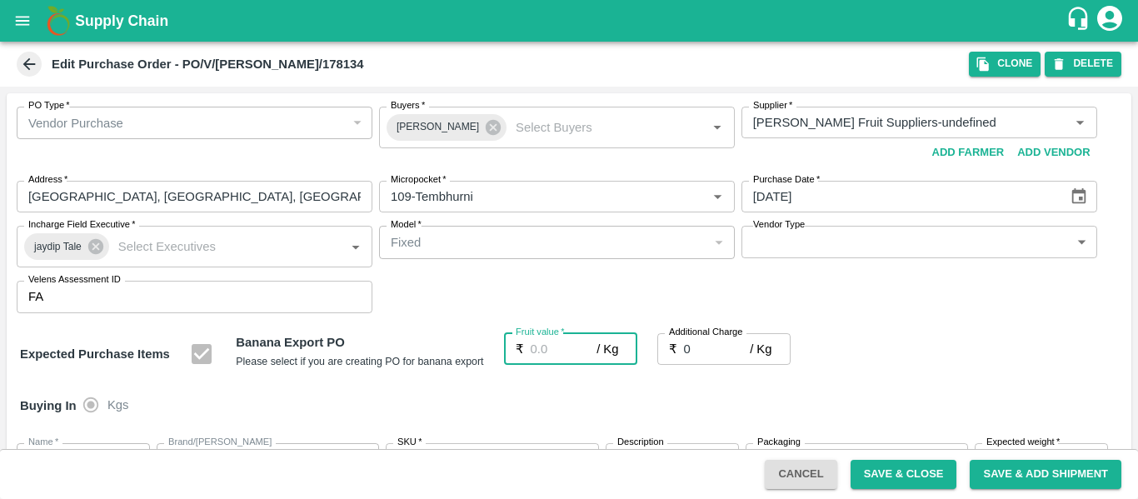
type input "2"
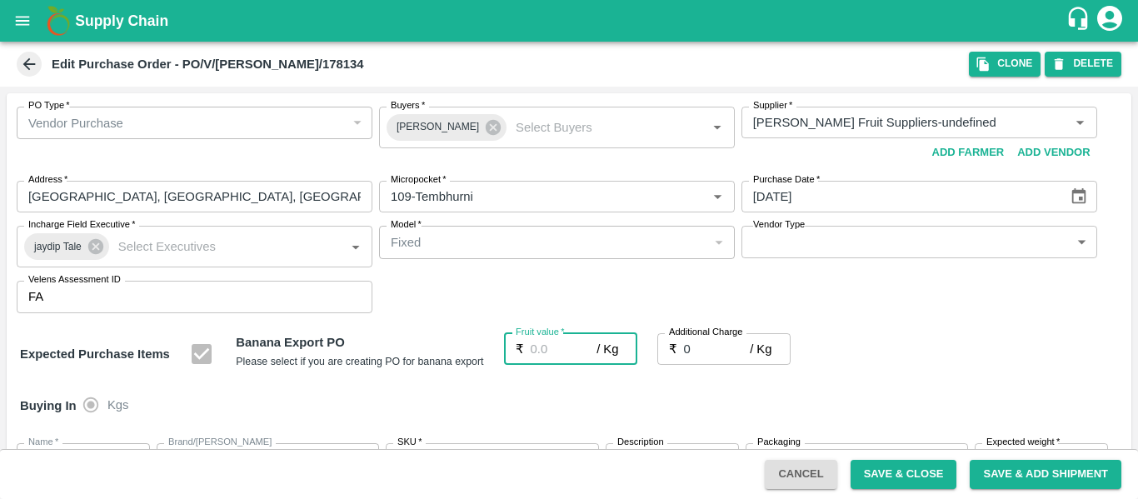
type input "2"
type input "23"
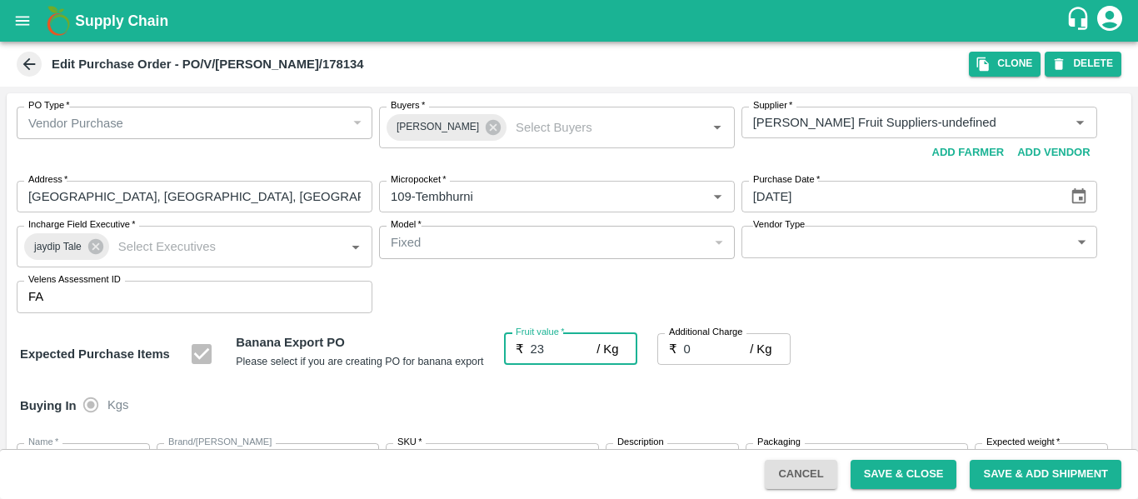
type input "23"
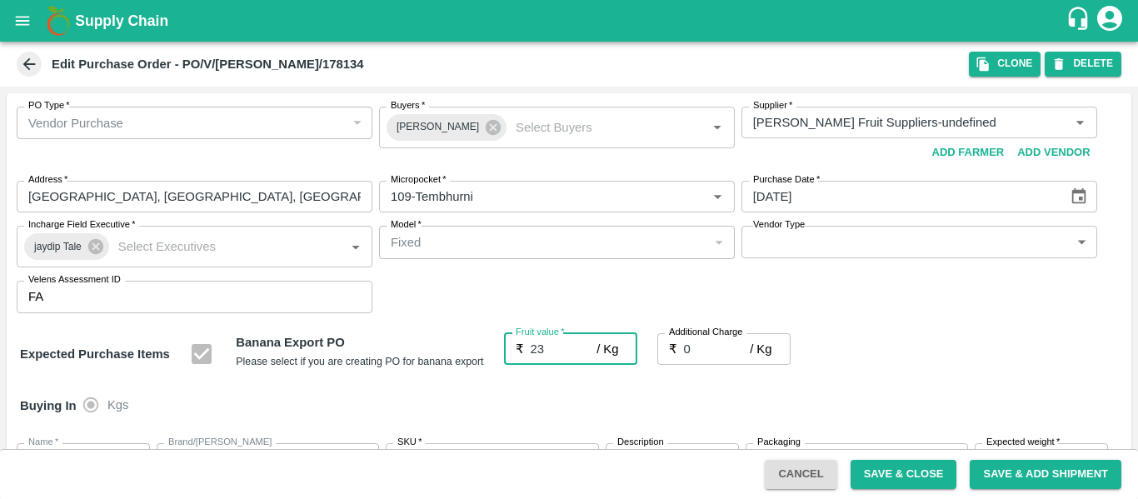
type input "23"
click at [711, 347] on input "0" at bounding box center [717, 349] width 67 height 32
type input "2"
type input "25"
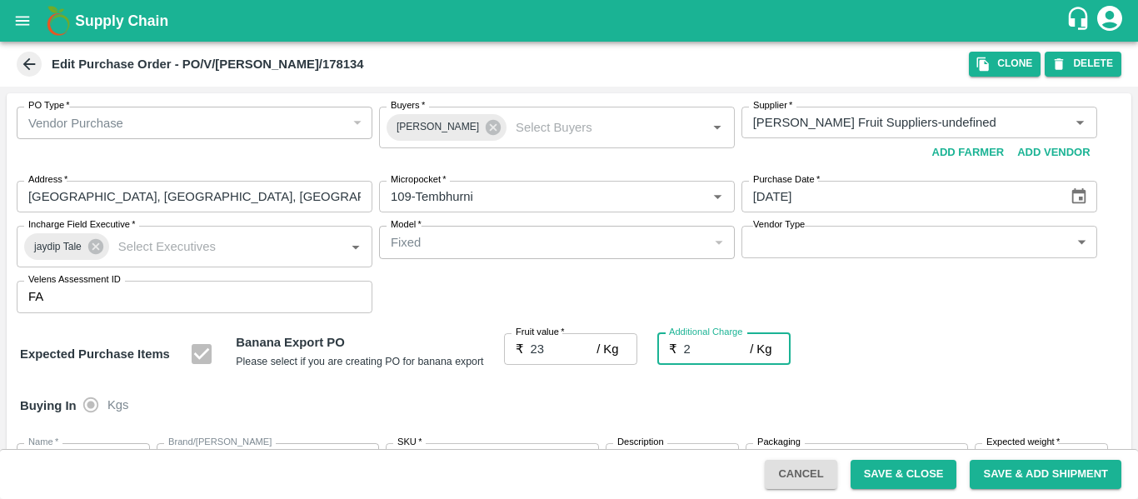
type input "25"
type input "2.7"
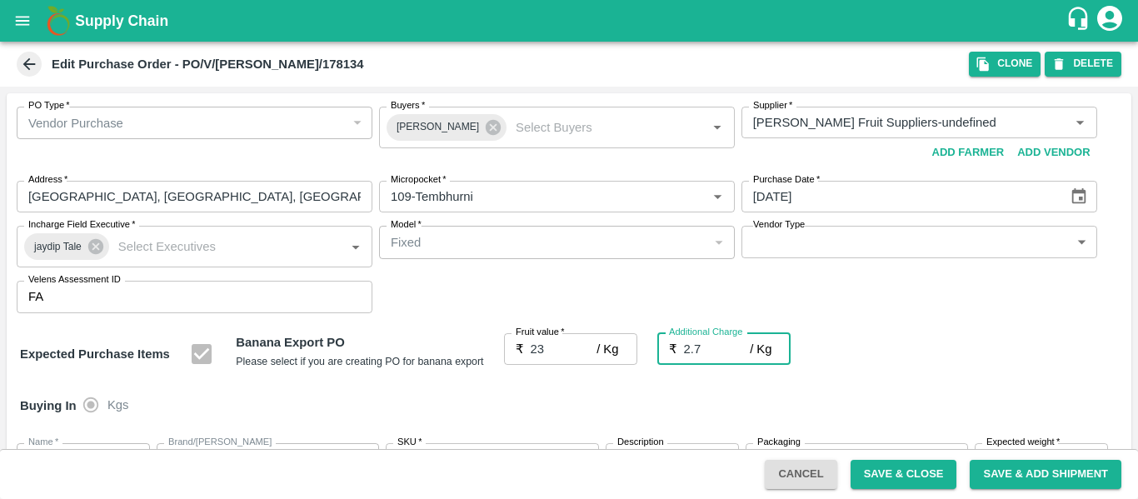
type input "25.7"
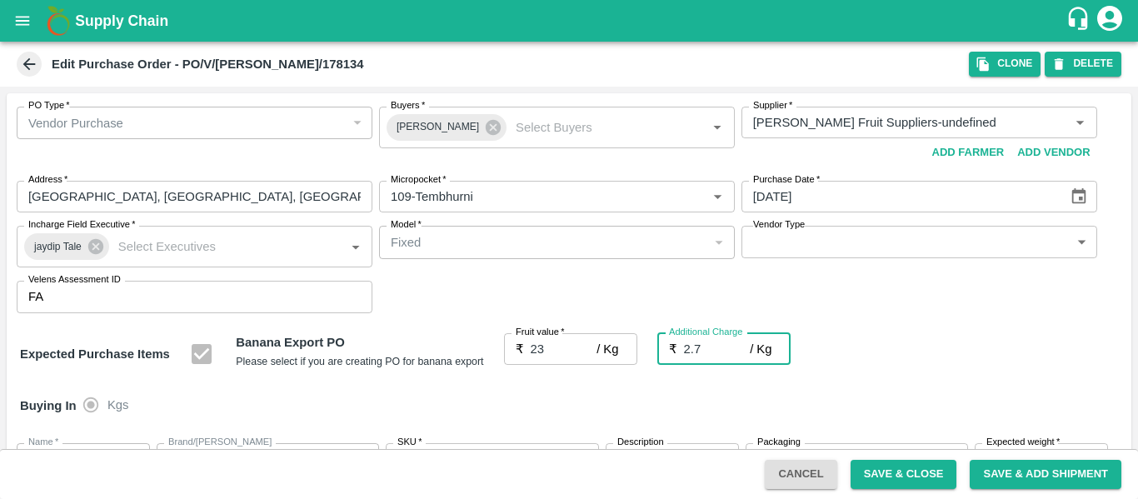
type input "2.75"
type input "25.75"
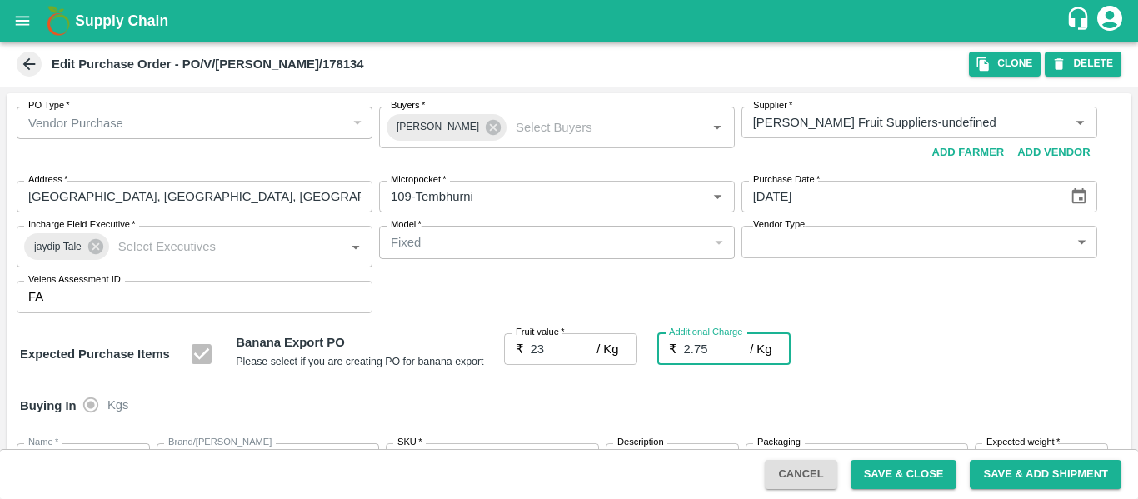
type input "25.75"
type input "2.75"
click at [937, 345] on div "Expected Purchase Items Banana Export PO Please select if you are creating PO f…" at bounding box center [569, 354] width 1098 height 42
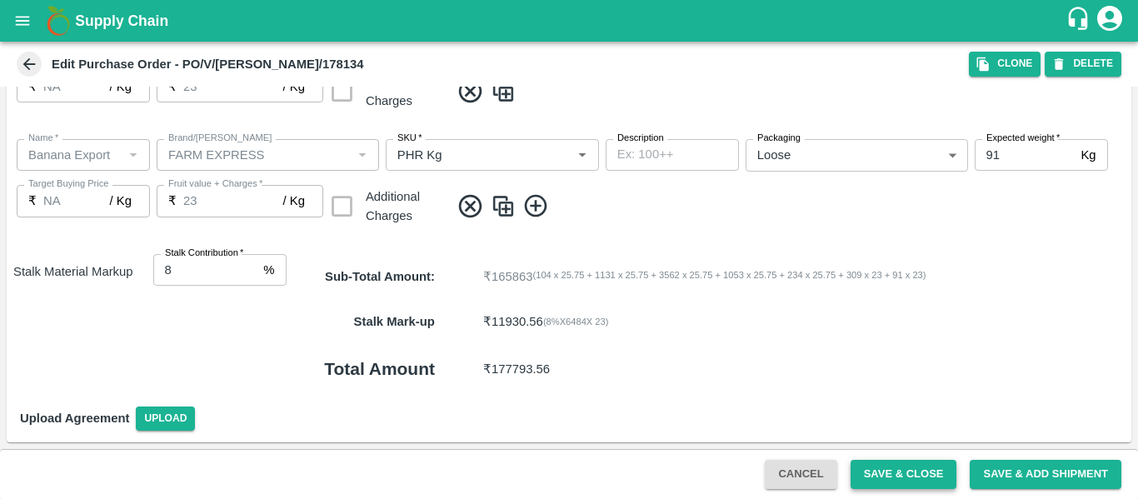
click at [867, 471] on button "Save & Close" at bounding box center [903, 474] width 107 height 29
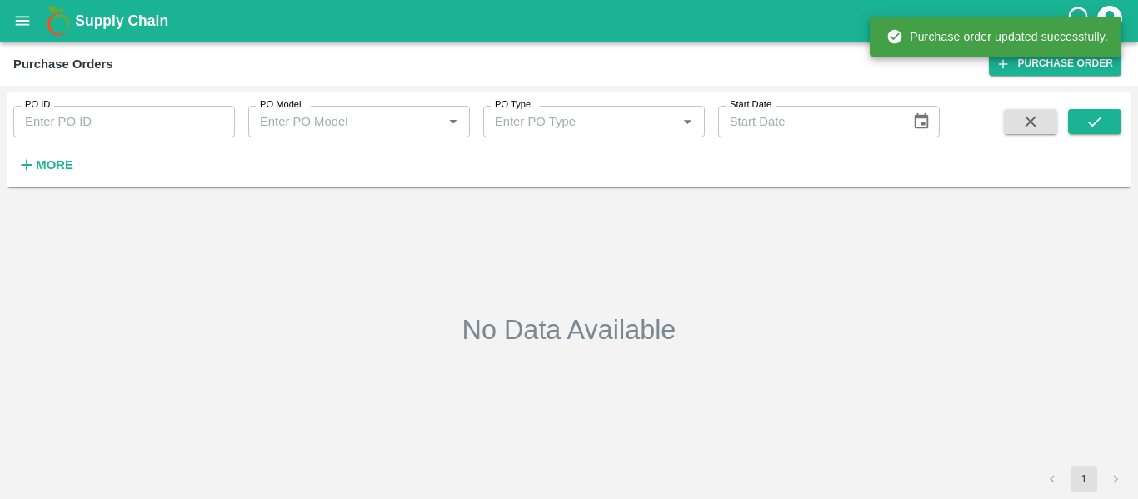
type input "178134"
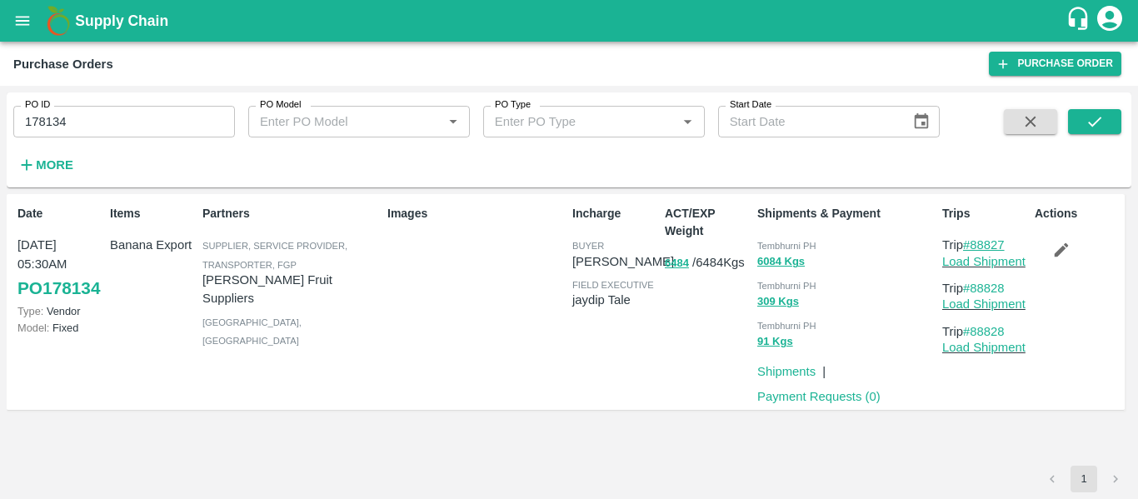
drag, startPoint x: 1010, startPoint y: 244, endPoint x: 976, endPoint y: 246, distance: 33.4
click at [976, 246] on p "Trip #88827" at bounding box center [985, 245] width 86 height 18
copy link "88827"
drag, startPoint x: 1010, startPoint y: 286, endPoint x: 975, endPoint y: 289, distance: 35.1
click at [975, 289] on p "Trip #88828" at bounding box center [985, 288] width 86 height 18
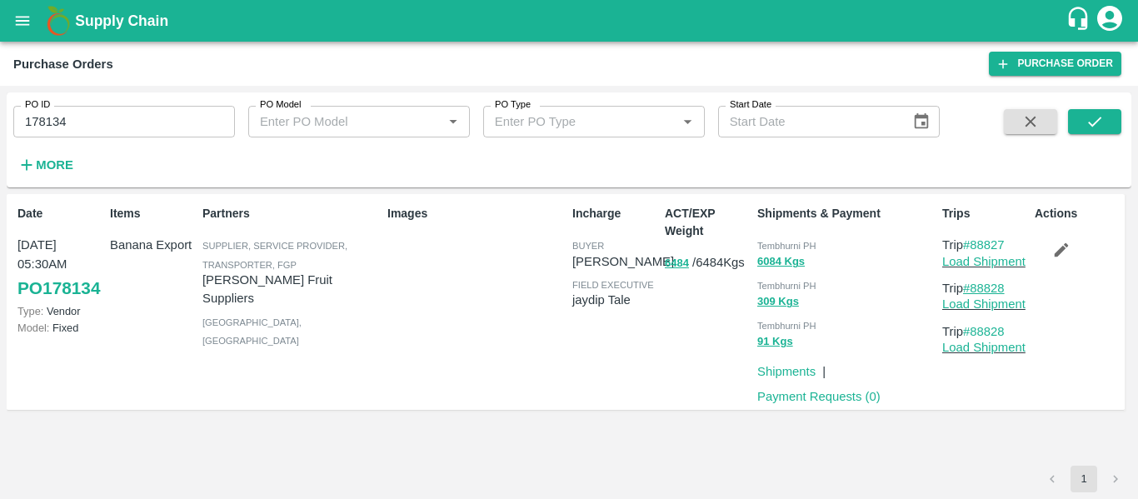
copy link "88828"
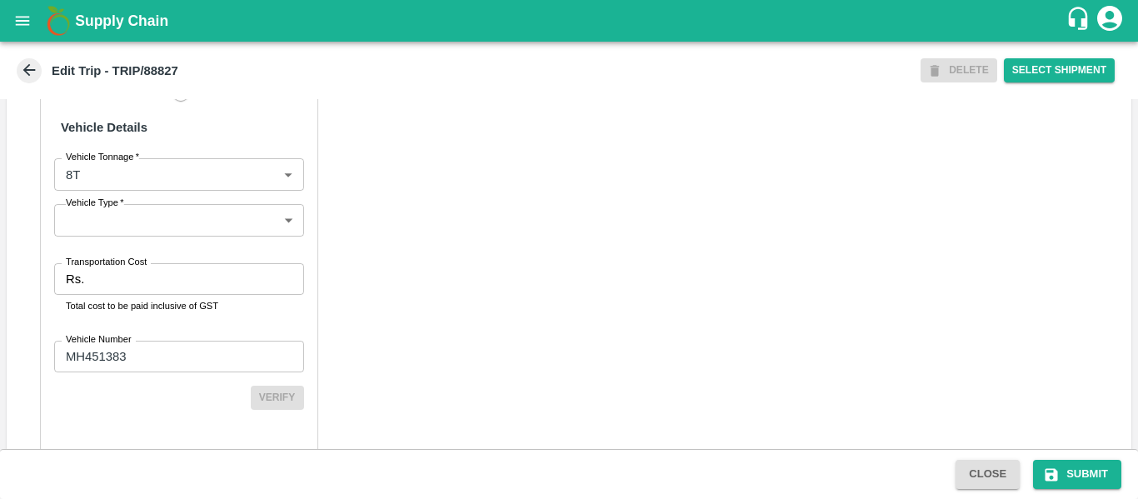
scroll to position [1281, 0]
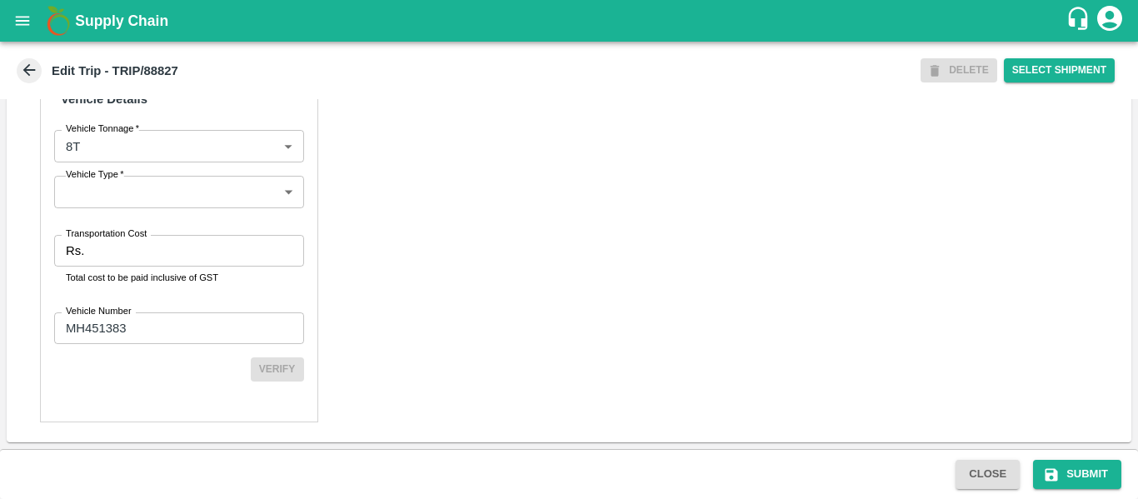
click at [133, 257] on input "Transportation Cost" at bounding box center [197, 251] width 212 height 32
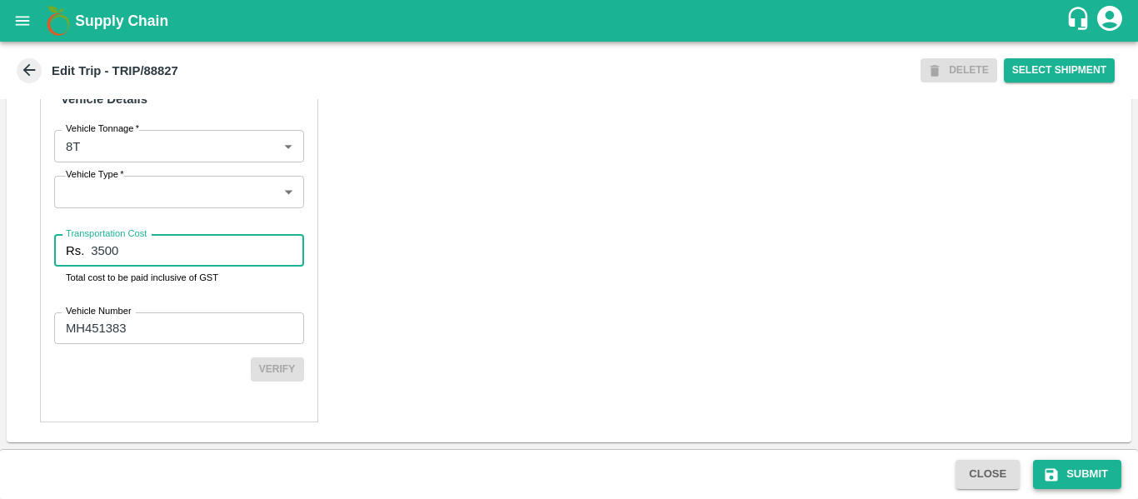
type input "3500"
click at [1084, 482] on button "Submit" at bounding box center [1077, 474] width 88 height 29
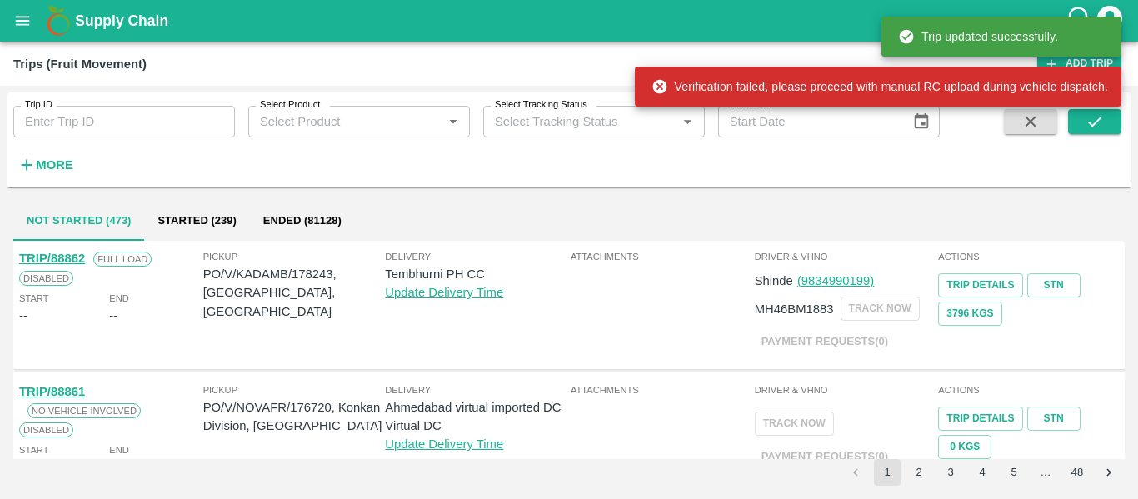
click at [115, 127] on input "Trip ID" at bounding box center [124, 122] width 222 height 32
paste input "88828"
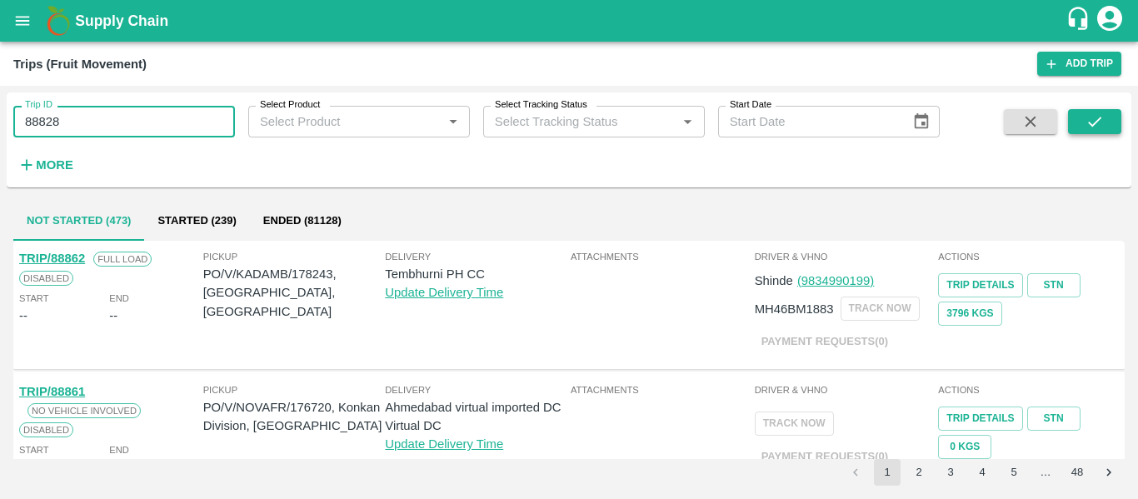
type input "88828"
click at [1112, 122] on button "submit" at bounding box center [1094, 121] width 53 height 25
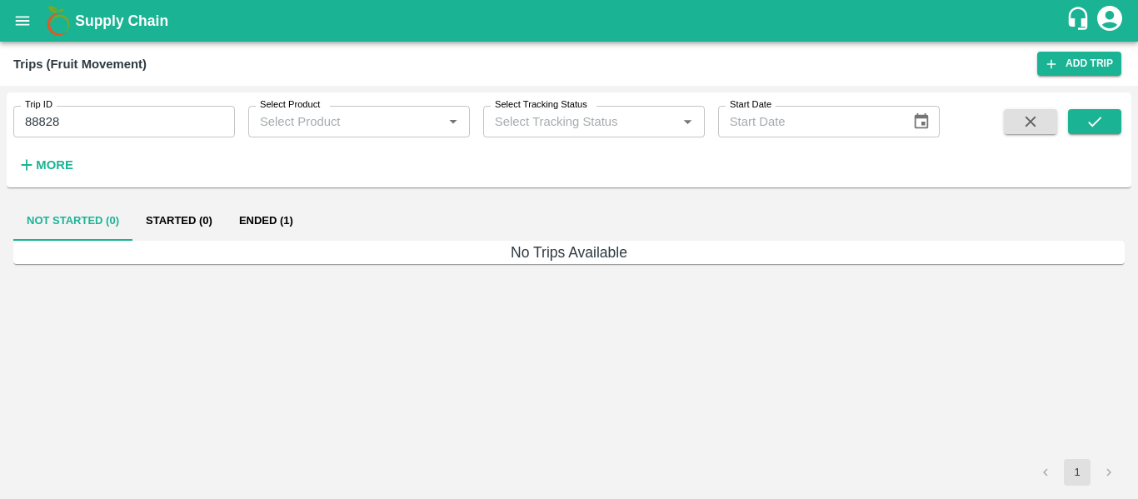
click at [262, 221] on button "Ended (1)" at bounding box center [266, 221] width 81 height 40
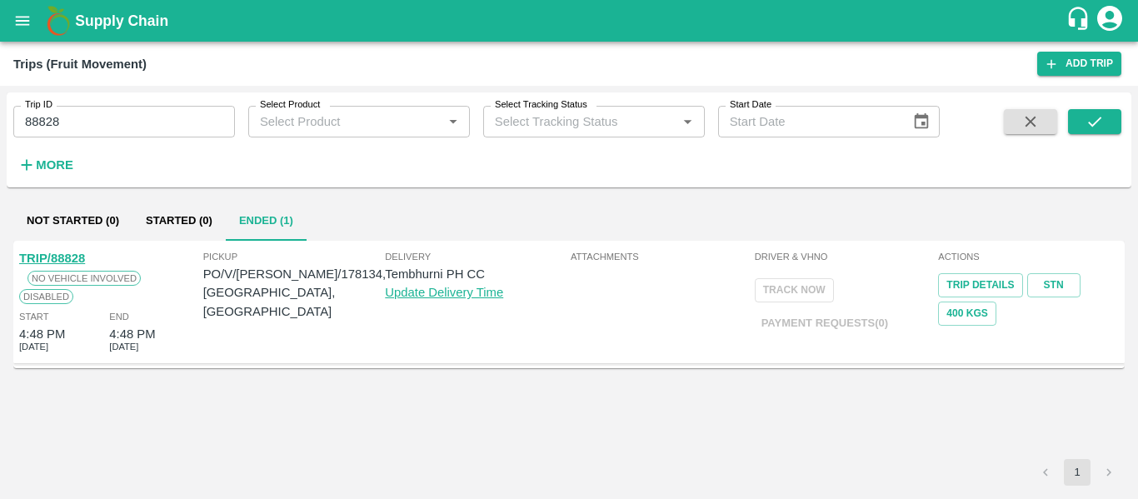
click at [67, 259] on link "TRIP/88828" at bounding box center [52, 258] width 66 height 13
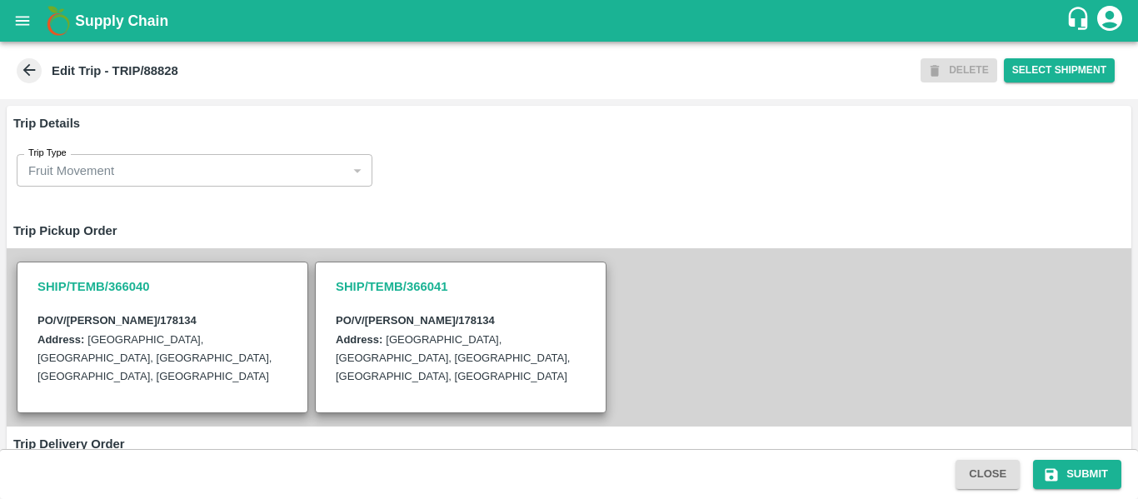
scroll to position [538, 0]
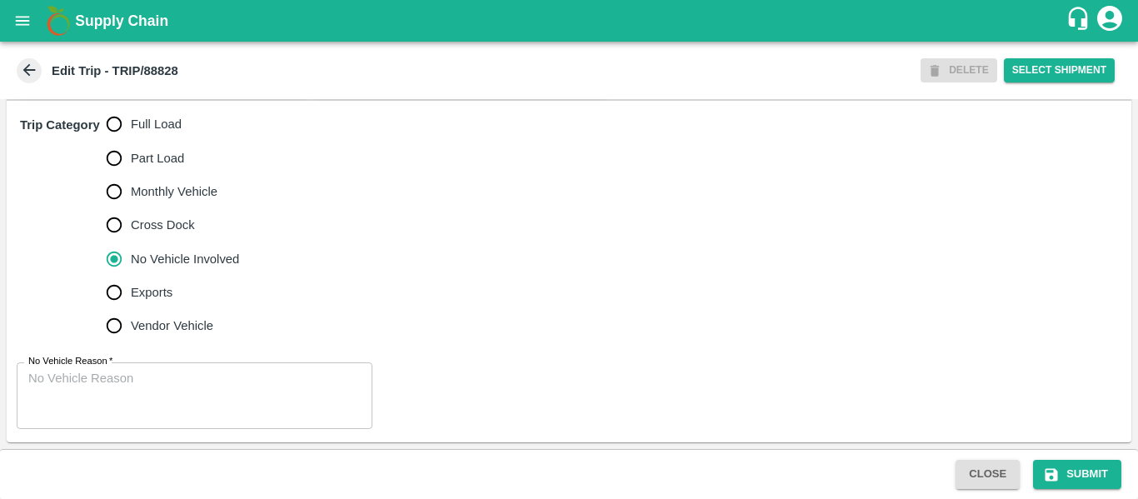
click at [167, 120] on span "Full Load" at bounding box center [156, 124] width 51 height 18
click at [131, 120] on input "Full Load" at bounding box center [113, 123] width 33 height 33
radio input "true"
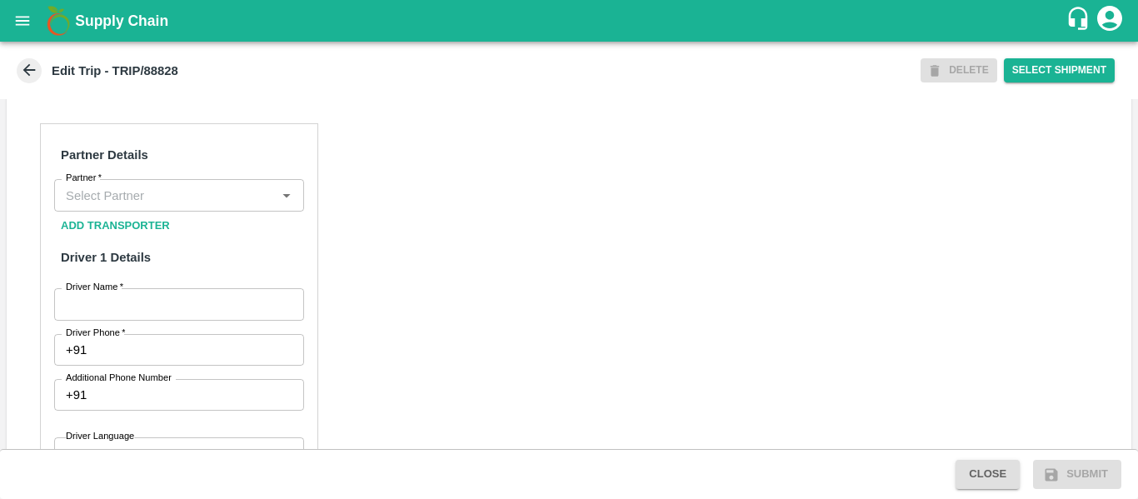
scroll to position [770, 0]
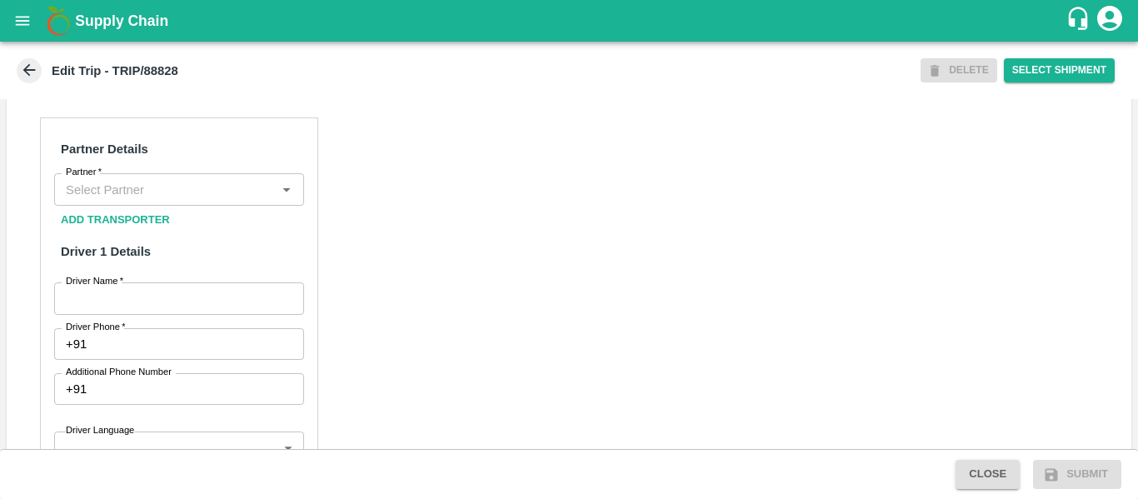
click at [141, 205] on div "Partner" at bounding box center [179, 189] width 250 height 32
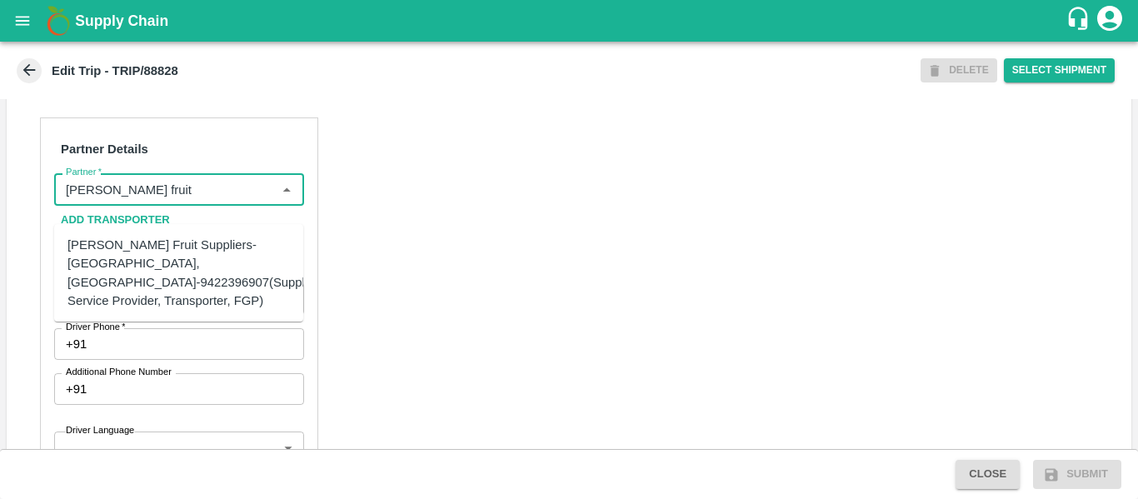
click at [152, 258] on div "Krushna Fruit Suppliers-Kanhergaon, Solapur-9422396907(Supplier, Service Provid…" at bounding box center [194, 273] width 254 height 74
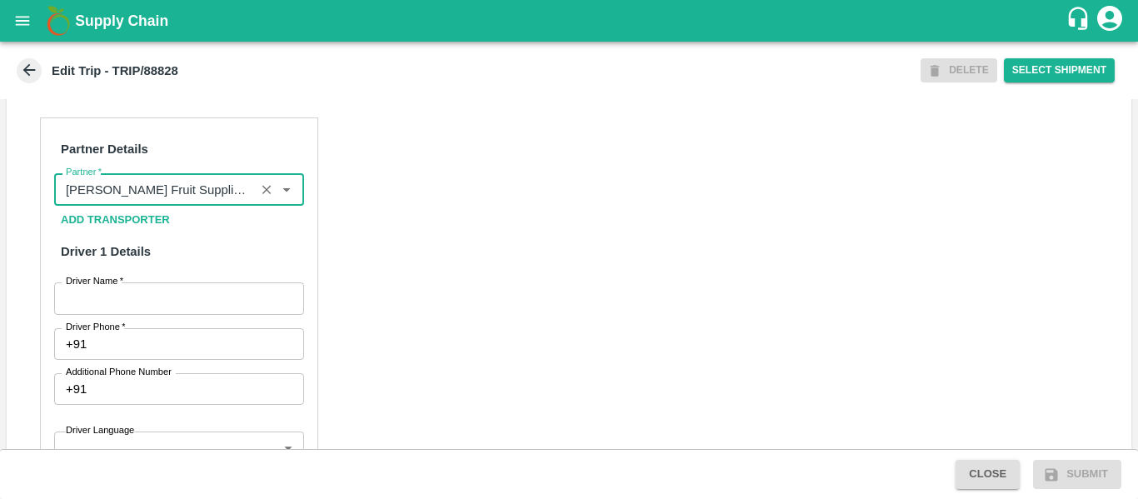
type input "Krushna Fruit Suppliers-Kanhergaon, Solapur-9422396907(Supplier, Service Provid…"
click at [164, 314] on input "Driver Name   *" at bounding box center [179, 298] width 250 height 32
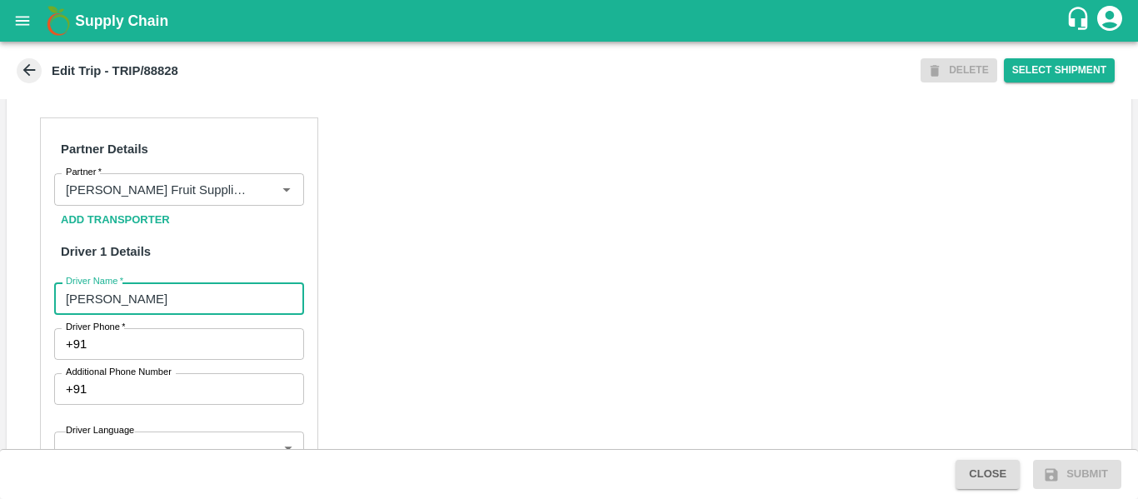
type input "Tanmay"
click at [173, 360] on input "Driver Phone   *" at bounding box center [198, 344] width 210 height 32
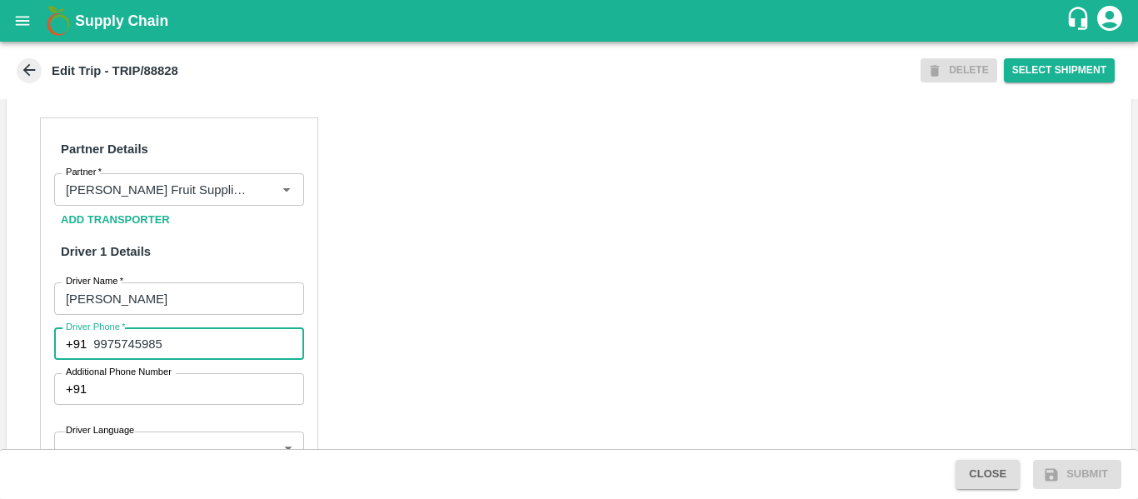
type input "9975745985"
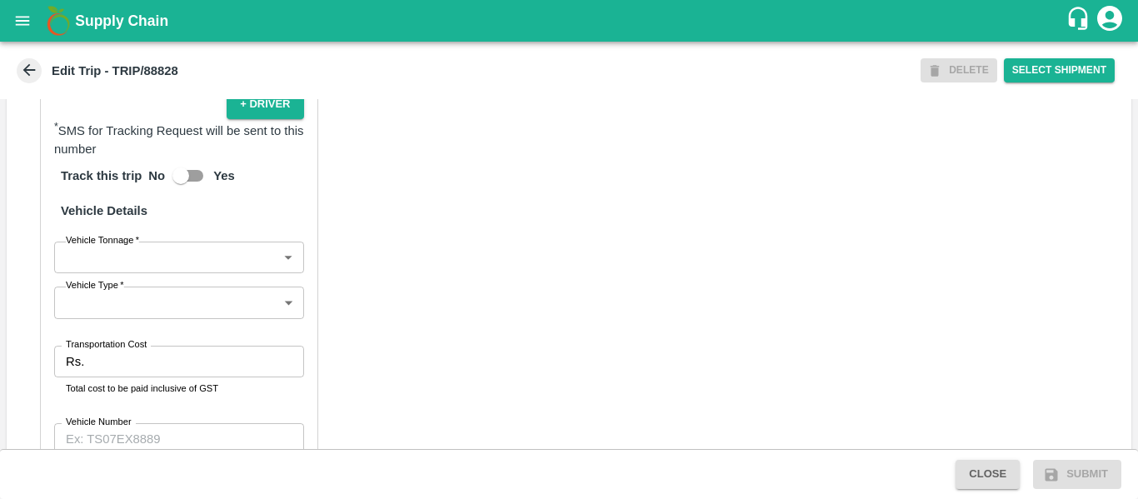
scroll to position [1151, 0]
click at [173, 371] on input "Transportation Cost" at bounding box center [197, 362] width 212 height 32
type input "1200"
click at [383, 381] on div "Partner Details Partner   * Partner Add Transporter Driver 1 Details Driver Nam…" at bounding box center [569, 135] width 1124 height 836
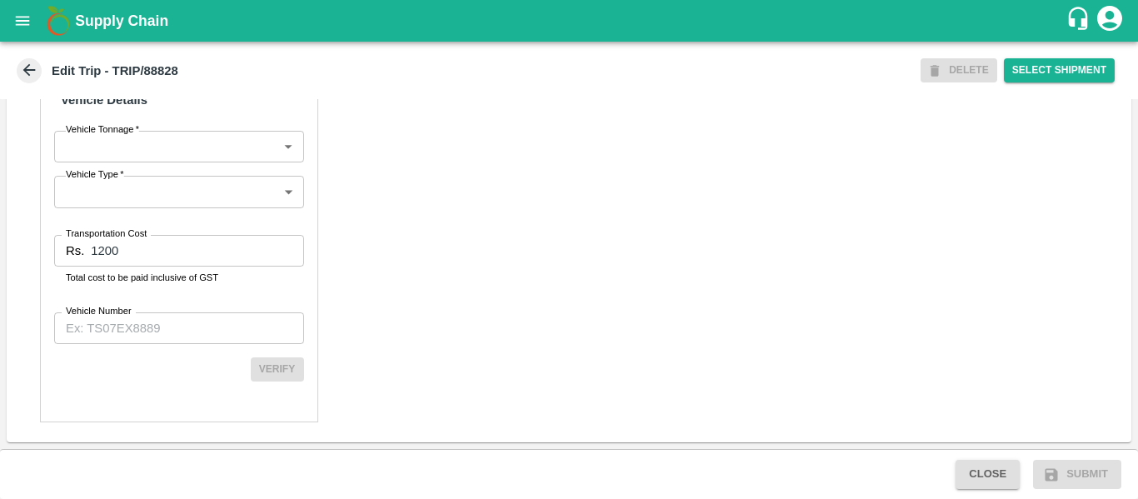
click at [136, 323] on input "Vehicle Number" at bounding box center [179, 328] width 250 height 32
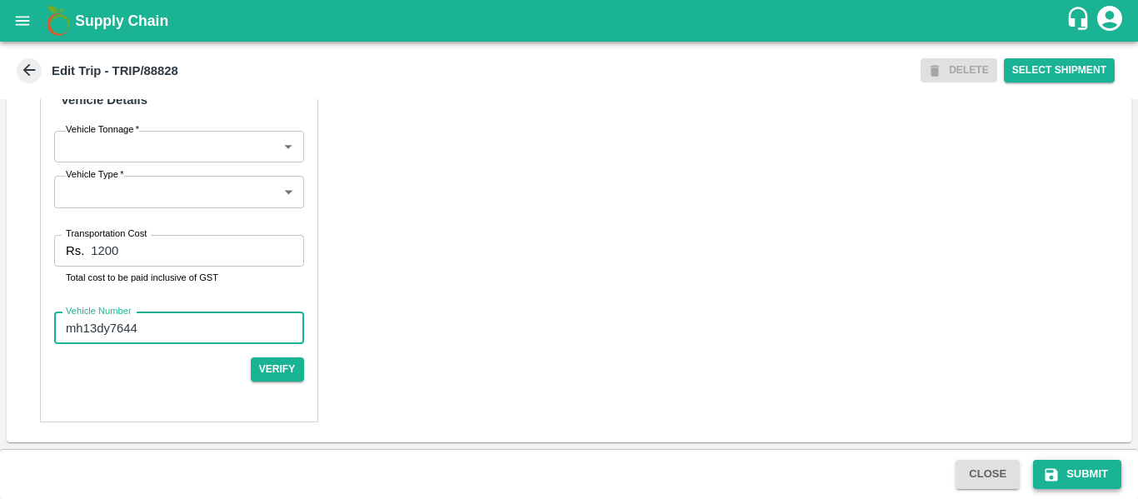
type input "mh13dy7644"
click at [1058, 465] on button "Submit" at bounding box center [1077, 474] width 88 height 29
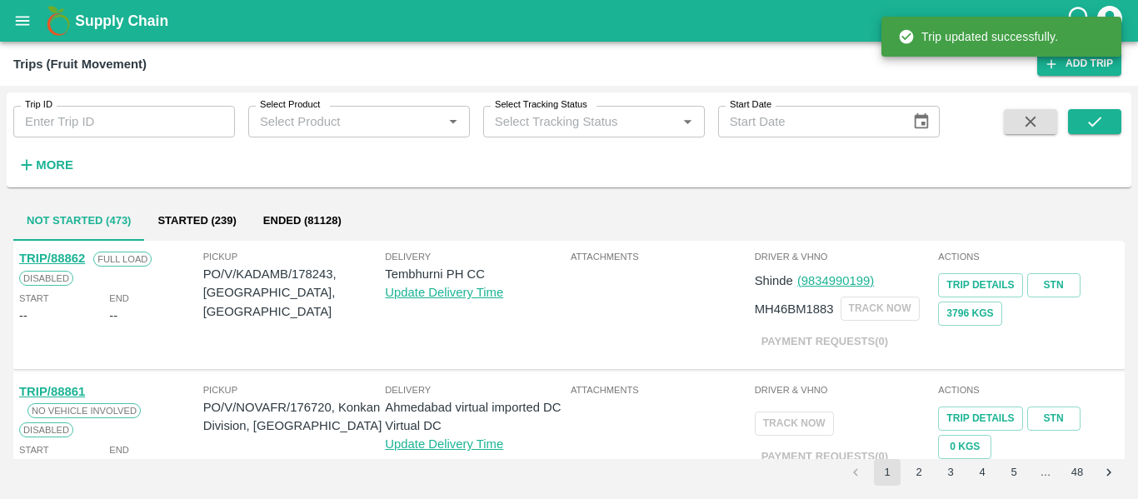
click at [132, 112] on input "Trip ID" at bounding box center [124, 122] width 222 height 32
paste input "88828"
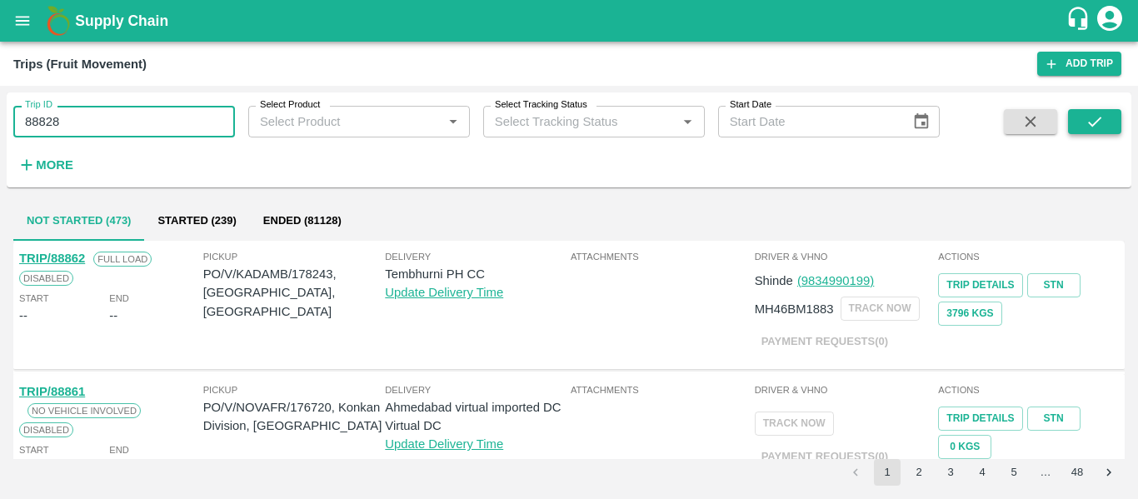
type input "88828"
click at [1083, 132] on button "submit" at bounding box center [1094, 121] width 53 height 25
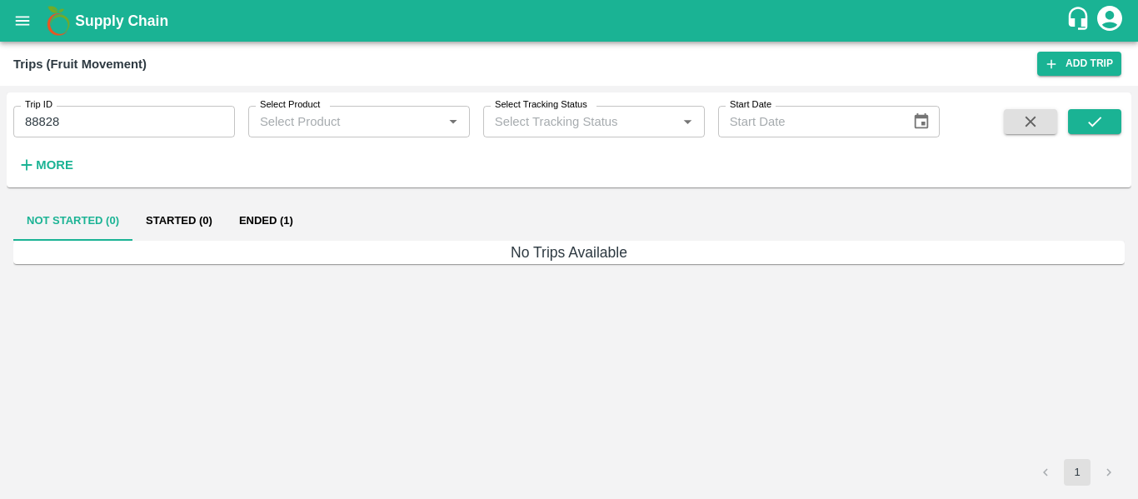
click at [273, 219] on button "Ended (1)" at bounding box center [266, 221] width 81 height 40
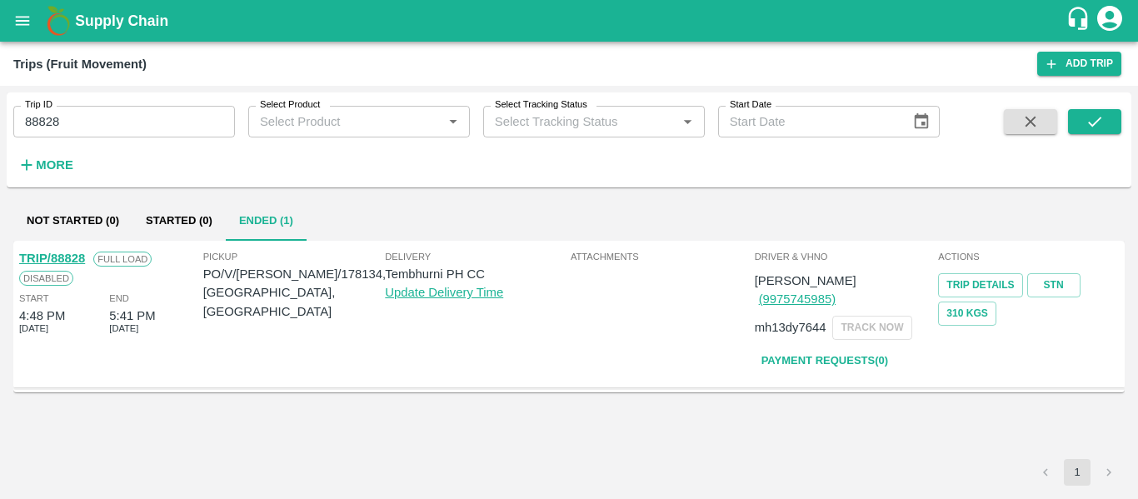
click at [70, 257] on link "TRIP/88828" at bounding box center [52, 258] width 66 height 13
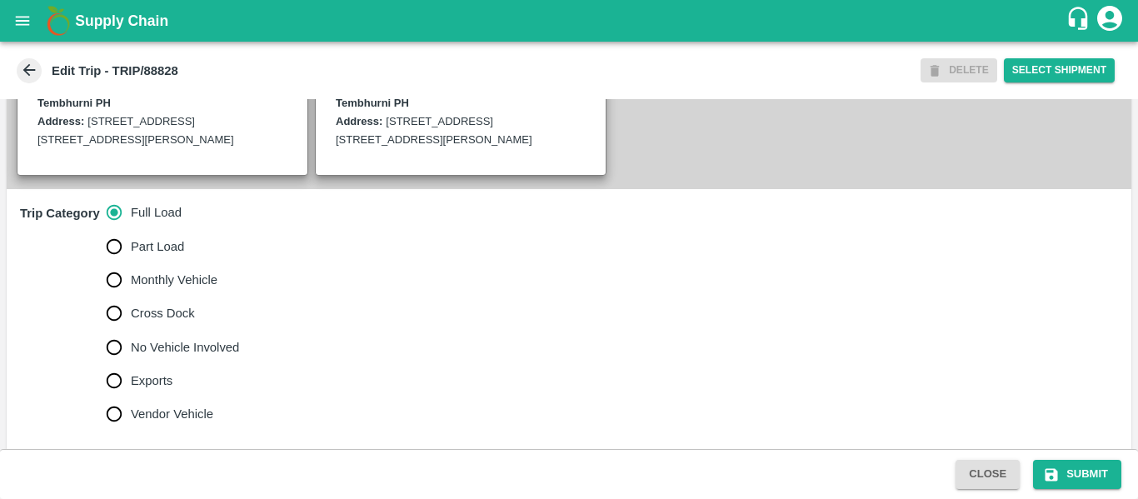
click at [165, 357] on span "No Vehicle Involved" at bounding box center [185, 347] width 108 height 18
click at [131, 363] on input "No Vehicle Involved" at bounding box center [113, 347] width 33 height 33
radio input "true"
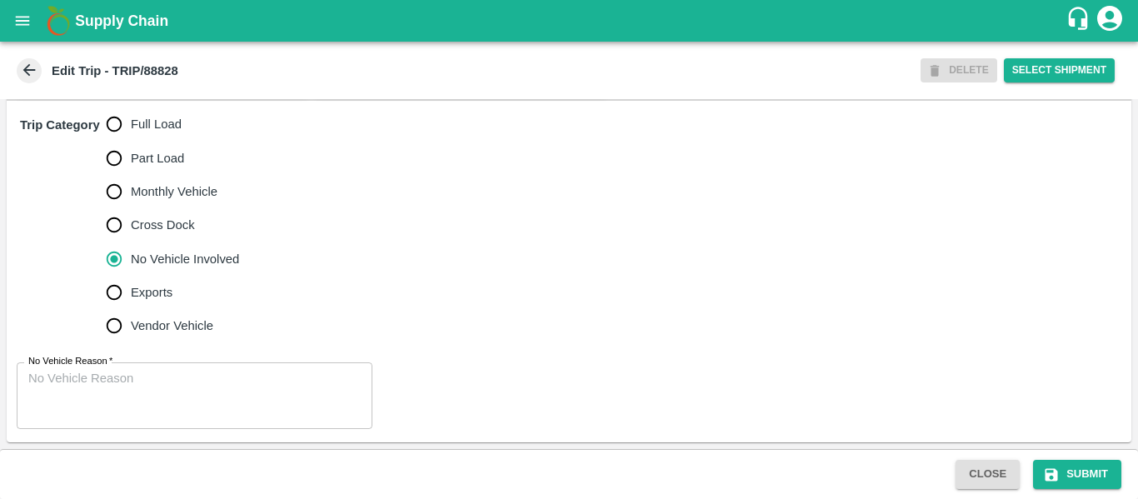
click at [156, 364] on div "x No Vehicle Reason" at bounding box center [195, 395] width 356 height 67
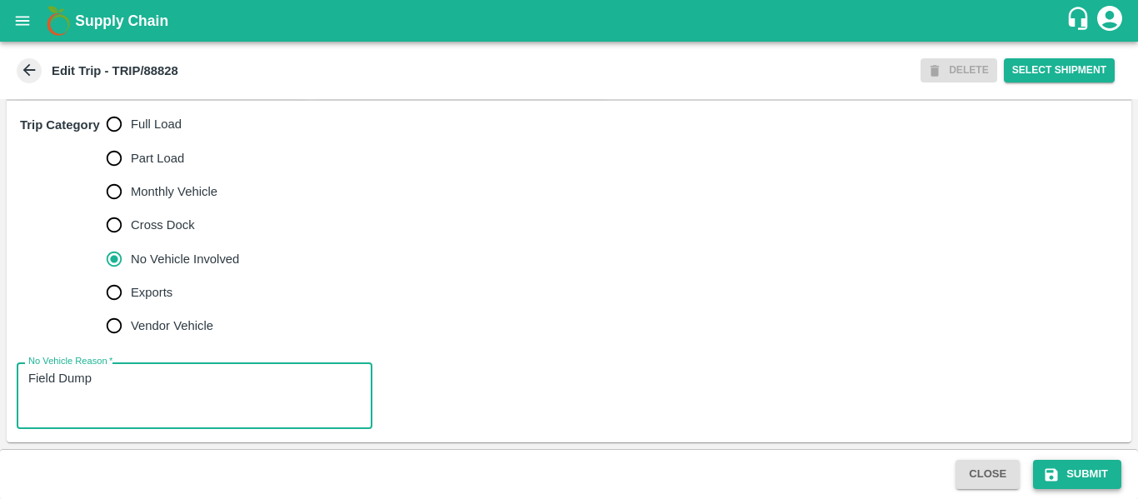
type textarea "Field Dump"
click at [1073, 477] on button "Submit" at bounding box center [1077, 474] width 88 height 29
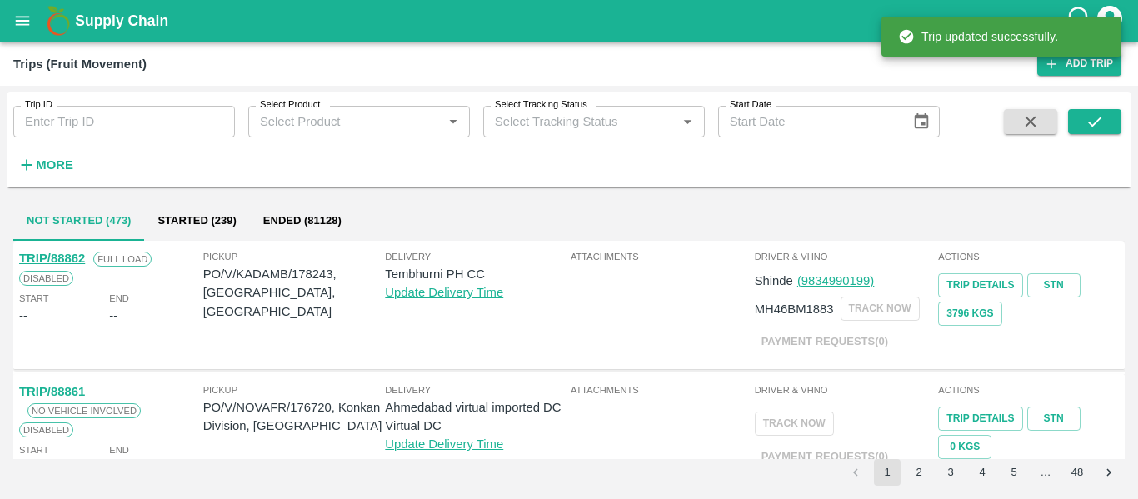
click at [47, 115] on input "Trip ID" at bounding box center [124, 122] width 222 height 32
paste input "88799"
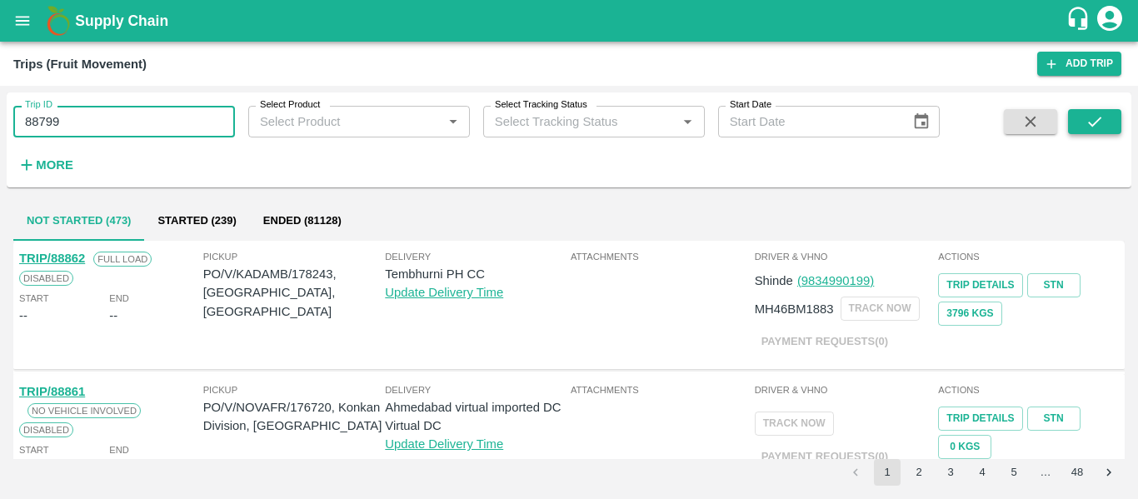
type input "88799"
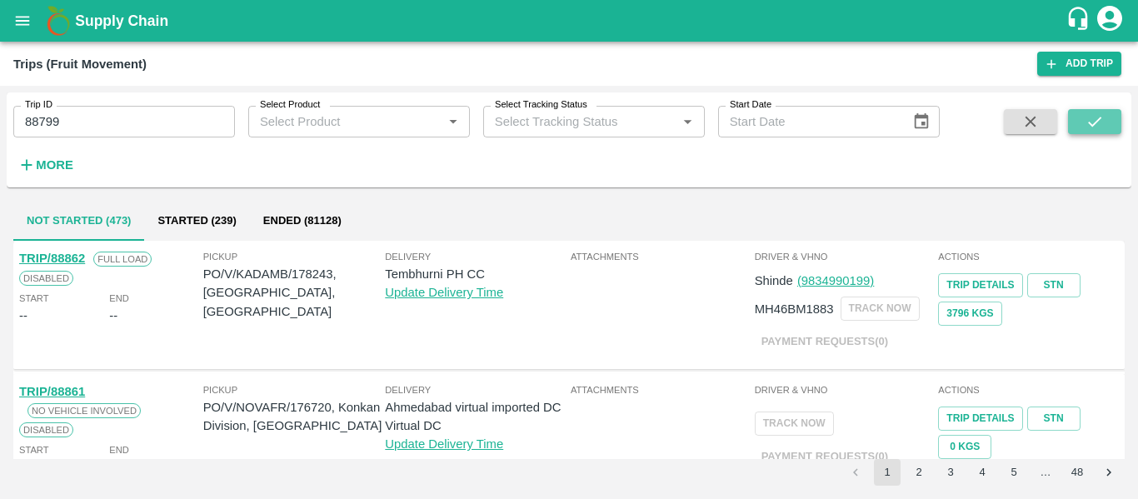
click at [1099, 122] on icon "submit" at bounding box center [1094, 121] width 18 height 18
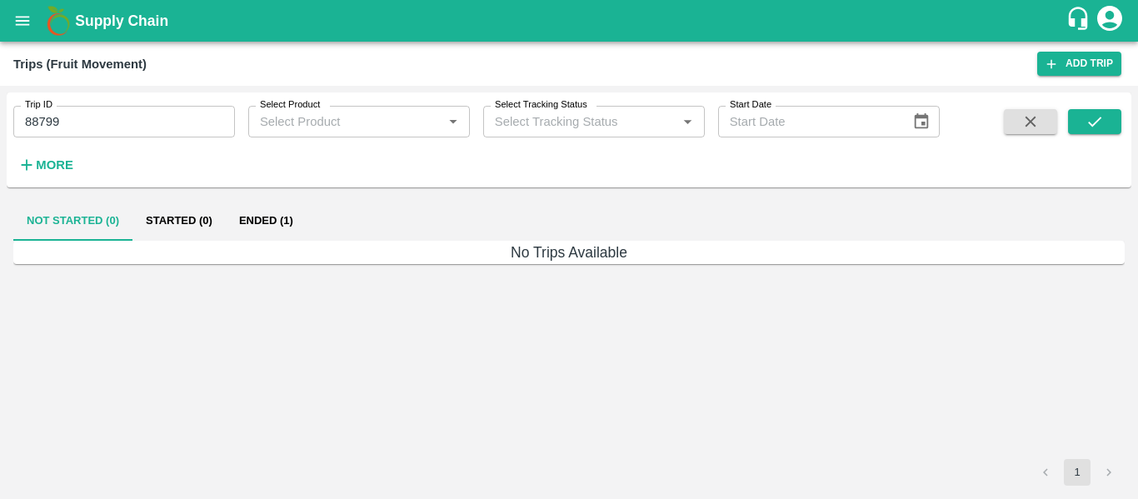
click at [260, 224] on button "Ended (1)" at bounding box center [266, 221] width 81 height 40
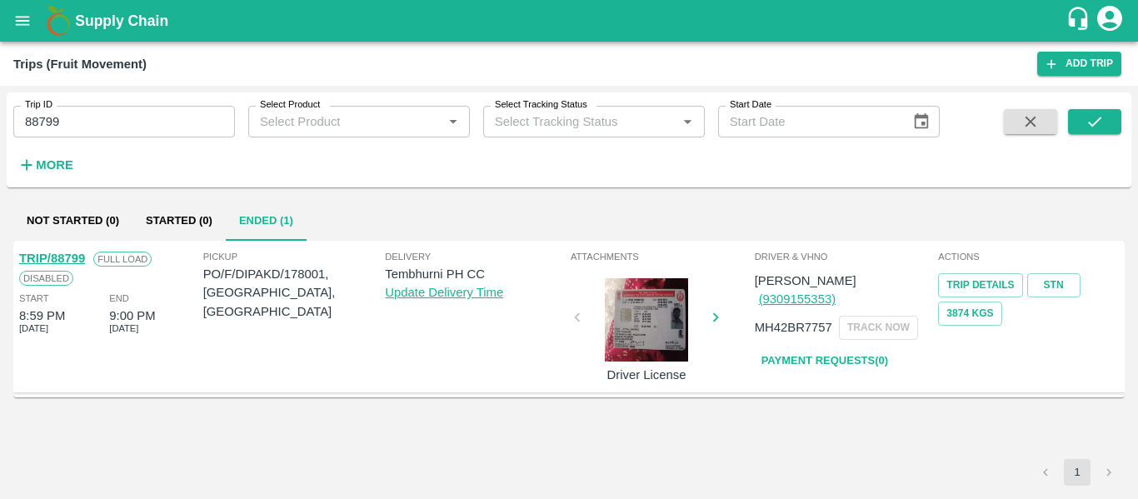
click at [57, 254] on link "TRIP/88799" at bounding box center [52, 258] width 66 height 13
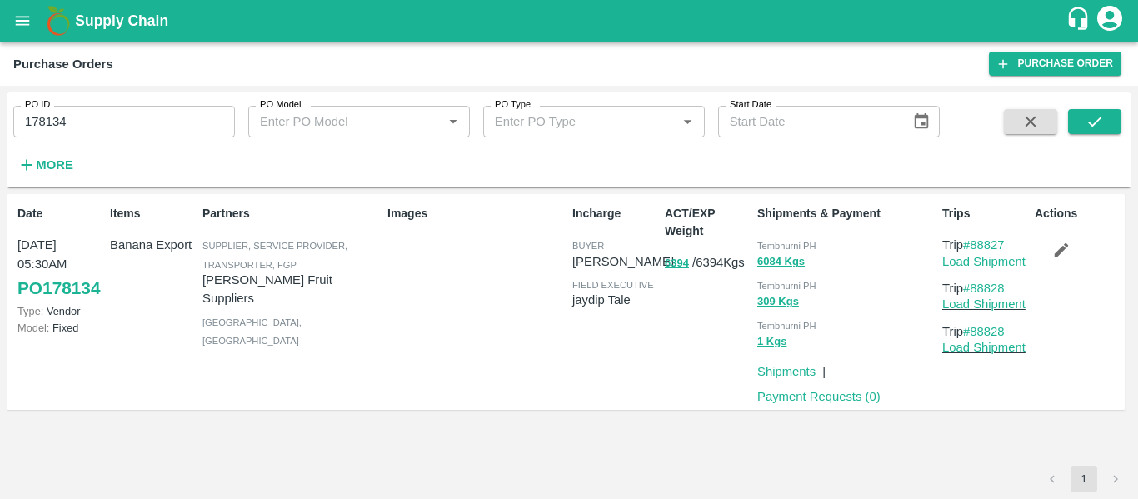
click at [1064, 248] on icon "button" at bounding box center [1062, 250] width 14 height 14
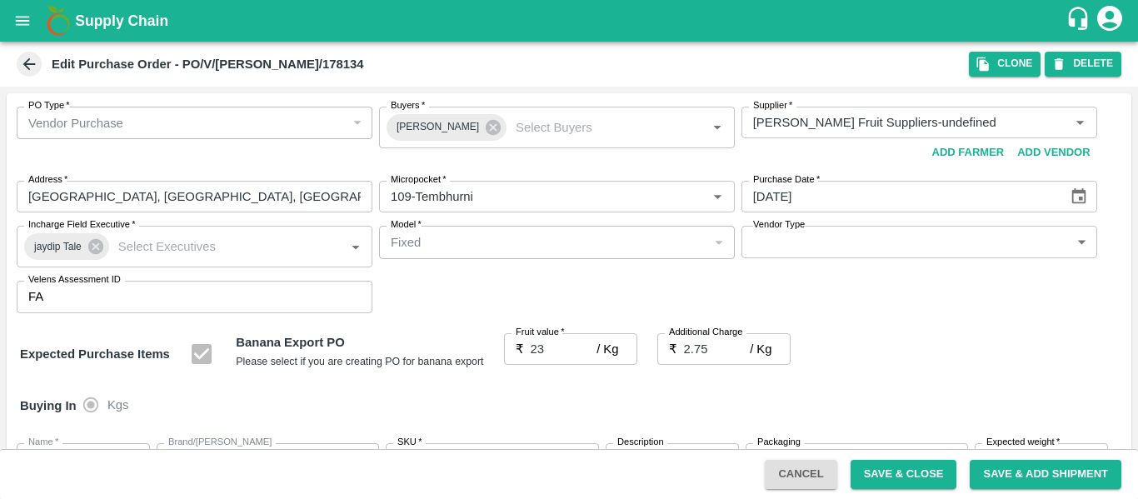
click at [1072, 203] on icon "Choose date, selected date is Sep 23, 2025" at bounding box center [1079, 196] width 14 height 16
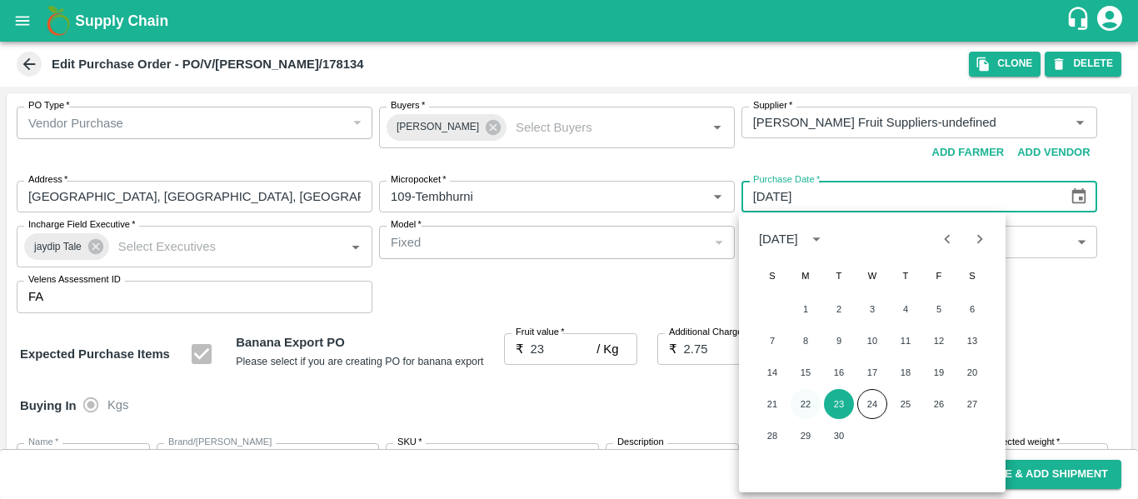
click at [813, 398] on button "22" at bounding box center [805, 404] width 30 height 30
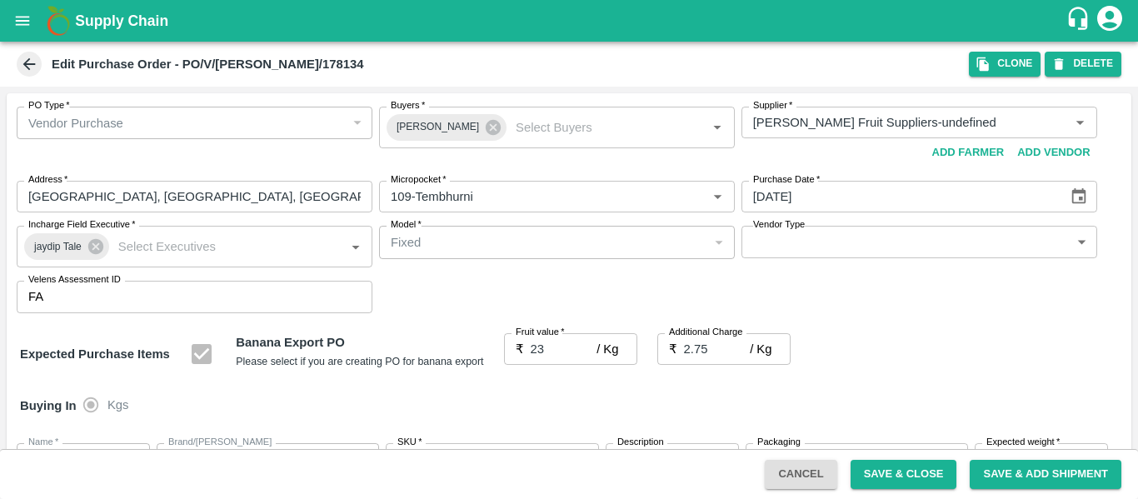
type input "[DATE]"
click at [876, 466] on button "Save & Close" at bounding box center [903, 474] width 107 height 29
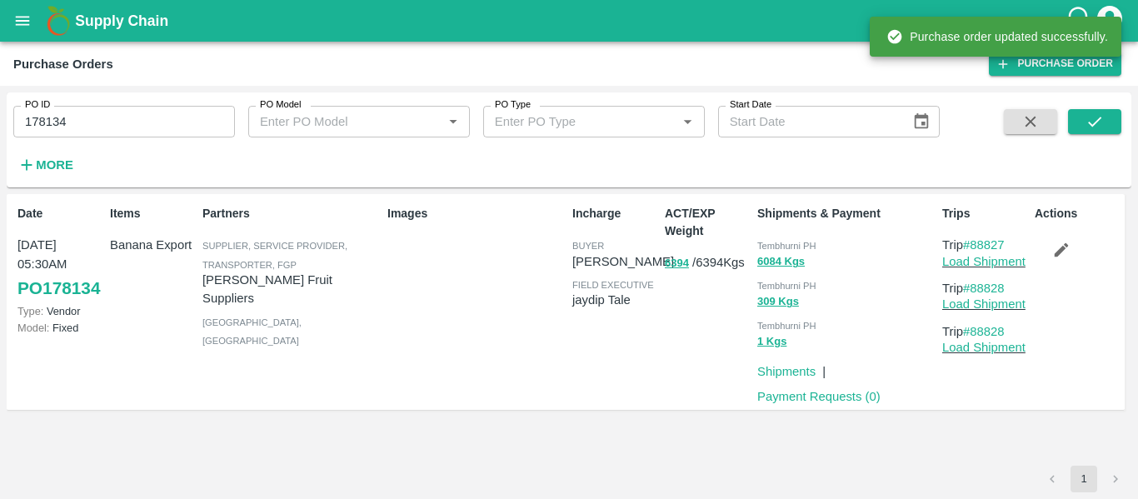
click at [89, 121] on input "178134" at bounding box center [124, 122] width 222 height 32
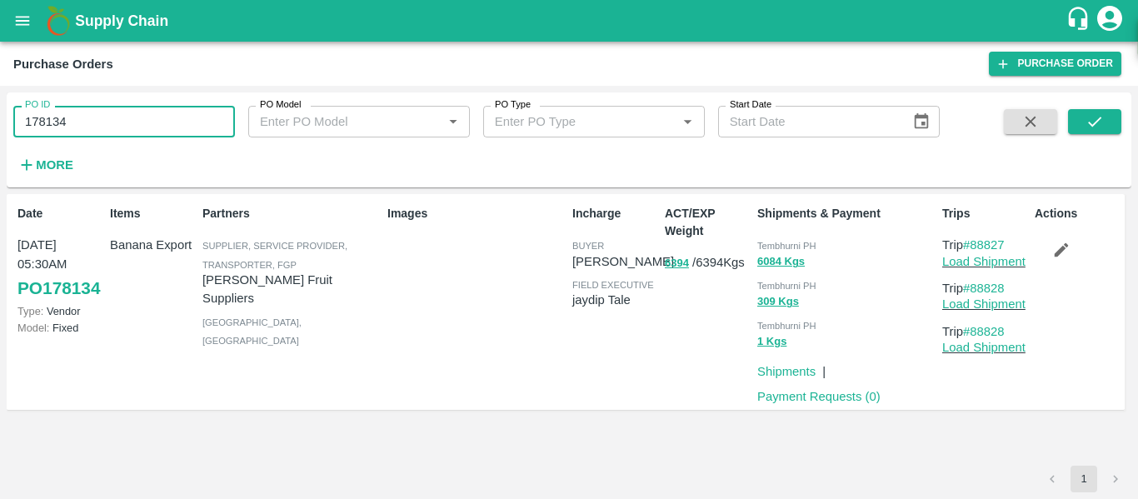
paste input "text"
type input "178001"
click at [1104, 117] on icon "submit" at bounding box center [1094, 121] width 18 height 18
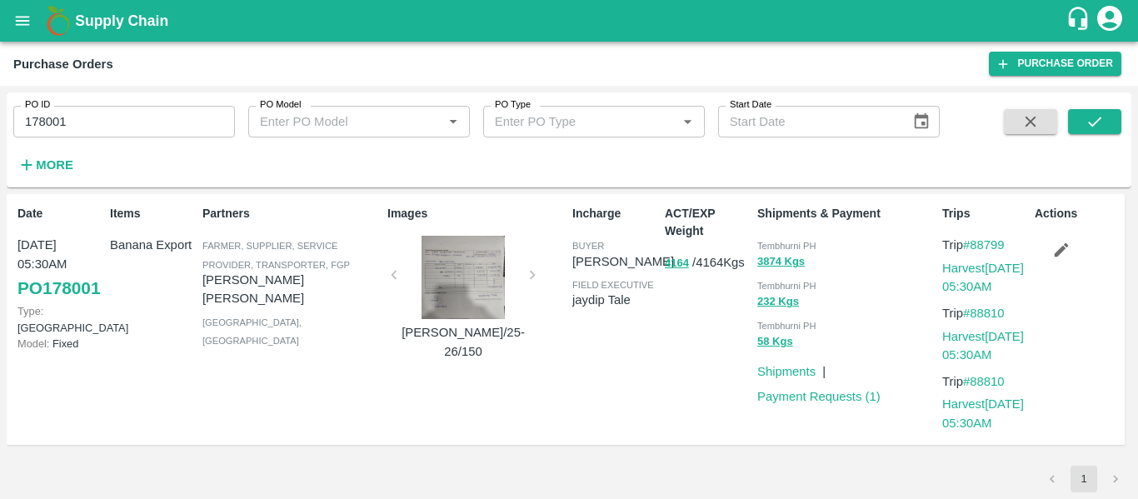
click at [1057, 252] on icon "button" at bounding box center [1061, 250] width 18 height 18
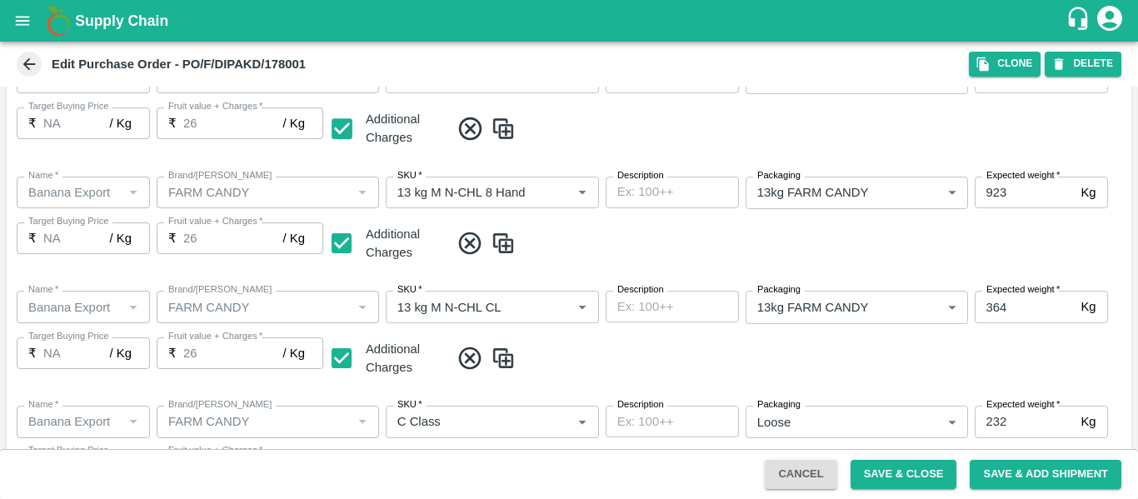
scroll to position [993, 0]
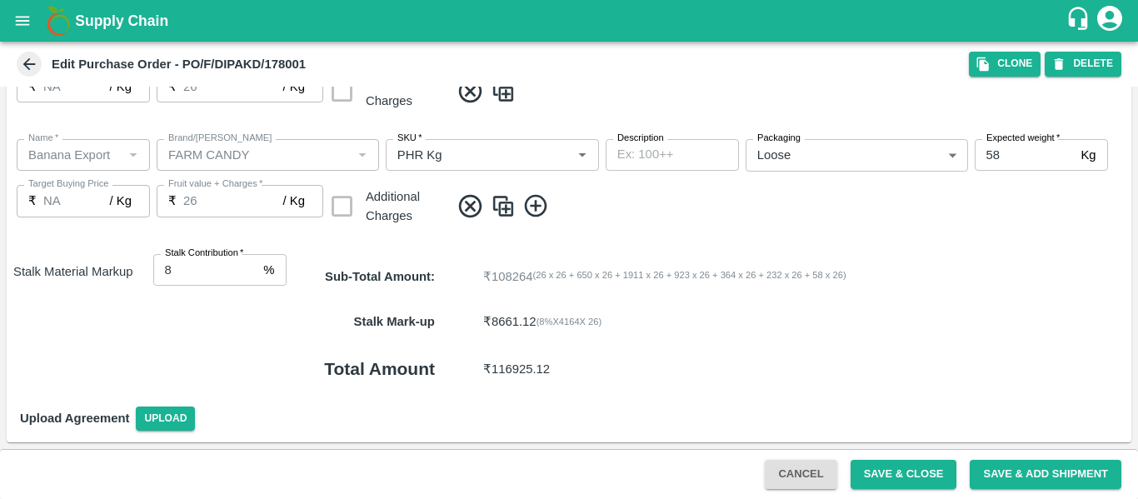
click at [884, 470] on button "Save & Close" at bounding box center [903, 474] width 107 height 29
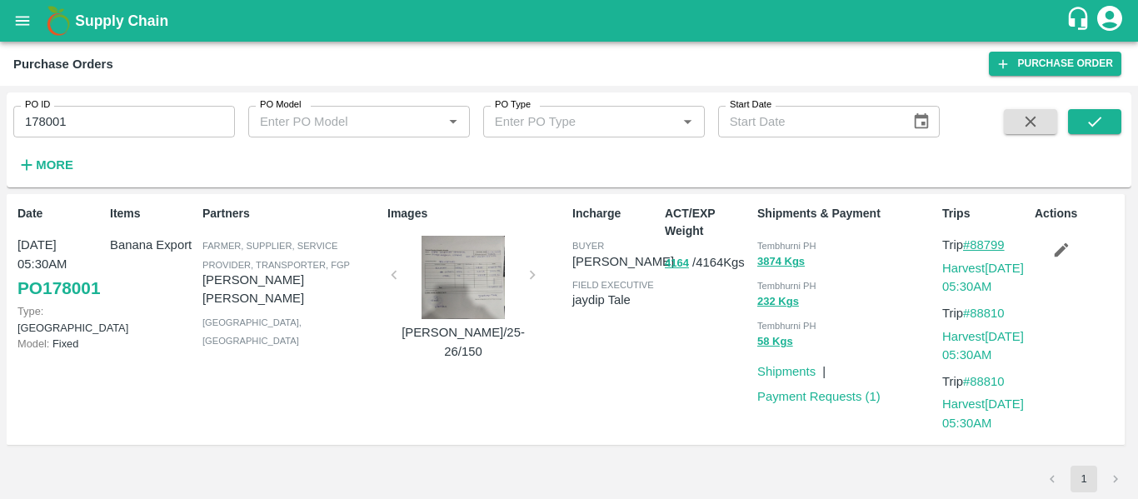
drag, startPoint x: 1015, startPoint y: 239, endPoint x: 975, endPoint y: 245, distance: 40.4
click at [975, 245] on p "Trip #88799" at bounding box center [985, 245] width 86 height 18
copy link "88799"
click at [124, 134] on input "178001" at bounding box center [124, 122] width 222 height 32
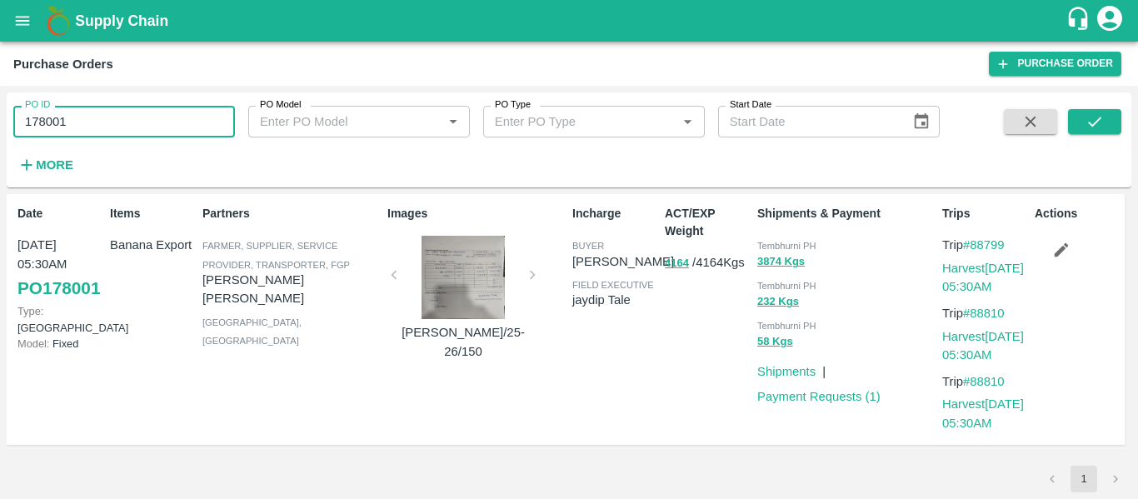
paste input "text"
type input "178152"
click at [1104, 116] on button "submit" at bounding box center [1094, 121] width 53 height 25
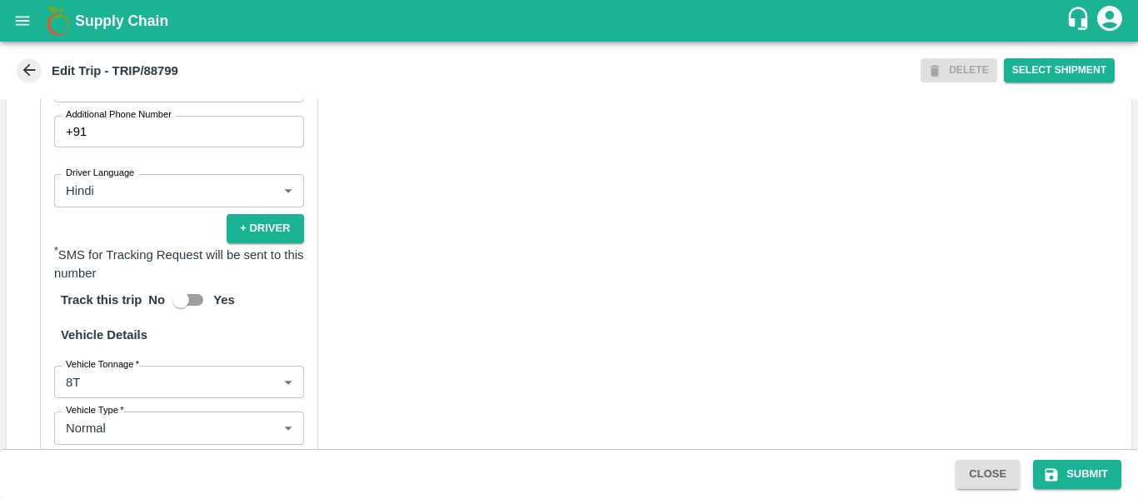
scroll to position [1299, 0]
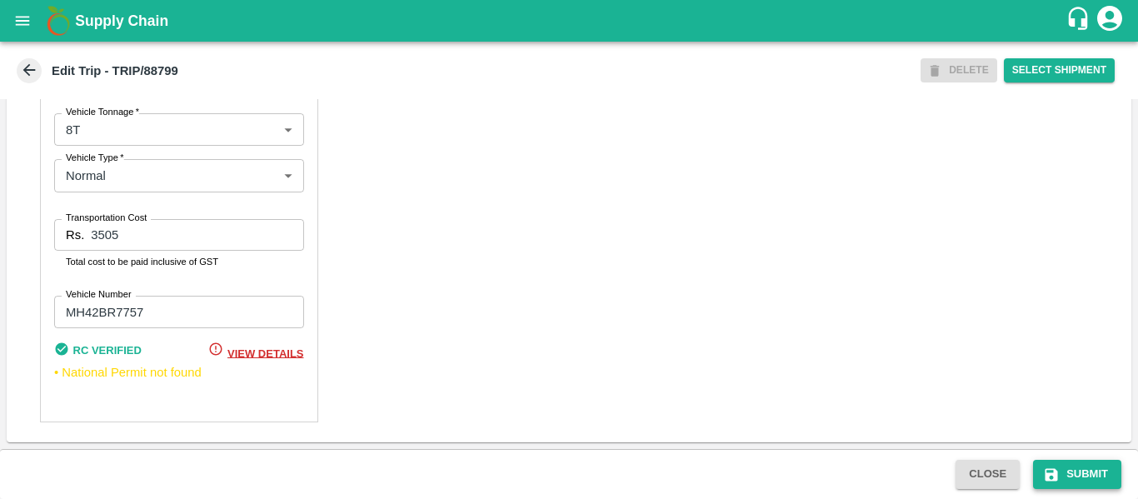
click at [1069, 472] on button "Submit" at bounding box center [1077, 474] width 88 height 29
